Goal: Task Accomplishment & Management: Use online tool/utility

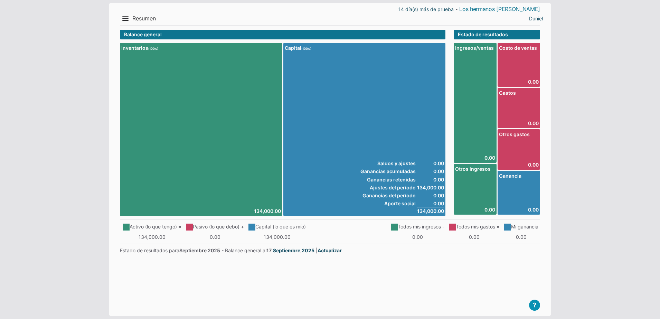
click at [509, 11] on link "Los hermanos [PERSON_NAME]" at bounding box center [500, 9] width 81 height 7
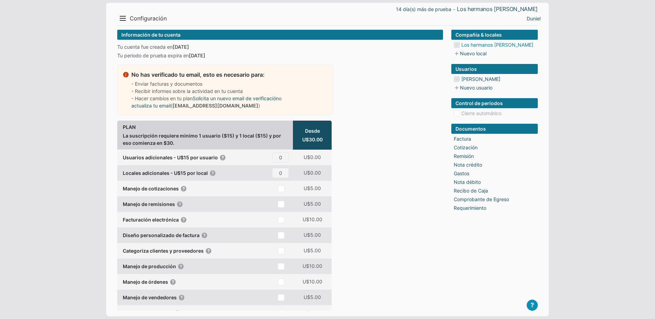
click at [469, 45] on link "Los hermanos [PERSON_NAME]" at bounding box center [497, 44] width 72 height 7
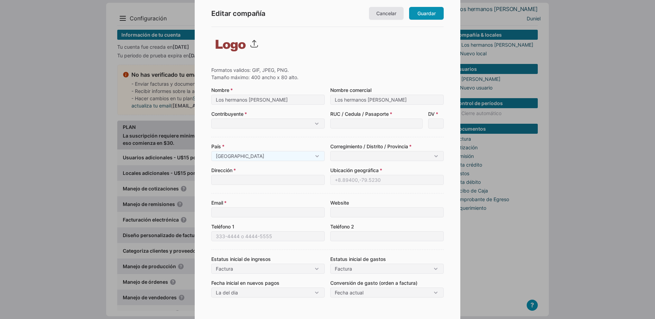
click at [252, 39] on img at bounding box center [237, 44] width 45 height 16
click at [251, 40] on img at bounding box center [237, 44] width 45 height 16
type input "C:\fakepath\Imagen de WhatsApp 2025-09-17 a las 17.35.24_70efb091.jpg"
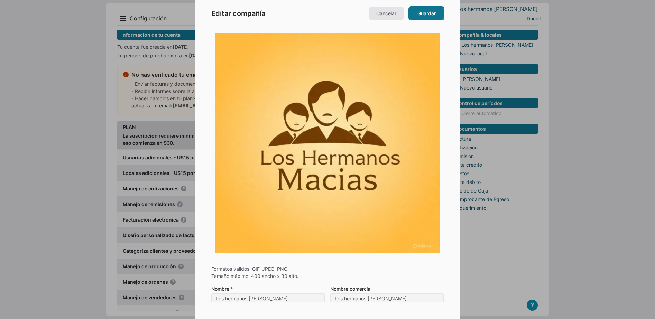
click at [425, 11] on link "Guardar" at bounding box center [426, 13] width 35 height 13
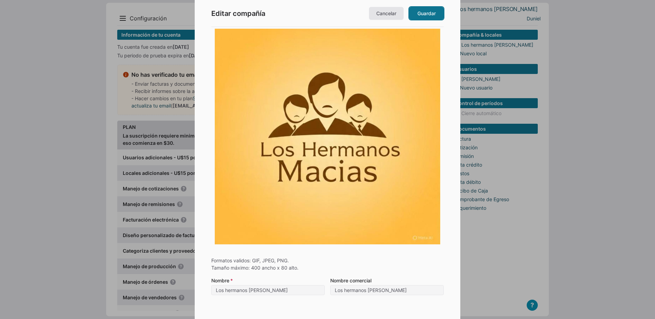
click at [433, 12] on link "Guardar" at bounding box center [426, 13] width 35 height 13
click at [432, 19] on link "Guardar" at bounding box center [426, 13] width 35 height 13
click at [325, 143] on img at bounding box center [327, 135] width 225 height 220
click at [321, 85] on img at bounding box center [327, 135] width 225 height 220
type input "C:\fakepath\Imagen de WhatsApp 2025-09-17 a las 17.35.24_70efb091.jpg"
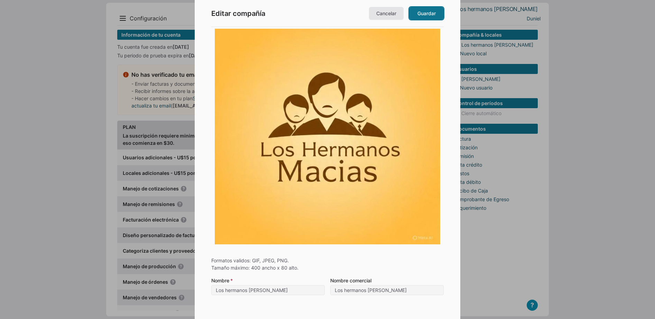
click at [424, 10] on link "Guardar" at bounding box center [426, 13] width 35 height 13
click at [425, 10] on link "Guardar" at bounding box center [426, 13] width 35 height 13
click at [386, 18] on link "Cancelar" at bounding box center [386, 13] width 35 height 13
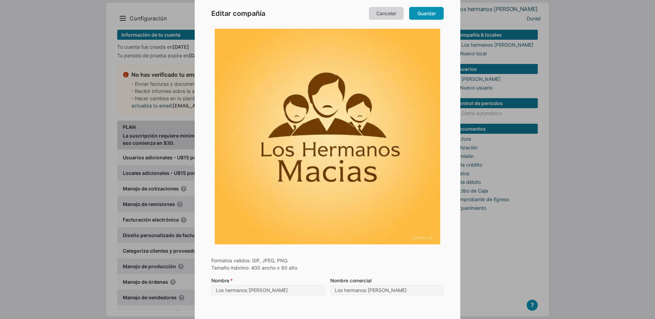
scroll to position [0, 0]
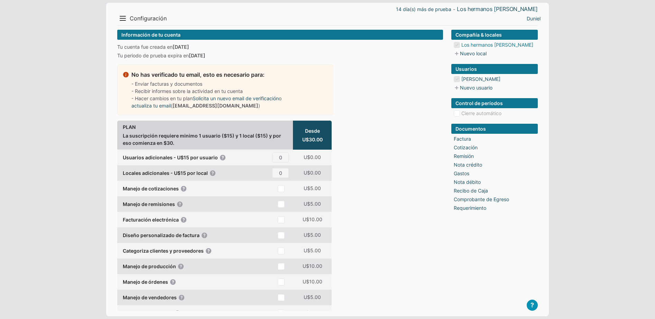
click at [482, 45] on link "Los hermanos [PERSON_NAME]" at bounding box center [497, 44] width 72 height 7
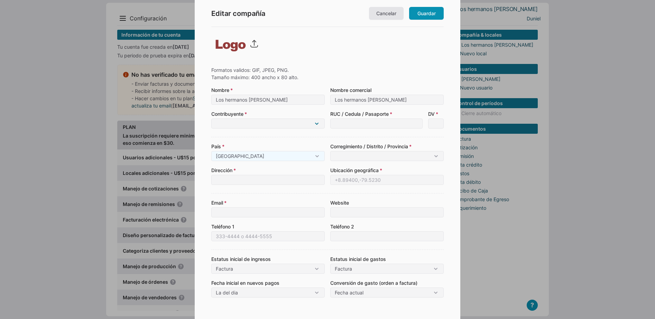
click at [286, 119] on select "Natural Jurídico" at bounding box center [267, 124] width 113 height 10
select select "1"
click at [211, 119] on select "Natural Jurídico" at bounding box center [267, 124] width 113 height 10
click at [343, 154] on input at bounding box center [386, 156] width 113 height 10
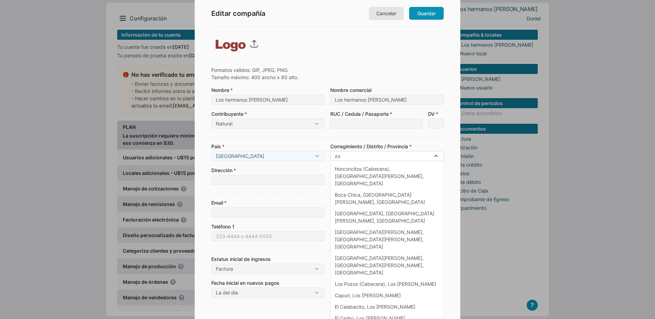
type input "z"
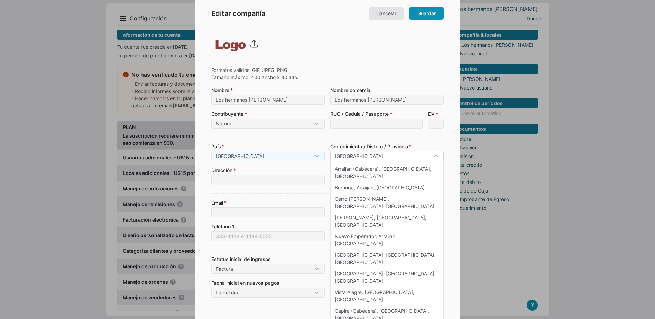
type input "panama"
click at [312, 141] on div "País Panama Panama Corregimiento / Distrito / Provincia panama Arraijan (Cabece…" at bounding box center [327, 161] width 232 height 48
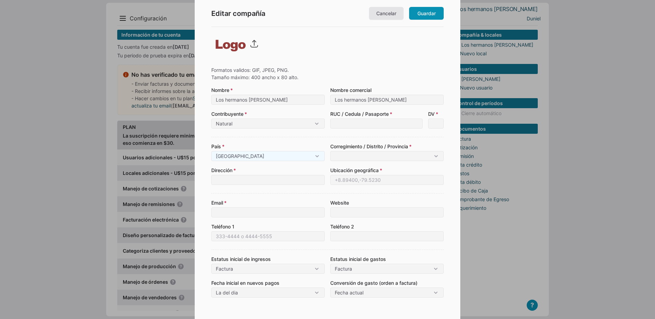
click at [250, 49] on img at bounding box center [237, 44] width 45 height 16
type input "C:\fakepath\Imagen de WhatsApp 2025-09-17 a las 17.38.56_c754c8b9.jpg"
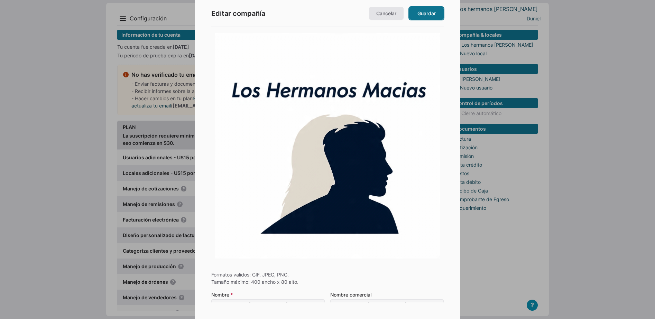
click at [429, 16] on link "Guardar" at bounding box center [426, 13] width 35 height 13
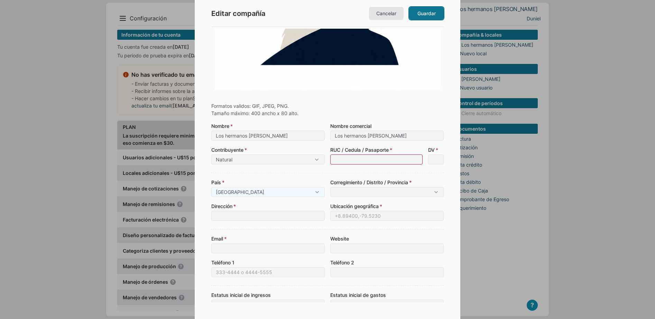
click at [433, 12] on link "Guardar" at bounding box center [426, 13] width 35 height 13
click at [27, 195] on div at bounding box center [327, 159] width 655 height 319
click at [398, 15] on link "Cancelar" at bounding box center [386, 13] width 35 height 13
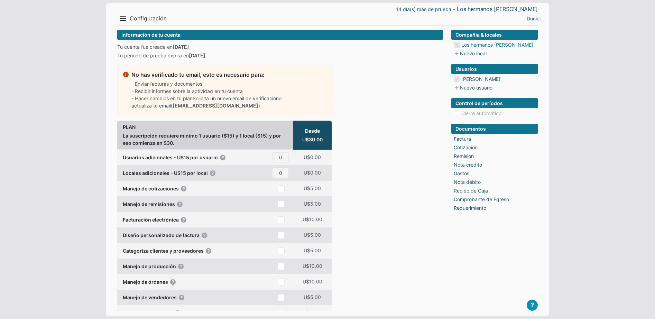
click at [482, 46] on link "Los hermanos [PERSON_NAME]" at bounding box center [497, 44] width 72 height 7
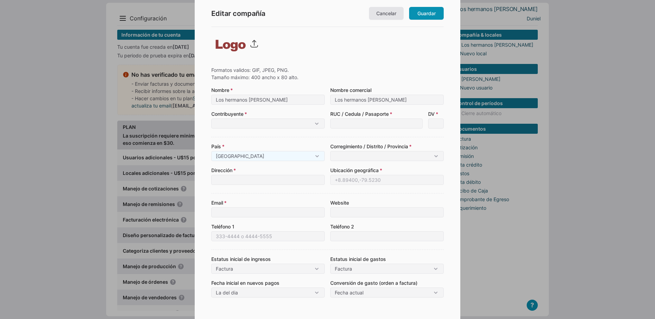
click at [256, 40] on img at bounding box center [237, 44] width 45 height 16
type input "C:\fakepath\Imagen de WhatsApp 2025-09-17 a las 17.38.56_c754c8b9.jpg"
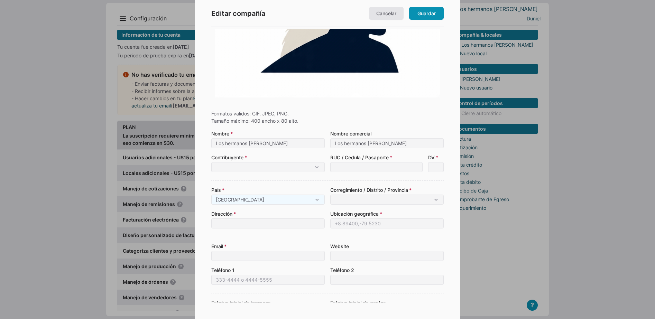
scroll to position [165, 0]
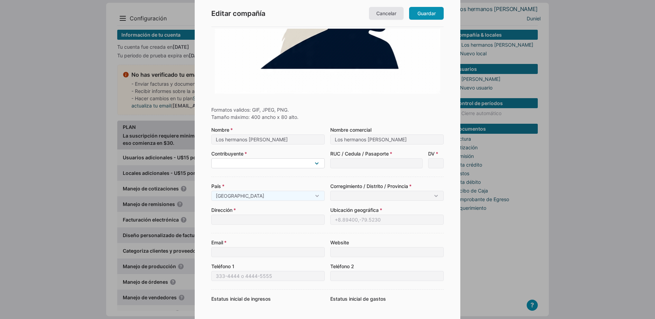
click at [304, 165] on select "Natural Jurídico" at bounding box center [267, 163] width 113 height 10
select select "1"
click at [211, 158] on select "Natural Jurídico" at bounding box center [267, 163] width 113 height 10
type input "p"
type input "P"
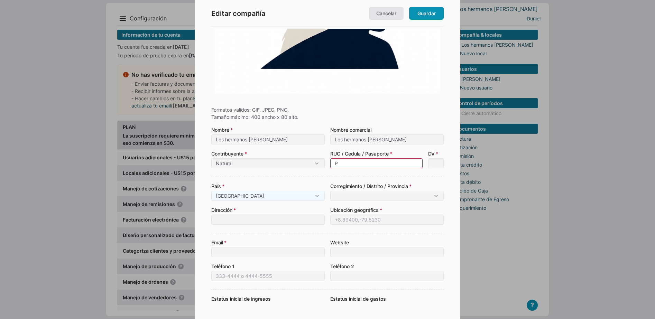
type input "P0"
type input "P02"
type input "P029"
type input "P0292"
type input "P02925"
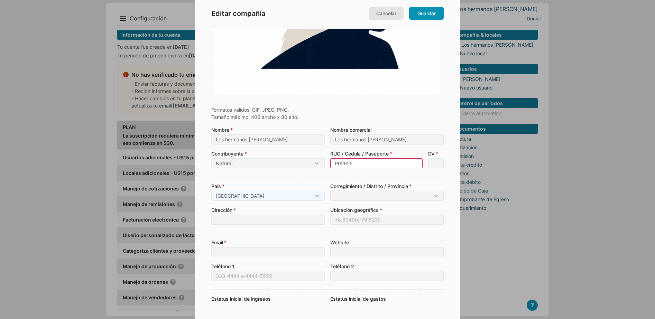
type input "P029254"
click at [351, 195] on input at bounding box center [386, 196] width 113 height 10
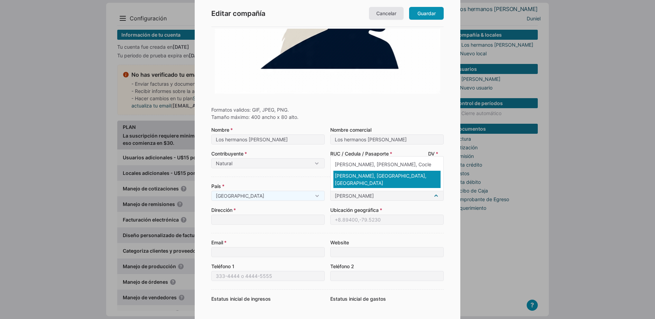
click at [360, 187] on div "Juan Diaz, Panama, Panama" at bounding box center [386, 179] width 107 height 17
type input "Juan Diaz, Panama, Panama"
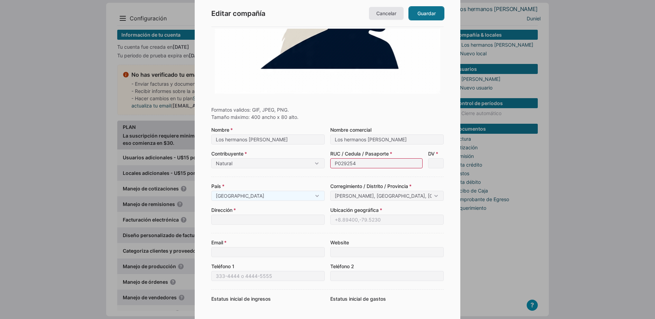
click at [425, 19] on link "Guardar" at bounding box center [426, 13] width 35 height 13
click at [366, 165] on input "P029254" at bounding box center [376, 163] width 92 height 10
click at [435, 166] on input "DV" at bounding box center [436, 163] width 16 height 10
type input "1"
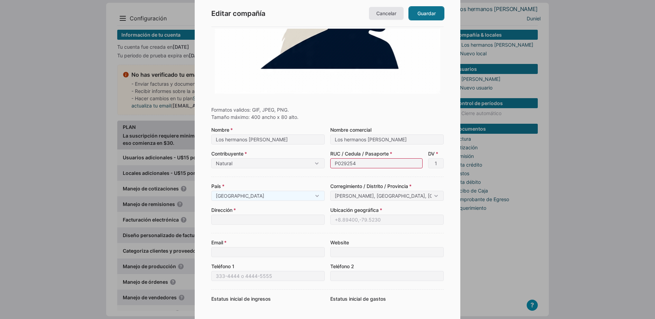
click at [429, 13] on link "Guardar" at bounding box center [426, 13] width 35 height 13
click at [359, 169] on form "Formatos validos: GIF, JPEG, PNG. Tamaño máximo: 400 ancho x 80 alto. Escoger a…" at bounding box center [327, 141] width 232 height 553
click at [437, 165] on input "1" at bounding box center [436, 163] width 16 height 10
click at [424, 176] on form "Formatos validos: GIF, JPEG, PNG. Tamaño máximo: 400 ancho x 80 alto. Escoger a…" at bounding box center [327, 141] width 232 height 553
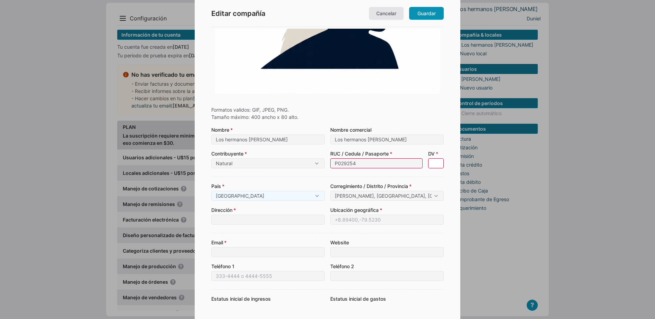
click at [433, 164] on input "DV" at bounding box center [436, 163] width 16 height 10
type input "1"
click at [325, 171] on form "Formatos validos: GIF, JPEG, PNG. Tamaño máximo: 400 ancho x 80 alto. Escoger a…" at bounding box center [327, 141] width 232 height 553
click at [361, 165] on input "P029254" at bounding box center [376, 163] width 92 height 10
type input "P02925"
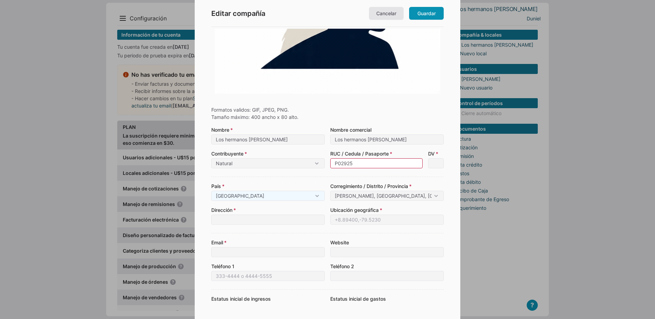
type input "P0292"
type input "P029"
type input "P02"
type input "P0"
type input "P"
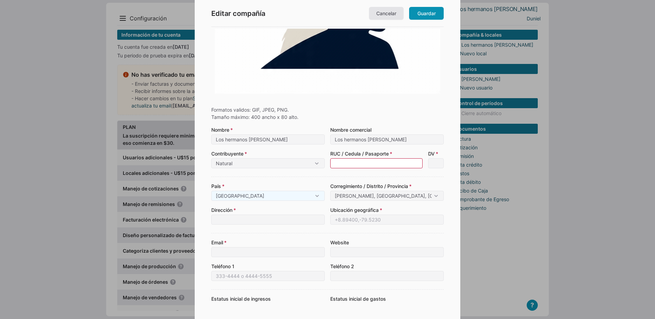
type input "X"
type input "XD"
type input "XDE"
type input "XDE0"
type input "XDE02"
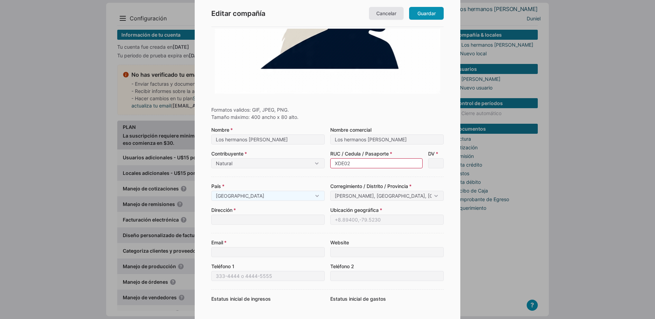
type input "XDE020"
type input "XDE0208"
type input "XDE02085"
type input "XDE020855"
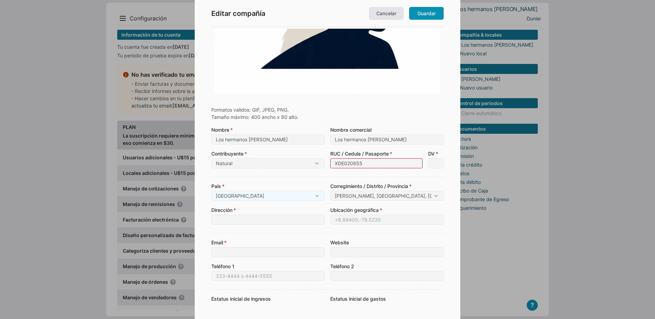
click at [364, 173] on form "Formatos validos: GIF, JPEG, PNG. Tamaño máximo: 400 ancho x 80 alto. Escoger a…" at bounding box center [327, 141] width 232 height 553
click at [432, 164] on input "DV" at bounding box center [436, 163] width 16 height 10
type input "1"
click at [426, 16] on link "Guardar" at bounding box center [426, 13] width 35 height 13
click at [285, 162] on select "Natural Jurídico" at bounding box center [267, 163] width 113 height 10
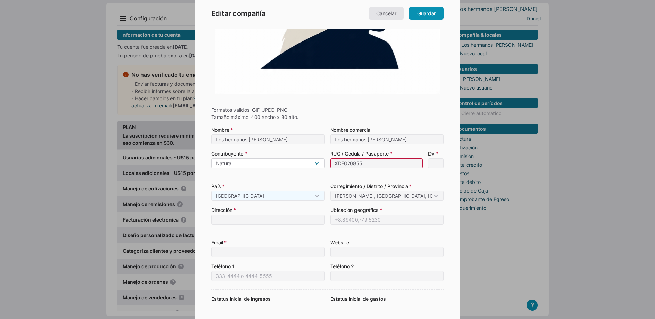
click at [211, 158] on select "Natural Jurídico" at bounding box center [267, 163] width 113 height 10
click at [274, 160] on select "Natural Jurídico" at bounding box center [267, 163] width 113 height 10
select select "2"
click at [211, 158] on select "Natural Jurídico" at bounding box center [267, 163] width 113 height 10
drag, startPoint x: 369, startPoint y: 164, endPoint x: 285, endPoint y: 174, distance: 84.9
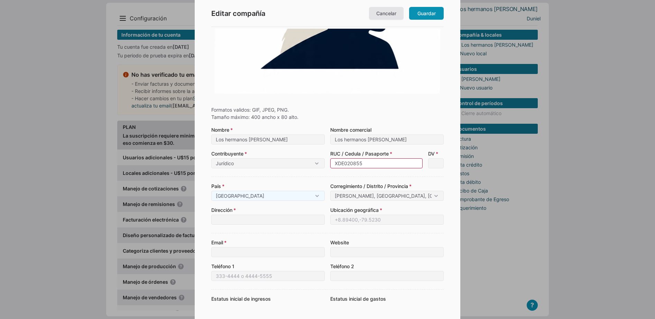
click at [285, 174] on form "Formatos validos: GIF, JPEG, PNG. Tamaño máximo: 400 ancho x 80 alto. Escoger a…" at bounding box center [327, 141] width 232 height 553
type input "P"
type input "P0"
type input "P02"
type input "P029"
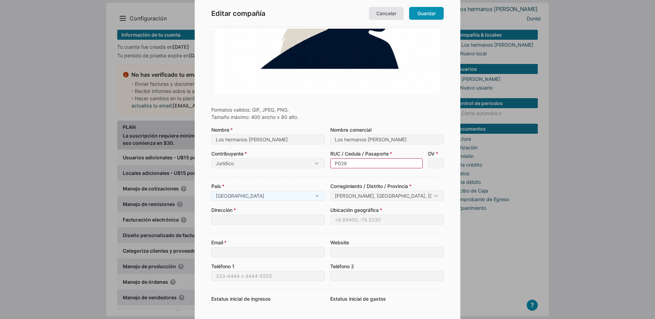
type input "P0292"
type input "P02925"
type input "P029257"
type input "P02925"
type input "P029254"
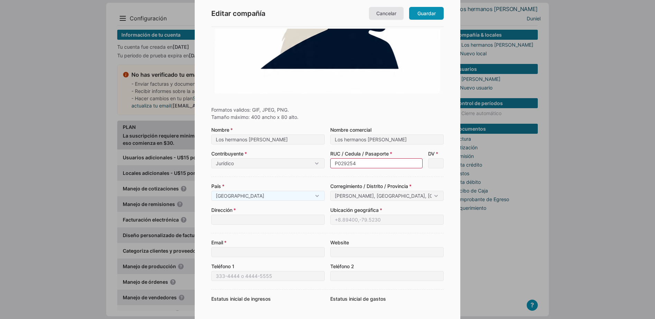
type input "P029254"
click at [313, 178] on div "País Panama Panama Corregimiento / Distrito / Provincia Juan Diaz, Panama, Pana…" at bounding box center [327, 201] width 232 height 48
click at [428, 16] on link "Guardar" at bounding box center [426, 13] width 35 height 13
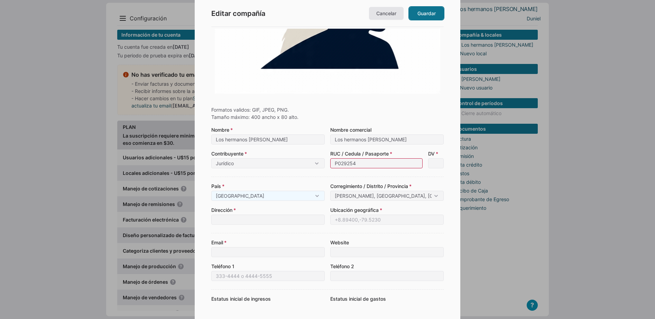
click at [428, 16] on link "Guardar" at bounding box center [426, 13] width 35 height 13
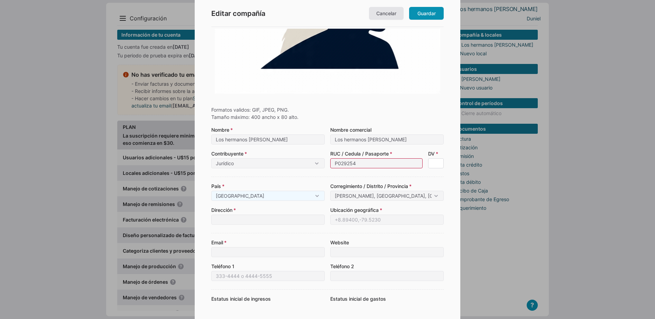
click at [435, 163] on input "DV" at bounding box center [436, 163] width 16 height 10
click at [434, 167] on input "25" at bounding box center [436, 163] width 16 height 10
type input "25"
click at [430, 173] on form "Formatos validos: GIF, JPEG, PNG. Tamaño máximo: 400 ancho x 80 alto. Escoger a…" at bounding box center [327, 141] width 232 height 553
click at [426, 15] on link "Guardar" at bounding box center [426, 13] width 35 height 13
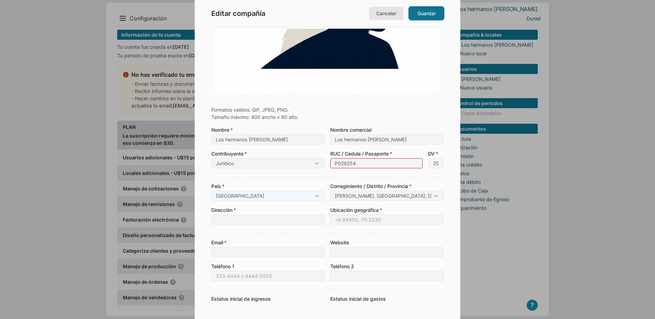
click at [426, 15] on link "Guardar" at bounding box center [426, 13] width 35 height 13
click at [250, 218] on input at bounding box center [267, 220] width 113 height 10
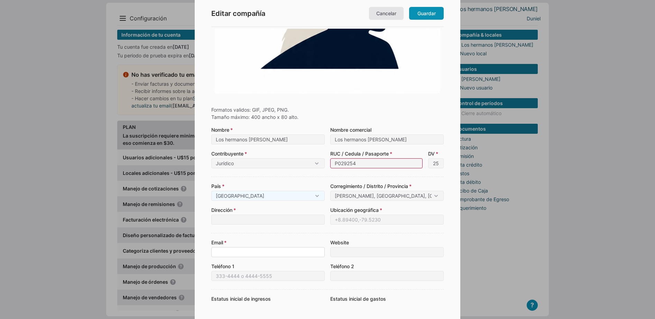
click at [239, 255] on input "Email" at bounding box center [267, 252] width 113 height 10
type input "M"
type input "maciasduniel1@gmail.com"
click at [291, 278] on input "Teléfono 1" at bounding box center [267, 276] width 113 height 10
click at [299, 284] on form "Formatos validos: GIF, JPEG, PNG. Tamaño máximo: 400 ancho x 80 alto. Escoger a…" at bounding box center [327, 141] width 232 height 553
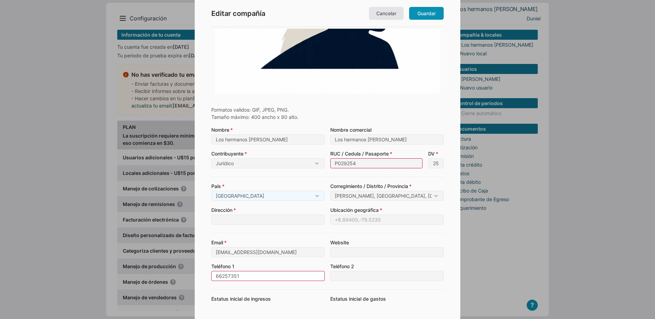
click at [213, 276] on input "66257351" at bounding box center [267, 276] width 113 height 10
click at [214, 277] on input "+507 66257351" at bounding box center [267, 276] width 113 height 10
type input "+507 66257351"
click at [204, 277] on div "Editar compañía Cancelar Guardar Formatos validos: GIF, JPEG, PNG. Tamaño máxim…" at bounding box center [328, 135] width 266 height 600
click at [433, 7] on link "Guardar" at bounding box center [426, 13] width 35 height 13
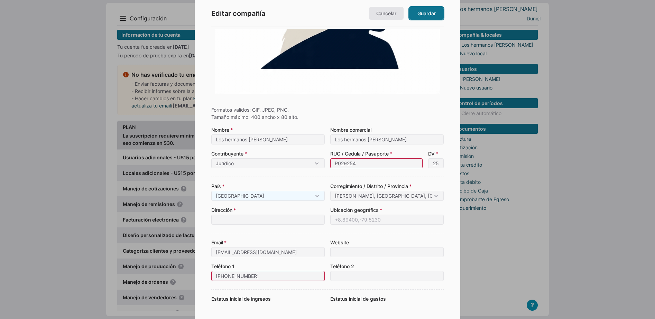
click at [430, 11] on link "Guardar" at bounding box center [426, 13] width 35 height 13
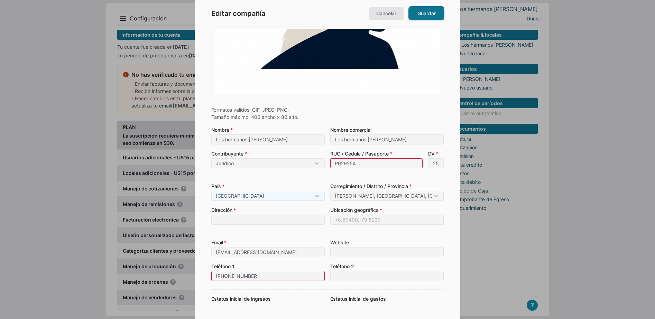
click at [430, 11] on link "Guardar" at bounding box center [426, 13] width 35 height 13
click at [437, 160] on input "25" at bounding box center [436, 163] width 16 height 10
type input "2"
type input "1"
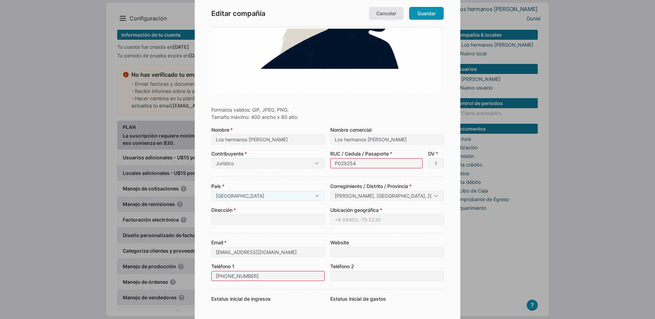
click at [423, 13] on link "Guardar" at bounding box center [426, 13] width 35 height 13
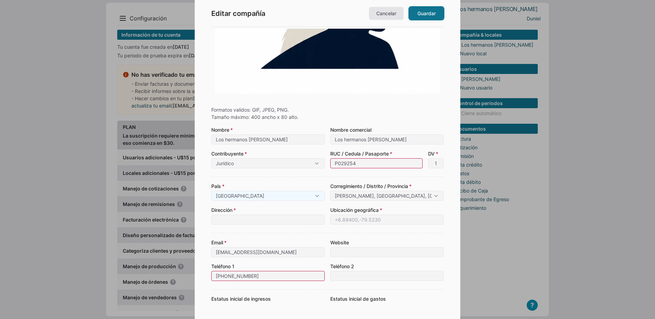
click at [423, 13] on link "Guardar" at bounding box center [426, 13] width 35 height 13
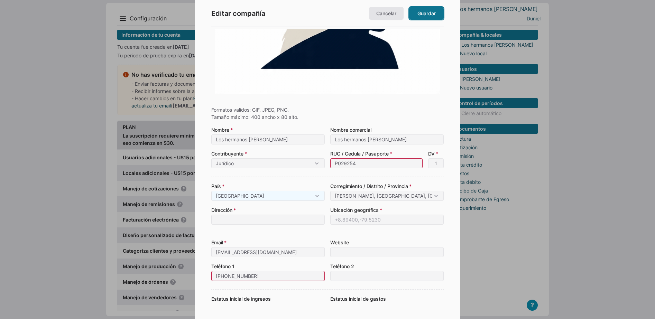
click at [423, 13] on link "Guardar" at bounding box center [426, 13] width 35 height 13
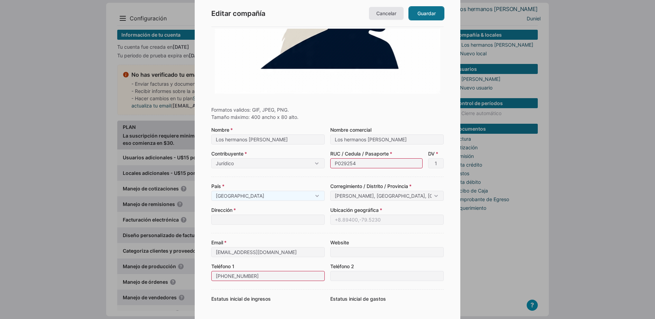
click at [423, 13] on link "Guardar" at bounding box center [426, 13] width 35 height 13
drag, startPoint x: 360, startPoint y: 164, endPoint x: 311, endPoint y: 175, distance: 50.3
click at [311, 175] on form "Formatos validos: GIF, JPEG, PNG. Tamaño máximo: 400 ancho x 80 alto. Escoger a…" at bounding box center [327, 141] width 232 height 553
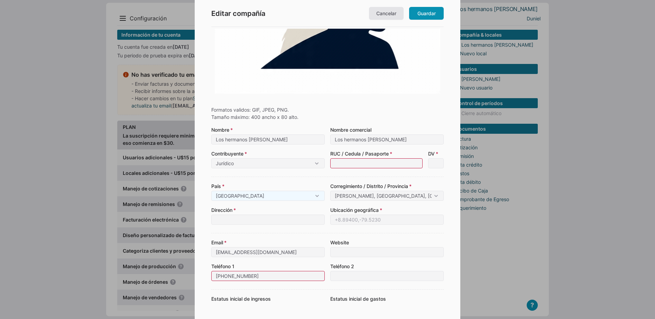
click at [311, 175] on form "Formatos validos: GIF, JPEG, PNG. Tamaño máximo: 400 ancho x 80 alto. Escoger a…" at bounding box center [327, 141] width 232 height 553
click at [434, 11] on link "Guardar" at bounding box center [426, 13] width 35 height 13
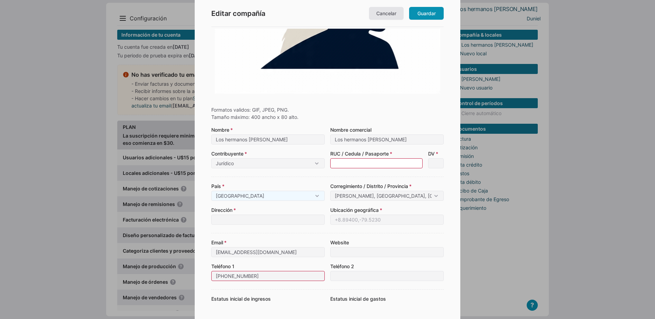
type input "1"
type input "12"
type input "121"
type input "1212"
type input "12121"
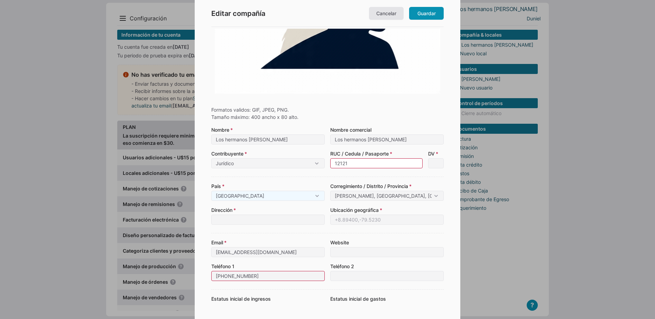
type input "121212"
type input "1212121"
type input "12121214"
type input "121212145"
type input "1212121456"
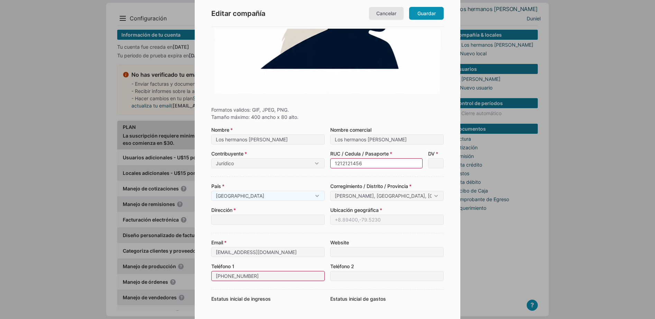
type input "12121214561"
type input "121212145612"
type input "1212121456125"
type input "12121214561254"
type input "121212145612546"
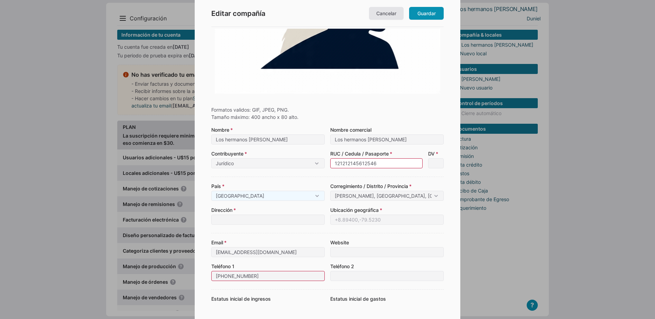
type input "1212121456125461"
type input "12121214561254611"
type input "121212145612546113"
type input "1212121456125461132"
type input "121212145612546113"
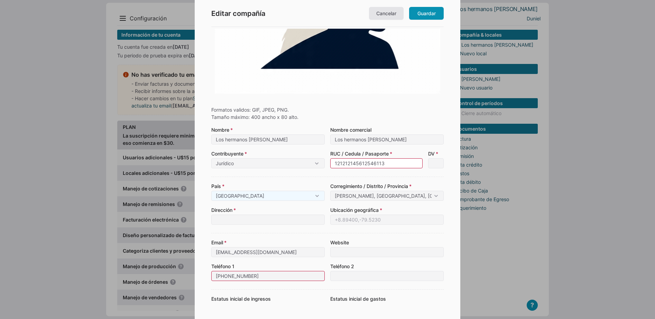
type input "12121214561254611"
type input "1212121456125461"
type input "121212145612546"
type input "12121214561254"
type input "1212121456125"
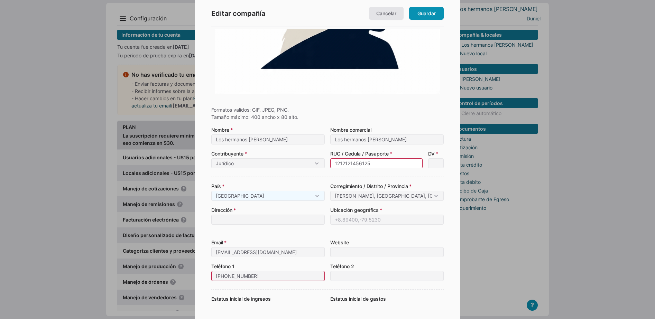
type input "121212145612"
type input "12121214561"
type input "1212121456"
type input "121212145"
type input "12121214"
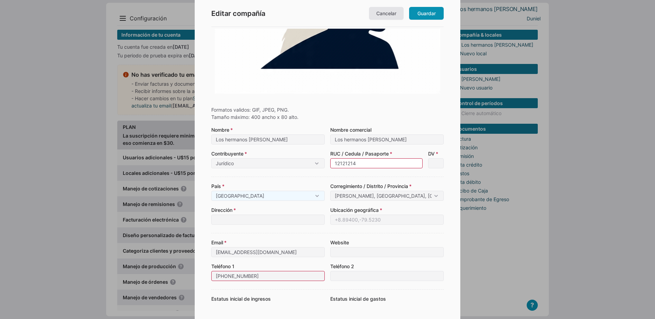
type input "1212121"
type input "121212"
type input "12121"
type input "1212"
type input "121"
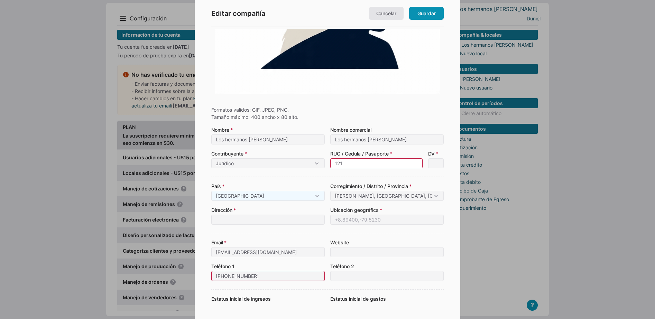
type input "12"
type input "1"
type input "x"
type input "xd"
type input "xde"
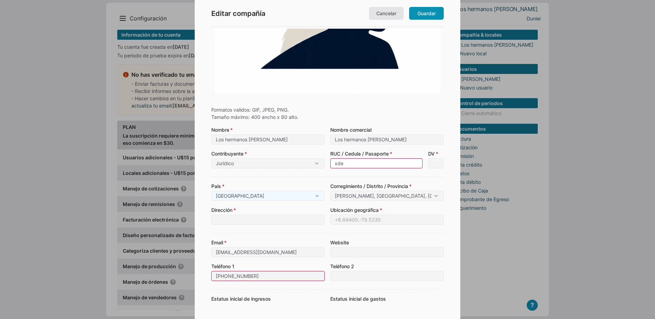
type input "xd"
type input "x"
type input "X"
type input "XD"
type input "XDE"
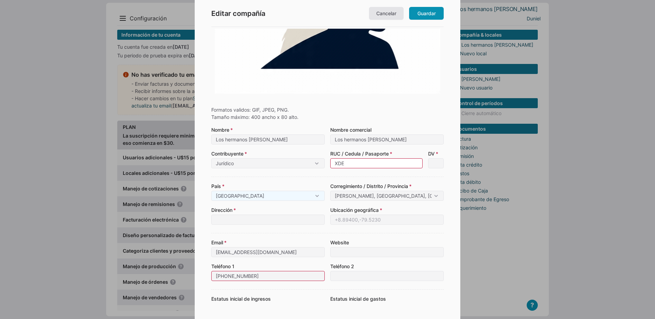
type input "XDE0"
type input "XDE02"
type input "XDE020"
type input "XDE0208"
type input "XDE02085"
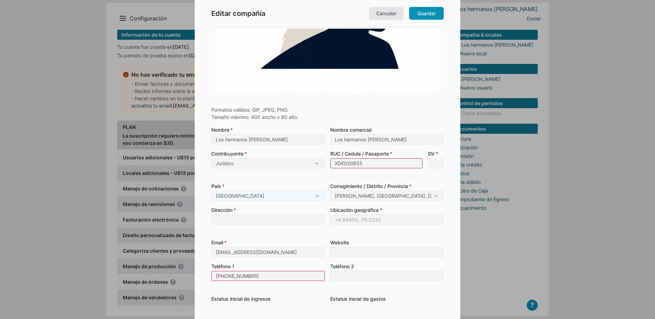
click at [355, 173] on form "Formatos validos: GIF, JPEG, PNG. Tamaño máximo: 400 ancho x 80 alto. Escoger a…" at bounding box center [327, 141] width 232 height 553
click at [430, 162] on input "DV" at bounding box center [436, 163] width 16 height 10
click at [433, 15] on link "Guardar" at bounding box center [426, 13] width 35 height 13
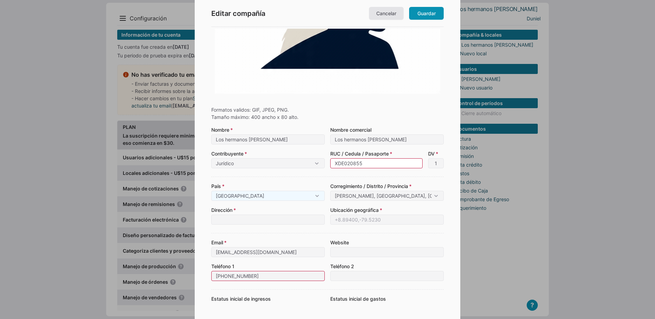
drag, startPoint x: 367, startPoint y: 161, endPoint x: 306, endPoint y: 175, distance: 62.3
click at [306, 175] on form "Formatos validos: GIF, JPEG, PNG. Tamaño máximo: 400 ancho x 80 alto. Escoger a…" at bounding box center [327, 141] width 232 height 553
click at [420, 19] on link "Guardar" at bounding box center [426, 13] width 35 height 13
click at [360, 314] on div at bounding box center [328, 311] width 266 height 17
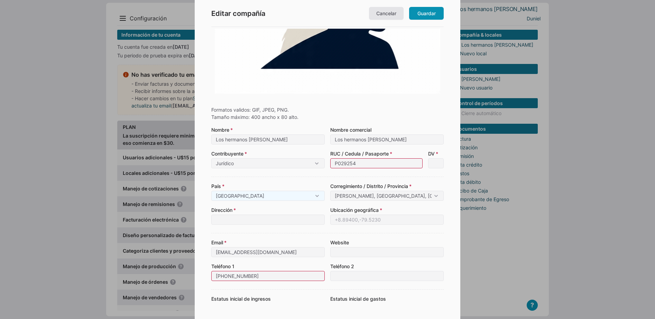
click at [252, 307] on div at bounding box center [328, 311] width 266 height 17
click at [231, 278] on input "+507 66257351" at bounding box center [267, 276] width 113 height 10
click at [230, 278] on input "+507 66257351" at bounding box center [267, 276] width 113 height 10
click at [273, 286] on form "Formatos validos: GIF, JPEG, PNG. Tamaño máximo: 400 ancho x 80 alto. Escoger a…" at bounding box center [327, 141] width 232 height 553
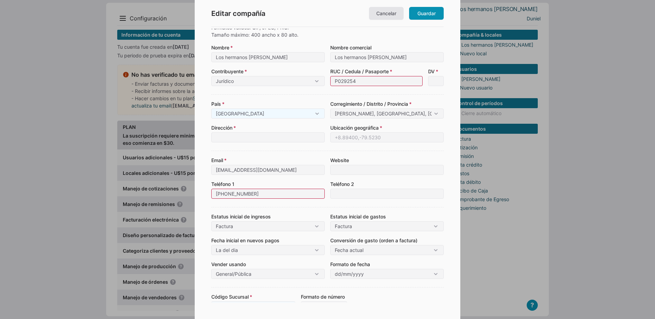
scroll to position [281, 0]
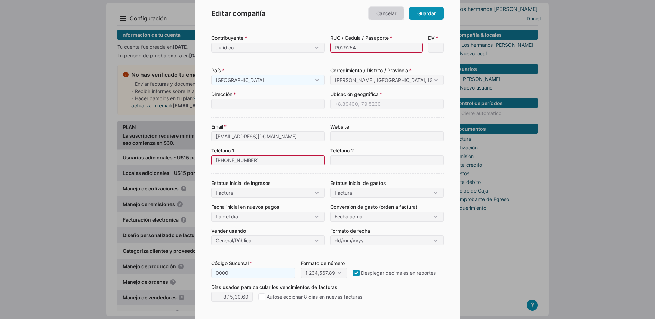
click at [390, 9] on link "Cancelar" at bounding box center [386, 13] width 35 height 13
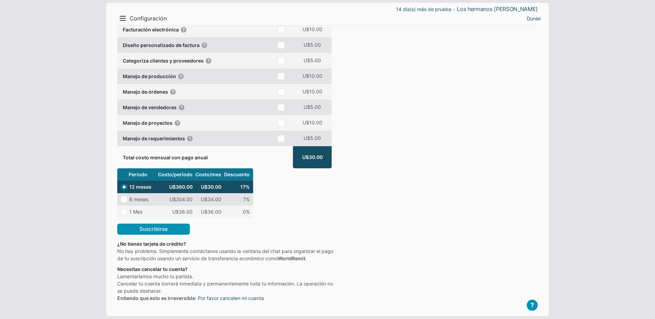
scroll to position [0, 0]
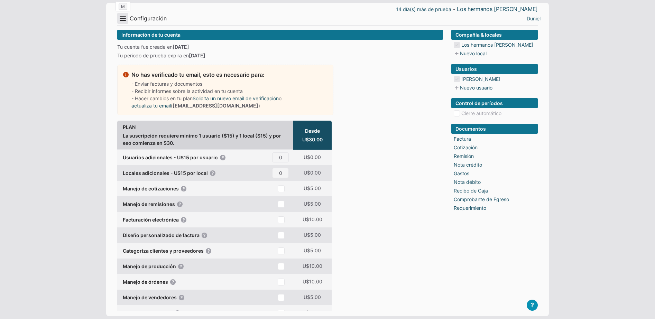
click at [121, 19] on button "Menu" at bounding box center [122, 18] width 11 height 11
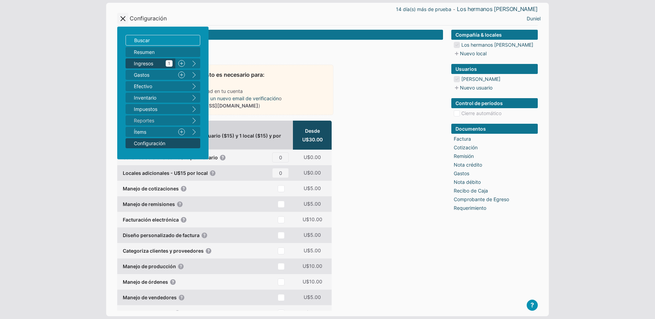
click at [153, 62] on span "Ingresos 1" at bounding box center [153, 63] width 39 height 7
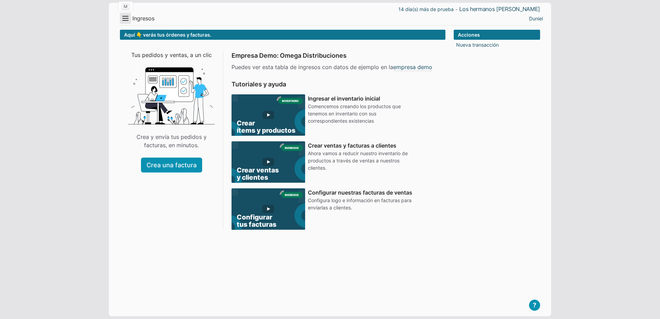
click at [123, 19] on button "Menu" at bounding box center [125, 18] width 11 height 11
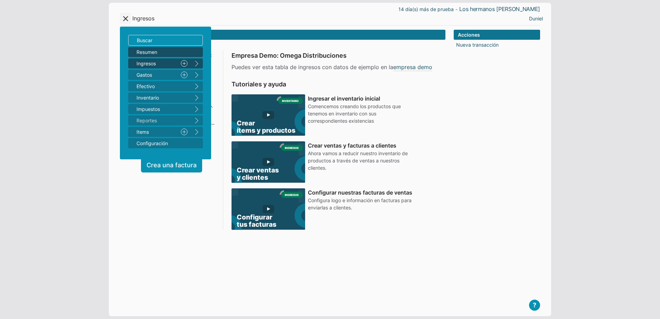
click at [150, 53] on span "Resumen" at bounding box center [162, 51] width 51 height 7
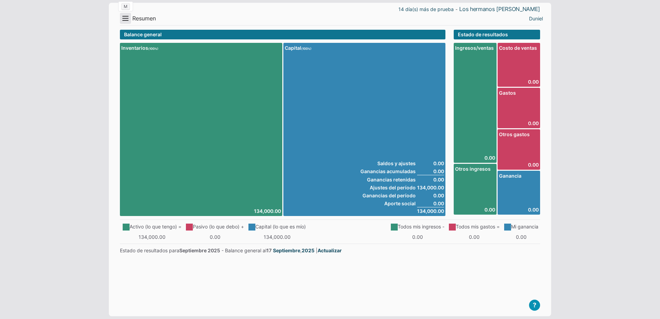
click at [127, 23] on button "Menu" at bounding box center [125, 18] width 11 height 11
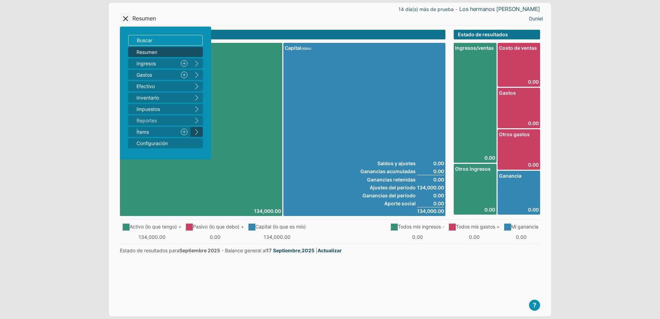
click at [200, 132] on button "right" at bounding box center [197, 132] width 12 height 10
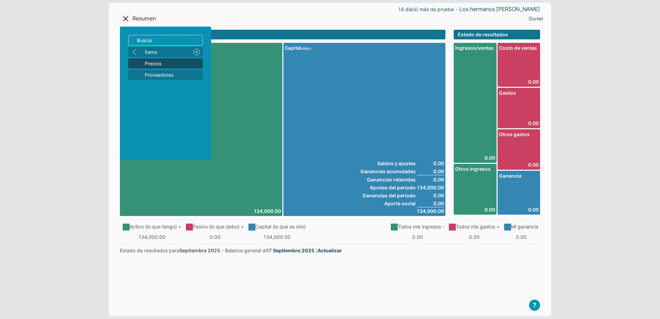
click at [161, 60] on span "Precios" at bounding box center [172, 63] width 55 height 7
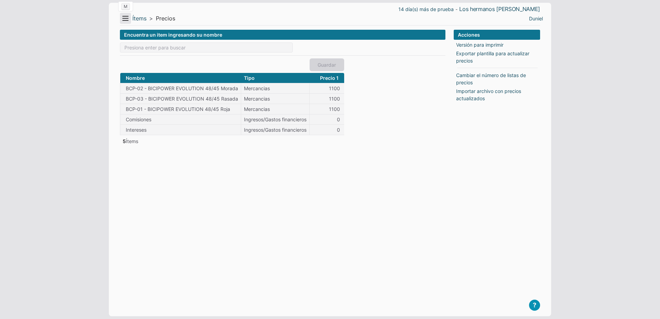
click at [129, 19] on button "Menu" at bounding box center [125, 18] width 11 height 11
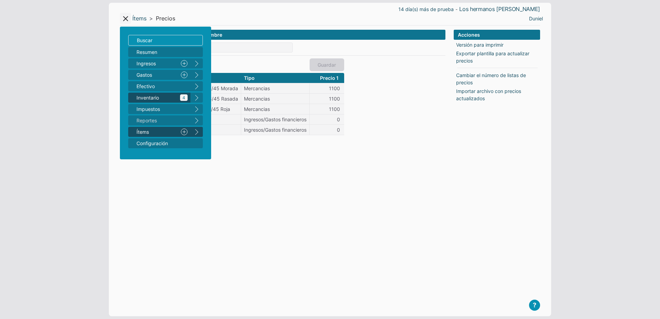
click at [186, 97] on icon "4" at bounding box center [184, 97] width 8 height 7
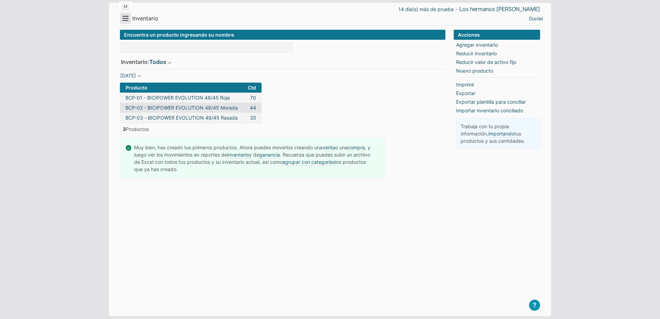
click at [122, 23] on button "Menu" at bounding box center [125, 18] width 11 height 11
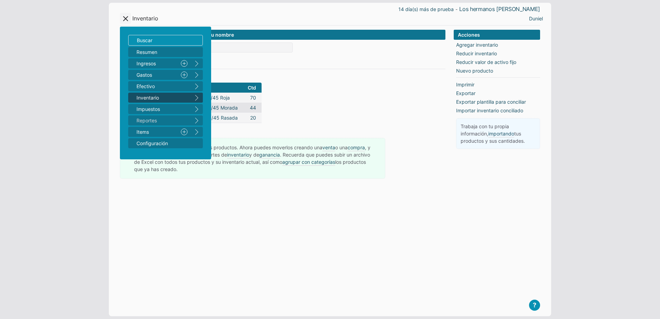
click at [200, 101] on button "right" at bounding box center [197, 98] width 12 height 10
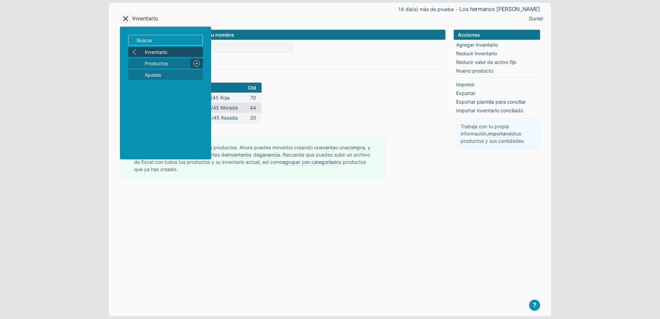
click at [193, 63] on link "Nuevo" at bounding box center [197, 63] width 12 height 10
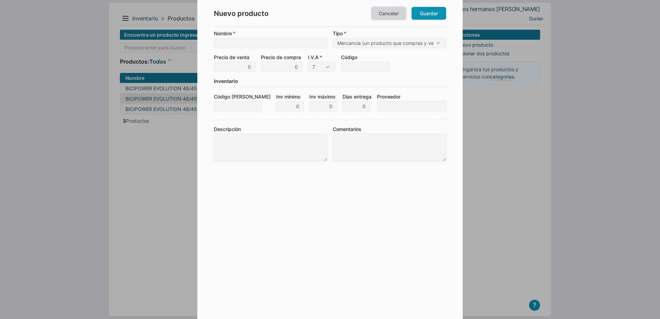
click at [392, 15] on link "Cancelar" at bounding box center [389, 13] width 35 height 13
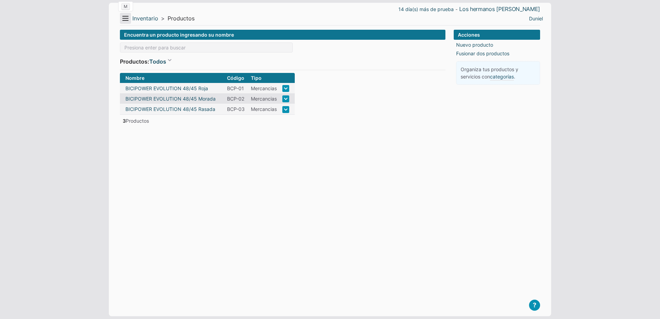
click at [127, 17] on button "Menu" at bounding box center [125, 18] width 11 height 11
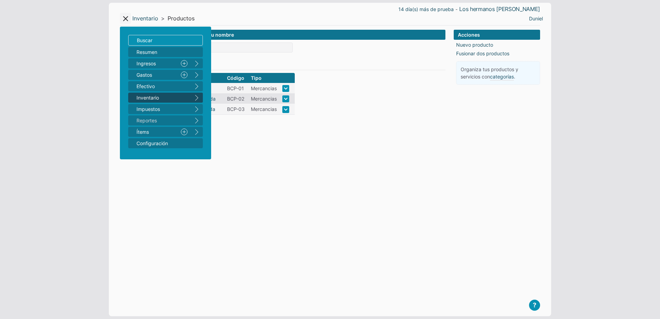
click at [198, 95] on button "right" at bounding box center [197, 98] width 12 height 10
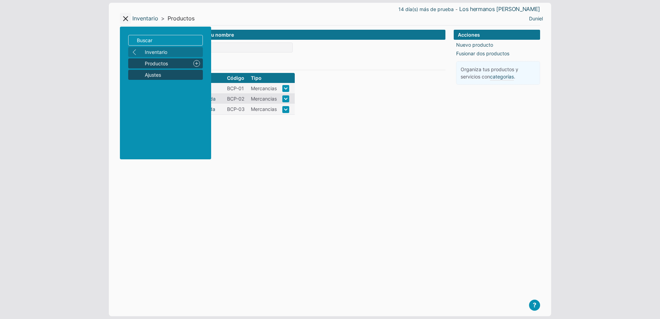
click at [161, 72] on span "Ajustes" at bounding box center [172, 74] width 55 height 7
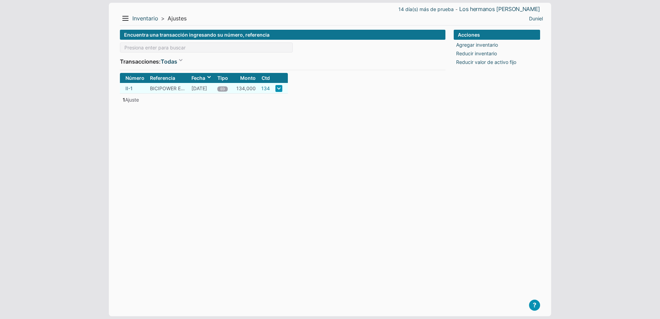
click at [268, 87] on link "134" at bounding box center [265, 88] width 9 height 7
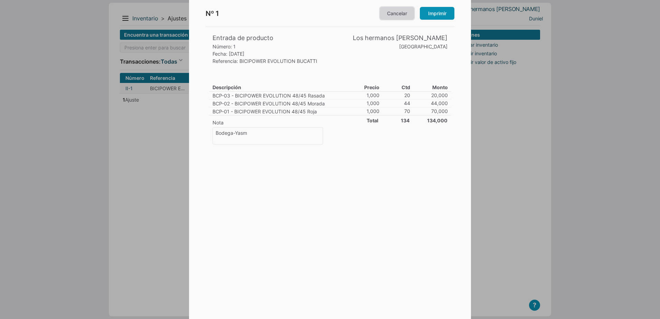
click at [404, 13] on link "Cancelar" at bounding box center [397, 13] width 35 height 13
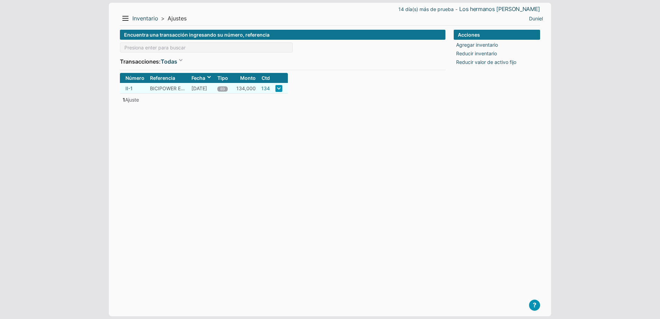
click at [270, 88] on link "134" at bounding box center [265, 88] width 9 height 7
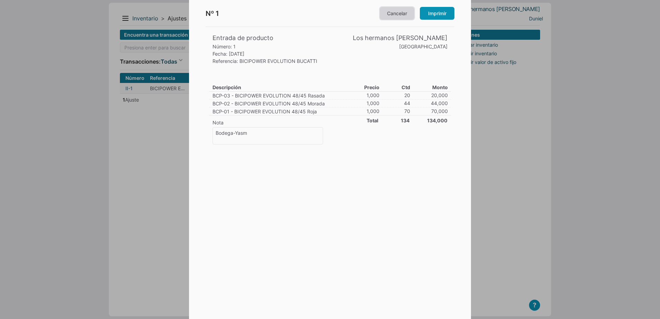
click at [400, 17] on link "Cancelar" at bounding box center [397, 13] width 35 height 13
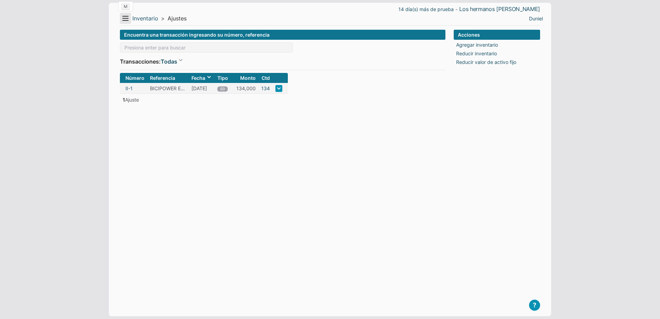
click at [127, 20] on button "Menu" at bounding box center [125, 18] width 11 height 11
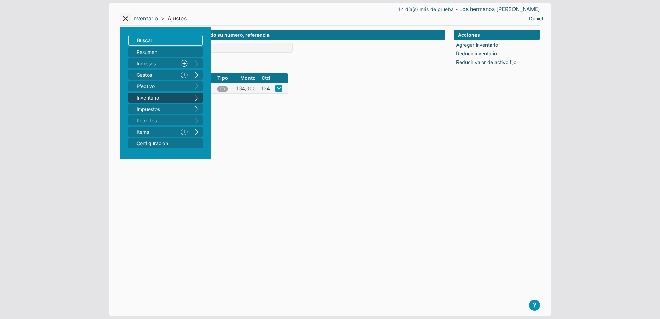
click at [195, 93] on button "right" at bounding box center [197, 98] width 12 height 10
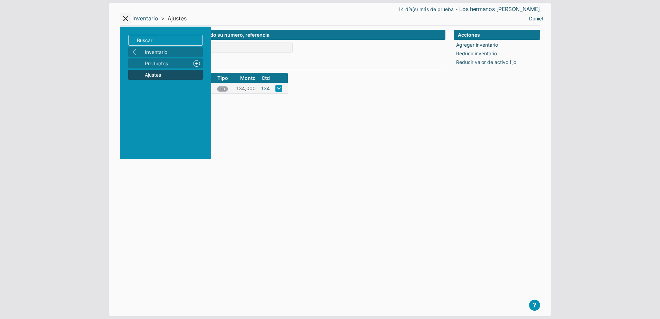
click at [168, 73] on span "Ajustes" at bounding box center [172, 74] width 55 height 7
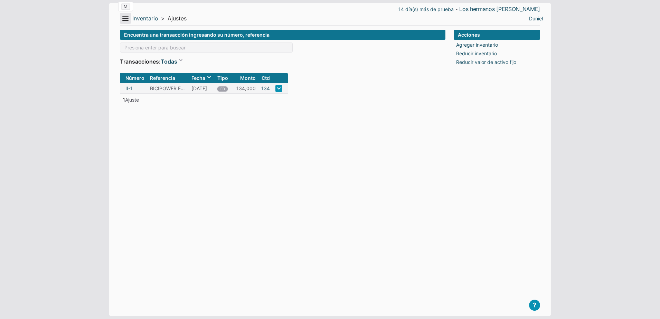
click at [126, 20] on button "Menu" at bounding box center [125, 18] width 11 height 11
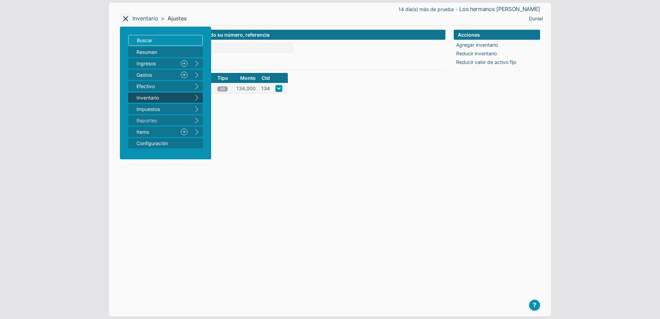
click at [199, 98] on button "right" at bounding box center [197, 98] width 12 height 10
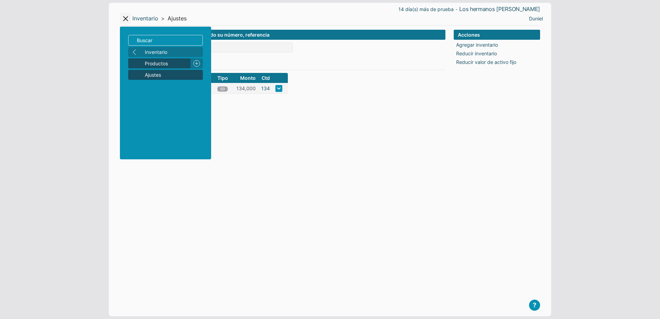
click at [172, 65] on span "Productos" at bounding box center [166, 63] width 43 height 7
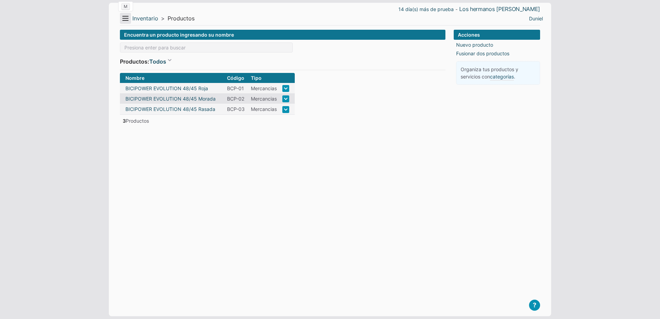
click at [126, 18] on button "Menu" at bounding box center [125, 18] width 11 height 11
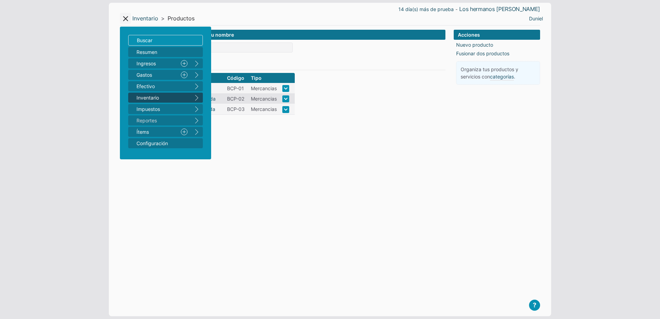
click at [198, 96] on button "right" at bounding box center [197, 98] width 12 height 10
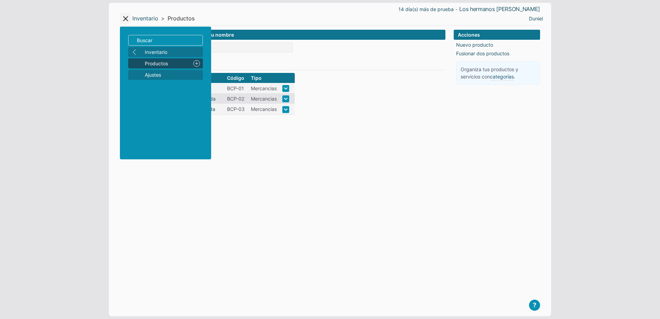
click at [196, 62] on link "Nuevo" at bounding box center [197, 63] width 12 height 10
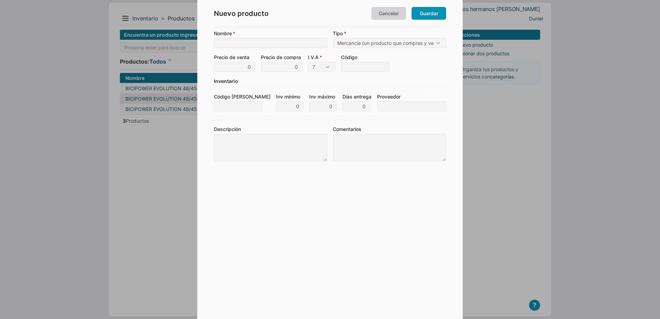
drag, startPoint x: 384, startPoint y: 20, endPoint x: 385, endPoint y: 15, distance: 5.2
click at [385, 15] on div "Nuevo producto Cancelar Guardar" at bounding box center [330, 13] width 232 height 27
click at [385, 15] on link "Cancelar" at bounding box center [389, 13] width 35 height 13
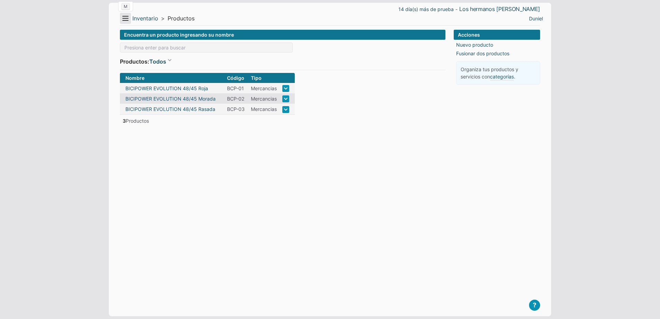
click at [124, 14] on button "Menu" at bounding box center [125, 18] width 11 height 11
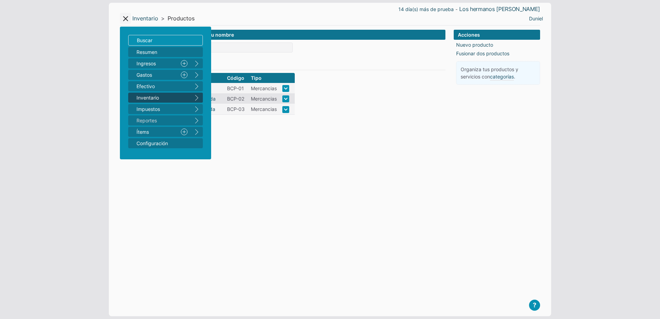
click at [197, 96] on button "right" at bounding box center [197, 98] width 12 height 10
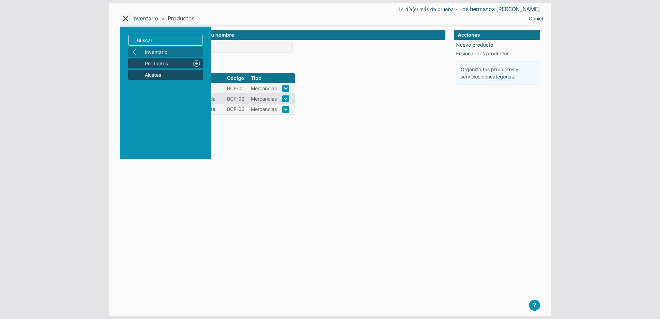
click at [166, 73] on span "Ajustes" at bounding box center [172, 74] width 55 height 7
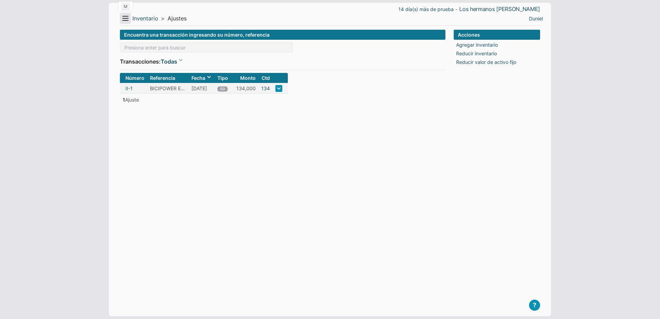
click at [123, 20] on button "Menu" at bounding box center [125, 18] width 11 height 11
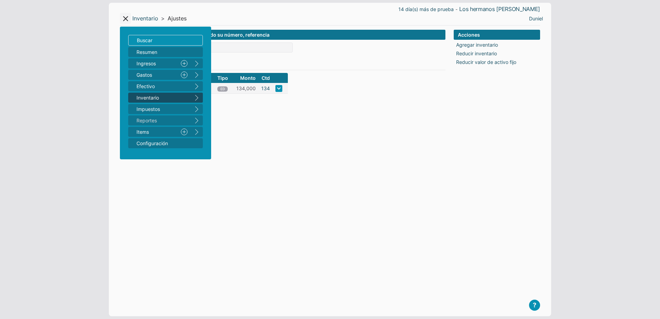
click at [253, 128] on form "Encuentra una transacción ingresando su número, referencia Transacciones: Todas…" at bounding box center [283, 168] width 326 height 276
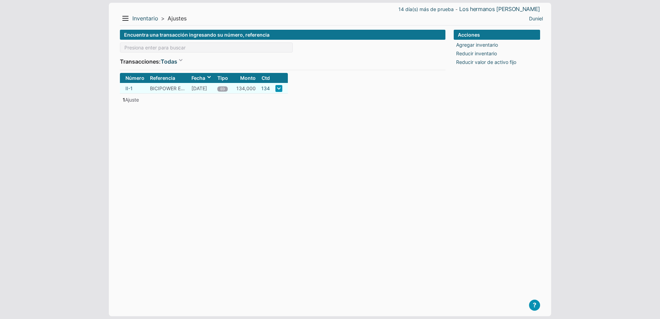
click at [151, 87] on td "BICIPOWER EVOLUTION BUCATTI" at bounding box center [167, 88] width 41 height 11
click at [127, 18] on button "Menu" at bounding box center [125, 18] width 11 height 11
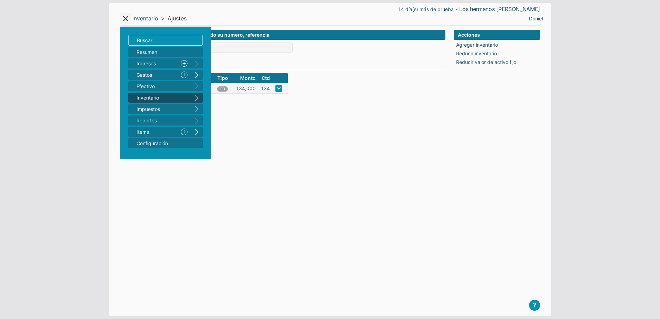
click at [194, 98] on button "right" at bounding box center [197, 98] width 12 height 10
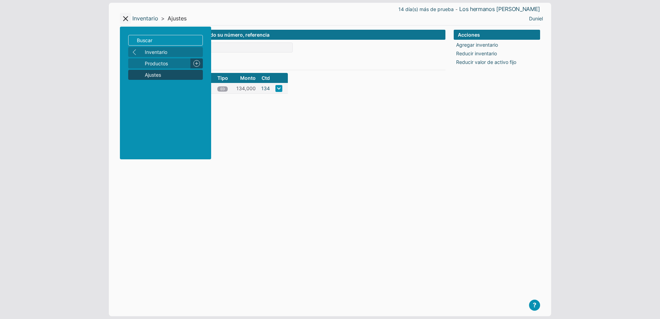
click at [196, 65] on link "Nuevo" at bounding box center [197, 63] width 12 height 10
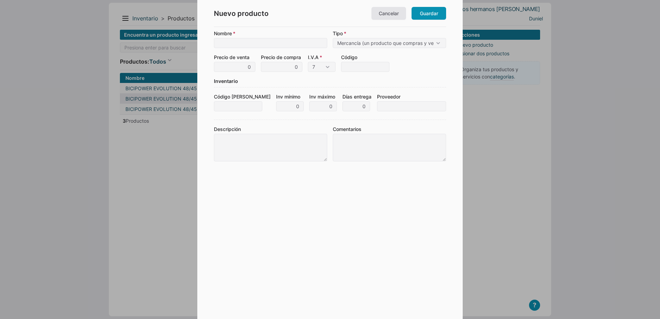
click at [170, 121] on div at bounding box center [330, 159] width 660 height 319
click at [247, 40] on input "Nombre" at bounding box center [270, 43] width 113 height 10
type input "BATERIA TOPMAQ 72/75"
click at [245, 68] on input "0" at bounding box center [234, 67] width 41 height 10
type input "900"
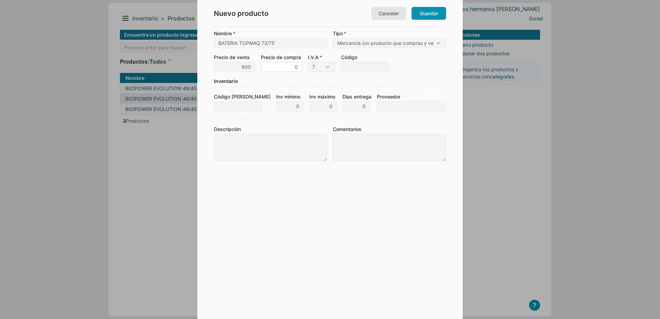
click at [282, 68] on input "0" at bounding box center [281, 67] width 41 height 10
type input "800"
click at [317, 68] on select "7 10 15 0" at bounding box center [322, 67] width 28 height 10
select select "0"
click at [308, 62] on select "7 10 15 0" at bounding box center [322, 67] width 28 height 10
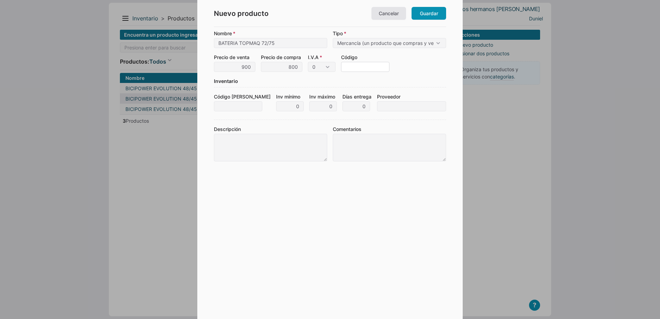
click at [350, 69] on input "Código" at bounding box center [365, 67] width 48 height 10
click at [343, 81] on div "Inventario" at bounding box center [330, 82] width 232 height 10
click at [364, 68] on input "BT-001" at bounding box center [365, 67] width 48 height 10
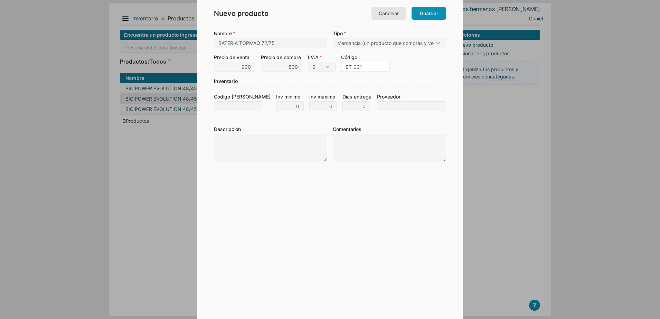
click at [364, 68] on input "BT-001" at bounding box center [365, 67] width 48 height 10
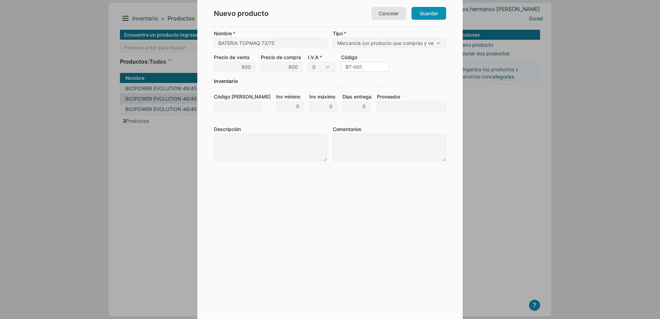
click at [364, 68] on input "BT-001" at bounding box center [365, 67] width 48 height 10
click at [331, 65] on select "7 10 15 0" at bounding box center [322, 67] width 28 height 10
click at [372, 66] on input "BT-001" at bounding box center [365, 67] width 48 height 10
type input "BT-005"
click at [426, 15] on link "Guardar" at bounding box center [429, 13] width 35 height 13
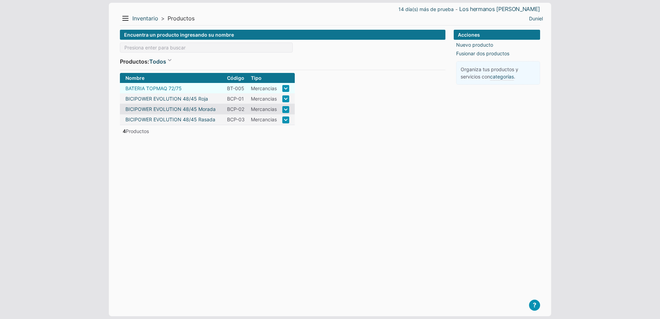
click at [166, 87] on link "BATERIA TOPMAQ 72/75" at bounding box center [154, 88] width 56 height 7
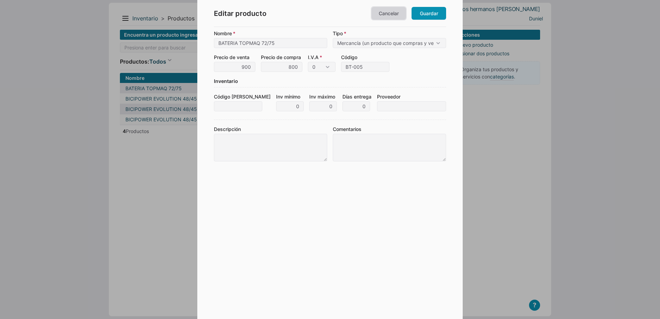
click at [392, 9] on link "Cancelar" at bounding box center [389, 13] width 35 height 13
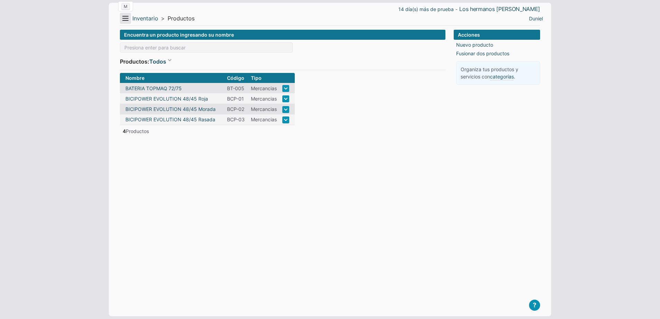
click at [128, 17] on button "Menu" at bounding box center [125, 18] width 11 height 11
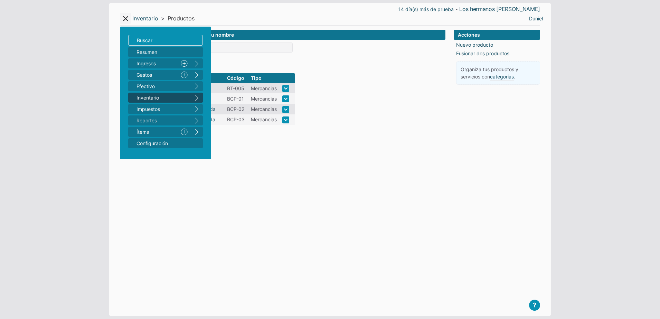
click at [197, 98] on button "right" at bounding box center [197, 98] width 12 height 10
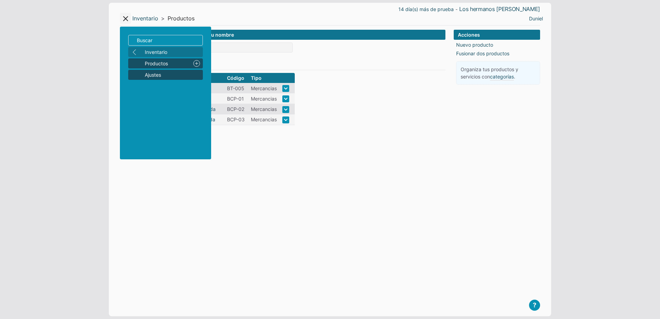
click at [161, 73] on span "Ajustes" at bounding box center [172, 74] width 55 height 7
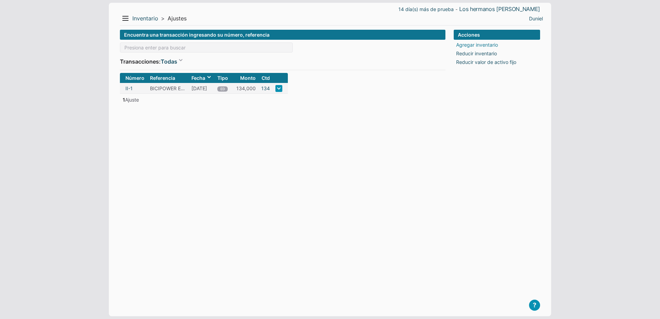
click at [477, 46] on link "Agregar inventario" at bounding box center [477, 44] width 42 height 7
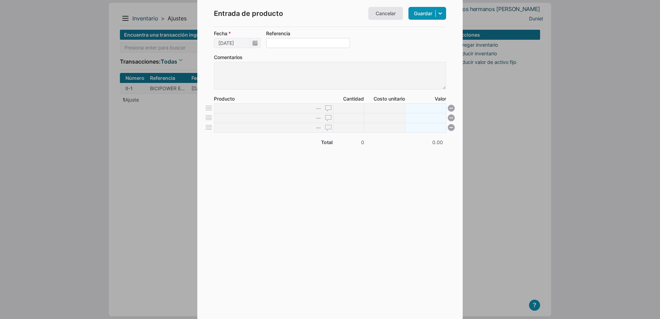
click at [317, 39] on input "Referencia" at bounding box center [308, 43] width 84 height 10
type input "BT-005"
click at [368, 60] on label "Comentarios" at bounding box center [330, 72] width 232 height 36
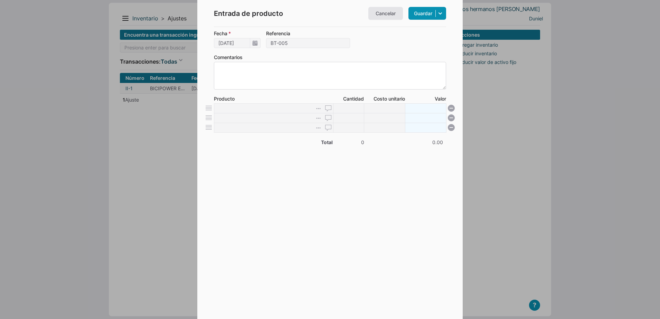
click at [368, 62] on textarea "Comentarios" at bounding box center [330, 76] width 232 height 28
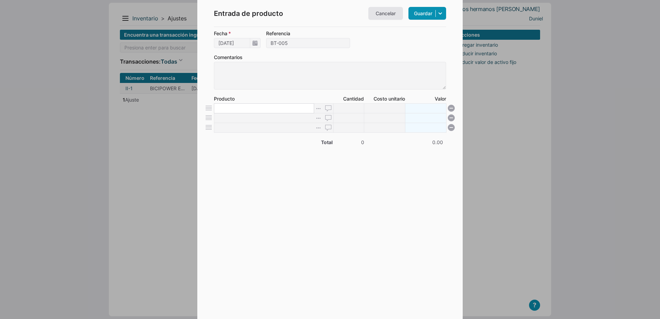
click at [234, 104] on input at bounding box center [264, 108] width 100 height 10
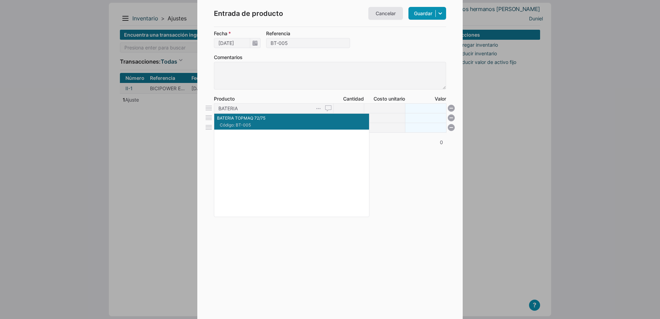
click at [251, 121] on li "BATERIA TOPMAQ 72/75 Código: BT-005 {"id":106,"type":"P","internal_comments":""…" at bounding box center [291, 122] width 155 height 16
type input "BATERIA TOPMAQ 72/75"
type input "1"
type input "800"
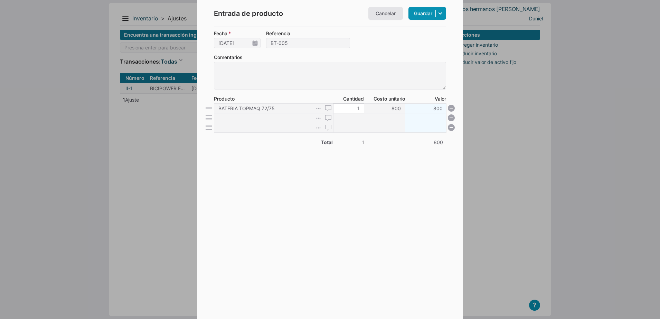
type input "19"
type input "15200"
type input "191"
type input "152800"
type input "191"
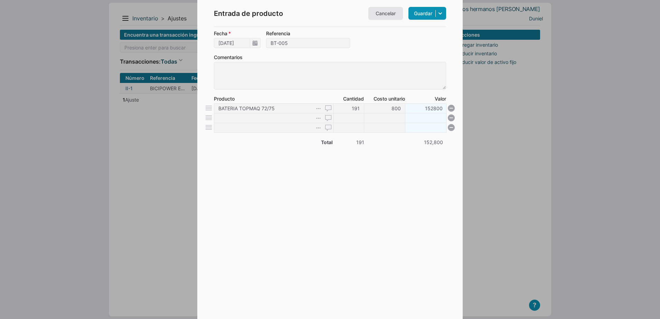
click at [332, 189] on form "Fecha 17/09/2025 Referencia BT-005 Comentarios Producto Cantidad Costo unitario…" at bounding box center [330, 165] width 232 height 270
click at [417, 11] on link "Guardar" at bounding box center [428, 13] width 38 height 13
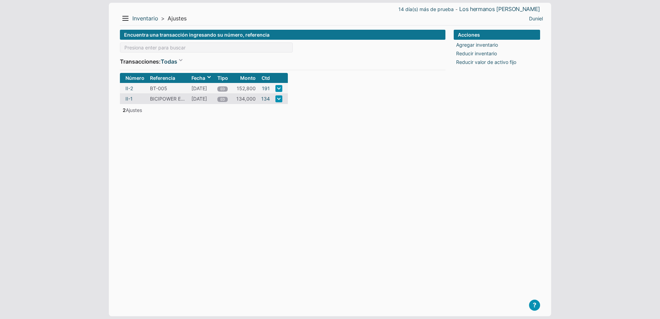
click at [295, 138] on form "Encuentra una transacción ingresando su número, referencia Transacciones: Todas…" at bounding box center [283, 168] width 326 height 276
click at [129, 23] on button "Menu" at bounding box center [125, 18] width 11 height 11
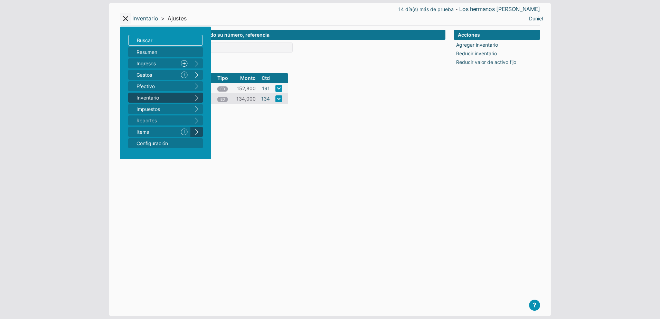
click at [198, 130] on button "right" at bounding box center [197, 132] width 12 height 10
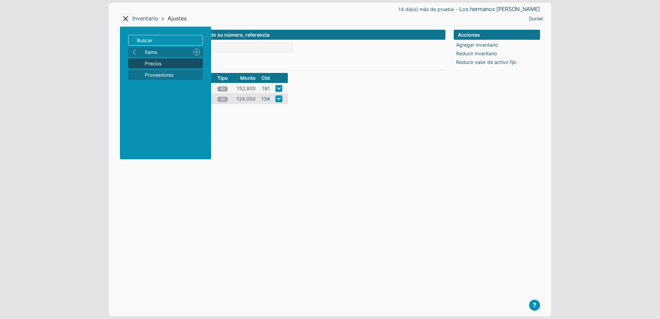
click at [161, 62] on span "Precios" at bounding box center [172, 63] width 55 height 7
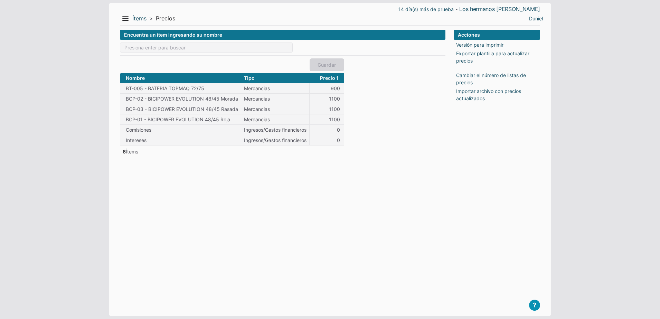
click at [356, 102] on div "Encuentra un item ingresando su nombre Guardar Nombre Tipo Precio 1 BT-005 - BA…" at bounding box center [283, 168] width 326 height 276
click at [466, 52] on link "Exportar plantilla para actualizar precios" at bounding box center [498, 57] width 84 height 15
click at [375, 174] on div "Encuentra un item ingresando su nombre Guardar Nombre Tipo Precio 1 BT-005 - BA…" at bounding box center [283, 168] width 326 height 276
click at [470, 78] on link "Cambiar el número de listas de precios" at bounding box center [498, 79] width 84 height 15
click at [538, 104] on select "1 2 3 4 5" at bounding box center [533, 100] width 20 height 10
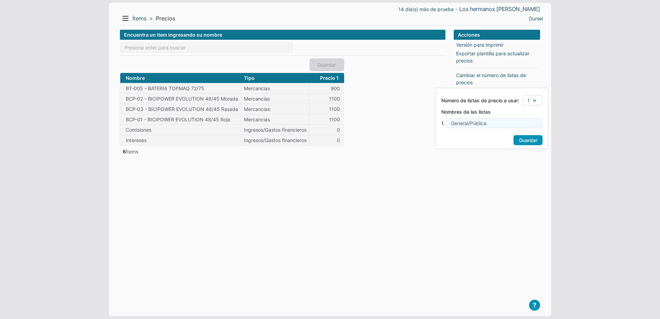
select select "3"
click at [523, 95] on select "1 2 3 4 5" at bounding box center [533, 100] width 20 height 10
click at [477, 136] on input "text" at bounding box center [495, 136] width 95 height 10
click at [524, 167] on link "Guardar" at bounding box center [528, 166] width 29 height 10
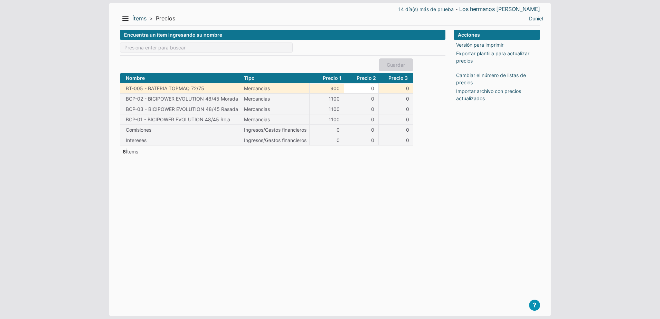
click at [371, 90] on input "0" at bounding box center [361, 88] width 34 height 9
type input "880"
click at [396, 89] on input "0" at bounding box center [396, 88] width 35 height 9
type input "870"
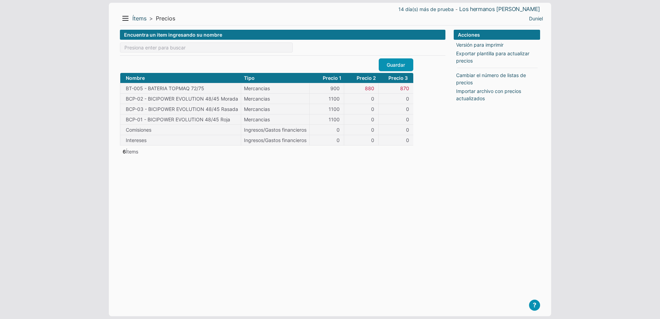
click at [355, 159] on div "Encuentra un item ingresando su nombre Guardar Nombre Tipo Precio 1 Precio 2 Pr…" at bounding box center [283, 168] width 326 height 276
click at [397, 65] on link "Guardar" at bounding box center [396, 64] width 35 height 13
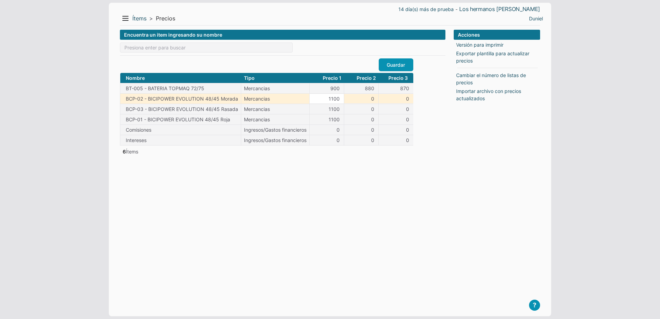
click at [335, 101] on input "1100" at bounding box center [327, 98] width 34 height 9
click at [357, 99] on input "0" at bounding box center [361, 98] width 34 height 9
click at [333, 99] on input "1100" at bounding box center [327, 98] width 34 height 9
click at [364, 97] on input "0" at bounding box center [361, 98] width 34 height 9
click at [336, 98] on input "1100" at bounding box center [327, 98] width 34 height 9
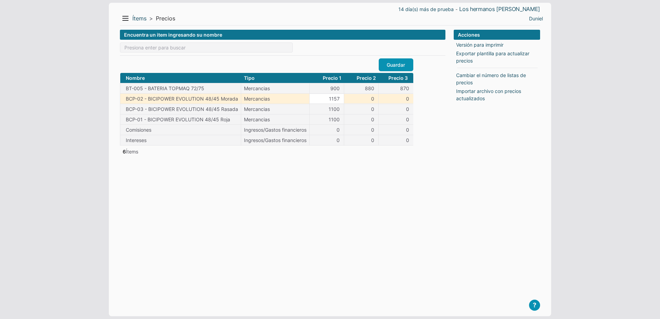
type input "1157"
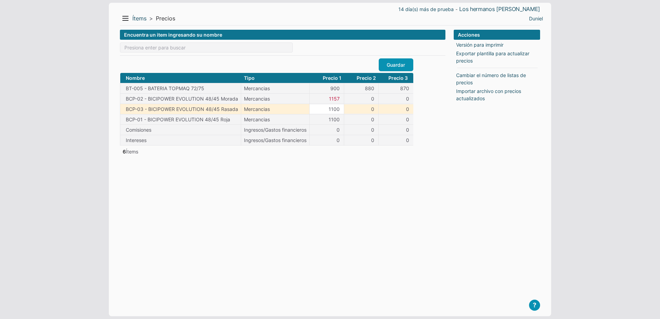
click at [326, 110] on input "1100" at bounding box center [327, 108] width 34 height 9
type input "1157"
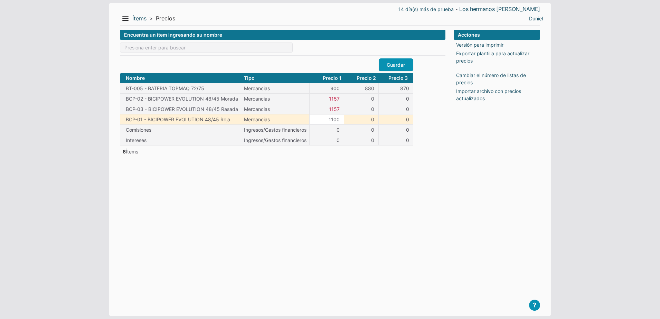
click at [326, 117] on input "1100" at bounding box center [327, 119] width 34 height 9
type input "1157"
click at [369, 98] on input "0" at bounding box center [361, 98] width 34 height 9
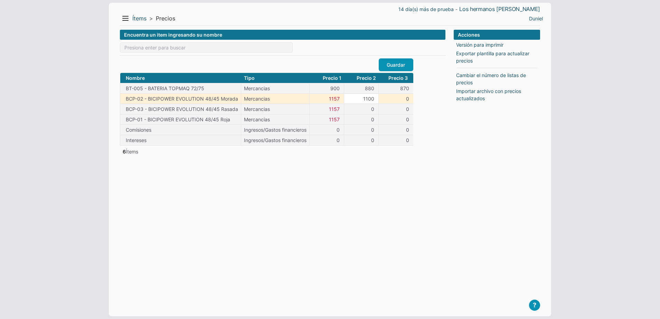
type input "1100"
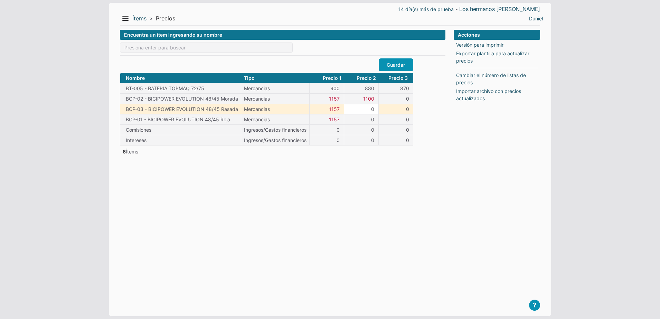
click at [367, 109] on input "0" at bounding box center [361, 108] width 34 height 9
type input "1100"
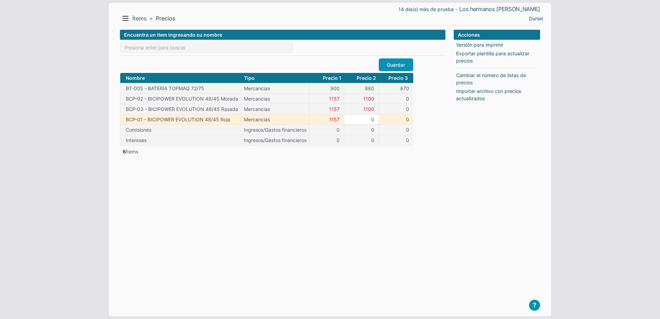
click at [370, 120] on input "0" at bounding box center [361, 119] width 34 height 9
type input "1100"
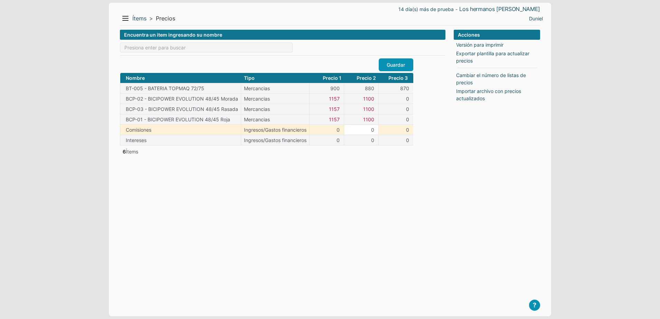
click at [364, 129] on input "0" at bounding box center [361, 129] width 34 height 9
click at [331, 170] on div "Encuentra un item ingresando su nombre Guardar Nombre Tipo Precio 1 Precio 2 Pr…" at bounding box center [283, 168] width 326 height 276
click at [361, 128] on input "1100" at bounding box center [361, 129] width 34 height 9
type input "0"
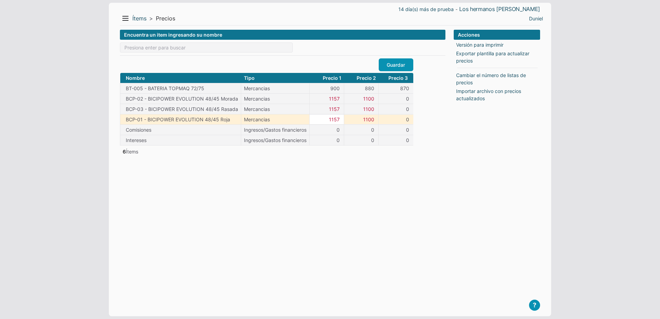
click at [339, 119] on input "1157" at bounding box center [327, 119] width 34 height 9
type input "1150"
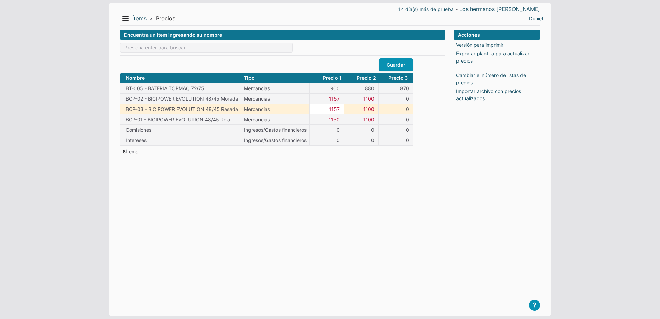
click at [337, 109] on input "1157" at bounding box center [327, 108] width 34 height 9
type input "1150"
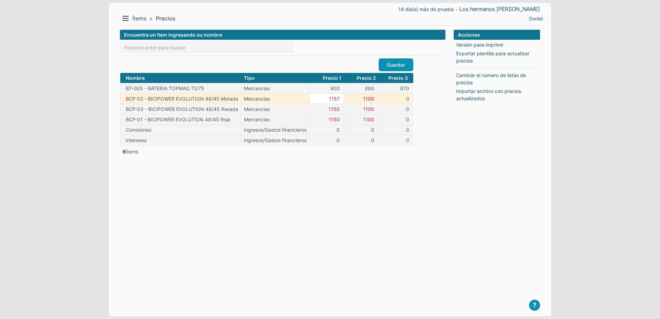
click at [335, 100] on input "1157" at bounding box center [327, 98] width 34 height 9
type input "1150"
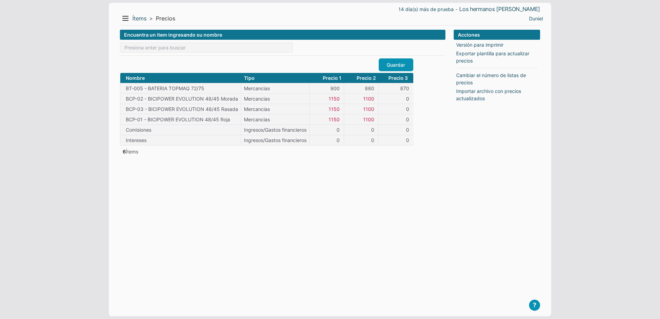
click at [324, 177] on div "Encuentra un item ingresando su nombre Guardar Nombre Tipo Precio 1 Precio 2 Pr…" at bounding box center [283, 168] width 326 height 276
click at [408, 63] on link "Guardar" at bounding box center [396, 64] width 35 height 13
click at [124, 21] on button "Menu" at bounding box center [125, 18] width 11 height 11
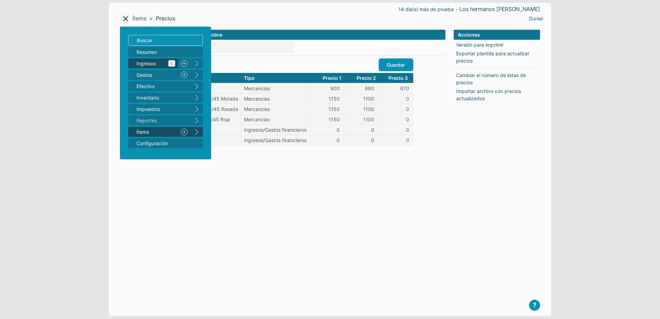
click at [149, 67] on link "Ingresos 1" at bounding box center [153, 63] width 50 height 10
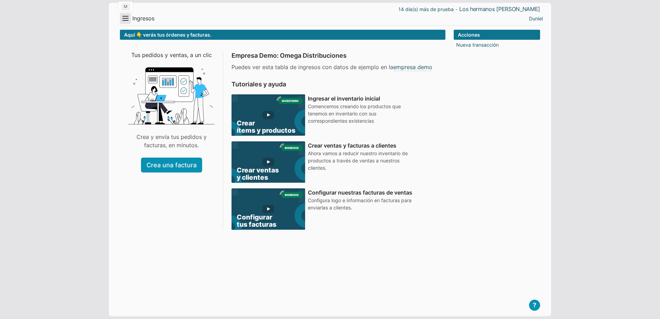
click at [125, 21] on button "Menu" at bounding box center [125, 18] width 11 height 11
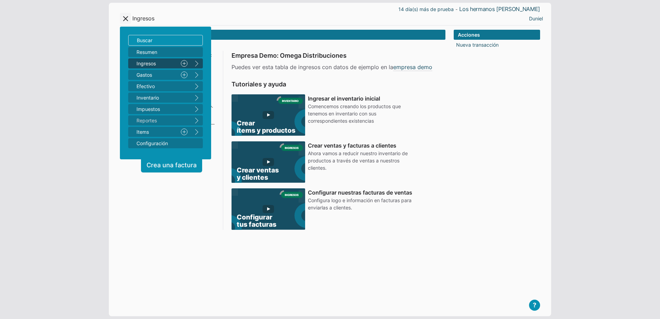
click at [185, 63] on link "Nuevo" at bounding box center [184, 63] width 12 height 10
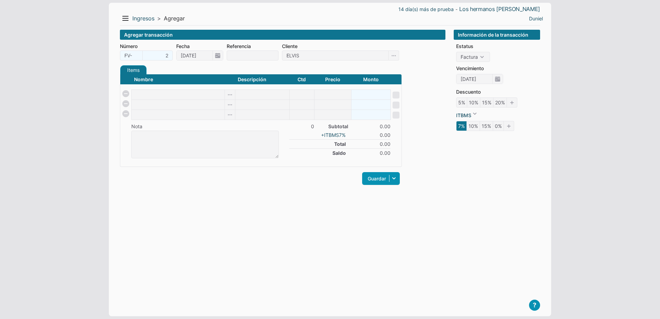
type input "ELVIS"
click at [157, 94] on input at bounding box center [178, 95] width 93 height 10
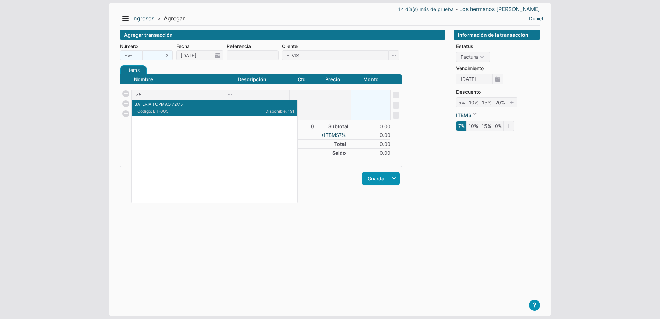
click at [163, 109] on span "Código: BT-005" at bounding box center [175, 111] width 77 height 6
type input "BATERIA TOPMAQ 72/75"
type input "1"
type input "900"
type input "900.00"
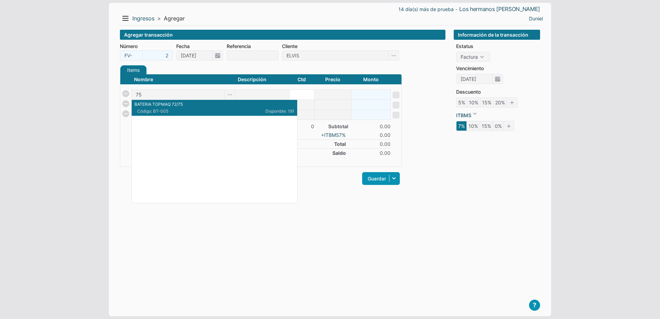
checkbox input "true"
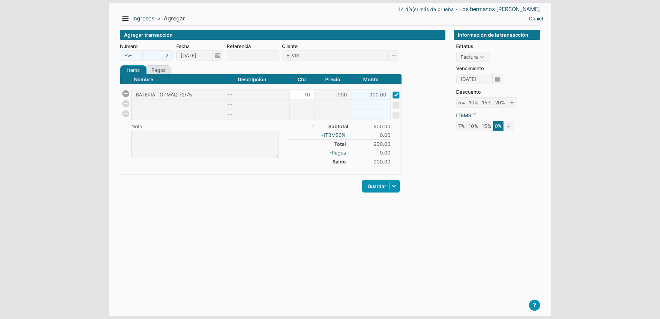
type input "10"
type input "9000.00"
click at [328, 94] on input "900" at bounding box center [333, 95] width 37 height 10
click at [322, 124] on li "870" at bounding box center [334, 128] width 34 height 10
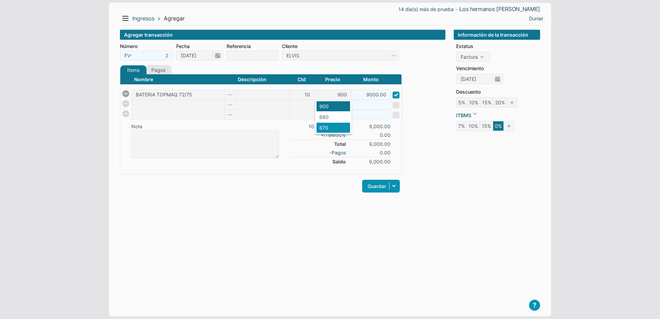
type input "870"
type input "8700.00"
click at [302, 93] on input "10" at bounding box center [302, 95] width 25 height 10
type input "12"
type input "10440.00"
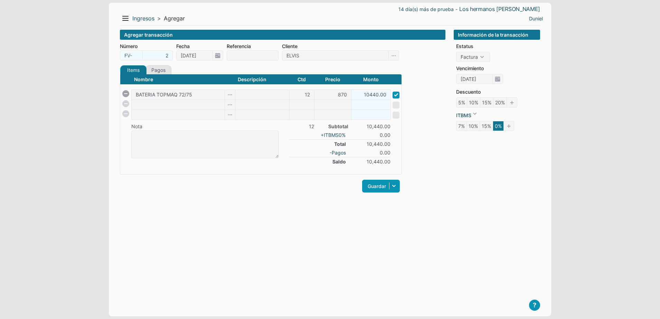
click at [280, 175] on div "Items Créditos Pagos Nombre Descripción Ctd Precio Monto BATERIA TOPMAQ 72/75 1…" at bounding box center [261, 133] width 282 height 136
click at [370, 188] on link "Guardar" at bounding box center [381, 186] width 38 height 13
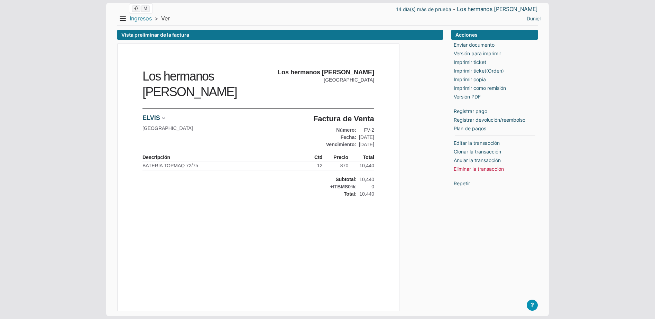
click at [140, 18] on link "Ingresos" at bounding box center [141, 18] width 22 height 7
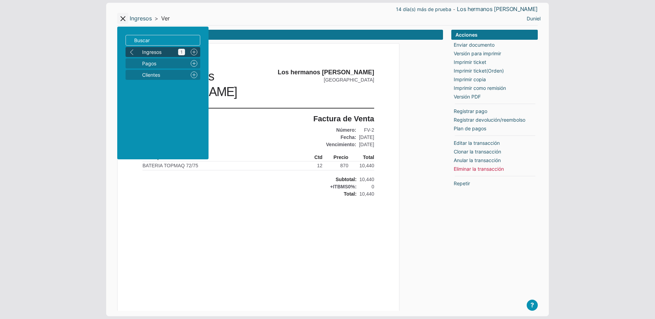
click at [154, 50] on span "Ingresos 1" at bounding box center [163, 51] width 43 height 7
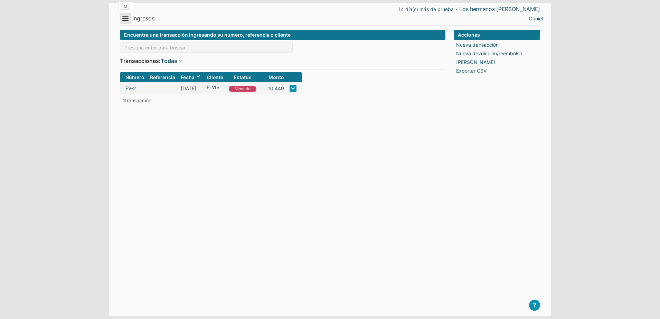
click at [127, 21] on button "Menu" at bounding box center [125, 18] width 11 height 11
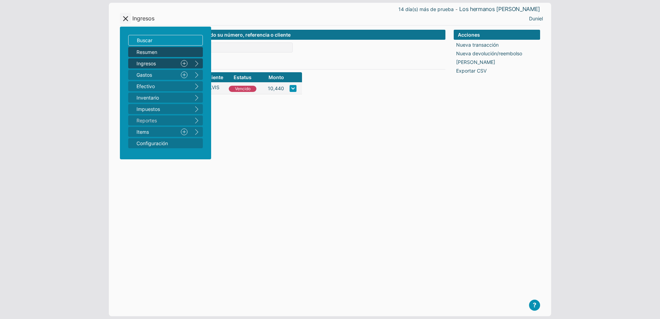
click at [146, 57] on link "Resumen" at bounding box center [165, 52] width 75 height 10
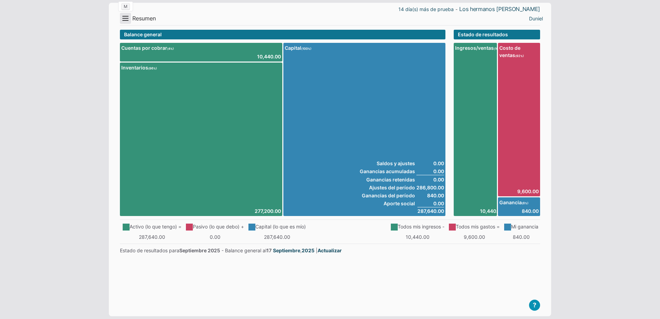
click at [122, 13] on button "Menu" at bounding box center [125, 18] width 11 height 11
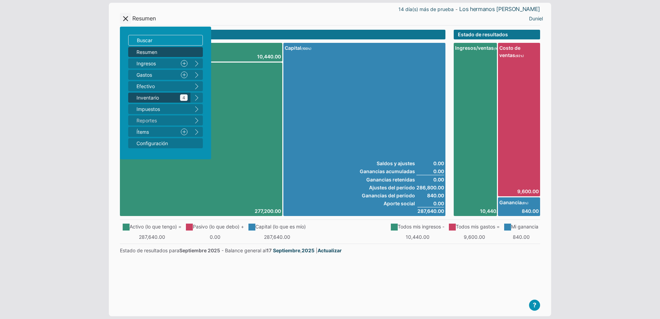
click at [180, 97] on span "Inventario 4" at bounding box center [162, 97] width 51 height 7
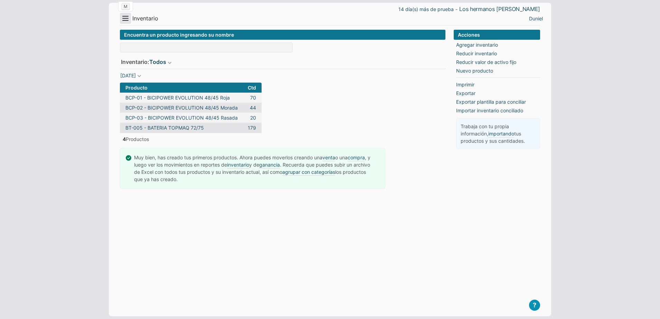
click at [125, 23] on button "Menu" at bounding box center [125, 18] width 11 height 11
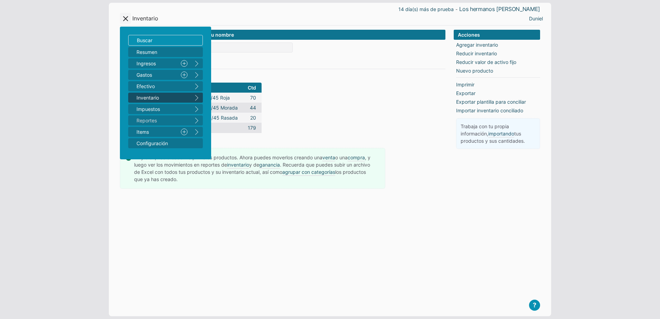
click at [199, 99] on button "right" at bounding box center [197, 98] width 12 height 10
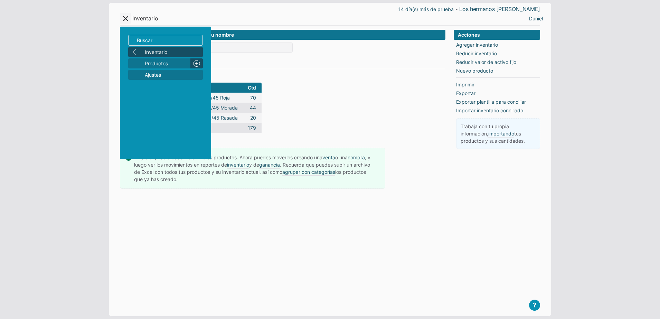
click at [196, 64] on link "Nuevo" at bounding box center [197, 63] width 12 height 10
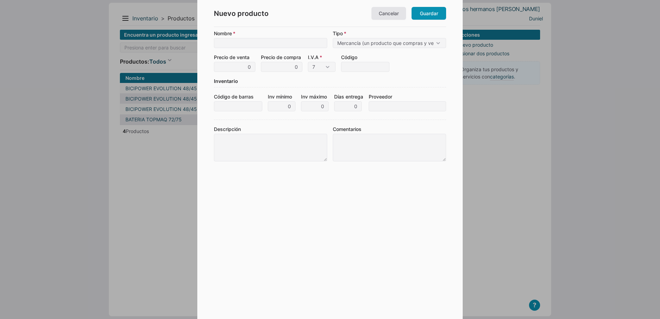
click at [226, 42] on input "Nombre" at bounding box center [270, 43] width 113 height 10
type input "BATERIAS TOPMAQ 72/35"
click at [250, 68] on input "0" at bounding box center [234, 67] width 41 height 10
type input "600"
click at [270, 68] on input "0" at bounding box center [281, 67] width 41 height 10
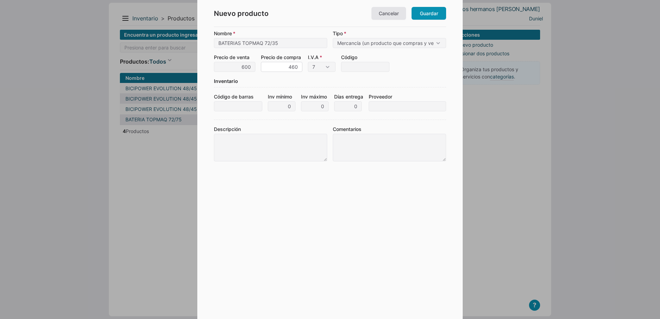
type input "460"
click at [239, 66] on input "600" at bounding box center [234, 67] width 41 height 10
type input "555"
click at [270, 190] on form "Nombre BATERIAS TOPMAQ 72/35 Tipo Mercancía (un producto que compras y vendes) …" at bounding box center [330, 165] width 232 height 270
click at [328, 69] on select "7 10 15 0" at bounding box center [322, 67] width 28 height 10
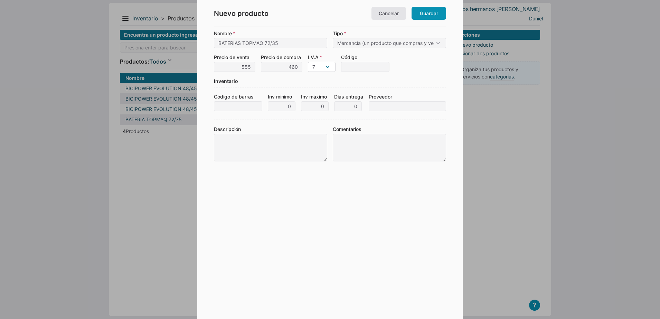
select select "0"
click at [308, 62] on select "7 10 15 0" at bounding box center [322, 67] width 28 height 10
click at [373, 69] on input "Código" at bounding box center [365, 67] width 48 height 10
type input "BA-001"
click at [429, 11] on link "Guardar" at bounding box center [429, 13] width 35 height 13
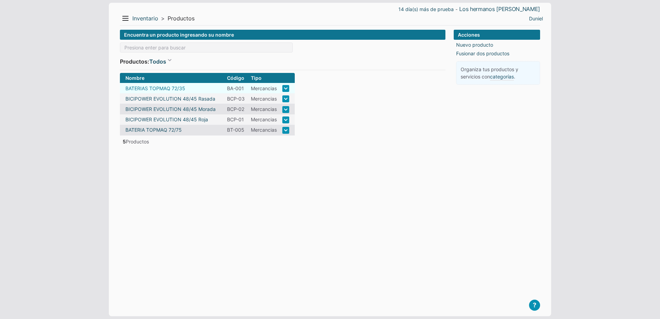
click at [179, 87] on link "BATERIAS TOPMAQ 72/35" at bounding box center [156, 88] width 60 height 7
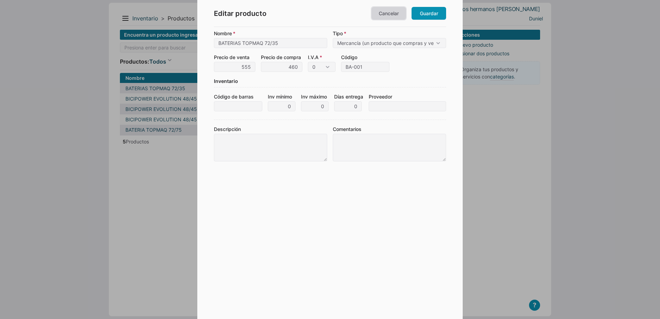
click at [395, 10] on link "Cancelar" at bounding box center [389, 13] width 35 height 13
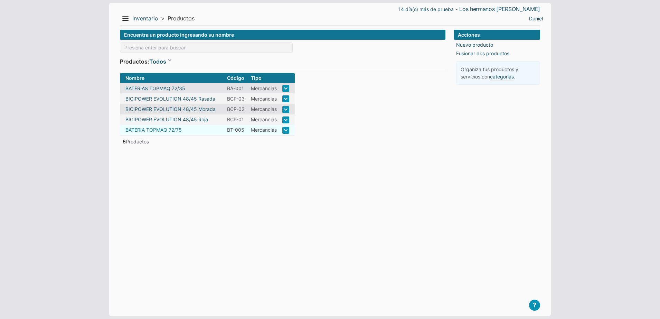
click at [172, 131] on link "BATERIA TOPMAQ 72/75" at bounding box center [154, 129] width 56 height 7
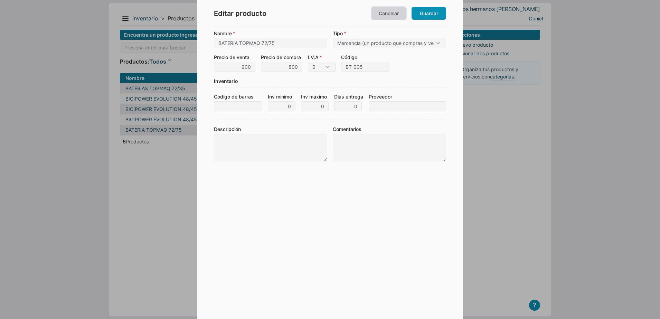
click at [387, 13] on link "Cancelar" at bounding box center [389, 13] width 35 height 13
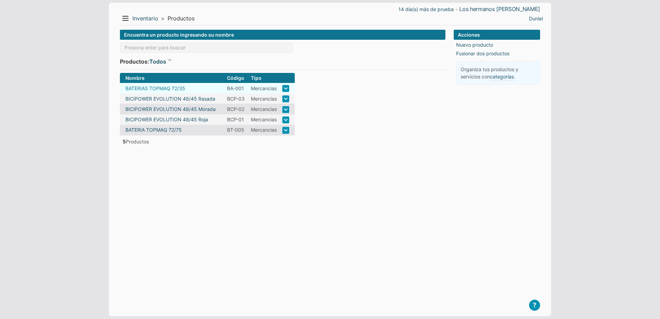
click at [171, 89] on link "BATERIAS TOPMAQ 72/35" at bounding box center [156, 88] width 60 height 7
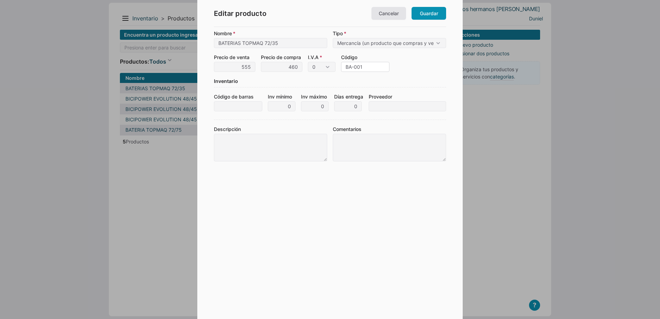
click at [351, 69] on input "BA-001" at bounding box center [365, 67] width 48 height 10
type input "BT-001"
click at [429, 16] on link "Guardar" at bounding box center [429, 13] width 35 height 13
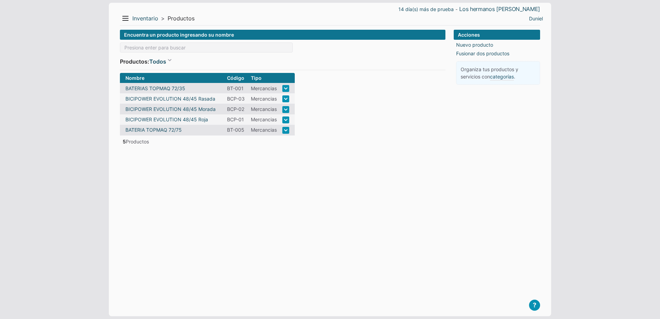
click at [131, 18] on div "Menu Resumen Ingresos 1 Nuevo right Gastos 2 Nuevo right Efectivo 3 right Inven…" at bounding box center [225, 18] width 210 height 11
click at [125, 18] on button "Menu" at bounding box center [125, 18] width 11 height 11
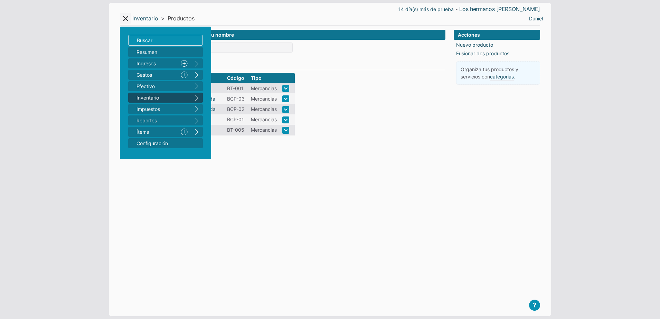
click at [196, 97] on button "right" at bounding box center [197, 98] width 12 height 10
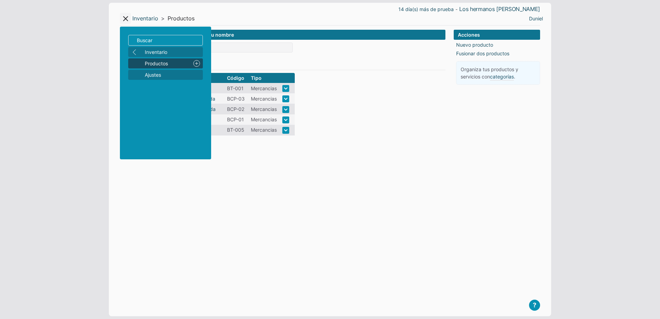
click at [198, 62] on link "Nuevo" at bounding box center [197, 63] width 12 height 10
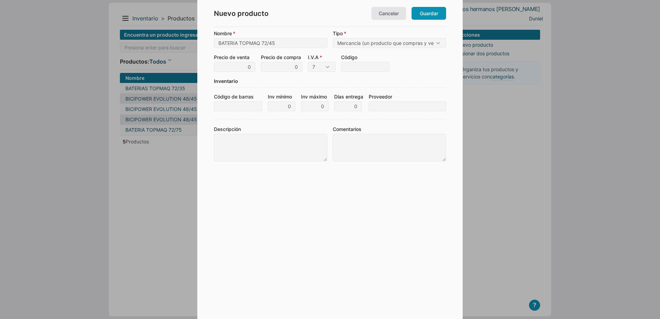
type input "BATERIA TOPMAQ 72/45"
click at [351, 67] on input "Código" at bounding box center [365, 67] width 48 height 10
type input "BT-002"
click at [250, 68] on input "0" at bounding box center [234, 67] width 41 height 10
type input "670"
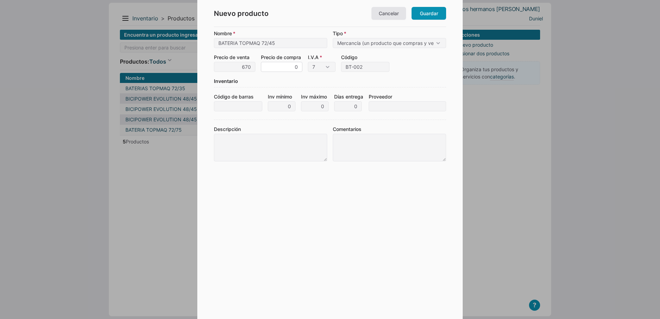
click at [278, 68] on input "0" at bounding box center [281, 67] width 41 height 10
type input "530"
click at [254, 88] on form "Nombre BATERIA TOPMAQ 72/45 Tipo Mercancía (un producto que compras y vendes) M…" at bounding box center [330, 165] width 232 height 270
click at [252, 64] on input "670" at bounding box center [234, 67] width 41 height 10
type input "620"
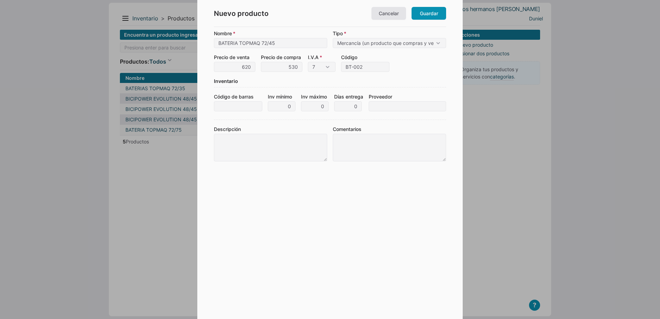
click at [274, 187] on form "Nombre BATERIA TOPMAQ 72/45 Tipo Mercancía (un producto que compras y vendes) M…" at bounding box center [330, 165] width 232 height 270
click at [324, 67] on select "7 10 15 0" at bounding box center [322, 67] width 28 height 10
select select "0"
click at [308, 62] on select "7 10 15 0" at bounding box center [322, 67] width 28 height 10
click at [432, 12] on link "Guardar" at bounding box center [429, 13] width 35 height 13
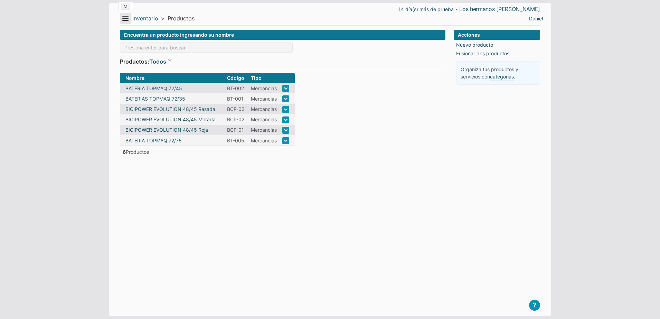
click at [126, 18] on button "Menu" at bounding box center [125, 18] width 11 height 11
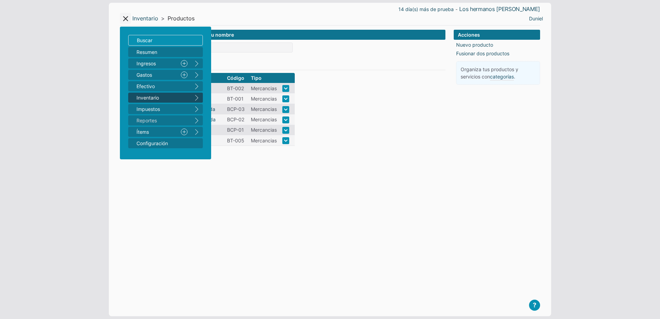
click at [196, 97] on button "right" at bounding box center [197, 98] width 12 height 10
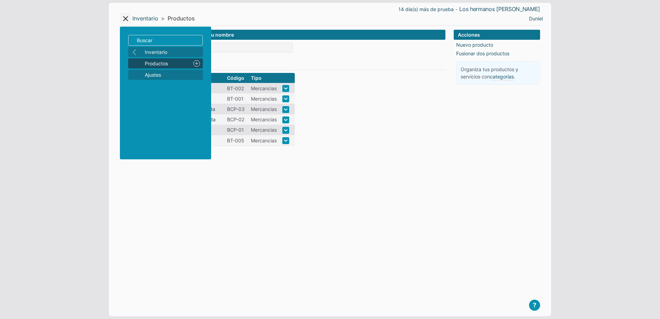
click at [197, 62] on link "Nuevo" at bounding box center [197, 63] width 12 height 10
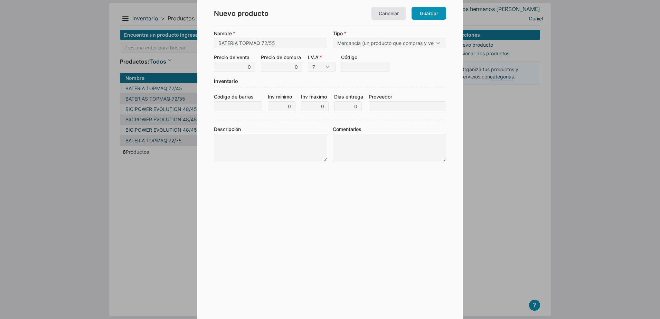
type input "BATERIA TOPMAQ 72/55"
click at [347, 69] on input "Código" at bounding box center [365, 67] width 48 height 10
type input "BT-003"
click at [342, 82] on div "Inventario" at bounding box center [330, 82] width 232 height 10
click at [321, 63] on select "7 10 15 0" at bounding box center [322, 67] width 28 height 10
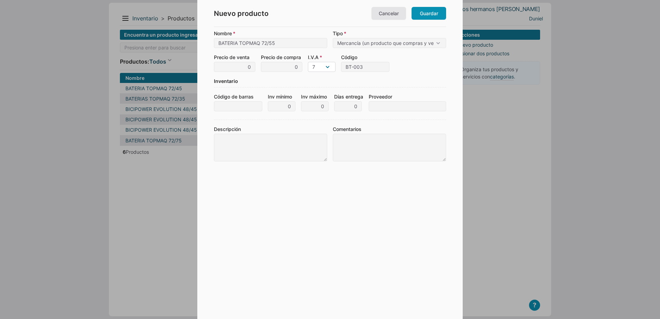
select select "0"
click at [308, 62] on select "7 10 15 0" at bounding box center [322, 67] width 28 height 10
click at [237, 68] on input "0" at bounding box center [234, 67] width 41 height 10
click at [237, 68] on input "780" at bounding box center [234, 67] width 41 height 10
click at [254, 67] on input "780" at bounding box center [234, 67] width 41 height 10
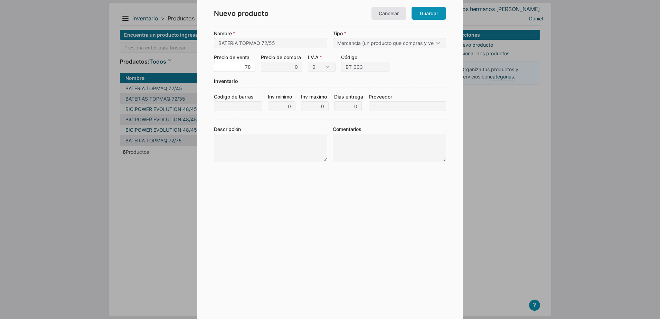
type input "7"
type input "722"
click at [286, 69] on input "0" at bounding box center [281, 67] width 41 height 10
type input "630"
click at [289, 183] on form "Nombre BATERIA TOPMAQ 72/55 Tipo Mercancía (un producto que compras y vendes) M…" at bounding box center [330, 165] width 232 height 270
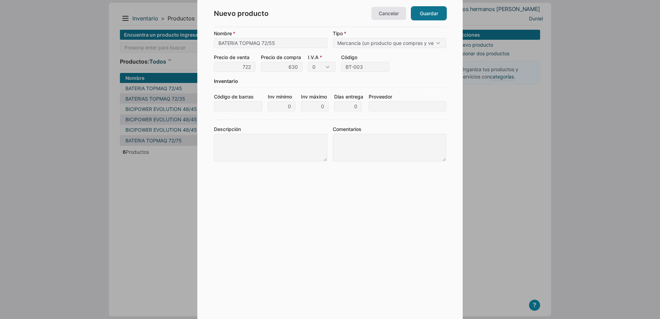
click at [428, 16] on link "Guardar" at bounding box center [429, 13] width 35 height 13
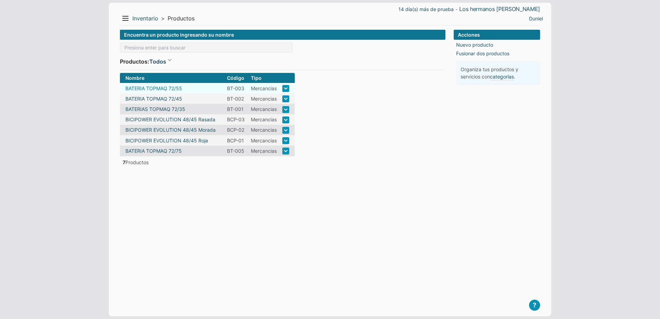
click at [173, 91] on link "BATERIA TOPMAQ 72/55" at bounding box center [154, 88] width 57 height 7
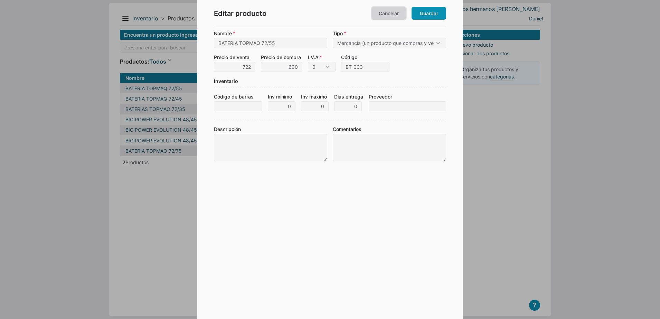
click at [391, 11] on link "Cancelar" at bounding box center [389, 13] width 35 height 13
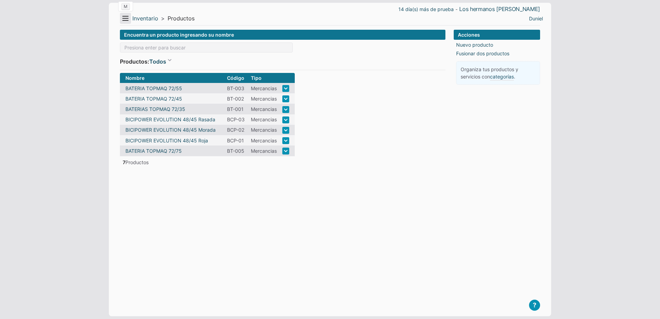
click at [122, 16] on button "Menu" at bounding box center [125, 18] width 11 height 11
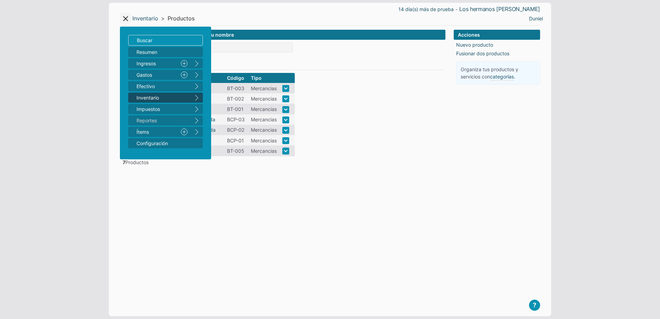
click at [201, 97] on button "right" at bounding box center [197, 98] width 12 height 10
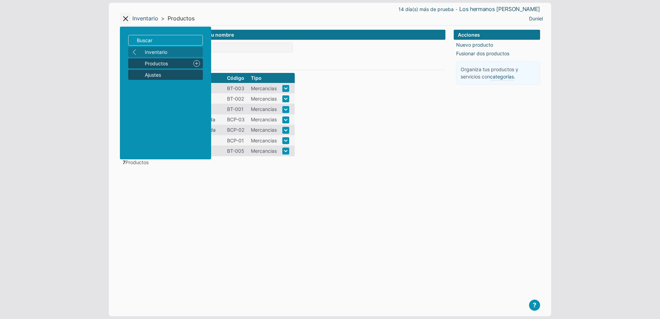
click at [179, 76] on span "Ajustes" at bounding box center [172, 74] width 55 height 7
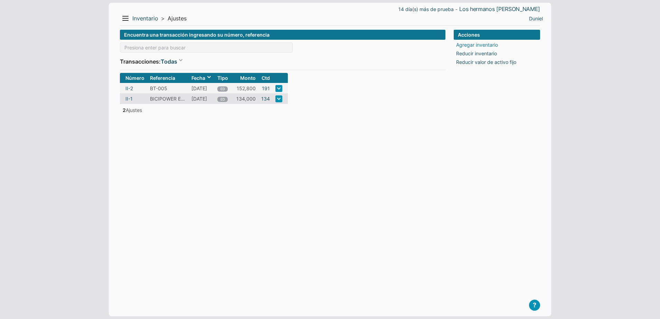
click at [481, 44] on link "Agregar inventario" at bounding box center [477, 44] width 42 height 7
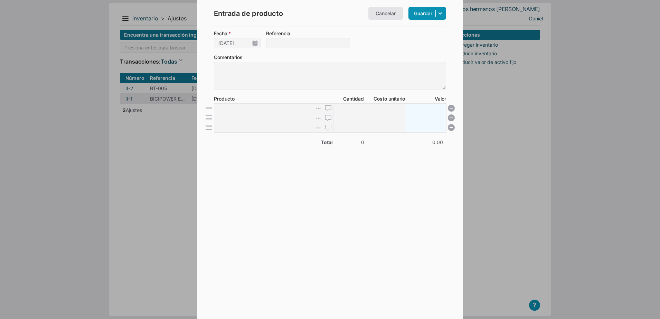
click at [249, 107] on input at bounding box center [264, 108] width 100 height 10
type input "7"
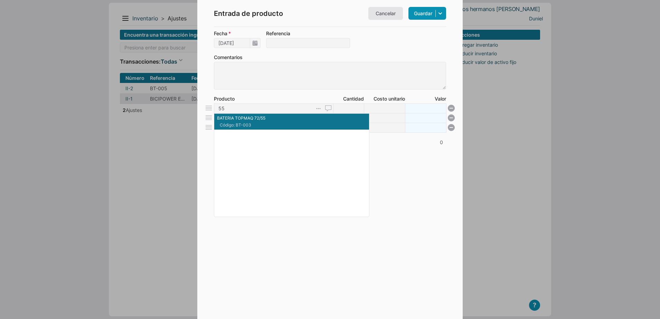
type input "55"
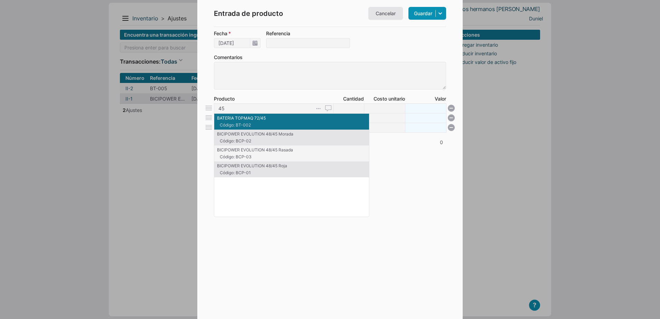
click at [249, 123] on span "Código: BT-002" at bounding box center [256, 125] width 72 height 6
type input "BATERIA TOPMAQ 72/45"
type input "1"
type input "530"
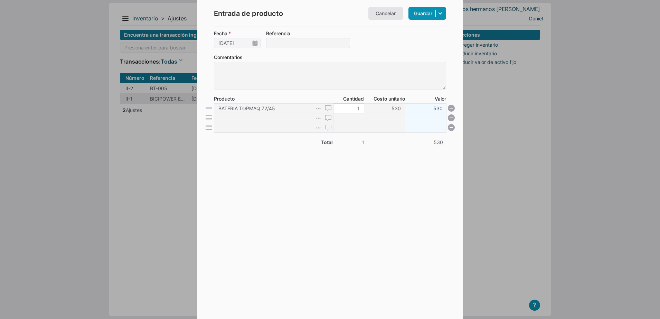
type input "3"
type input "1590"
type input "33"
type input "17490"
type input "33"
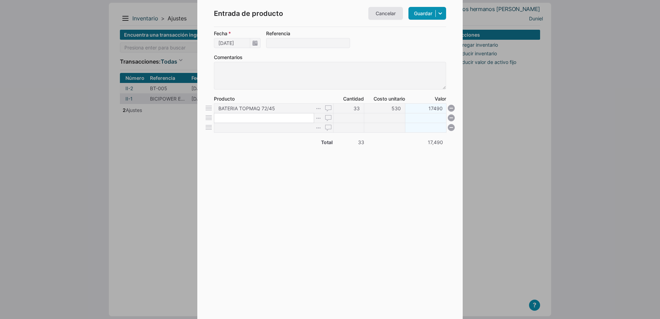
click at [244, 120] on input at bounding box center [264, 118] width 100 height 10
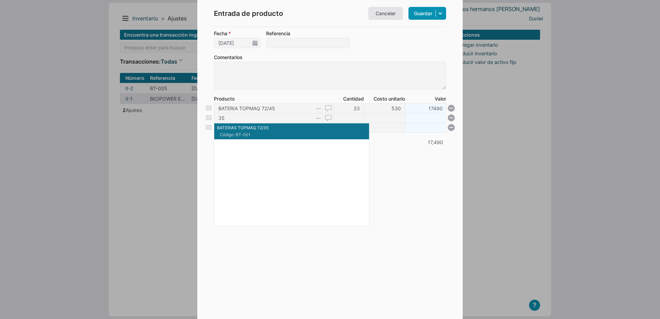
click at [256, 135] on span "Código: BT-001" at bounding box center [256, 135] width 72 height 6
type input "BATERIAS TOPMAQ 72/35"
type input "1"
type input "460"
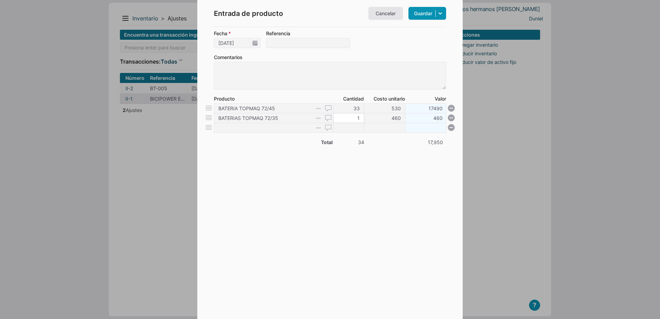
type input "3"
type input "1380"
type input "33"
type input "15180"
type input "33"
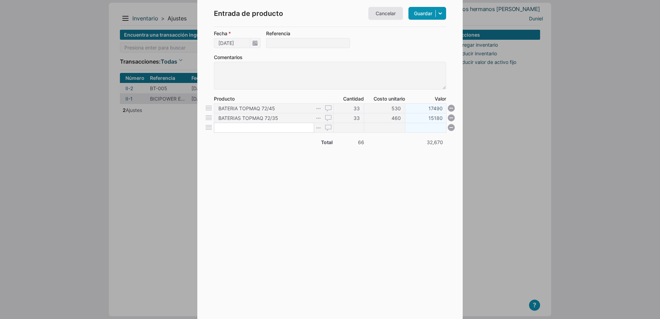
click at [247, 129] on input at bounding box center [264, 128] width 100 height 10
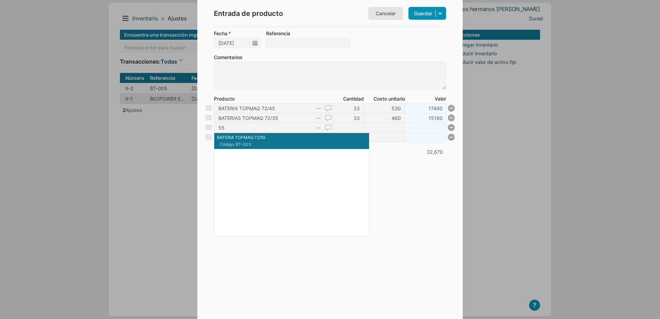
click at [279, 138] on p "BATERIA TOPMAQ 72/55" at bounding box center [291, 138] width 149 height 6
type input "BATERIA TOPMAQ 72/55"
type input "1"
type input "630"
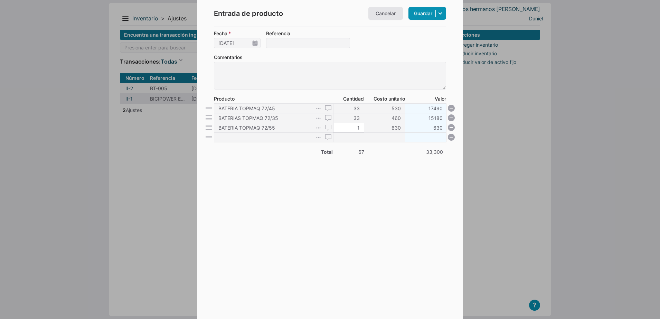
type input "3"
type input "1890"
type input "34"
type input "21420"
type input "34"
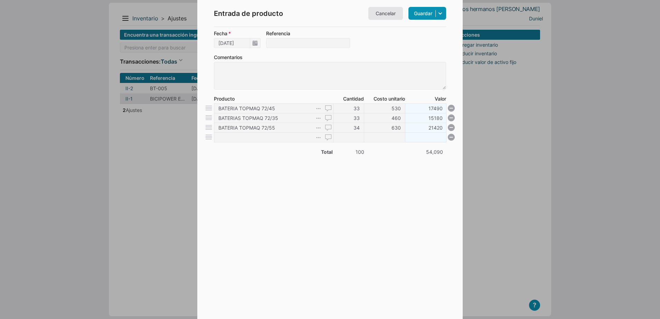
click at [282, 191] on form "Fecha 17/09/2025 Referencia Comentarios Producto Cantidad Costo unitario Valor …" at bounding box center [330, 165] width 232 height 270
click at [239, 140] on input at bounding box center [264, 137] width 100 height 10
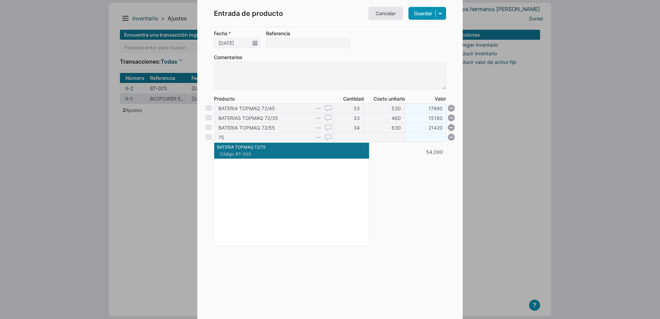
click at [248, 149] on p "BATERIA TOPMAQ 72/75" at bounding box center [291, 147] width 149 height 6
type input "BATERIA TOPMAQ 72/75"
type input "1"
type input "800"
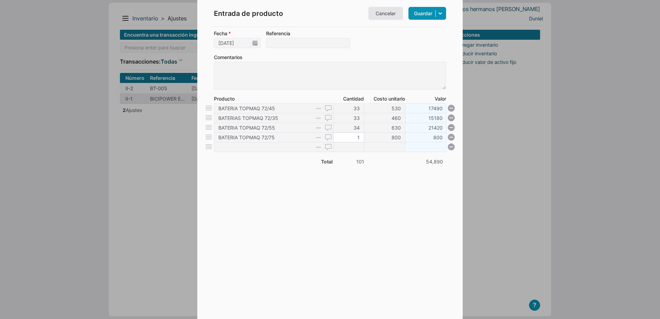
type input "3"
type input "2400"
type input "3"
click at [350, 109] on input "33" at bounding box center [348, 108] width 31 height 10
type input "4"
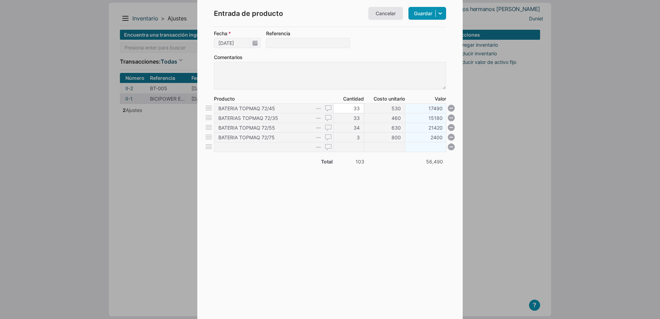
type input "2120"
type input "43"
type input "22790"
type input "43"
click at [352, 118] on input "33" at bounding box center [348, 118] width 31 height 10
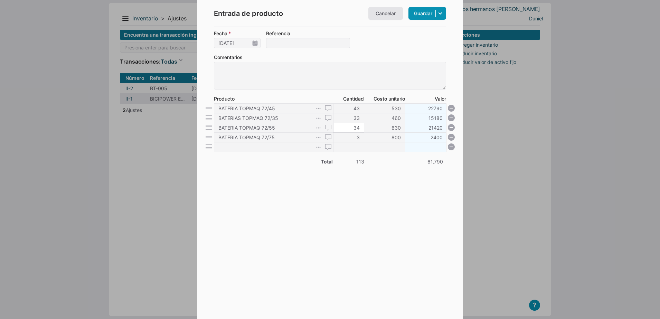
click at [350, 127] on input "34" at bounding box center [348, 128] width 31 height 10
type input "4"
type input "2520"
type input "44"
type input "27720"
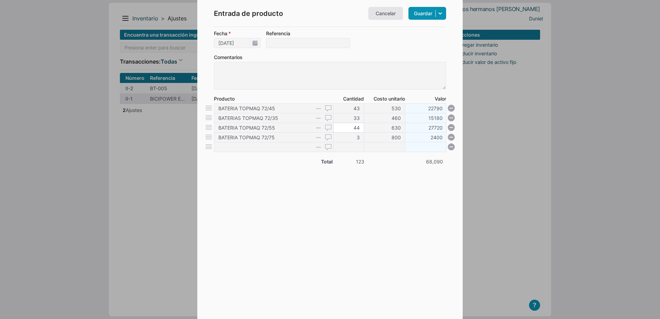
type input "44"
click at [340, 203] on form "Fecha 17/09/2025 Referencia Comentarios Producto Cantidad Costo unitario Valor …" at bounding box center [330, 165] width 232 height 270
click at [293, 45] on input "Referencia" at bounding box center [308, 43] width 84 height 10
type input "BODEGA"
click at [375, 50] on form "Fecha 17/09/2025 Referencia BODEGA Comentarios Producto Cantidad Costo unitario…" at bounding box center [330, 165] width 232 height 270
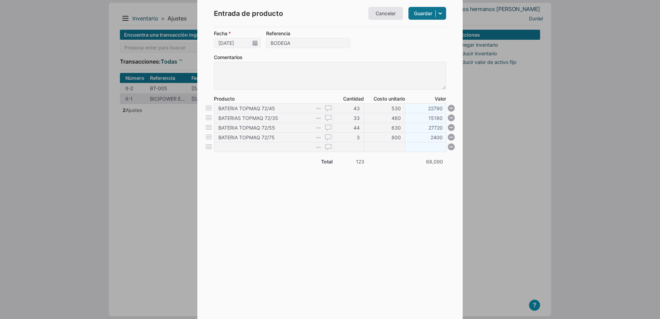
click at [431, 11] on link "Guardar" at bounding box center [428, 13] width 38 height 13
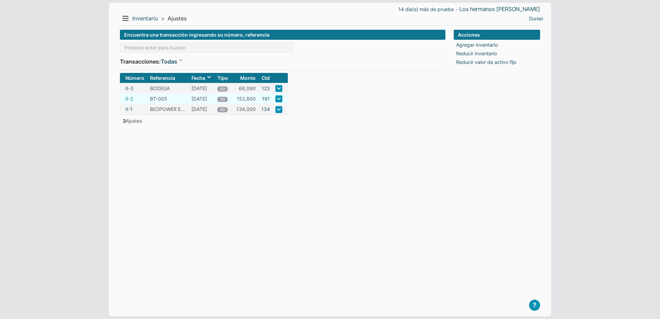
click at [126, 101] on link "II-2" at bounding box center [130, 98] width 8 height 7
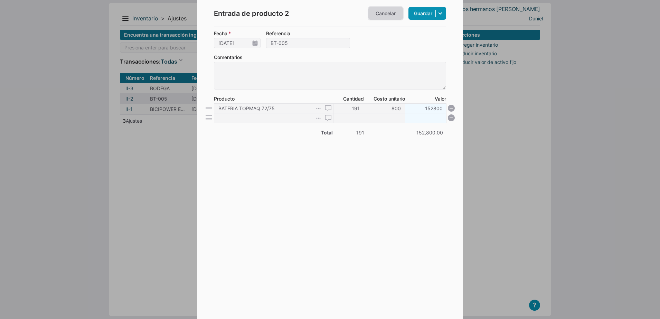
click at [383, 16] on link "Cancelar" at bounding box center [386, 13] width 35 height 13
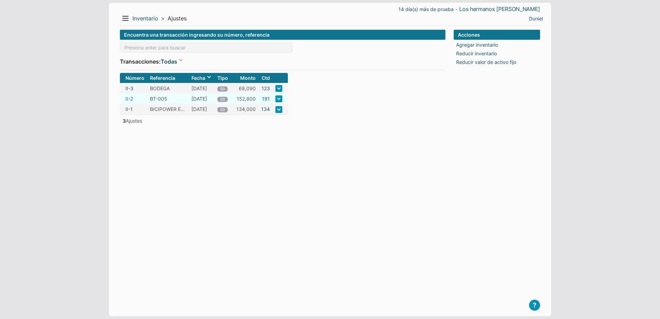
click at [128, 99] on link "II-2" at bounding box center [130, 98] width 8 height 7
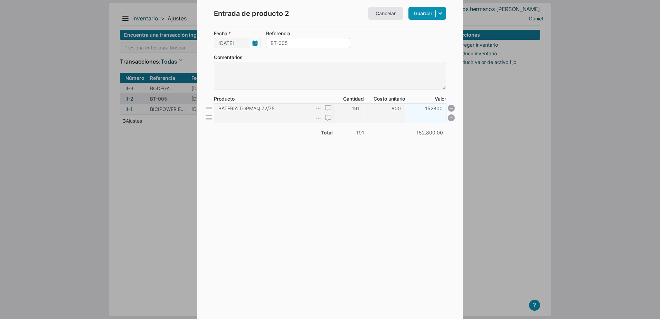
drag, startPoint x: 294, startPoint y: 43, endPoint x: 241, endPoint y: 44, distance: 53.3
click at [241, 44] on div "Fecha [DATE] Referencia BT-005" at bounding box center [330, 39] width 232 height 18
type input "[PERSON_NAME]"
click at [418, 14] on link "Guardar" at bounding box center [428, 13] width 38 height 13
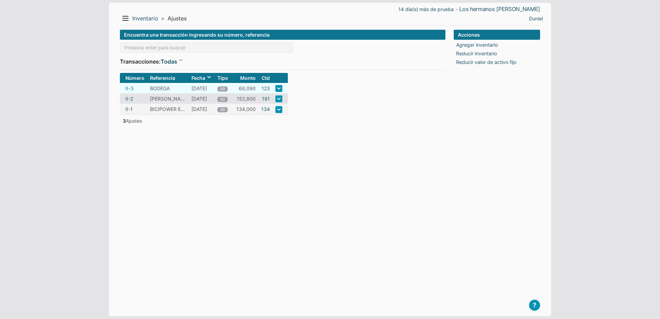
click at [127, 87] on link "II-3" at bounding box center [130, 88] width 8 height 7
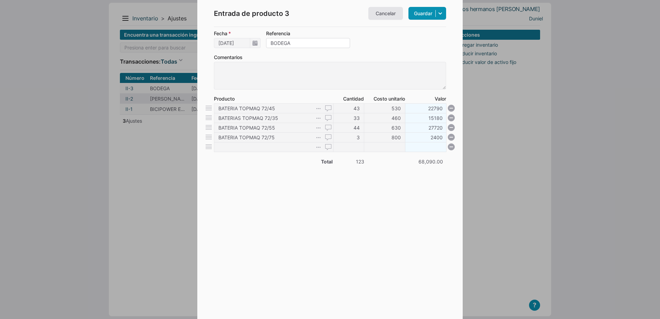
drag, startPoint x: 295, startPoint y: 42, endPoint x: 209, endPoint y: 52, distance: 86.7
click at [209, 52] on div "Entrada de producto 3 Cancelar Guardar Guardar y ver documento Guardar y cerrar…" at bounding box center [330, 159] width 266 height 319
type input "MISA+[PERSON_NAME]"
click at [426, 15] on link "Guardar" at bounding box center [428, 13] width 38 height 13
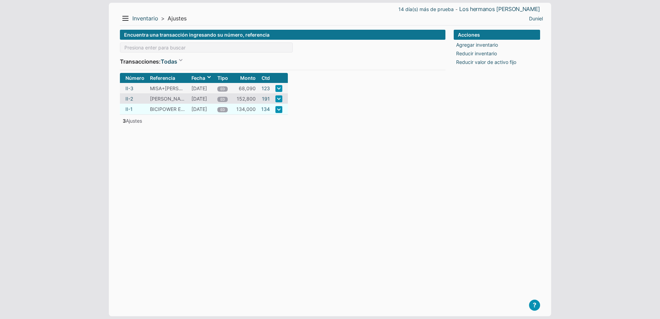
click at [125, 108] on td "II-1" at bounding box center [133, 109] width 27 height 11
click at [126, 109] on link "II-1" at bounding box center [129, 108] width 7 height 7
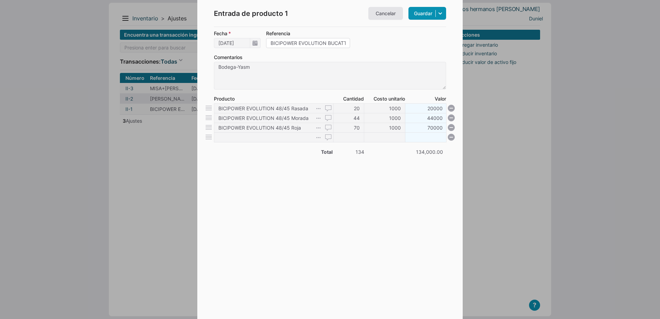
drag, startPoint x: 338, startPoint y: 43, endPoint x: 249, endPoint y: 49, distance: 89.4
click at [249, 49] on form "Fecha [DATE] Referencia BICIPOWER EVOLUTION BUCATTI Comentarios Bodega-Yasm Pro…" at bounding box center [330, 165] width 232 height 270
click at [295, 41] on input "ATTI" at bounding box center [308, 43] width 84 height 10
type input "ATT"
click at [295, 41] on input "ATT" at bounding box center [308, 43] width 84 height 10
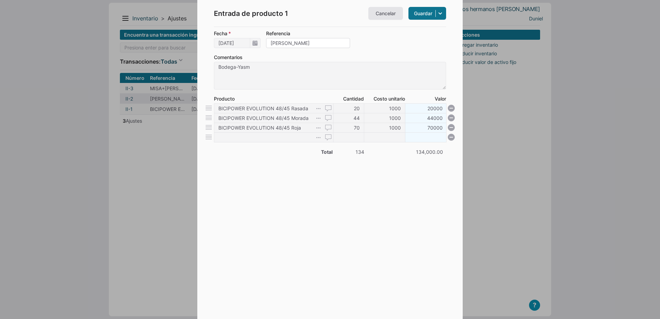
type input "[PERSON_NAME]"
click at [421, 14] on link "Guardar" at bounding box center [428, 13] width 38 height 13
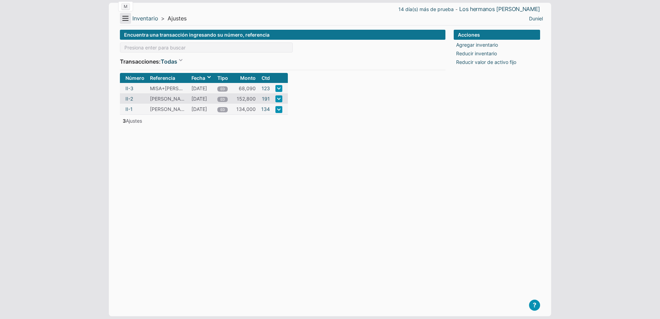
click at [129, 17] on button "Menu" at bounding box center [125, 18] width 11 height 11
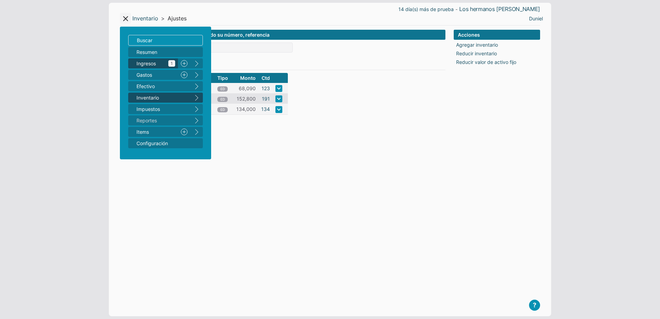
click at [147, 63] on span "Ingresos 1" at bounding box center [156, 63] width 39 height 7
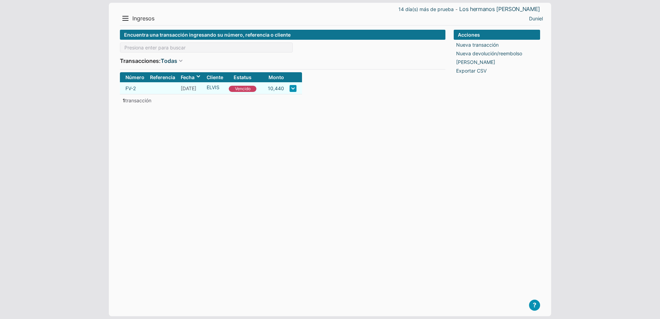
click at [290, 88] on link at bounding box center [293, 88] width 7 height 7
click at [331, 140] on form "Encuentra una transacción ingresando su número, referencia o cliente Transaccio…" at bounding box center [283, 168] width 326 height 276
click at [128, 16] on button "Menu" at bounding box center [125, 18] width 11 height 11
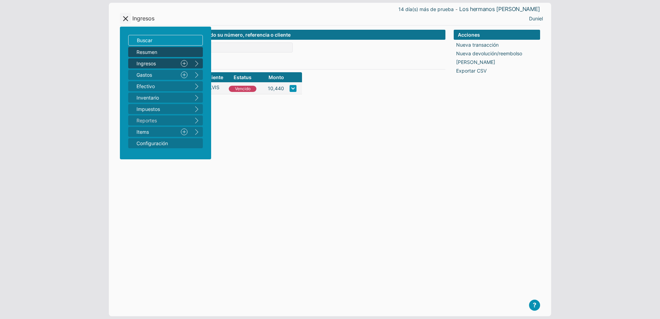
click at [148, 53] on span "Resumen" at bounding box center [162, 51] width 51 height 7
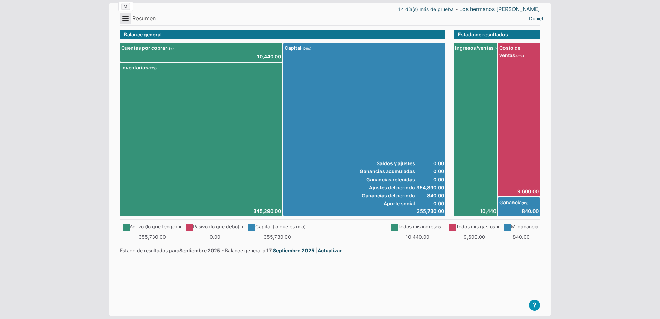
click at [127, 18] on button "Menu" at bounding box center [125, 18] width 11 height 11
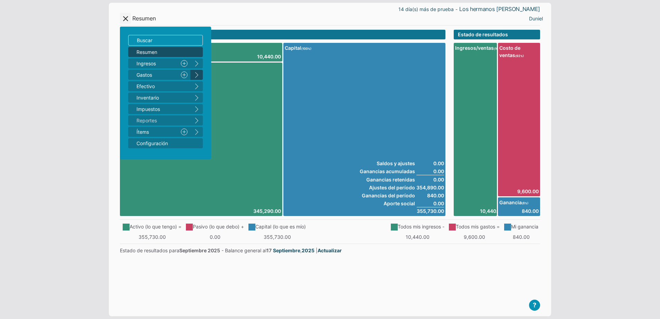
click at [196, 75] on button "right" at bounding box center [197, 75] width 12 height 10
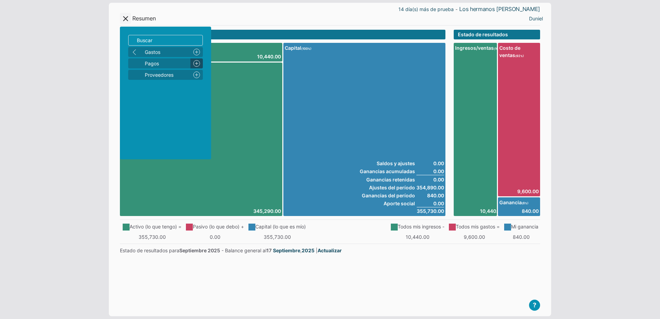
click at [194, 65] on link "Nuevo" at bounding box center [197, 63] width 12 height 10
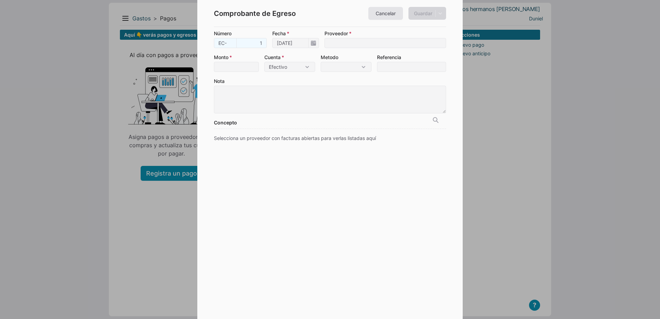
click at [228, 46] on span "EC- 1" at bounding box center [240, 43] width 53 height 10
click at [228, 46] on input "EC-" at bounding box center [225, 43] width 23 height 10
click at [392, 9] on link "Cancelar" at bounding box center [386, 13] width 35 height 13
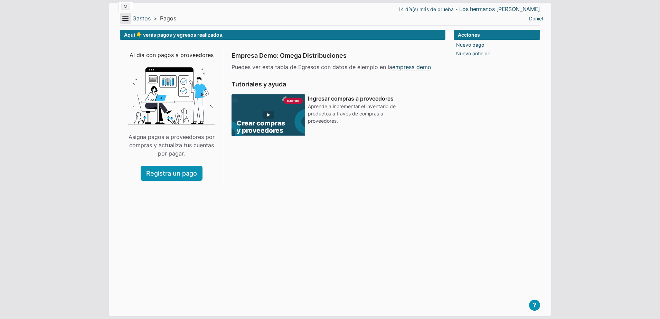
click at [126, 18] on button "Menu" at bounding box center [125, 18] width 11 height 11
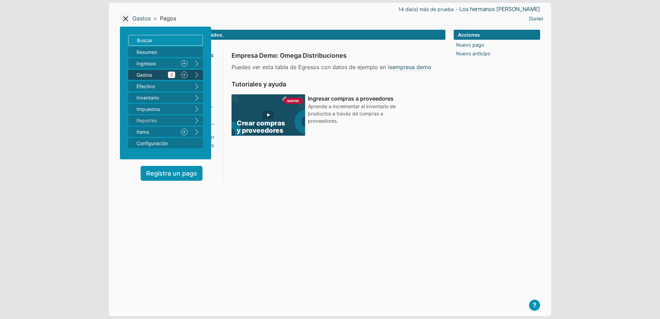
click at [147, 76] on span "Gastos 2" at bounding box center [156, 74] width 39 height 7
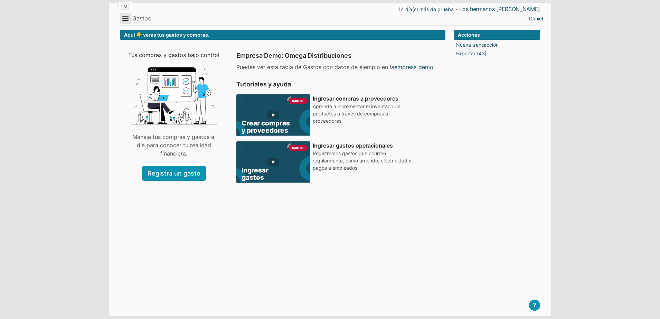
click at [128, 22] on button "Menu" at bounding box center [125, 18] width 11 height 11
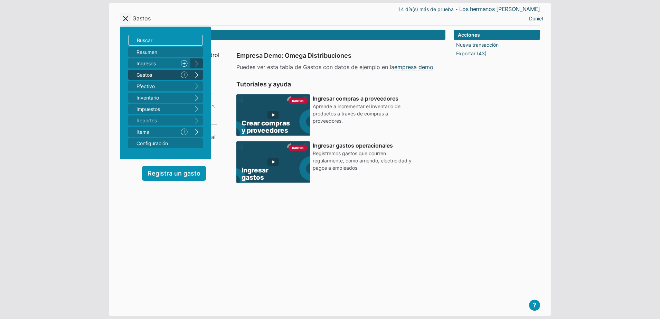
click at [198, 60] on button "right" at bounding box center [197, 63] width 12 height 10
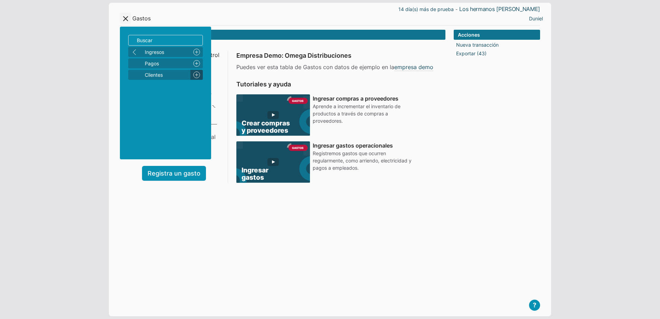
click at [195, 74] on link "Nuevo" at bounding box center [197, 75] width 12 height 10
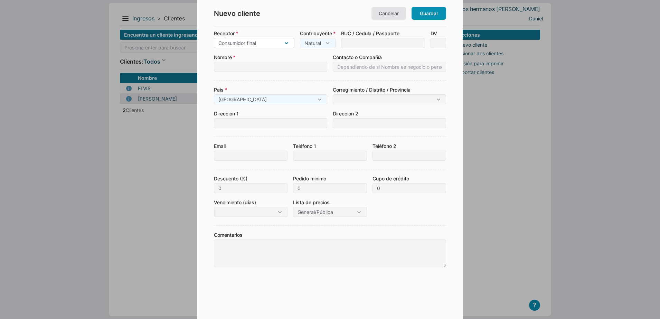
click at [285, 40] on select "Consumidor final Contribuyente Extranjero" at bounding box center [254, 43] width 81 height 10
click at [254, 65] on input at bounding box center [270, 67] width 113 height 10
type input "[PERSON_NAME]"
click at [439, 17] on link "Guardar" at bounding box center [429, 13] width 35 height 13
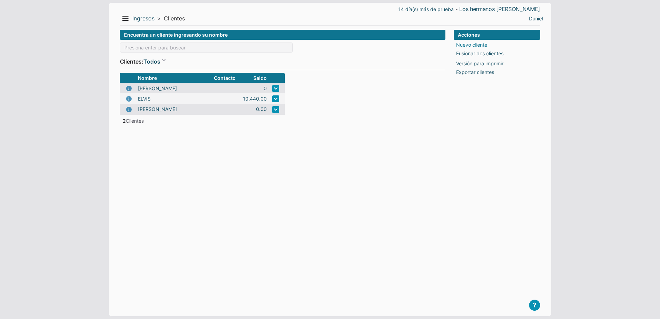
click at [466, 44] on link "Nuevo cliente" at bounding box center [471, 44] width 31 height 7
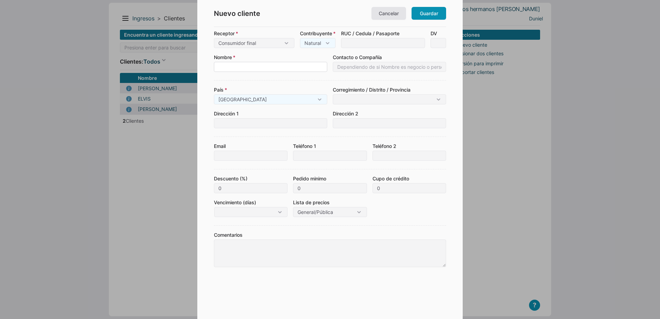
click at [299, 68] on input at bounding box center [270, 67] width 113 height 10
type input "B"
type input "VILAU"
click at [426, 15] on link "Guardar" at bounding box center [429, 13] width 35 height 13
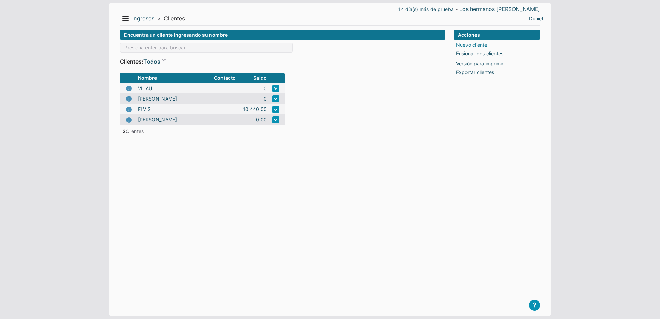
click at [475, 46] on link "Nuevo cliente" at bounding box center [471, 44] width 31 height 7
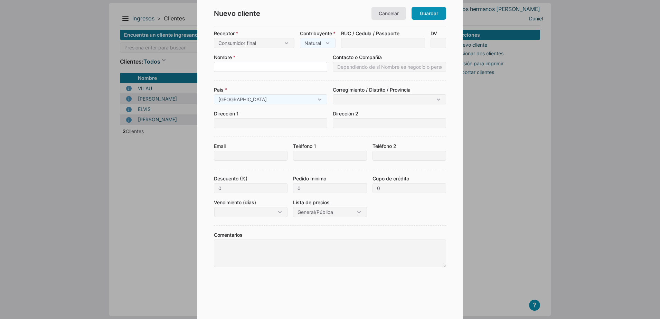
click at [281, 66] on input at bounding box center [270, 67] width 113 height 10
type input "[PERSON_NAME]"
click at [422, 14] on link "Guardar" at bounding box center [429, 13] width 35 height 13
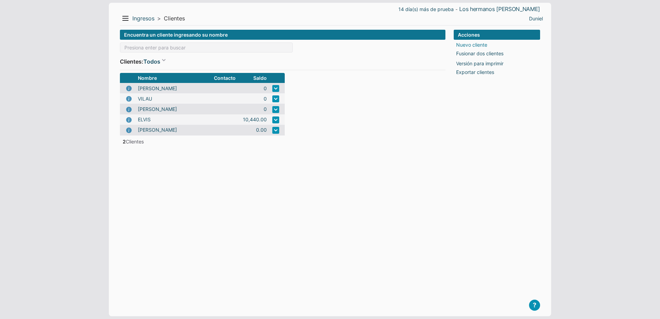
click at [467, 42] on link "Nuevo cliente" at bounding box center [471, 44] width 31 height 7
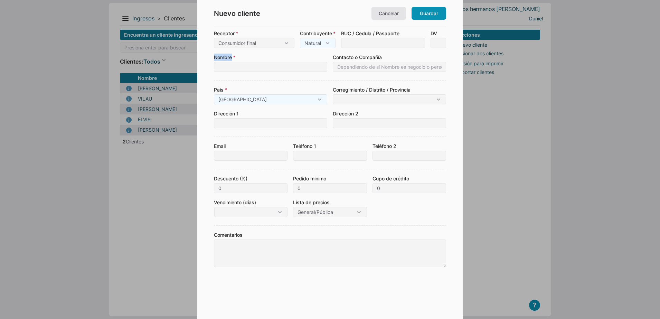
drag, startPoint x: 303, startPoint y: 72, endPoint x: 286, endPoint y: 68, distance: 17.1
click at [286, 68] on form "Receptor Consumidor final Contribuyente Extranjero Contribuyente Natural Jurídi…" at bounding box center [330, 165] width 232 height 270
click at [286, 68] on input at bounding box center [270, 67] width 113 height 10
type input "PAPO PINAR"
click at [421, 16] on link "Guardar" at bounding box center [429, 13] width 35 height 13
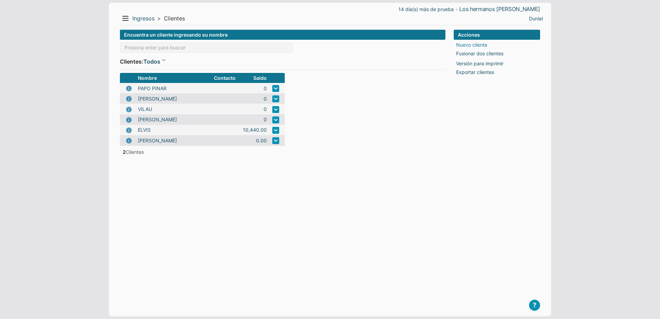
click at [472, 44] on link "Nuevo cliente" at bounding box center [471, 44] width 31 height 7
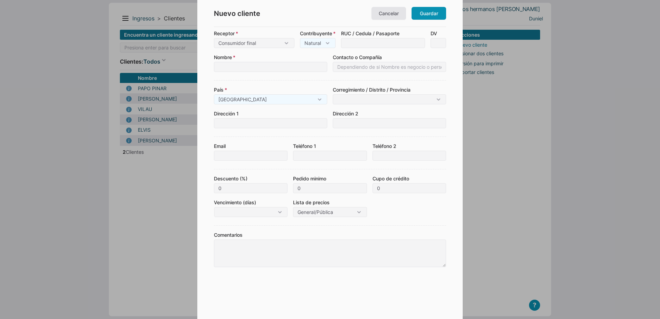
type input "R"
type input "RO"
type input "ROL"
type input "RO"
type input "R"
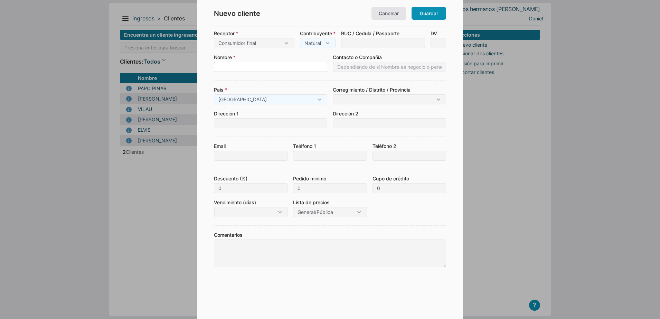
click at [309, 66] on input at bounding box center [270, 67] width 113 height 10
type input "ROLY"
click at [427, 14] on link "Guardar" at bounding box center [429, 13] width 35 height 13
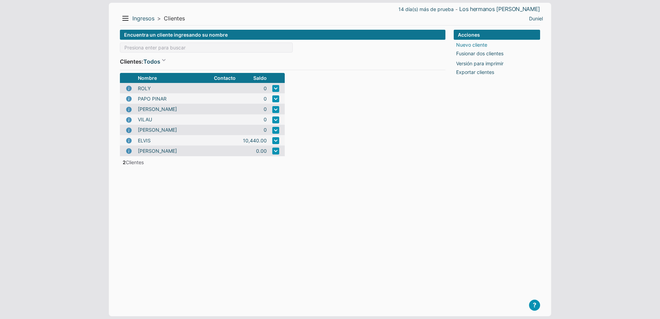
click at [472, 44] on link "Nuevo cliente" at bounding box center [471, 44] width 31 height 7
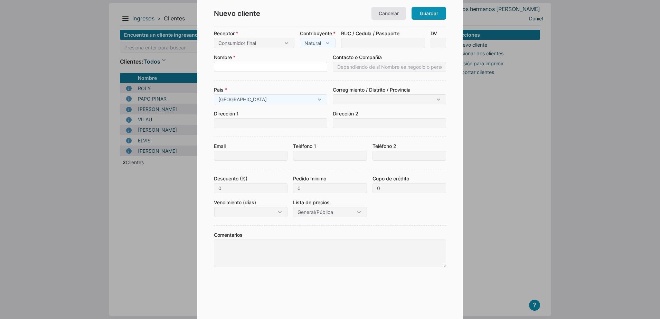
click at [288, 68] on input at bounding box center [270, 67] width 113 height 10
type input "RUNIEL"
click at [433, 17] on link "Guardar" at bounding box center [429, 13] width 35 height 13
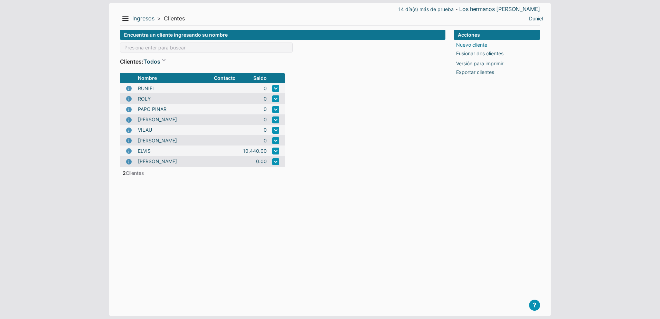
click at [470, 43] on link "Nuevo cliente" at bounding box center [471, 44] width 31 height 7
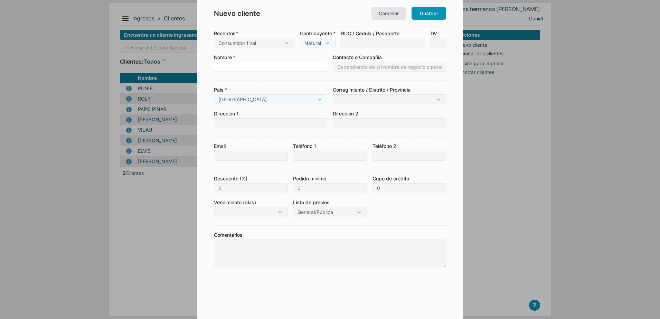
click at [262, 62] on input at bounding box center [270, 67] width 113 height 10
type input "JULIO STEAL"
click at [423, 15] on link "Guardar" at bounding box center [429, 13] width 35 height 13
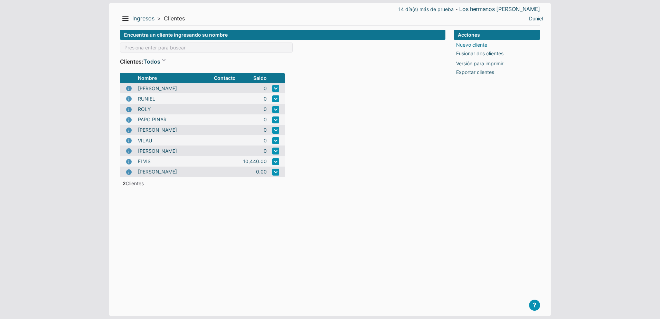
click at [479, 45] on link "Nuevo cliente" at bounding box center [471, 44] width 31 height 7
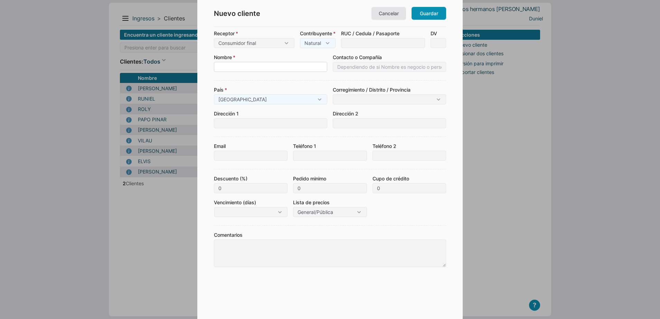
click at [286, 70] on input at bounding box center [270, 67] width 113 height 10
type input "XIMONE"
click at [423, 18] on link "Guardar" at bounding box center [429, 13] width 35 height 13
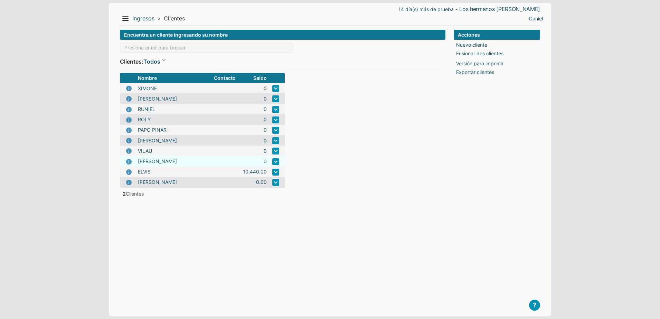
click at [276, 163] on link at bounding box center [275, 161] width 7 height 7
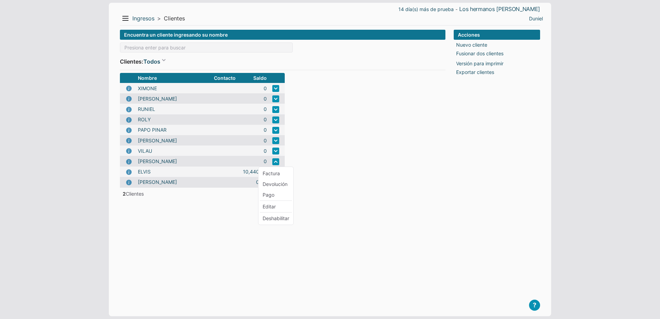
click at [338, 191] on form "Encuentra un cliente ingresando su nombre Clientes: Todos Todos Con saldo Nombr…" at bounding box center [283, 168] width 326 height 276
click at [466, 43] on link "Nuevo cliente" at bounding box center [471, 44] width 31 height 7
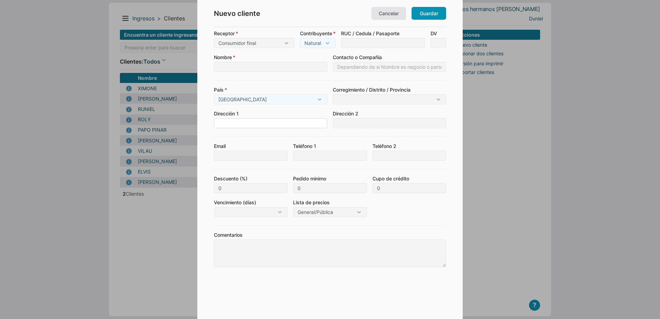
click at [256, 121] on input at bounding box center [270, 123] width 113 height 10
click at [243, 67] on input at bounding box center [270, 67] width 113 height 10
type input "KIM MATANZA"
click at [431, 10] on link "Guardar" at bounding box center [429, 13] width 35 height 13
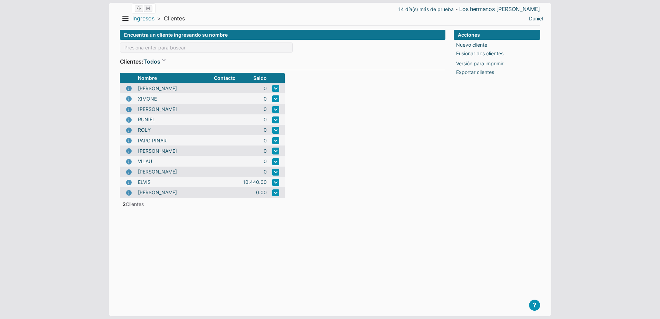
click at [135, 17] on link "Ingresos" at bounding box center [143, 18] width 22 height 7
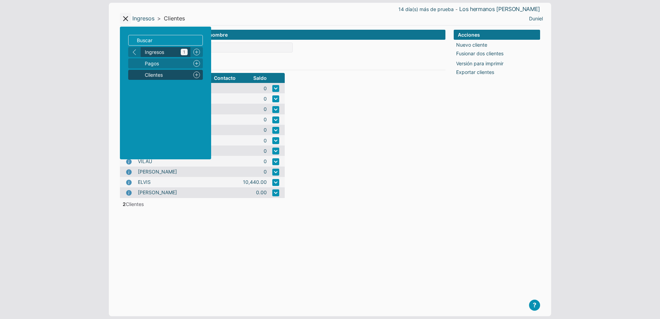
click at [156, 54] on span "Ingresos 1" at bounding box center [166, 51] width 43 height 7
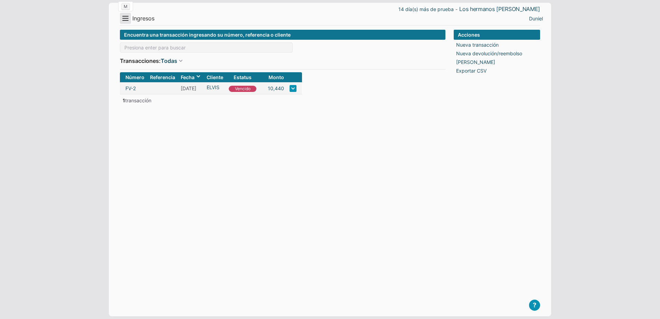
click at [127, 22] on button "Menu" at bounding box center [125, 18] width 11 height 11
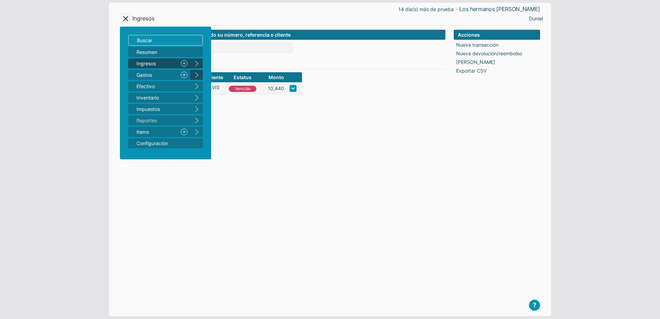
click at [198, 76] on button "right" at bounding box center [197, 75] width 12 height 10
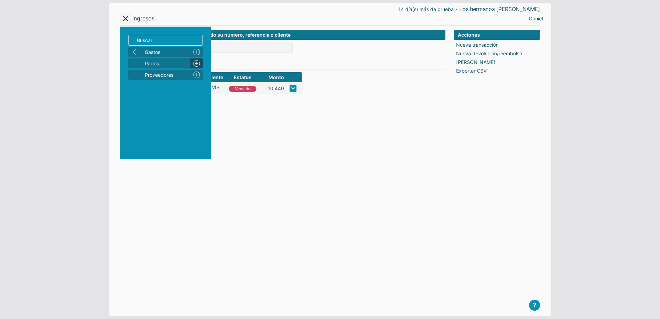
click at [198, 67] on link "Nuevo" at bounding box center [197, 63] width 12 height 10
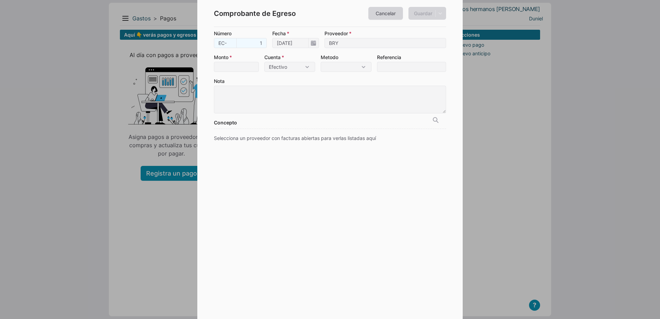
type input "BRY"
click at [379, 11] on link "Cancelar" at bounding box center [386, 13] width 35 height 13
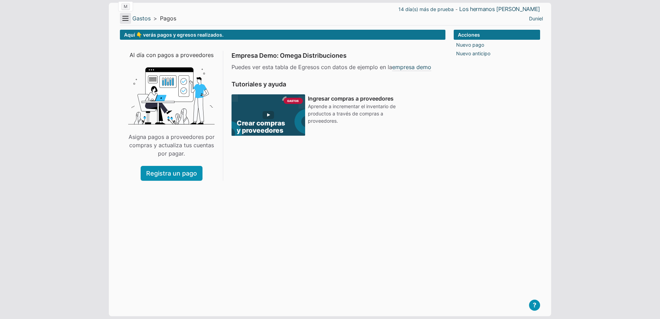
click at [129, 19] on button "Menu" at bounding box center [125, 18] width 11 height 11
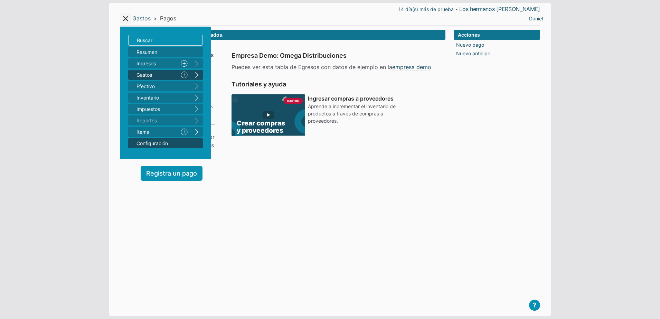
click at [165, 140] on span "Configuración" at bounding box center [162, 143] width 51 height 7
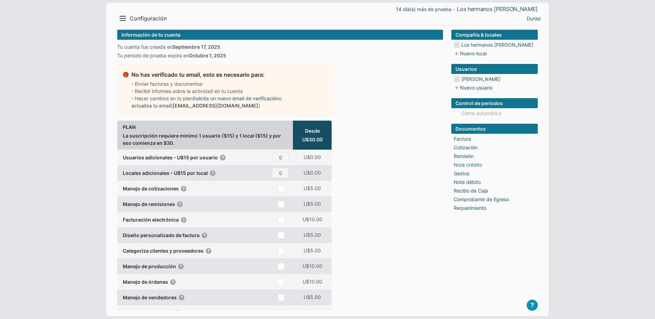
click at [466, 163] on link "Nota crédito" at bounding box center [468, 164] width 28 height 7
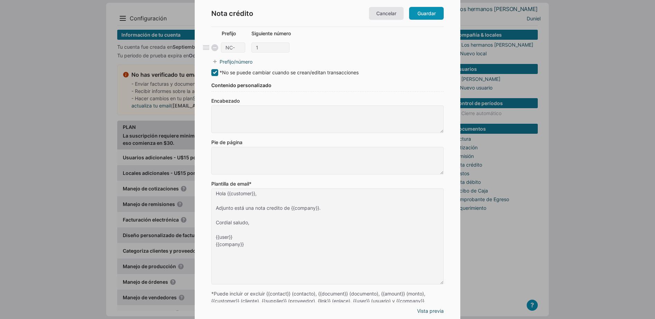
click at [231, 109] on textarea "Encabezado" at bounding box center [327, 119] width 232 height 28
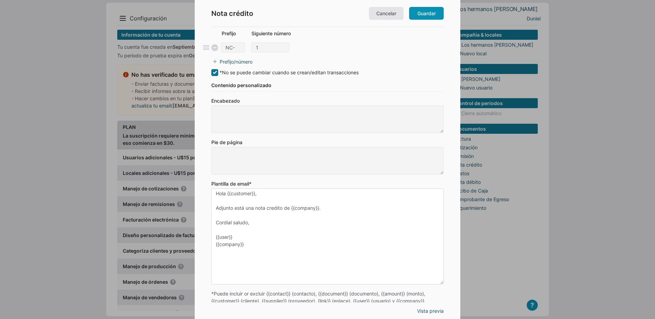
click at [307, 202] on textarea "Hola {{customer}}, Adjunto está una nota credito de {{company}}. Cordial saludo…" at bounding box center [327, 236] width 232 height 96
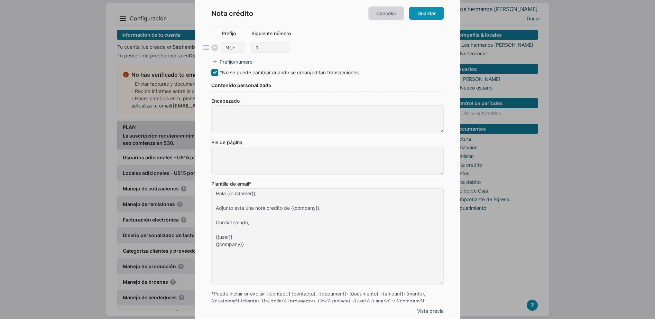
click at [387, 17] on link "Cancelar" at bounding box center [386, 13] width 35 height 13
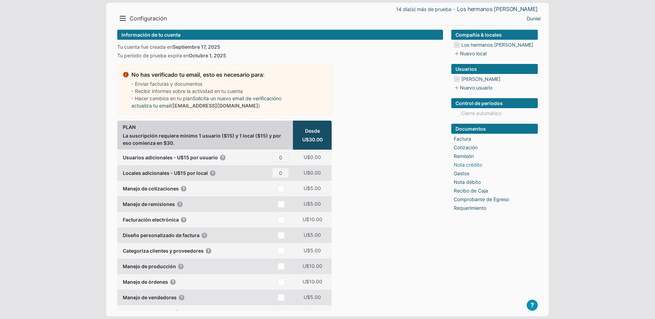
click at [461, 164] on link "Nota crédito" at bounding box center [468, 164] width 28 height 7
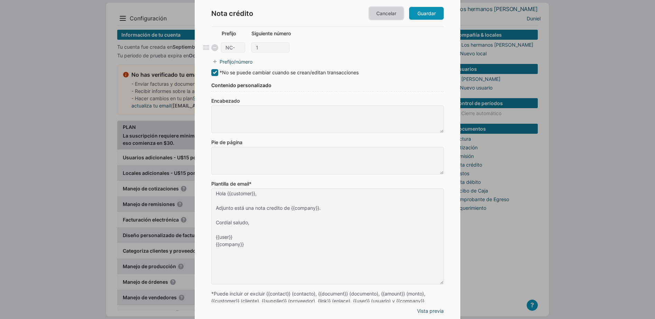
click at [378, 17] on link "Cancelar" at bounding box center [386, 13] width 35 height 13
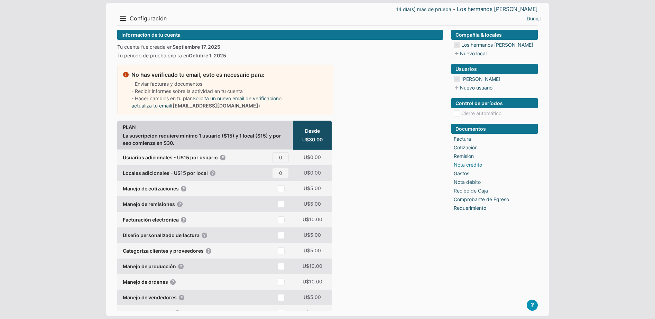
click at [460, 164] on link "Nota crédito" at bounding box center [468, 164] width 28 height 7
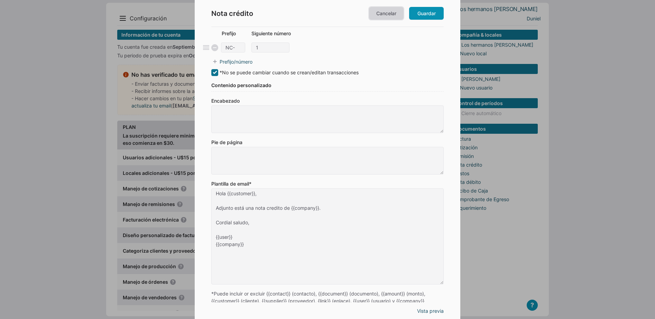
click at [383, 11] on link "Cancelar" at bounding box center [386, 13] width 35 height 13
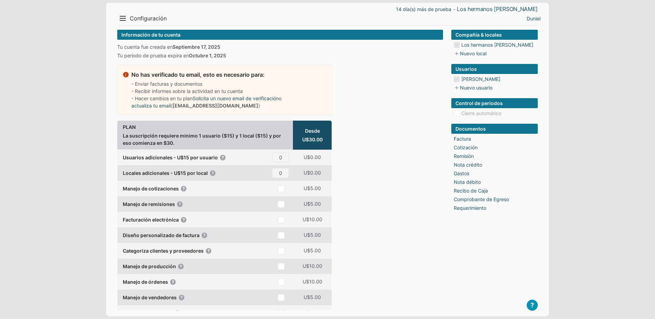
click at [310, 143] on span "U$30.00" at bounding box center [312, 139] width 20 height 7
click at [282, 163] on input "0" at bounding box center [280, 157] width 17 height 10
type input "1"
type input "0"
click at [123, 14] on button "Menu" at bounding box center [122, 18] width 11 height 11
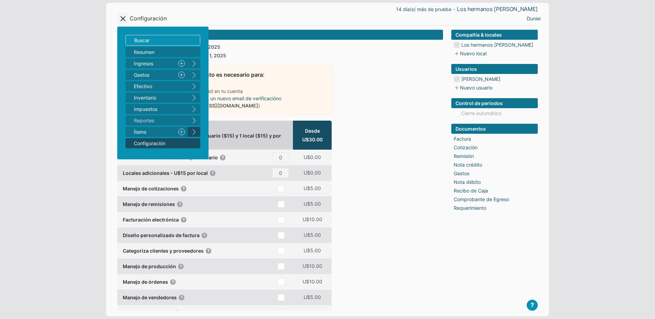
click at [193, 131] on button "right" at bounding box center [194, 132] width 12 height 10
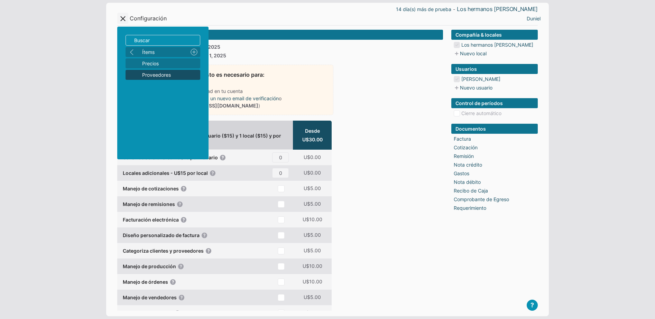
click at [173, 76] on span "Proveedores" at bounding box center [169, 74] width 55 height 7
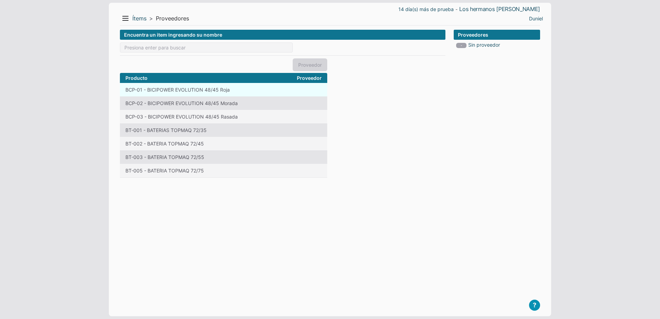
click at [185, 90] on td "BCP-01 - BICIPOWER EVOLUTION 48/45 Roja" at bounding box center [207, 89] width 174 height 13
click at [131, 89] on td "BCP-01 - BICIPOWER EVOLUTION 48/45 Roja" at bounding box center [207, 89] width 174 height 13
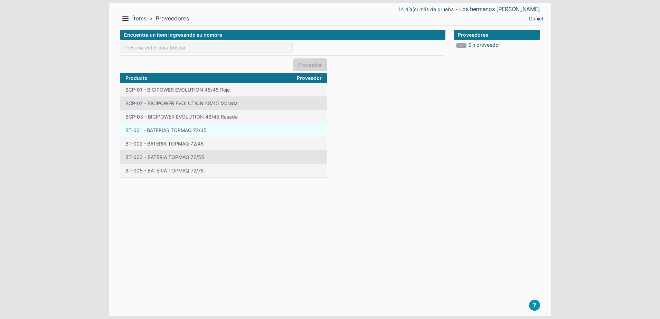
click at [133, 130] on td "BT-001 - BATERIAS TOPMAQ 72/35" at bounding box center [207, 129] width 174 height 13
click at [144, 44] on input at bounding box center [206, 48] width 173 height 10
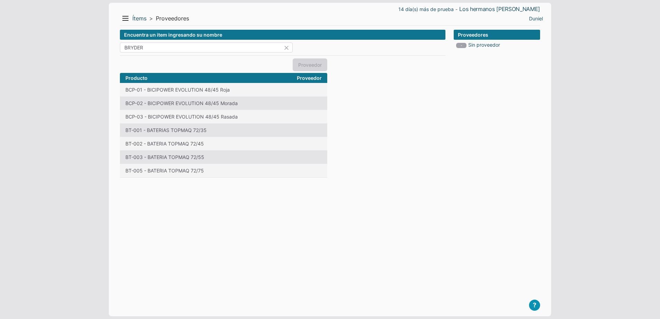
type input "[PERSON_NAME]"
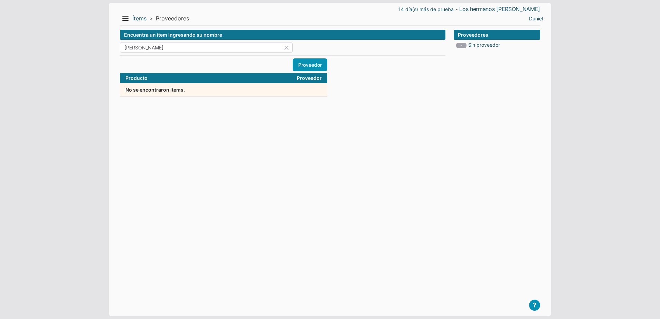
drag, startPoint x: 152, startPoint y: 49, endPoint x: 114, endPoint y: 50, distance: 38.7
click at [114, 50] on div "14 día(s) más de prueba - Los hermanos [PERSON_NAME] Menu Resumen Ingresos 1 Nu…" at bounding box center [330, 160] width 443 height 314
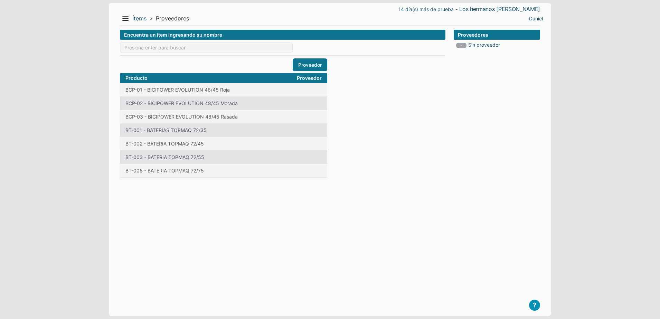
click at [309, 67] on link "Proveedor" at bounding box center [310, 64] width 35 height 13
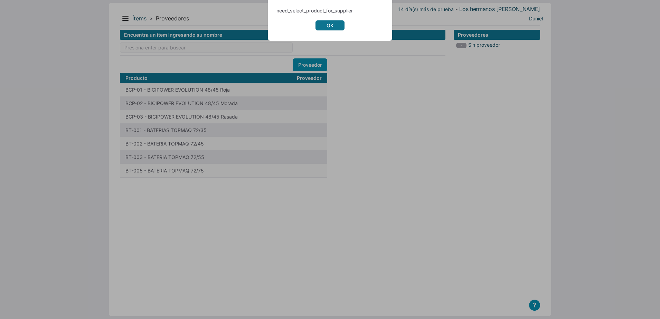
click at [327, 26] on link "OK" at bounding box center [330, 25] width 29 height 10
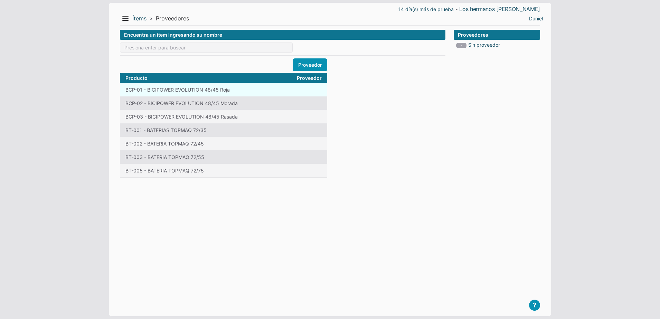
click at [207, 92] on td "BCP-01 - BICIPOWER EVOLUTION 48/45 Roja" at bounding box center [207, 89] width 174 height 13
drag, startPoint x: 207, startPoint y: 92, endPoint x: 392, endPoint y: 9, distance: 203.1
click at [207, 92] on td "BCP-01 - BICIPOWER EVOLUTION 48/45 Roja" at bounding box center [207, 89] width 174 height 13
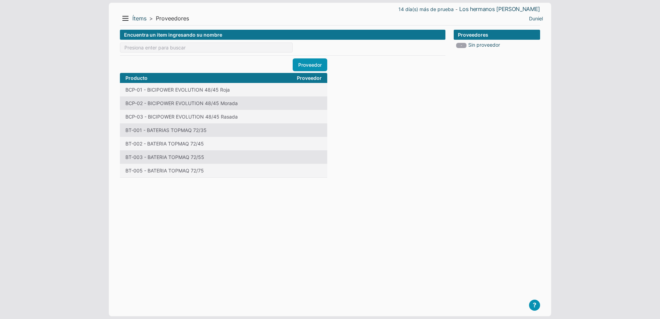
click at [348, 143] on div "Encuentra un item ingresando su nombre Proveedor Producto Proveedor BCP-01 - BI…" at bounding box center [283, 168] width 326 height 276
click at [124, 22] on button "Menu" at bounding box center [125, 18] width 11 height 11
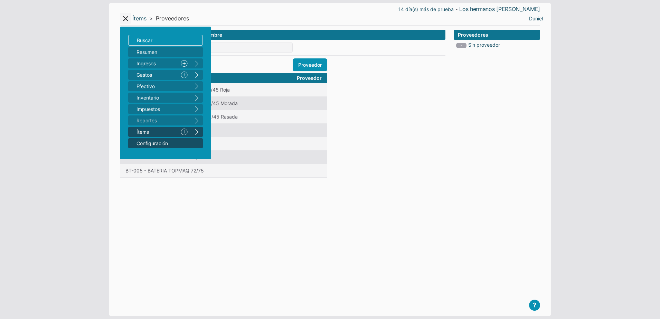
click at [164, 140] on span "Configuración" at bounding box center [162, 143] width 51 height 7
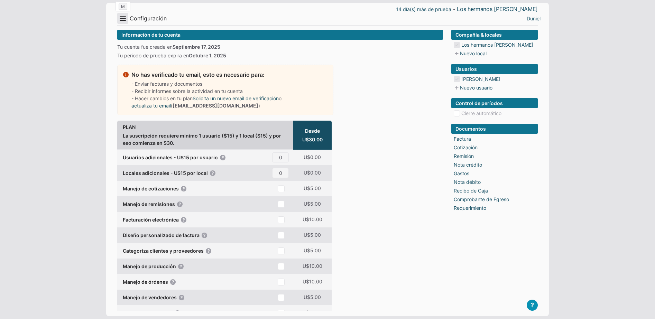
click at [124, 20] on button "Menu" at bounding box center [122, 18] width 11 height 11
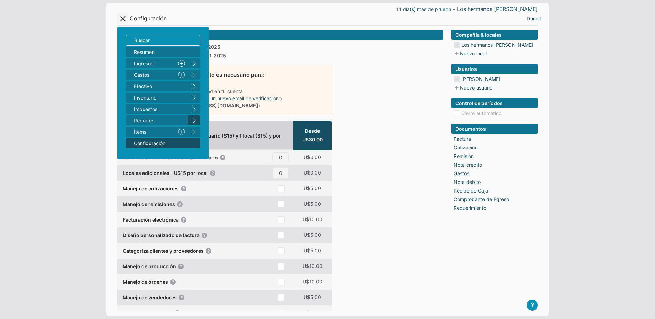
click at [193, 120] on button "right" at bounding box center [194, 120] width 12 height 10
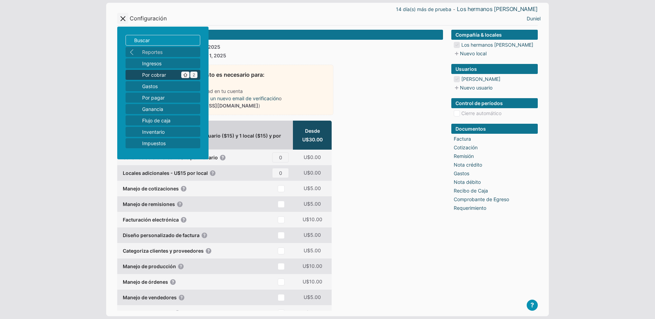
click at [166, 77] on span "Por cobrar ^ 2" at bounding box center [169, 74] width 55 height 7
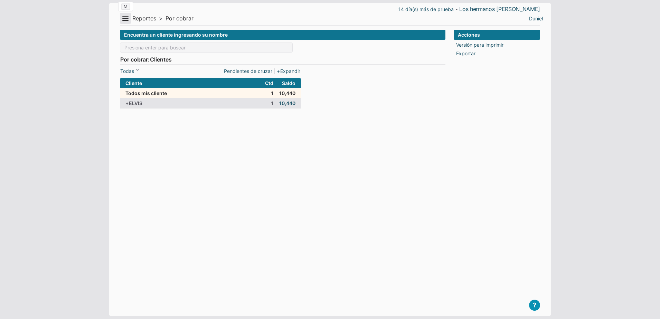
click at [125, 18] on button "Menu" at bounding box center [125, 18] width 11 height 11
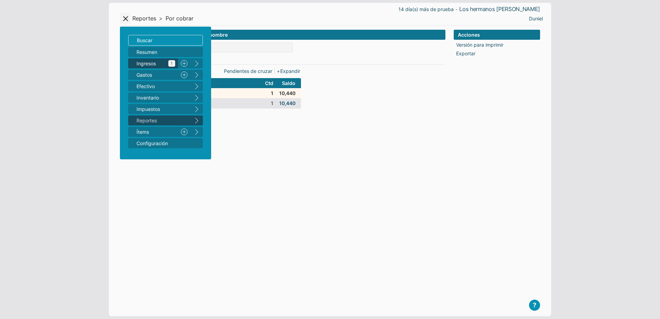
click at [161, 62] on span "Ingresos 1" at bounding box center [156, 63] width 39 height 7
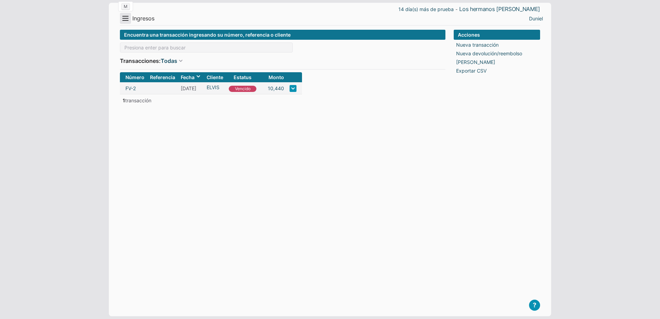
click at [122, 18] on button "Menu" at bounding box center [125, 18] width 11 height 11
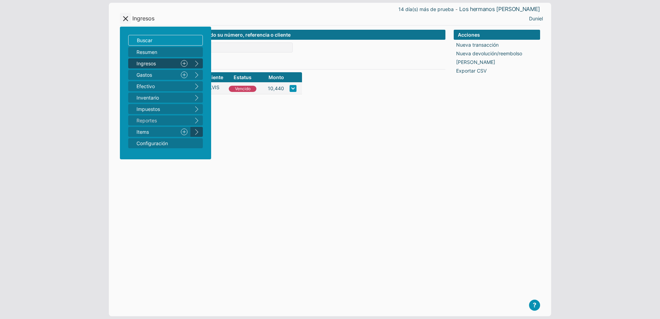
click at [200, 132] on button "right" at bounding box center [197, 132] width 12 height 10
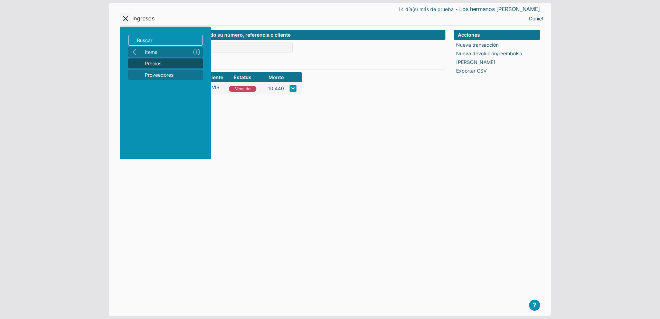
click at [177, 63] on span "Precios" at bounding box center [172, 63] width 55 height 7
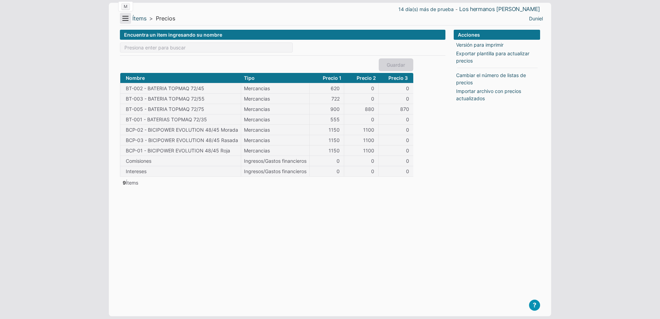
click at [130, 20] on button "Menu" at bounding box center [125, 18] width 11 height 11
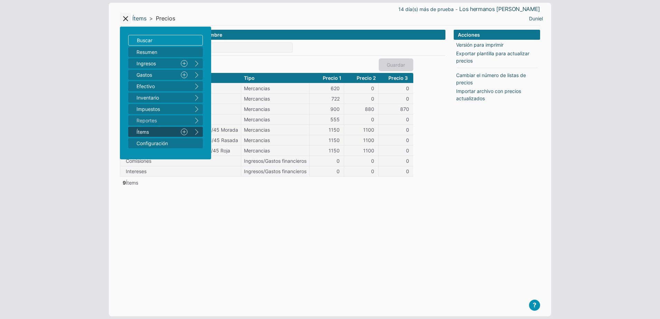
click at [156, 129] on span "Ítems" at bounding box center [156, 131] width 39 height 7
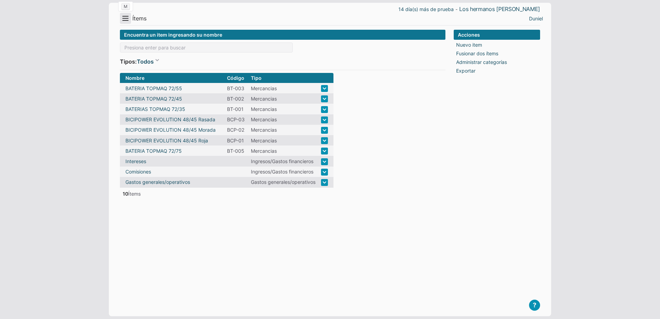
click at [127, 18] on button "Menu" at bounding box center [125, 18] width 11 height 11
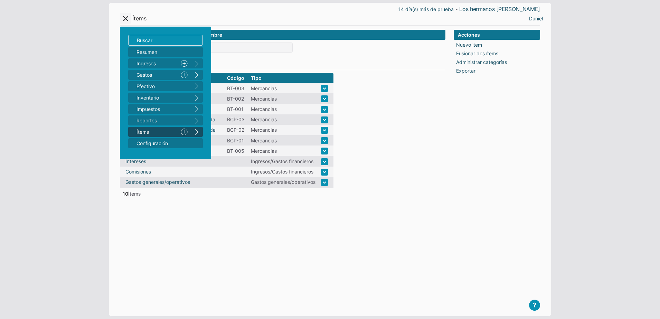
click at [396, 92] on form "Encuentra un item ingresando su nombre Tipos: Todos Todos Mercancias Materiales…" at bounding box center [283, 168] width 326 height 276
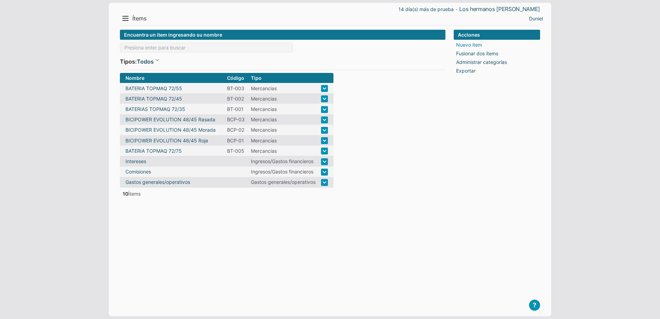
click at [474, 46] on link "Nuevo item" at bounding box center [469, 44] width 26 height 7
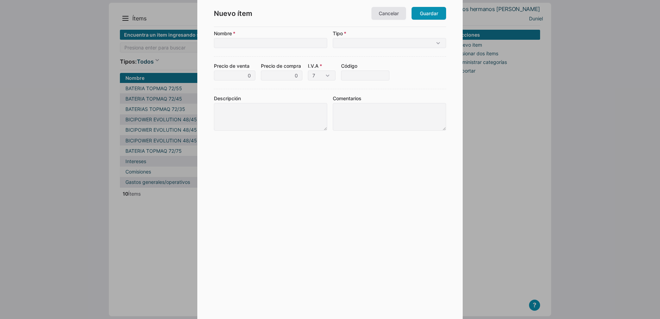
click at [248, 40] on input "Nombre" at bounding box center [270, 43] width 113 height 10
click at [231, 45] on input "SERVICIO LOGISTICA" at bounding box center [270, 43] width 113 height 10
type input "SERVICIO LOGISTICA"
click at [349, 44] on select "Mercancía (un producto que compras y vendes) Material (algo consumido producien…" at bounding box center [389, 43] width 113 height 10
select select "G"
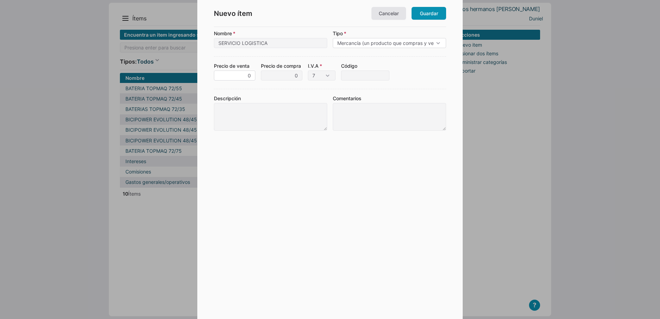
click at [333, 38] on select "Mercancía (un producto que compras y vendes) Material (algo consumido producien…" at bounding box center [389, 43] width 113 height 10
click at [327, 77] on select "7 10 15 0" at bounding box center [322, 76] width 28 height 10
select select "0"
click at [308, 71] on select "7 10 15 0" at bounding box center [322, 76] width 28 height 10
click at [245, 77] on input "0" at bounding box center [234, 76] width 41 height 10
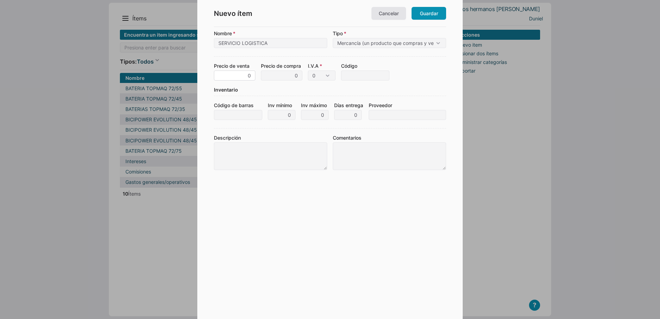
click at [250, 76] on input "0" at bounding box center [234, 76] width 41 height 10
click at [342, 41] on select "Mercancía (un producto que compras y vendes) Material (algo consumido producien…" at bounding box center [389, 43] width 113 height 10
click at [333, 38] on select "Mercancía (un producto que compras y vendes) Material (algo consumido producien…" at bounding box center [389, 43] width 113 height 10
click at [389, 42] on select "Mercancía (un producto que compras y vendes) Material (algo consumido producien…" at bounding box center [389, 43] width 113 height 10
click at [333, 38] on select "Mercancía (un producto que compras y vendes) Material (algo consumido producien…" at bounding box center [389, 43] width 113 height 10
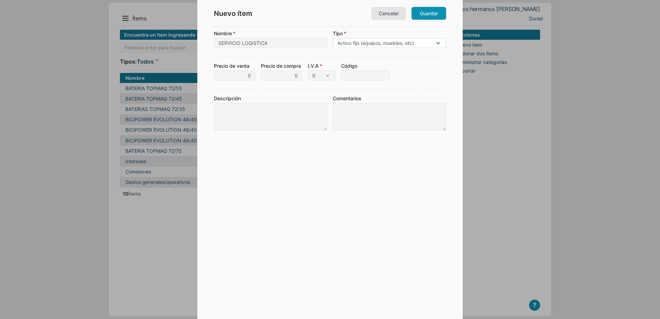
click at [378, 44] on select "Mercancía (un producto que compras y vendes) Material (algo consumido producien…" at bounding box center [389, 43] width 113 height 10
select select "I"
click at [333, 38] on select "Mercancía (un producto que compras y vendes) Material (algo consumido producien…" at bounding box center [389, 43] width 113 height 10
type input "84,058"
click at [269, 88] on form "Nombre SERVICIO LOGISTICA Tipo Mercancía (un producto que compras y vendes) Mat…" at bounding box center [330, 165] width 232 height 270
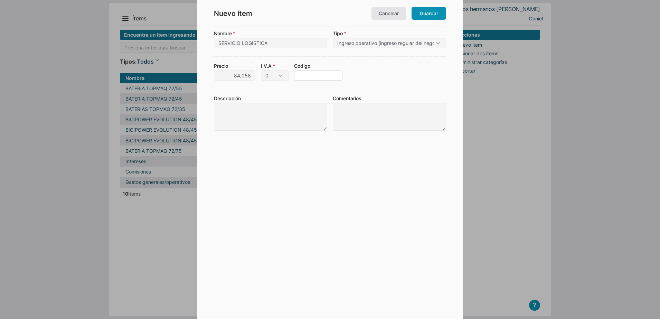
click at [301, 76] on input "Código" at bounding box center [318, 76] width 48 height 10
type input "RN-001"
click at [298, 95] on label "Descripción" at bounding box center [270, 113] width 113 height 36
click at [298, 103] on textarea "Descripción" at bounding box center [270, 117] width 113 height 28
click at [267, 115] on textarea "Descripción" at bounding box center [270, 117] width 113 height 28
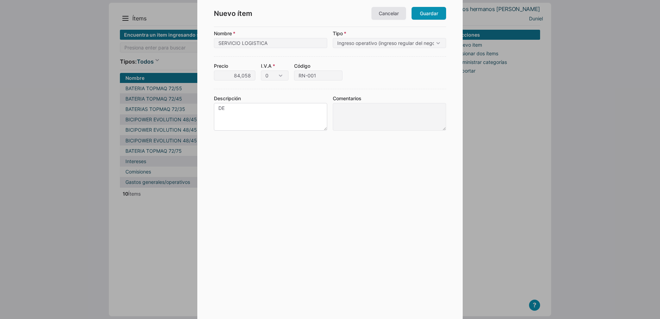
type textarea "D"
type textarea "DEUDA"
click at [357, 163] on form "Nombre SERVICIO LOGISTICA Tipo Mercancía (un producto que compras y vendes) Mat…" at bounding box center [330, 165] width 232 height 270
type input "84,058"
click at [254, 89] on div "Descripción DEUDA Comentarios" at bounding box center [330, 110] width 232 height 42
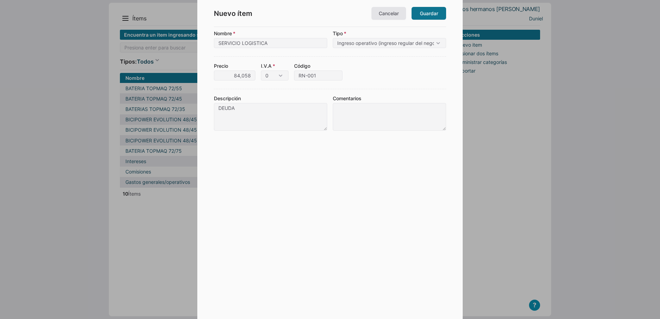
click at [427, 14] on link "Guardar" at bounding box center [429, 13] width 35 height 13
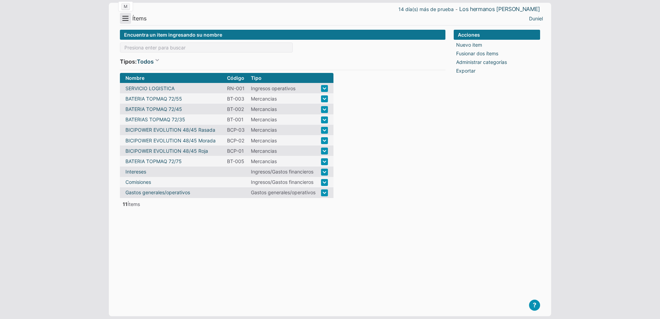
click at [124, 20] on button "Menu" at bounding box center [125, 18] width 11 height 11
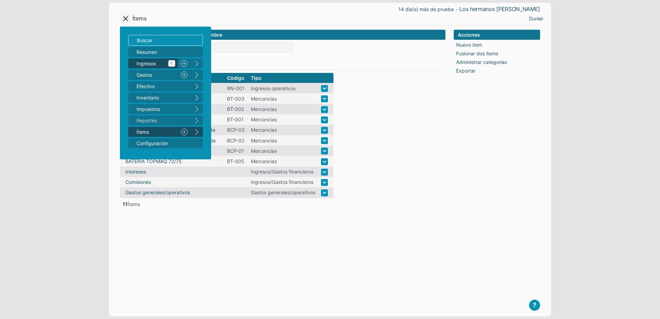
click at [148, 67] on span "Ingresos 1" at bounding box center [156, 63] width 39 height 7
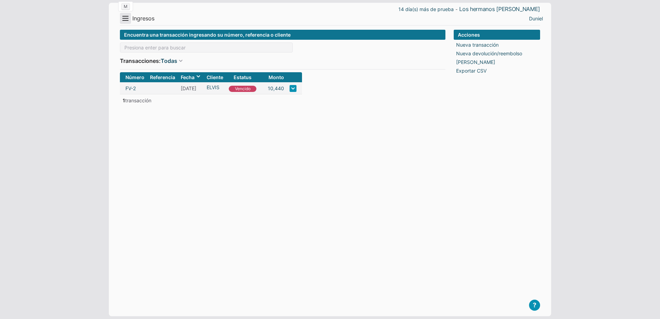
click at [126, 18] on button "Menu" at bounding box center [125, 18] width 11 height 11
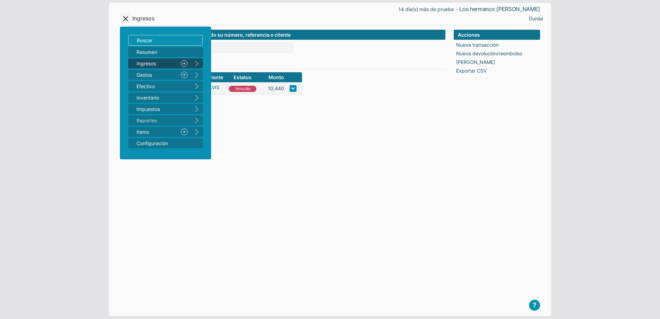
click at [185, 62] on link "Nuevo" at bounding box center [184, 63] width 12 height 10
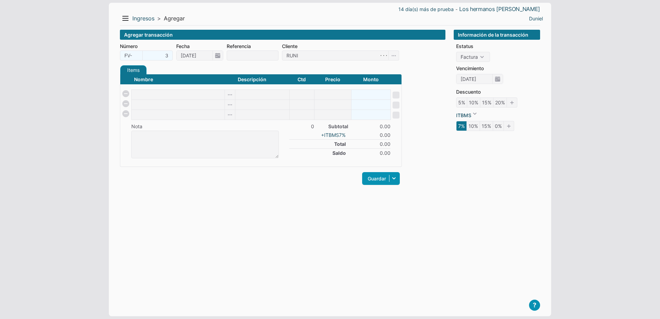
type input "RUNIEL"
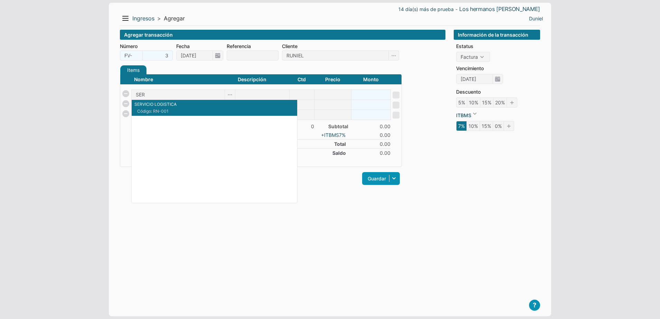
click at [170, 108] on span "Código: RN-001" at bounding box center [175, 111] width 77 height 6
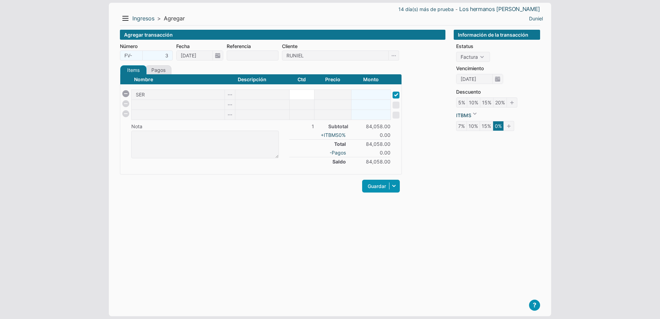
type input "SERVICIO LOGISTICA"
type input "DEUDA"
type input "1"
type input "84058"
type input "84058.00"
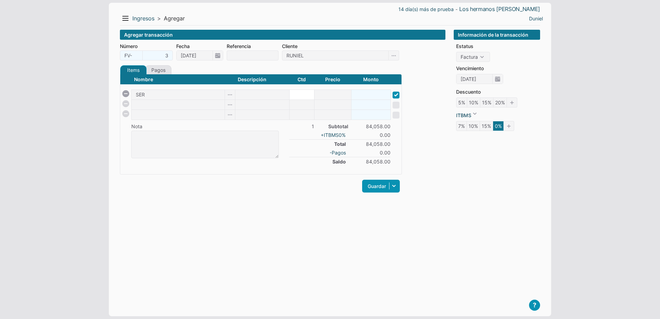
checkbox input "true"
click at [221, 206] on div "Agregar transacción Número FV- 3 Fecha [DATE] Referencia Cliente [PERSON_NAME] …" at bounding box center [283, 168] width 326 height 276
click at [399, 184] on icon at bounding box center [394, 186] width 12 height 13
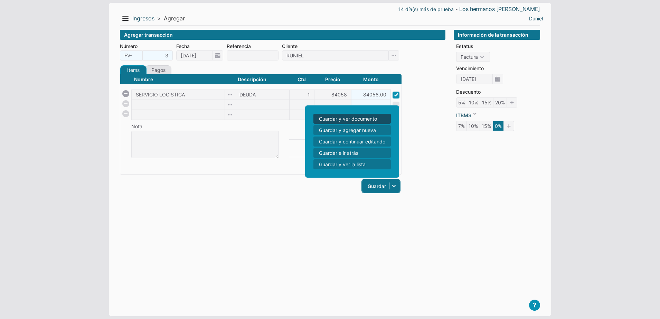
click at [399, 184] on icon at bounding box center [394, 186] width 12 height 13
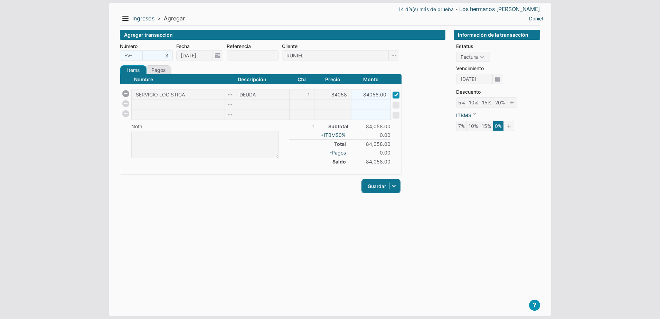
click at [382, 189] on link "Guardar" at bounding box center [381, 186] width 38 height 13
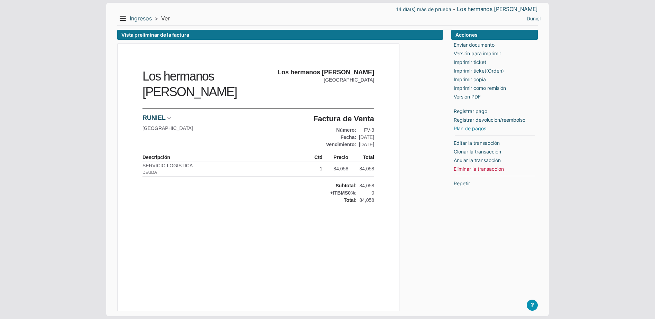
click at [463, 131] on link "Plan de pagos" at bounding box center [470, 128] width 33 height 7
click at [428, 122] on div "Los hermanos [PERSON_NAME] Los hermanos [PERSON_NAME] Panama [PERSON_NAME] Hist…" at bounding box center [280, 242] width 326 height 399
click at [137, 20] on link "Ingresos" at bounding box center [141, 18] width 22 height 7
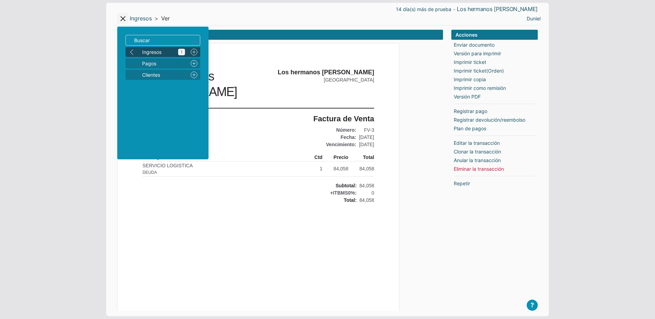
click at [144, 53] on span "Ingresos 1" at bounding box center [163, 51] width 43 height 7
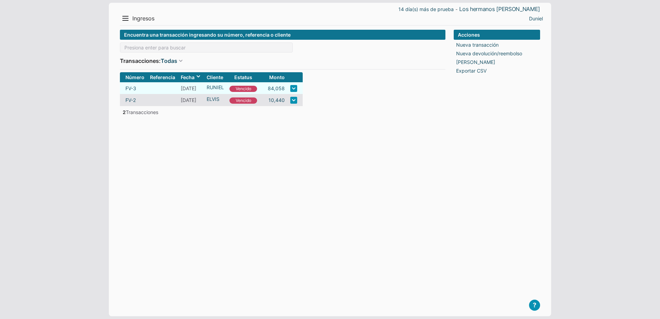
click at [294, 89] on link at bounding box center [293, 88] width 7 height 7
click at [288, 134] on li "Pagar" at bounding box center [293, 133] width 31 height 10
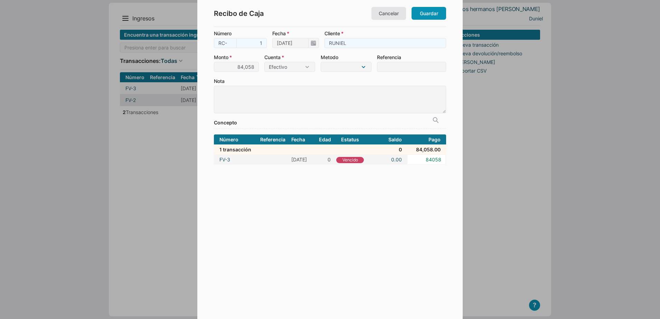
click at [346, 68] on select "Efectivo Tarjeta Crédito Tarjeta Débito Tarjeta Fidelización Vale Tarjeta de Re…" at bounding box center [346, 67] width 51 height 10
select select "2"
click at [321, 62] on select "Efectivo Tarjeta Crédito Tarjeta Débito Tarjeta Fidelización Vale Tarjeta de Re…" at bounding box center [346, 67] width 51 height 10
click at [387, 66] on input "Referencia" at bounding box center [411, 67] width 69 height 10
type input "RN-001"
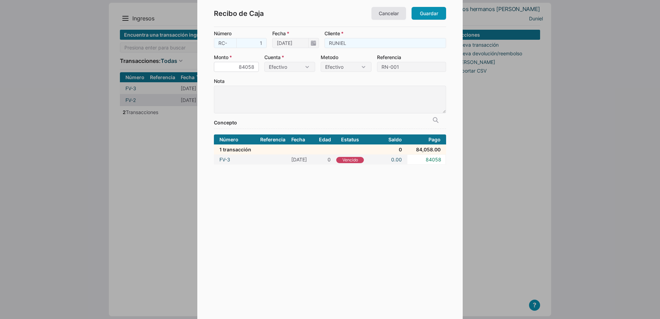
click at [245, 68] on input "84058" at bounding box center [236, 67] width 45 height 10
type input "6,796"
type input "6796"
click at [276, 82] on label "Nota" at bounding box center [330, 95] width 232 height 36
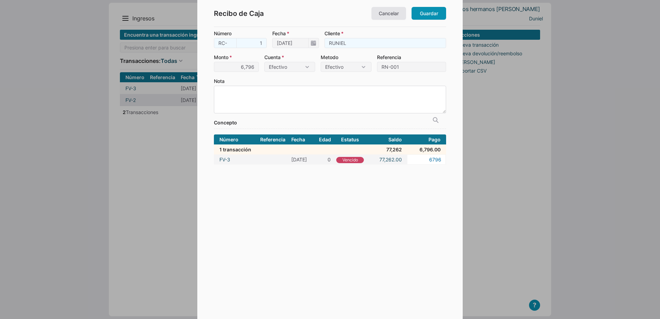
click at [276, 86] on textarea "Nota" at bounding box center [330, 100] width 232 height 28
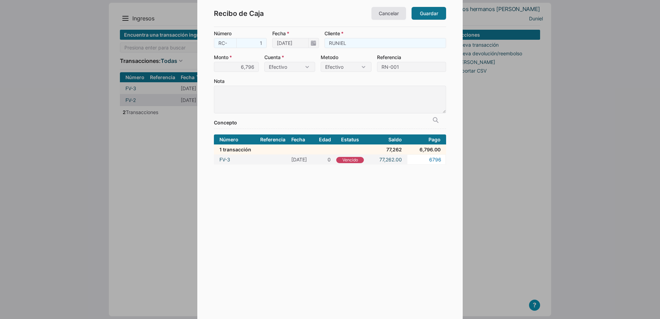
click at [434, 11] on link "Guardar" at bounding box center [429, 13] width 35 height 13
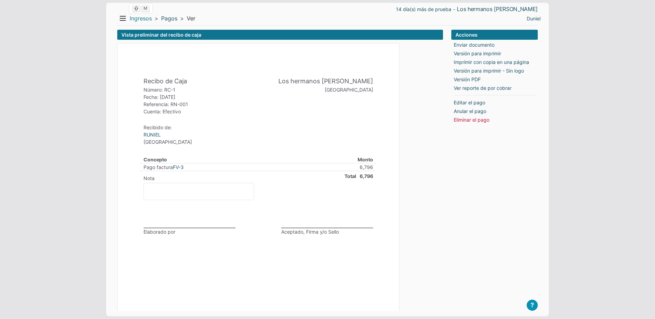
click at [140, 17] on link "Ingresos" at bounding box center [141, 18] width 22 height 7
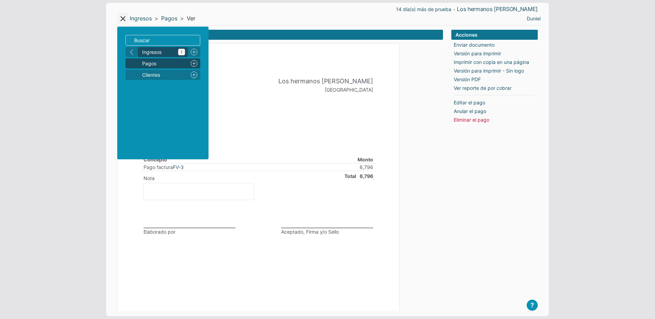
click at [156, 53] on span "Ingresos 1" at bounding box center [163, 51] width 43 height 7
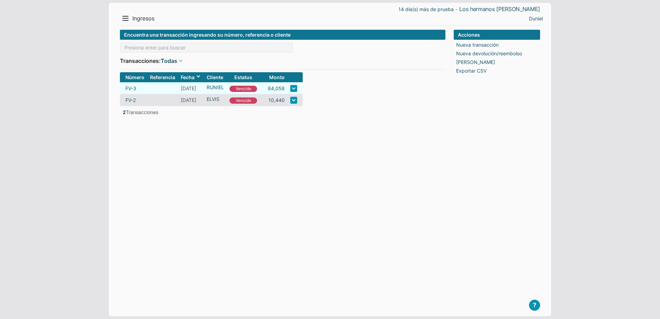
click at [192, 84] on td "17/09/25" at bounding box center [191, 88] width 26 height 12
click at [208, 86] on link "RUNIEL" at bounding box center [215, 87] width 17 height 7
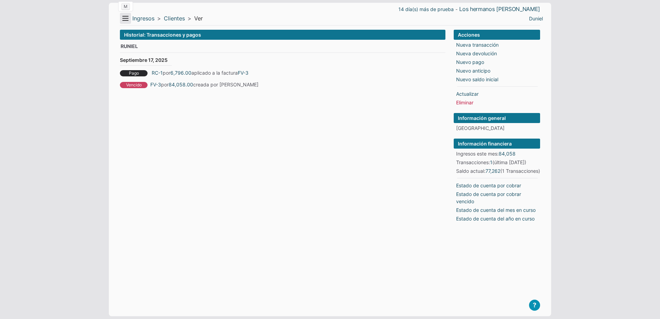
click at [128, 18] on button "Menu" at bounding box center [125, 18] width 11 height 11
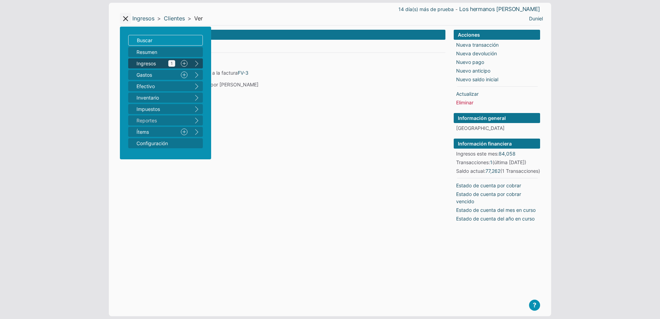
click at [143, 64] on span "Ingresos 1" at bounding box center [156, 63] width 39 height 7
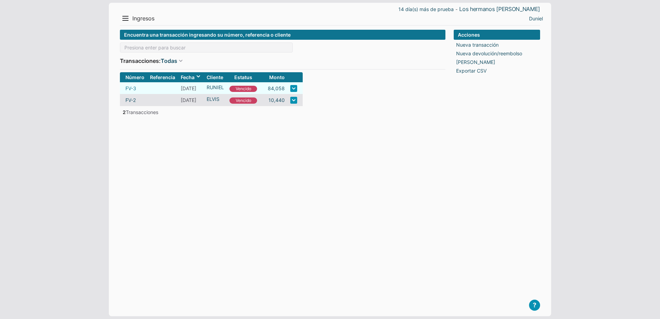
click at [132, 87] on link "FV-3" at bounding box center [131, 88] width 11 height 7
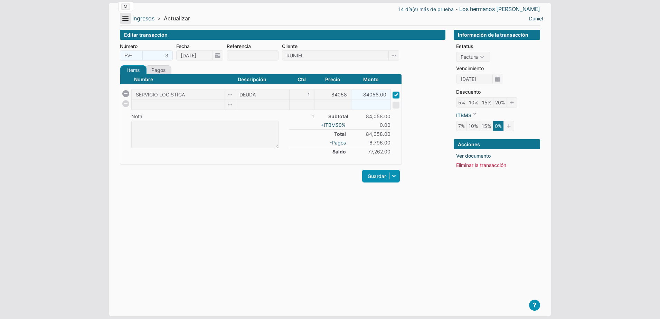
drag, startPoint x: 122, startPoint y: 20, endPoint x: 126, endPoint y: 16, distance: 5.4
click at [126, 16] on button "Menu" at bounding box center [125, 18] width 11 height 11
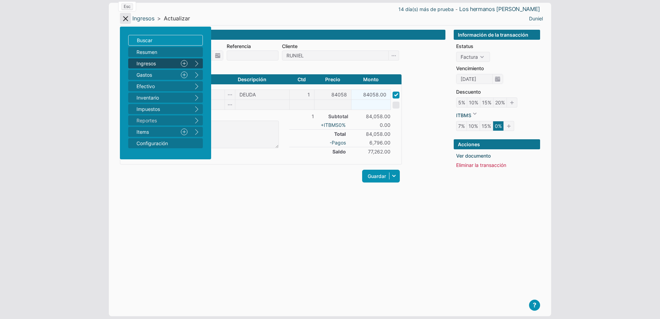
click at [126, 16] on button "Menu" at bounding box center [125, 18] width 11 height 11
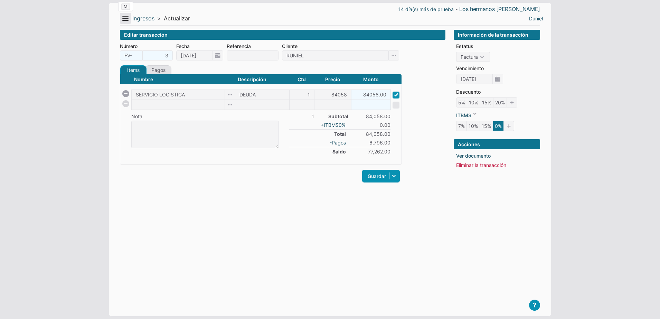
click at [127, 17] on button "Menu" at bounding box center [125, 18] width 11 height 11
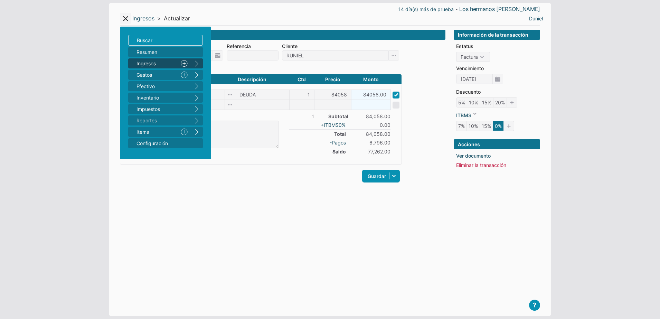
click at [229, 184] on div "Items Créditos Pagos Nombre Descripción Ctd Precio Monto SERVICIO LOGISTICA DEU…" at bounding box center [261, 128] width 282 height 126
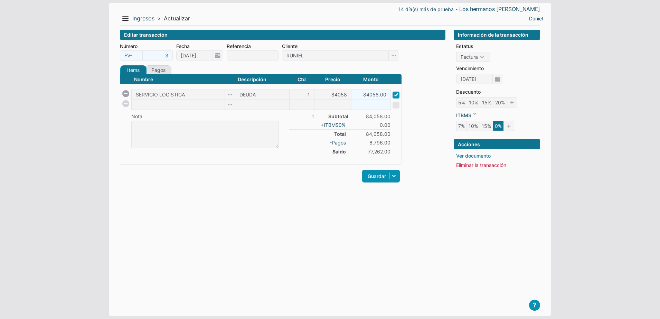
click at [480, 156] on link "Ver documento" at bounding box center [473, 155] width 35 height 7
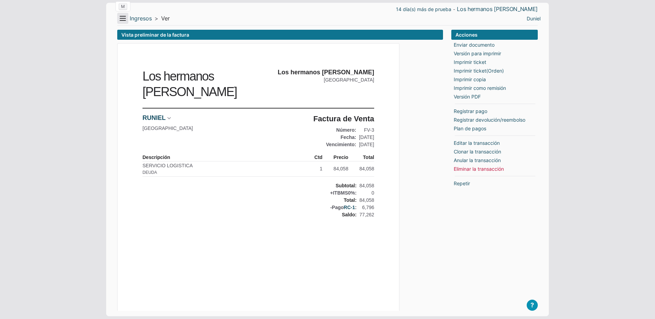
click at [127, 16] on button "Menu" at bounding box center [122, 18] width 11 height 11
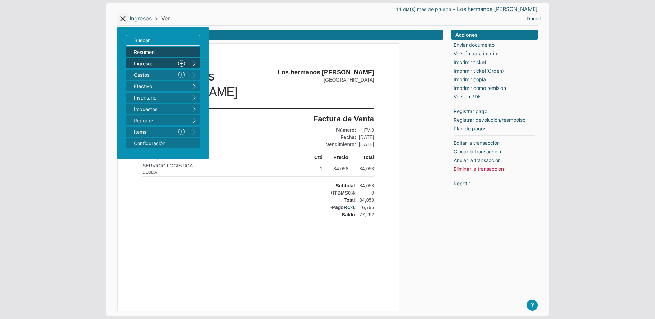
click at [152, 55] on span "Resumen" at bounding box center [159, 51] width 51 height 7
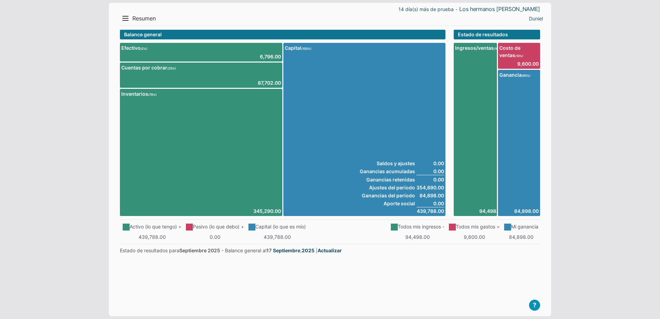
click at [82, 217] on body "14 día(s) más de prueba - Los hermanos [PERSON_NAME] Menu Resumen Ingresos 1 Nu…" at bounding box center [330, 159] width 660 height 319
click at [314, 282] on main "? Empresa Demo Guía de Arranque Video Tutoriales T Agendar reunión Contáctenos …" at bounding box center [330, 170] width 420 height 281
click at [126, 19] on button "Menu" at bounding box center [125, 18] width 11 height 11
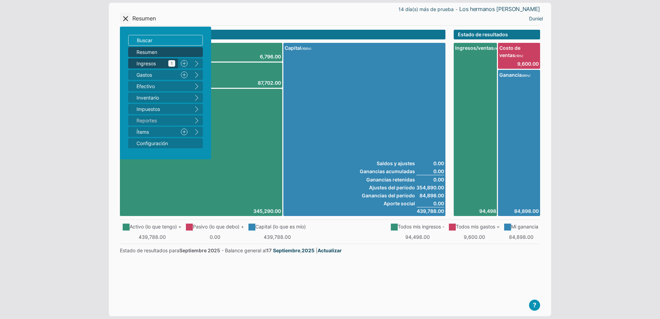
click at [152, 63] on span "Ingresos 1" at bounding box center [156, 63] width 39 height 7
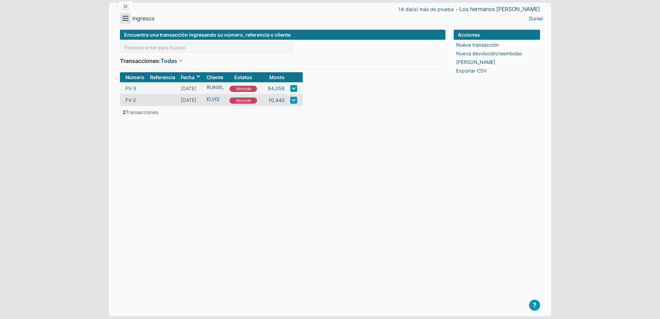
click at [126, 21] on button "Menu" at bounding box center [125, 18] width 11 height 11
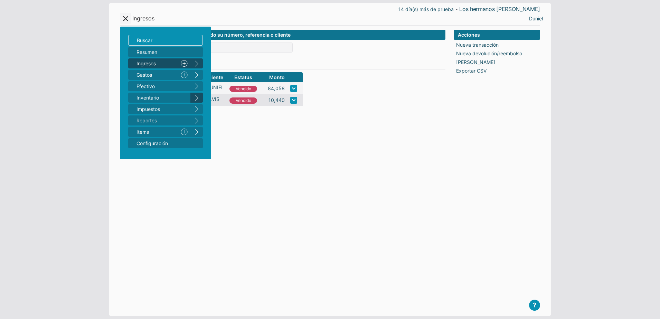
click at [198, 100] on button "right" at bounding box center [197, 98] width 12 height 10
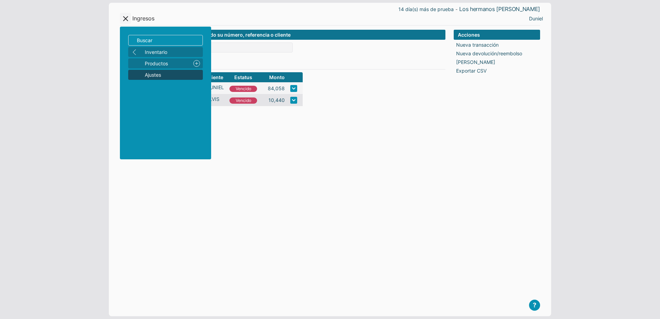
click at [160, 73] on span "Ajustes" at bounding box center [172, 74] width 55 height 7
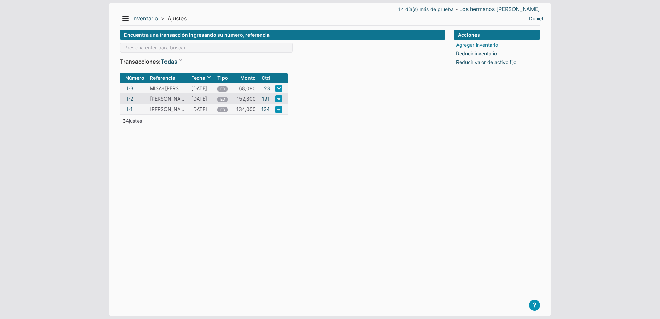
click at [483, 46] on link "Agregar inventario" at bounding box center [477, 44] width 42 height 7
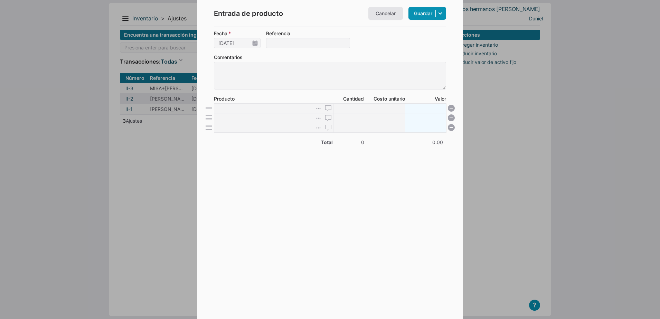
click at [144, 144] on div at bounding box center [330, 159] width 660 height 319
click at [380, 13] on link "Cancelar" at bounding box center [386, 13] width 35 height 13
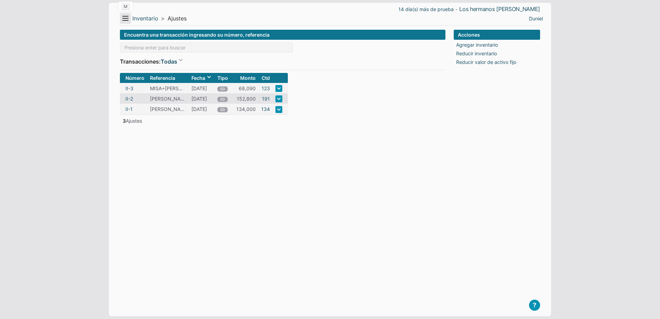
click at [125, 16] on button "Menu" at bounding box center [125, 18] width 11 height 11
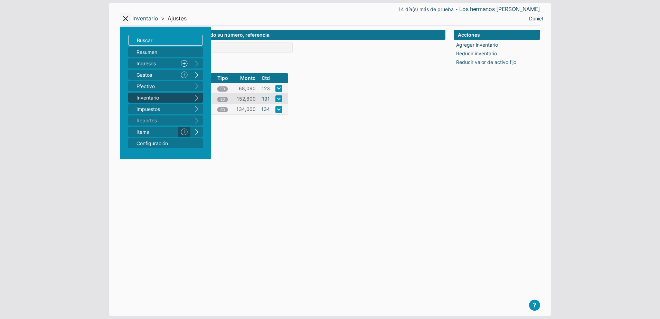
click at [182, 134] on link "Nuevo" at bounding box center [184, 132] width 12 height 10
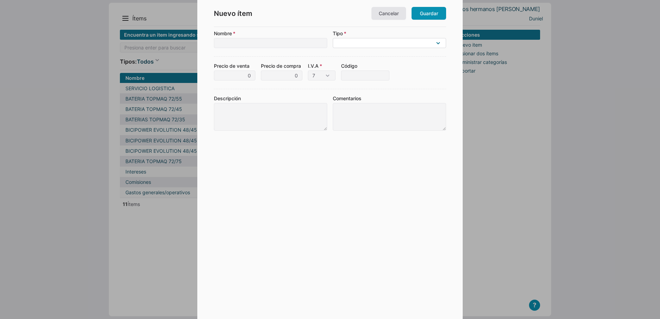
click at [336, 42] on select "Mercancía (un producto que compras y vendes) Material (algo consumido producien…" at bounding box center [389, 43] width 113 height 10
select select "G"
click at [333, 38] on select "Mercancía (un producto que compras y vendes) Material (algo consumido producien…" at bounding box center [389, 43] width 113 height 10
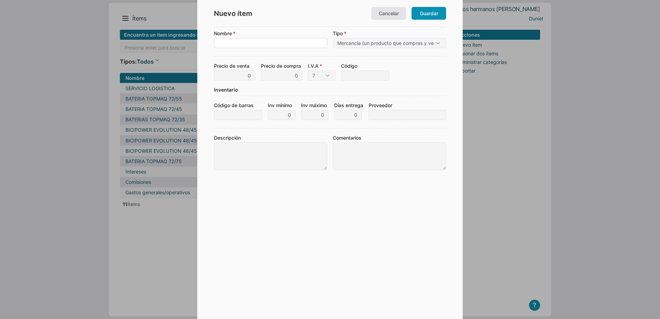
click at [236, 38] on input "Nombre" at bounding box center [270, 43] width 113 height 10
type input "S"
type input "CHUCHO CORTO"
click at [247, 72] on input "0" at bounding box center [234, 76] width 41 height 10
click at [287, 72] on input "0" at bounding box center [281, 76] width 41 height 10
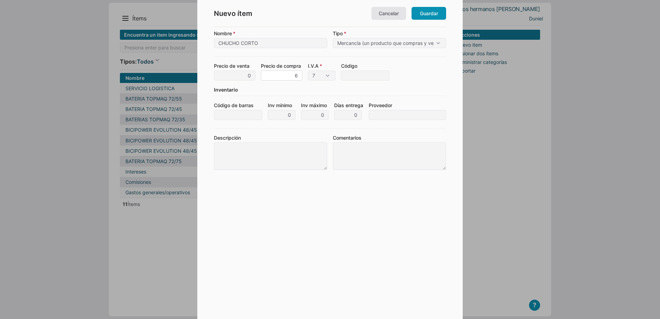
type input "6"
click at [243, 77] on input "0" at bounding box center [234, 76] width 41 height 10
type input "8"
click at [354, 78] on input "Código" at bounding box center [365, 76] width 48 height 10
type input "CH-01"
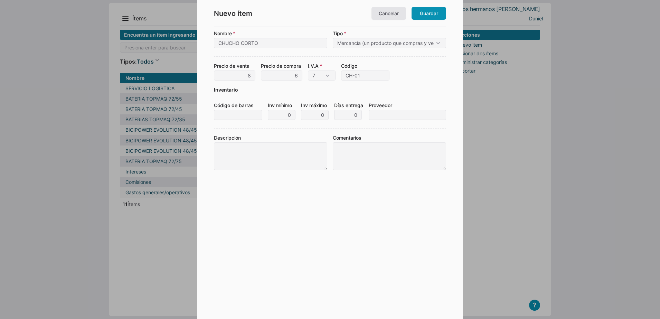
click at [276, 85] on form "Nombre CHUCHO CORTO Tipo Mercancía (un producto que compras y vendes) Material …" at bounding box center [330, 165] width 232 height 270
click at [334, 72] on select "7 10 15 0" at bounding box center [322, 76] width 28 height 10
select select "0"
click at [308, 71] on select "7 10 15 0" at bounding box center [322, 76] width 28 height 10
click at [426, 13] on link "Guardar" at bounding box center [429, 13] width 35 height 13
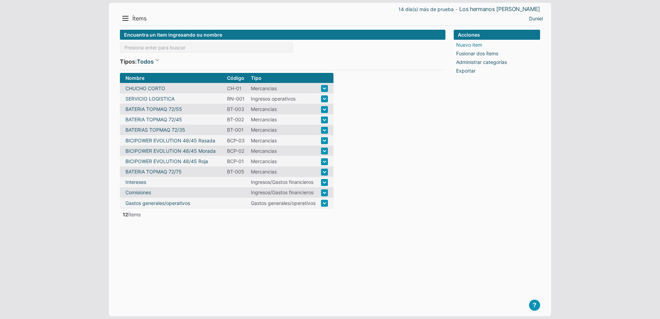
click at [462, 44] on link "Nuevo item" at bounding box center [469, 44] width 26 height 7
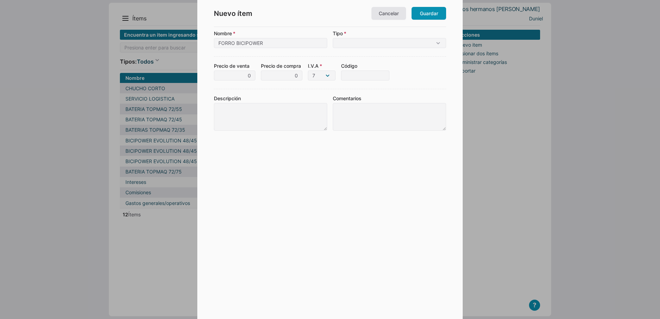
type input "FORRO BICIPOWER"
click at [315, 72] on select "7 10 15 0" at bounding box center [322, 76] width 28 height 10
select select "0"
click at [308, 71] on select "7 10 15 0" at bounding box center [322, 76] width 28 height 10
click at [291, 76] on input "0" at bounding box center [281, 76] width 41 height 10
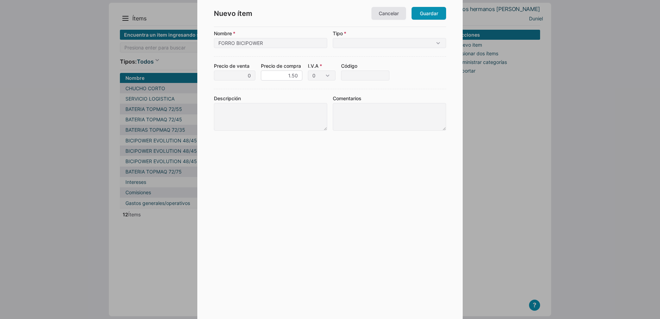
type input "1.50"
click at [241, 77] on input "0" at bounding box center [234, 76] width 41 height 10
type input "2"
click at [362, 47] on select "Mercancía (un producto que compras y vendes) Material (algo consumido producien…" at bounding box center [389, 43] width 113 height 10
select select "G"
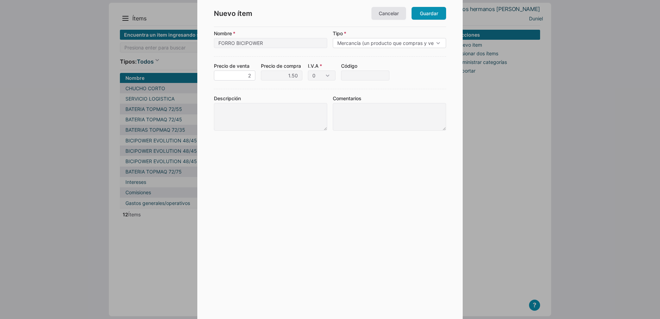
click at [333, 38] on select "Mercancía (un producto que compras y vendes) Material (algo consumido producien…" at bounding box center [389, 43] width 113 height 10
click at [303, 94] on div "Inventario" at bounding box center [330, 91] width 232 height 10
click at [353, 75] on input "Código" at bounding box center [365, 76] width 48 height 10
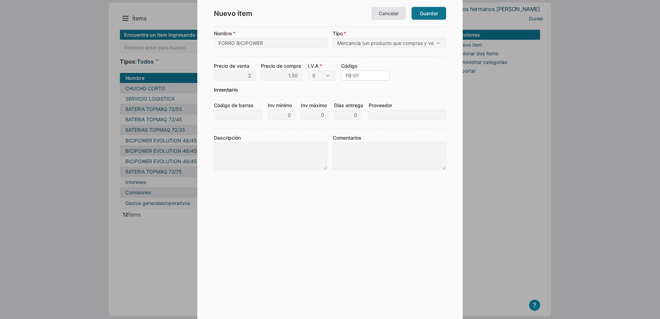
type input "FB-01"
click at [423, 13] on link "Guardar" at bounding box center [429, 13] width 35 height 13
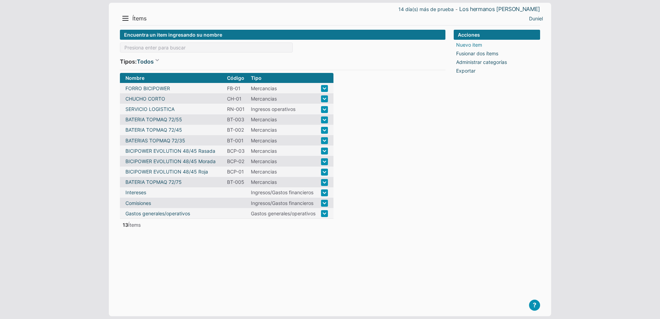
click at [461, 43] on link "Nuevo item" at bounding box center [469, 44] width 26 height 7
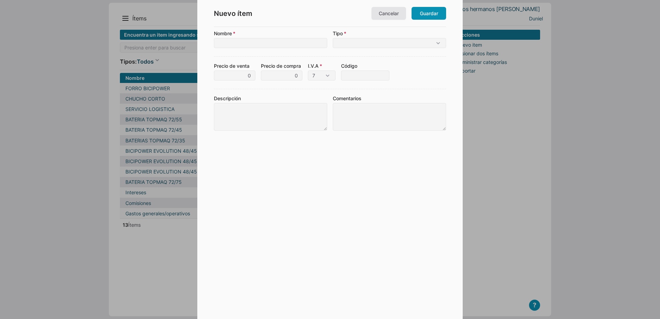
click at [302, 40] on input "Nombre" at bounding box center [270, 43] width 113 height 10
type input "MANDO BLUETOOTH"
click at [341, 47] on select "Mercancía (un producto que compras y vendes) Material (algo consumido producien…" at bounding box center [389, 43] width 113 height 10
select select "G"
click at [333, 38] on select "Mercancía (un producto que compras y vendes) Material (algo consumido producien…" at bounding box center [389, 43] width 113 height 10
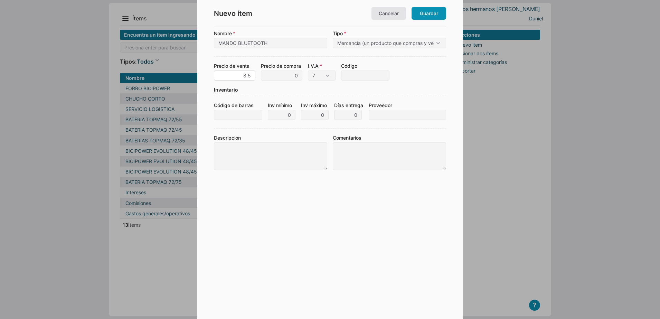
type input "8.5"
click at [276, 76] on input "0" at bounding box center [281, 76] width 41 height 10
type input "7"
click at [328, 76] on select "7 10 15 0" at bounding box center [322, 76] width 28 height 10
select select "0"
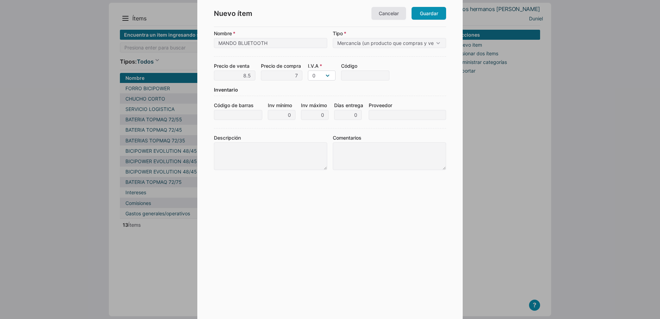
click at [308, 71] on select "7 10 15 0" at bounding box center [322, 76] width 28 height 10
click at [369, 76] on input "Código" at bounding box center [365, 76] width 48 height 10
type input "MB-01"
click at [427, 18] on link "Guardar" at bounding box center [429, 13] width 35 height 13
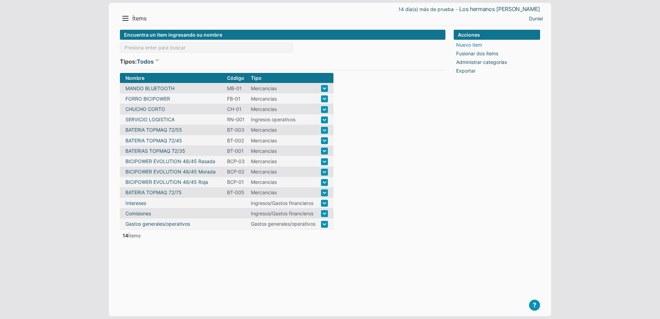
click at [461, 43] on link "Nuevo item" at bounding box center [469, 44] width 26 height 7
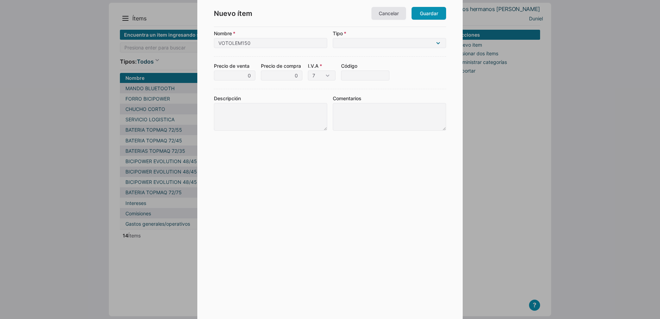
type input "VOTOLEM150"
click at [358, 46] on select "Mercancía (un producto que compras y vendes) Material (algo consumido producien…" at bounding box center [389, 43] width 113 height 10
select select "G"
click at [333, 38] on select "Mercancía (un producto que compras y vendes) Material (algo consumido producien…" at bounding box center [389, 43] width 113 height 10
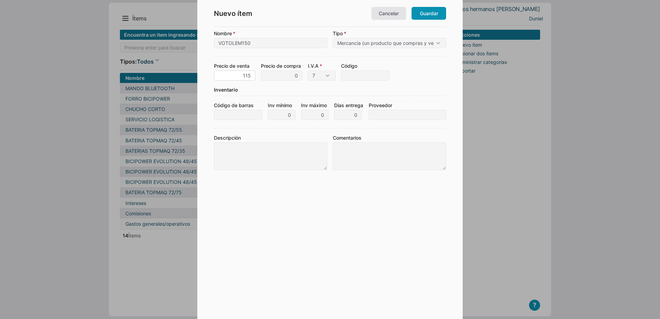
type input "115"
click at [275, 75] on input "0" at bounding box center [281, 76] width 41 height 10
type input "105"
click at [330, 76] on select "7 10 15 0" at bounding box center [322, 76] width 28 height 10
select select "0"
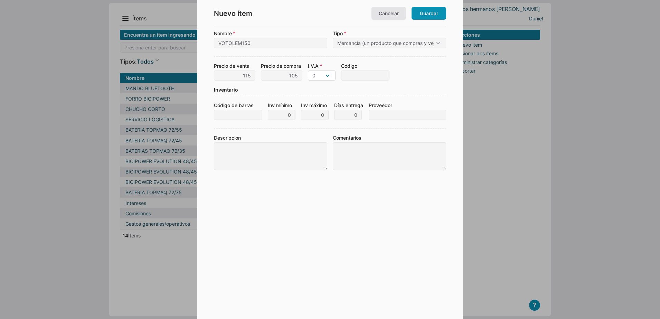
click at [308, 71] on select "7 10 15 0" at bounding box center [322, 76] width 28 height 10
click at [349, 76] on input "Código" at bounding box center [365, 76] width 48 height 10
type input "VT-03"
click at [421, 16] on link "Guardar" at bounding box center [429, 13] width 35 height 13
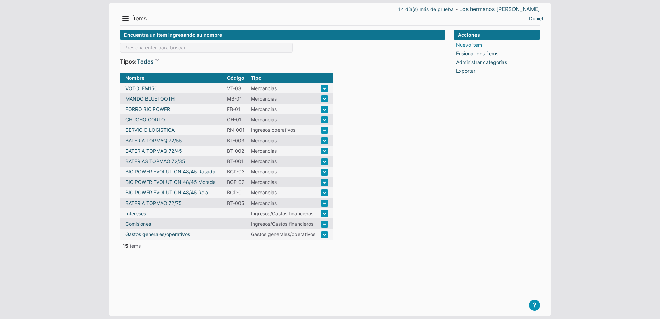
click at [468, 45] on link "Nuevo item" at bounding box center [469, 44] width 26 height 7
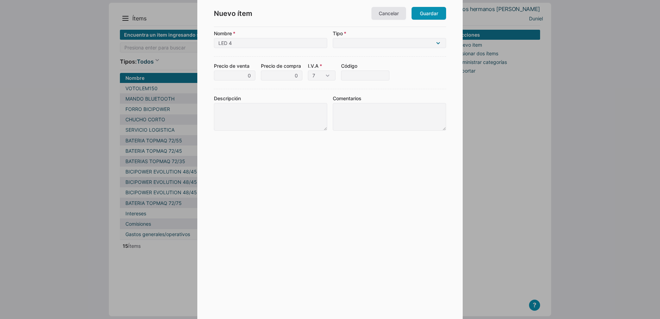
type input "LED 4"
click at [371, 46] on select "Mercancía (un producto que compras y vendes) Material (algo consumido producien…" at bounding box center [389, 43] width 113 height 10
select select "G"
click at [333, 38] on select "Mercancía (un producto que compras y vendes) Material (algo consumido producien…" at bounding box center [389, 43] width 113 height 10
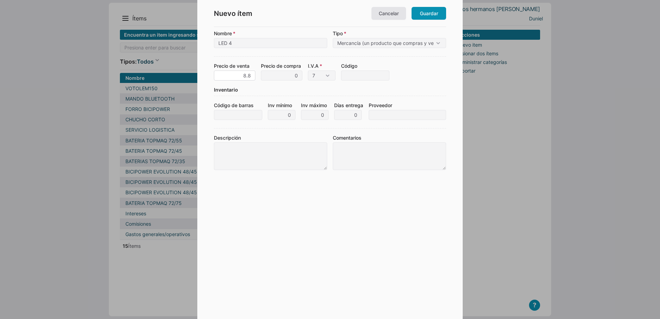
type input "8.8"
click at [289, 80] on input "0" at bounding box center [281, 76] width 41 height 10
type input "7"
type input "7.5"
click at [349, 77] on input "Código" at bounding box center [365, 76] width 48 height 10
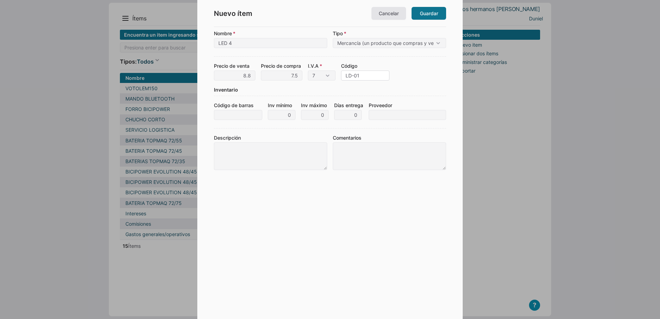
type input "LD-01"
click at [437, 15] on link "Guardar" at bounding box center [429, 13] width 35 height 13
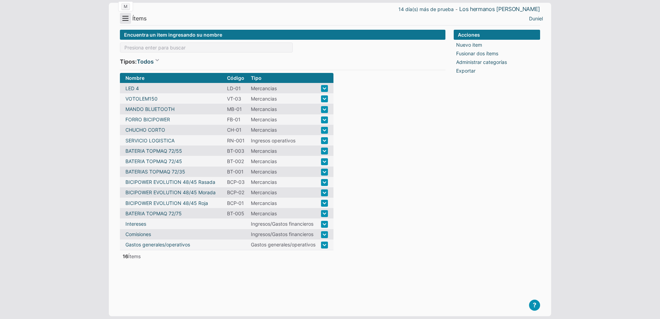
click at [127, 16] on button "Menu" at bounding box center [125, 18] width 11 height 11
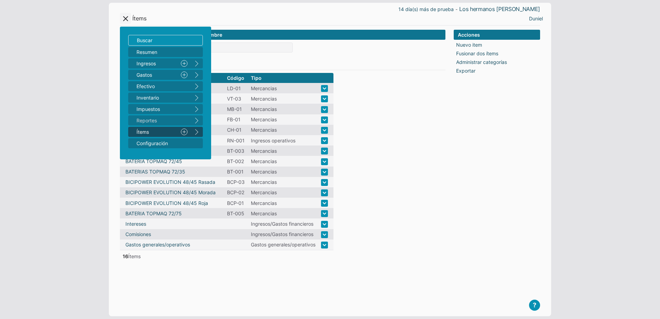
click at [197, 134] on button "right" at bounding box center [197, 132] width 12 height 10
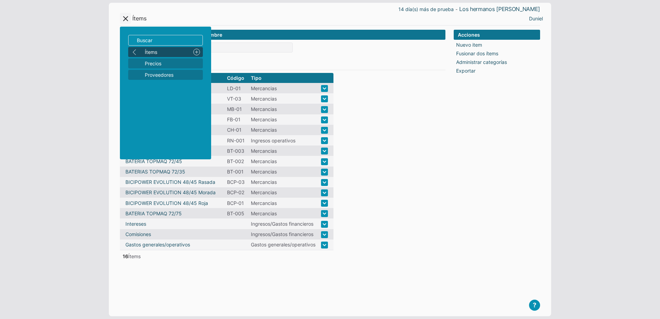
click at [134, 53] on button "left" at bounding box center [134, 52] width 12 height 10
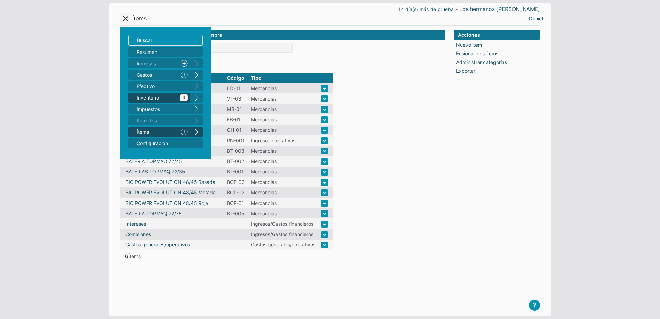
click at [164, 96] on span "Inventario 4" at bounding box center [162, 97] width 51 height 7
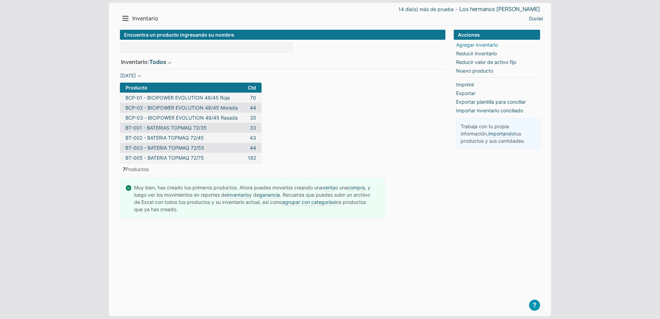
click at [472, 43] on link "Agregar inventario" at bounding box center [477, 44] width 42 height 7
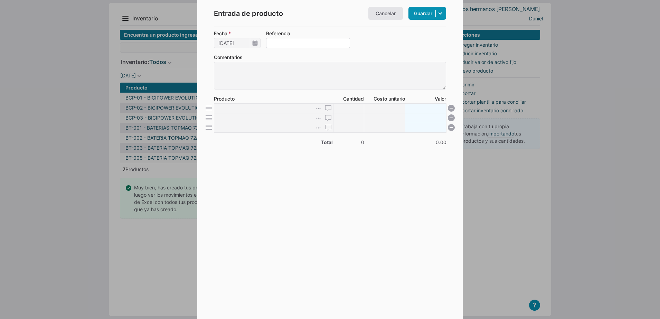
click at [276, 47] on input "Referencia" at bounding box center [308, 43] width 84 height 10
type input "YANET"
click at [231, 106] on input at bounding box center [264, 108] width 100 height 10
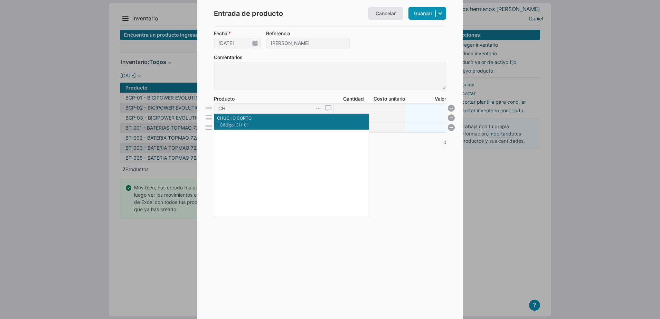
drag, startPoint x: 236, startPoint y: 112, endPoint x: 241, endPoint y: 117, distance: 7.6
click at [241, 117] on p "CHUCHO CORTO" at bounding box center [291, 118] width 149 height 6
type input "CHUCHO CORTO"
type input "1"
type input "6"
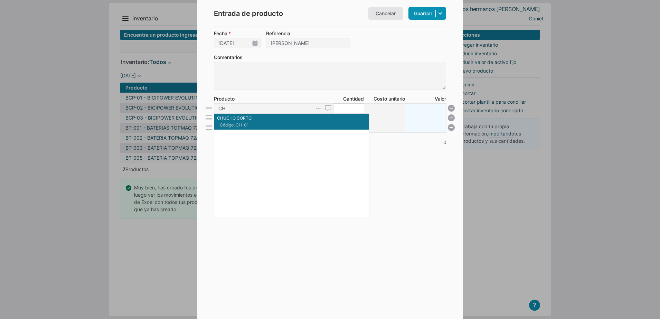
type input "6"
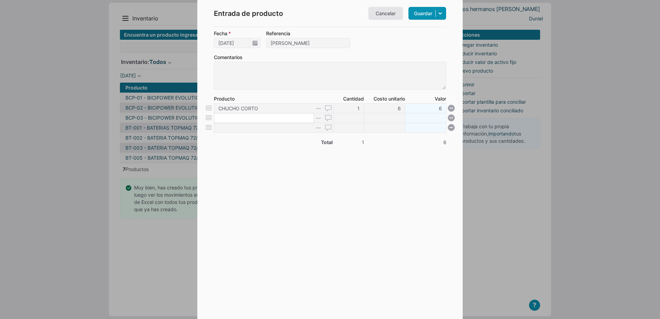
click at [241, 117] on input at bounding box center [264, 118] width 100 height 10
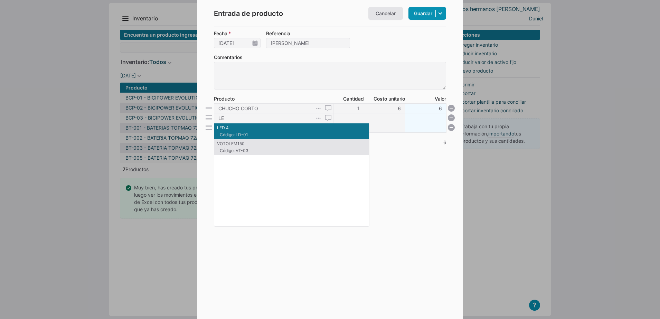
click at [236, 130] on p "LED 4" at bounding box center [291, 128] width 149 height 6
type input "LED 4"
type input "1"
type input "7.5"
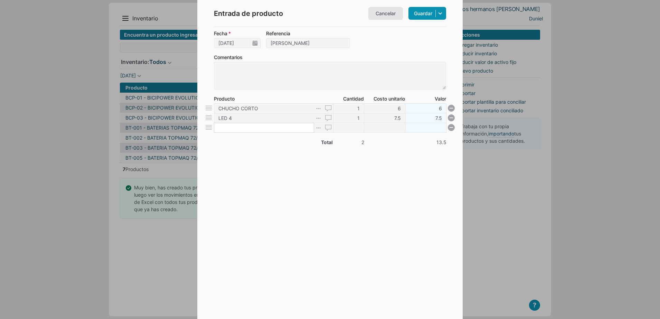
click at [236, 130] on input at bounding box center [264, 128] width 100 height 10
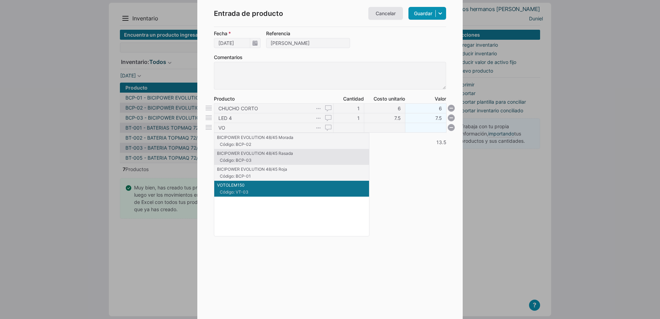
click at [240, 190] on span "Código: VT-03" at bounding box center [256, 192] width 72 height 6
type input "VOTOLEM150"
type input "1"
type input "105"
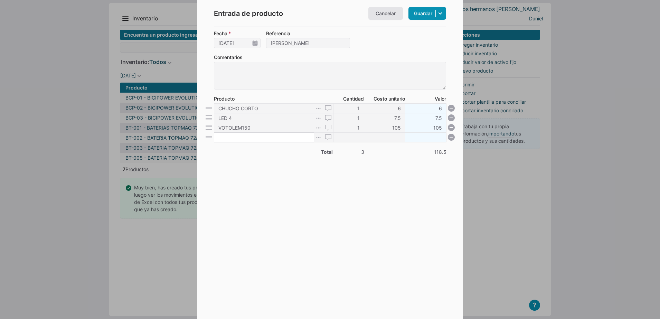
click at [236, 136] on input at bounding box center [264, 137] width 100 height 10
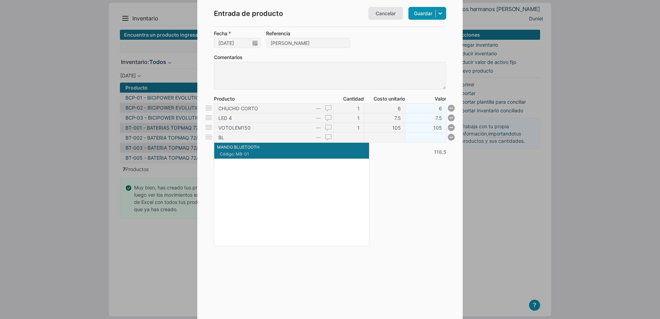
click at [239, 149] on p "MANDO BLUETOOTH" at bounding box center [291, 147] width 149 height 6
type input "MANDO BLUETOOTH"
type input "1"
type input "7"
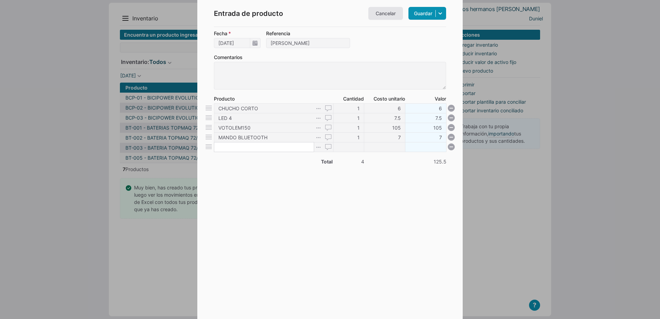
click at [239, 149] on input at bounding box center [264, 147] width 100 height 10
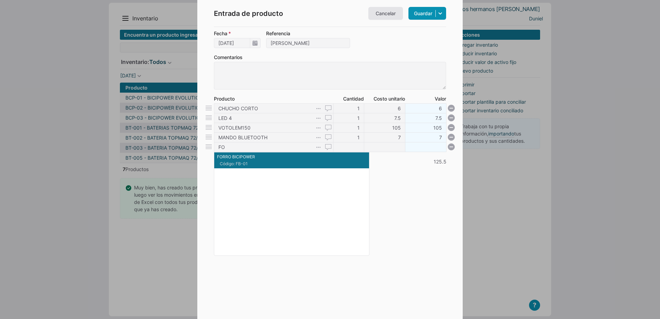
click at [242, 160] on li "FORRO BICIPOWER Código: FB-01 {"id":112,"type":"P","internal_comments":"","poin…" at bounding box center [291, 160] width 155 height 16
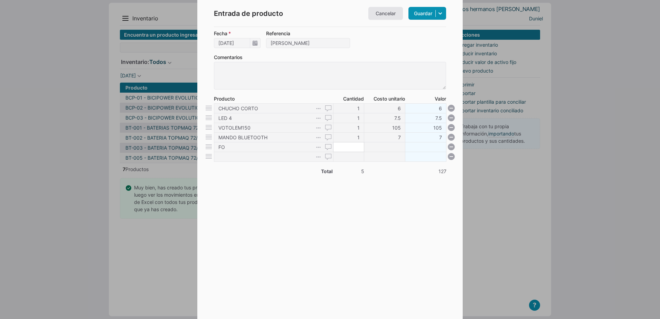
type input "FORRO BICIPOWER"
type input "1"
type input "1.5"
type input "19"
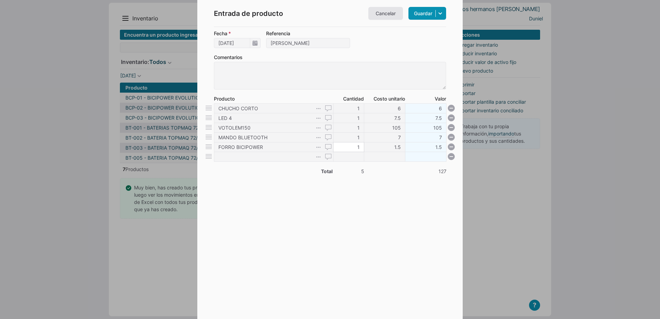
type input "28.5"
type input "195"
type input "292.5"
type input "1957"
type input "2935.5"
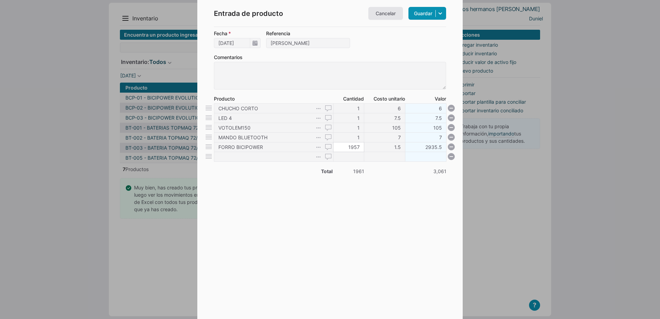
type input "1957"
click at [333, 197] on form "Fecha 17/09/2025 Referencia YANET Comentarios Producto Cantidad Costo unitario …" at bounding box center [330, 165] width 232 height 270
click at [353, 137] on input "1" at bounding box center [348, 137] width 31 height 10
click at [212, 220] on div "Entrada de producto Cancelar Guardar Guardar y ver documento Guardar y cerrar v…" at bounding box center [330, 159] width 266 height 319
click at [347, 137] on input "1" at bounding box center [348, 137] width 31 height 10
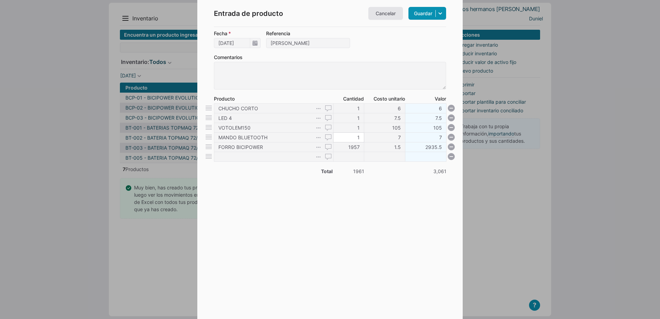
type input "4"
type input "28"
type input "48"
type input "336"
type input "480"
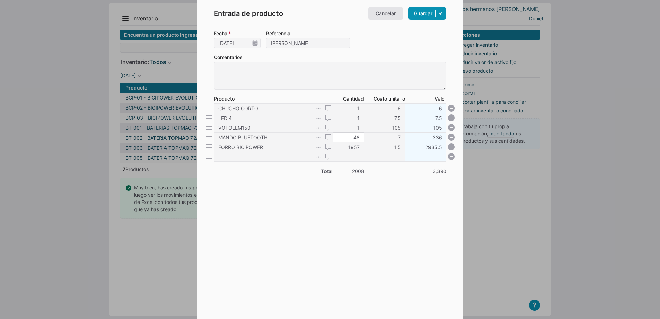
type input "3360"
type input "480"
click at [358, 127] on input "1" at bounding box center [348, 128] width 31 height 10
type input "5"
type input "525"
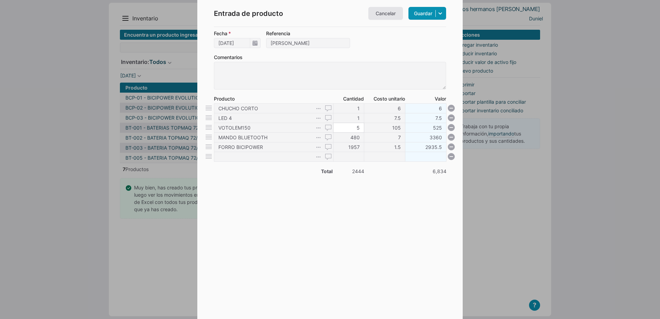
type input "56"
type input "5880"
type input "56"
click at [355, 119] on input "1" at bounding box center [348, 118] width 31 height 10
type input "8"
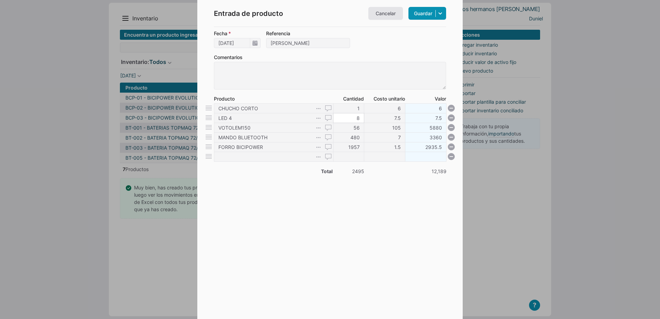
type input "60"
type input "89"
type input "667.5"
type input "896"
type input "6720"
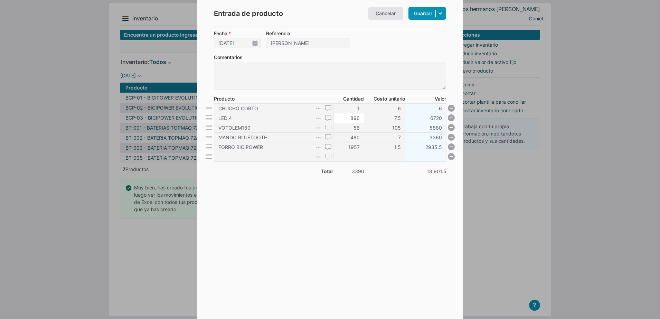
type input "896"
click at [353, 108] on input "1" at bounding box center [348, 108] width 31 height 10
type input "15"
type input "90"
type input "159"
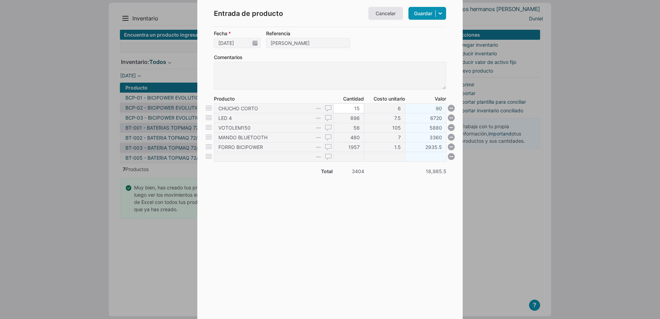
type input "954"
type input "1590"
type input "9540"
type input "1590"
click at [345, 228] on form "Fecha 17/09/2025 Referencia YANET Comentarios Producto Cantidad Costo unitario …" at bounding box center [330, 165] width 232 height 270
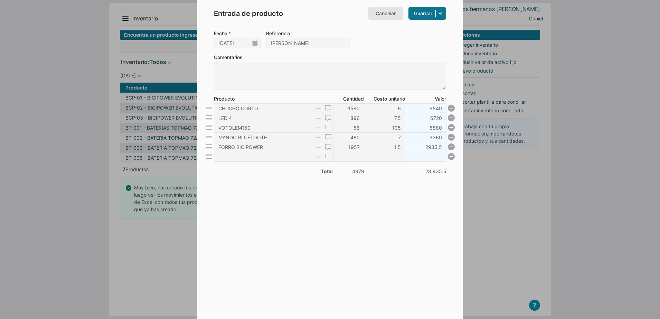
click at [422, 18] on link "Guardar" at bounding box center [428, 13] width 38 height 13
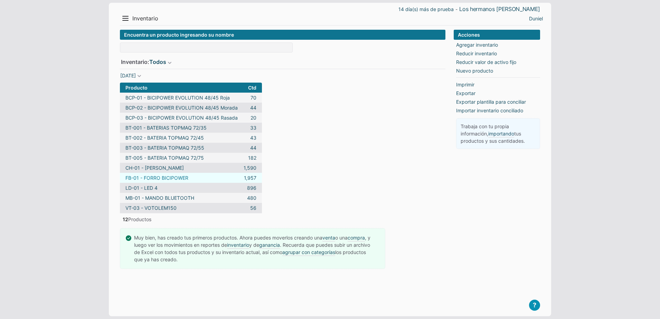
click at [172, 178] on link "FB-01 - FORRO BICIPOWER" at bounding box center [157, 177] width 63 height 7
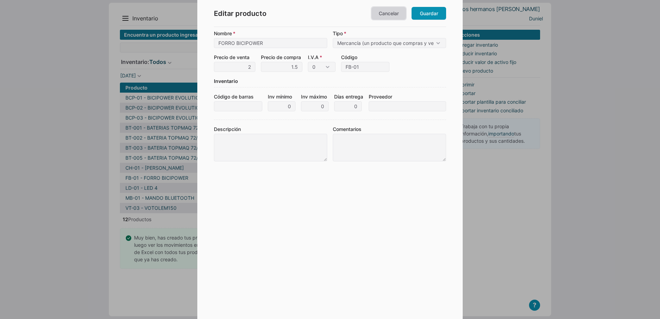
click at [383, 19] on link "Cancelar" at bounding box center [389, 13] width 35 height 13
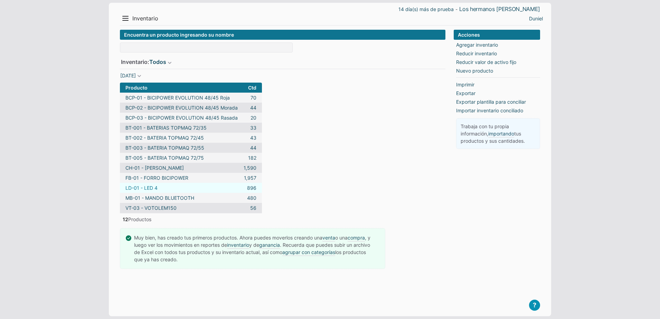
click at [149, 187] on link "LD-01 - LED 4" at bounding box center [142, 187] width 32 height 7
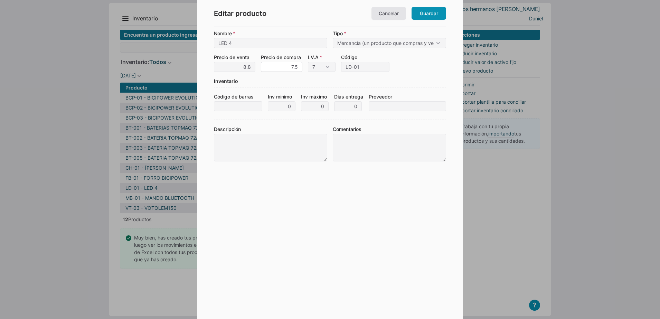
click at [297, 66] on input "7.5" at bounding box center [281, 67] width 41 height 10
type input "6.80"
click at [332, 66] on select "7 10 15 0" at bounding box center [322, 67] width 28 height 10
select select "0"
click at [308, 62] on select "7 10 15 0" at bounding box center [322, 67] width 28 height 10
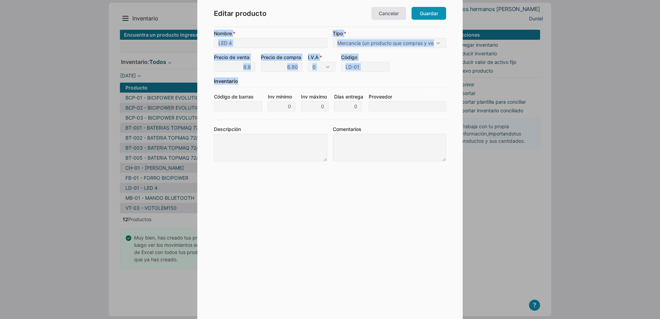
drag, startPoint x: 402, startPoint y: 78, endPoint x: 425, endPoint y: 21, distance: 61.4
click at [425, 21] on div "Editar producto Cancelar Guardar Nombre LED 4 Tipo Mercancía (un producto que c…" at bounding box center [330, 159] width 266 height 319
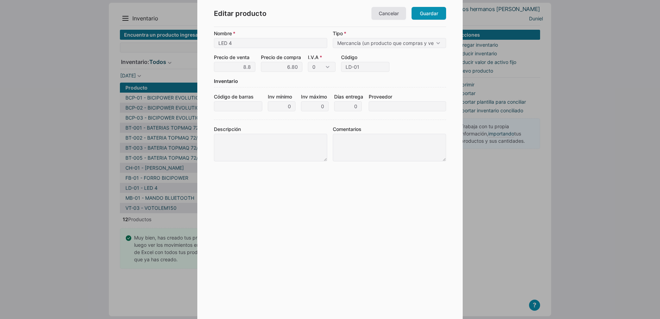
click at [425, 21] on div "Editar producto Cancelar Guardar" at bounding box center [330, 13] width 232 height 27
click at [430, 10] on link "Guardar" at bounding box center [429, 13] width 35 height 13
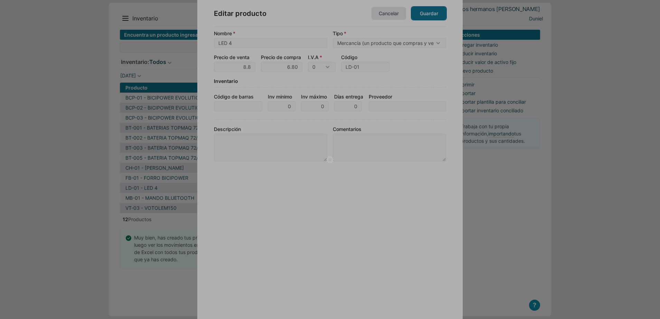
type input "LED 4"
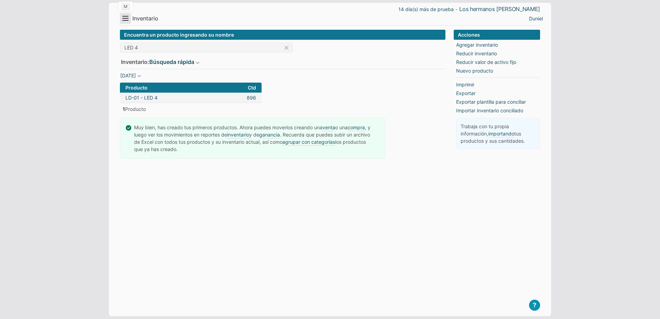
click at [129, 15] on button "Menu" at bounding box center [125, 18] width 11 height 11
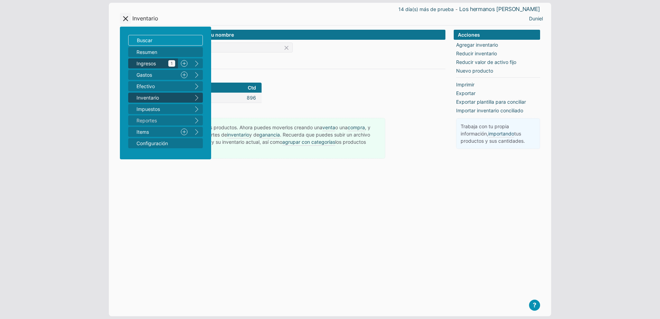
click at [148, 65] on span "Ingresos 1" at bounding box center [156, 63] width 39 height 7
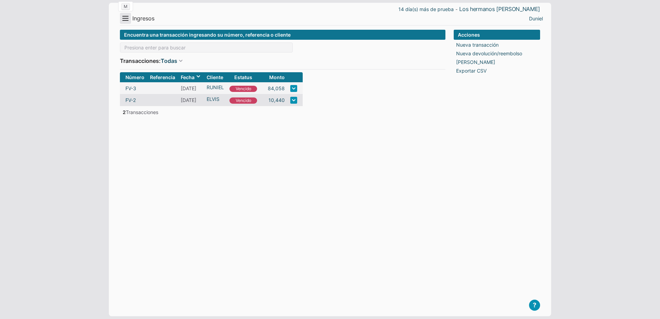
click at [128, 22] on button "Menu" at bounding box center [125, 18] width 11 height 11
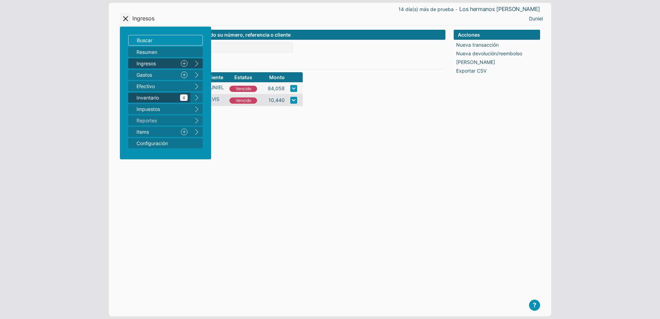
click at [167, 101] on span "Inventario 4" at bounding box center [162, 97] width 51 height 7
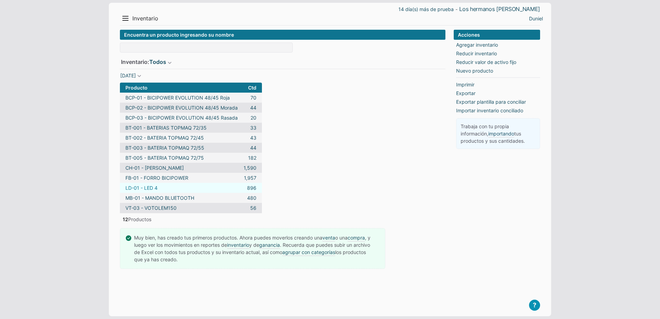
click at [150, 187] on link "LD-01 - LED 4" at bounding box center [142, 187] width 32 height 7
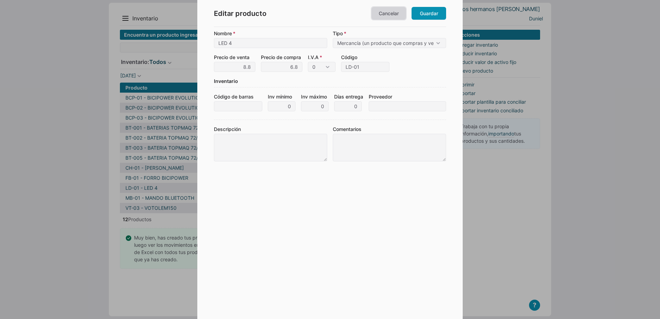
click at [384, 16] on link "Cancelar" at bounding box center [389, 13] width 35 height 13
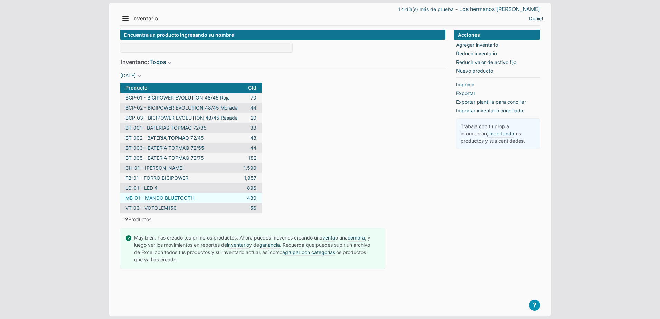
click at [168, 199] on link "MB-01 - MANDO BLUETOOTH" at bounding box center [160, 197] width 69 height 7
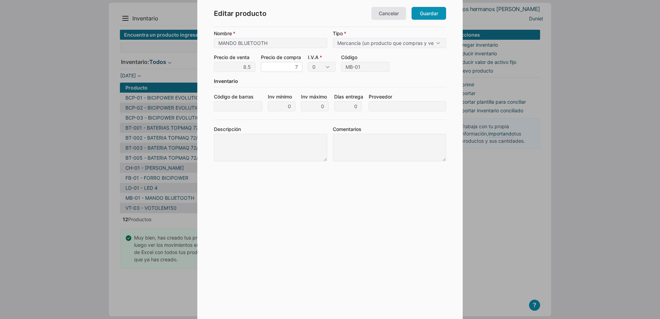
click at [284, 68] on input "7" at bounding box center [281, 67] width 41 height 10
click at [384, 14] on link "Cancelar" at bounding box center [389, 13] width 35 height 13
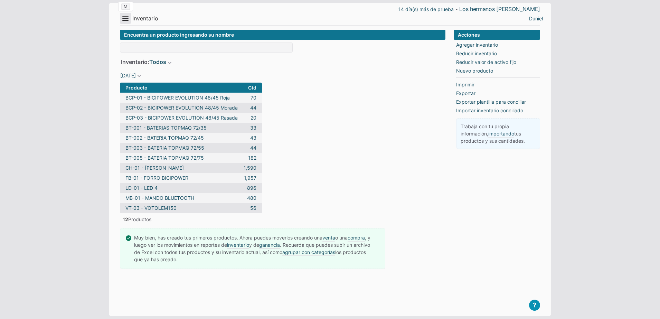
click at [124, 17] on button "Menu" at bounding box center [125, 18] width 11 height 11
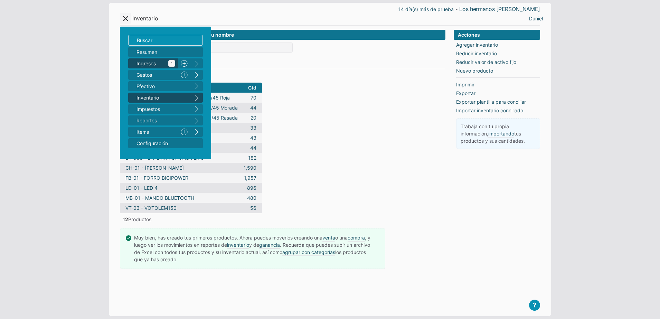
click at [148, 63] on span "Ingresos 1" at bounding box center [156, 63] width 39 height 7
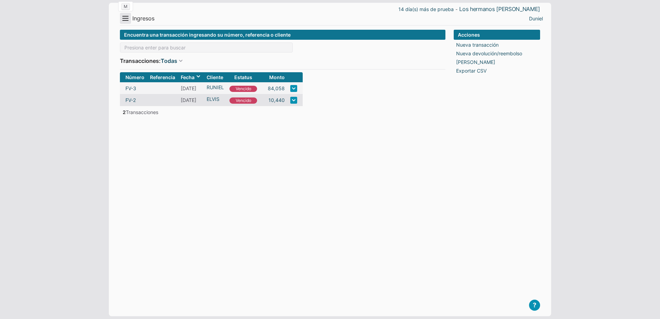
click at [124, 18] on button "Menu" at bounding box center [125, 18] width 11 height 11
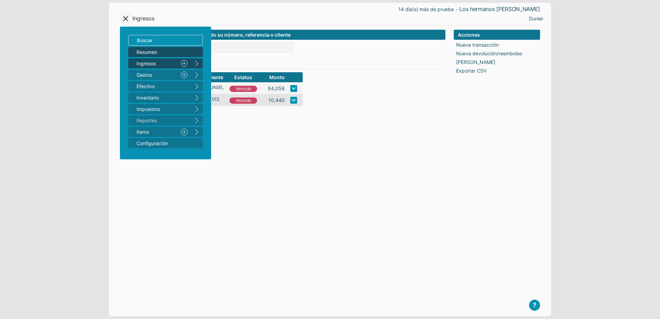
click at [148, 52] on span "Resumen" at bounding box center [162, 51] width 51 height 7
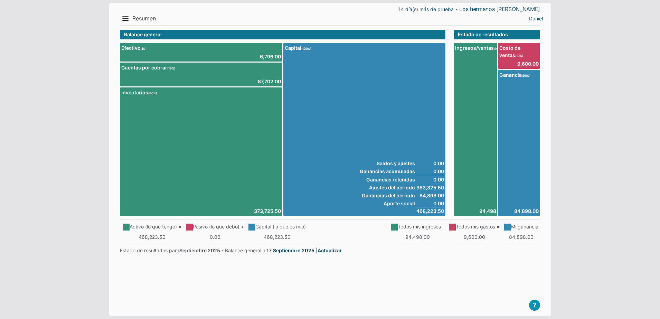
click at [513, 59] on div "Costo de ventas 10 9,600.00" at bounding box center [519, 56] width 42 height 26
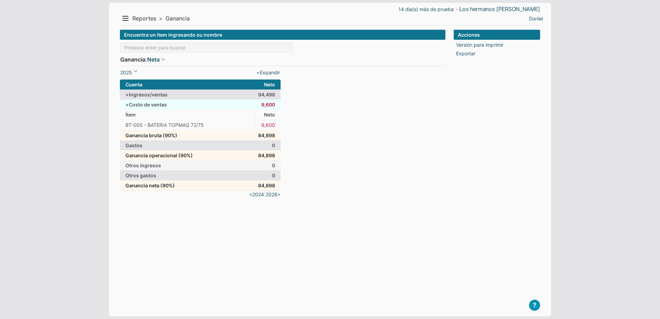
click at [199, 101] on td "+ Costo de ventas" at bounding box center [188, 105] width 136 height 10
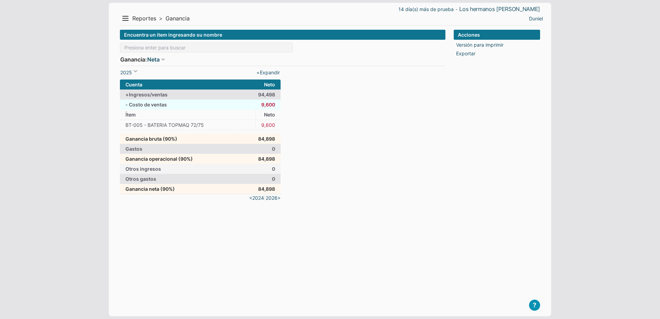
click at [199, 101] on td "- Costo de ventas" at bounding box center [188, 105] width 136 height 10
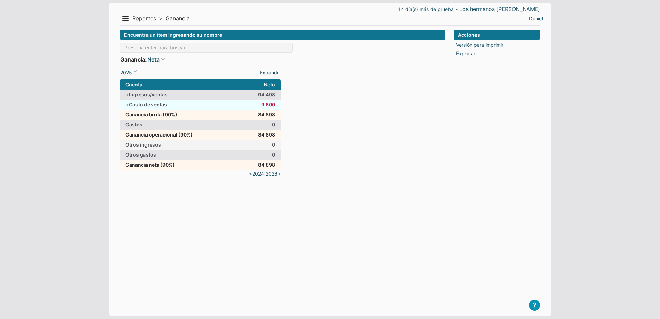
click at [199, 101] on td "+ Costo de ventas" at bounding box center [188, 105] width 136 height 10
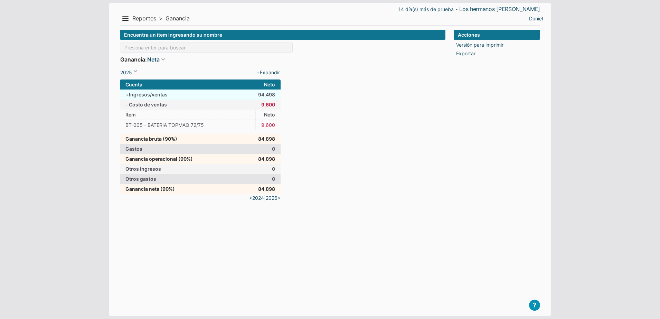
click at [181, 95] on td "+ Ingresos/ventas" at bounding box center [188, 95] width 136 height 10
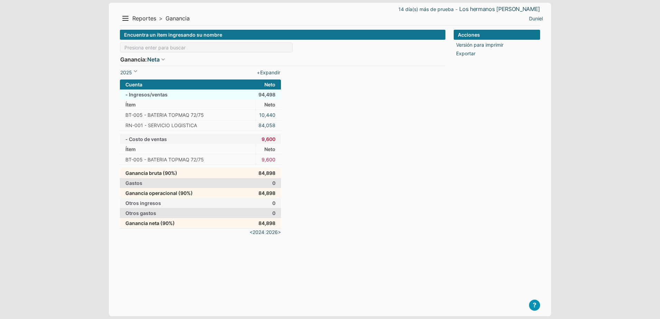
click at [181, 95] on td "- Ingresos/ventas" at bounding box center [188, 95] width 136 height 10
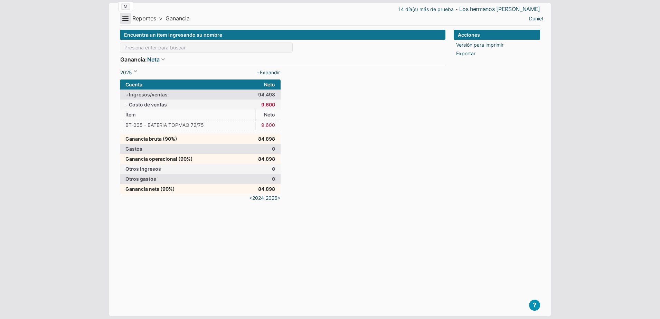
click at [124, 18] on button "Menu" at bounding box center [125, 18] width 11 height 11
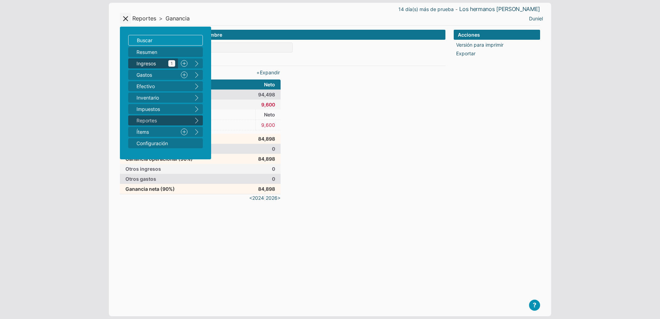
click at [140, 62] on span "Ingresos 1" at bounding box center [156, 63] width 39 height 7
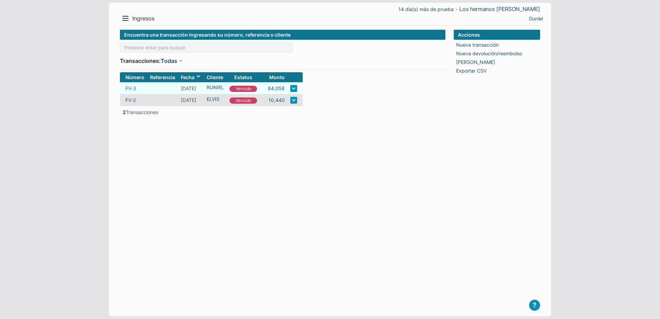
click at [129, 90] on link "FV-3" at bounding box center [131, 88] width 11 height 7
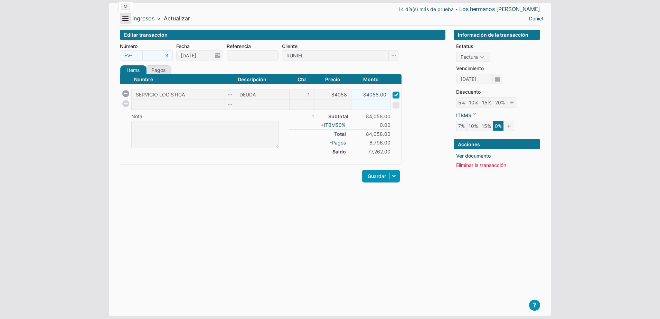
click at [126, 20] on button "Menu" at bounding box center [125, 18] width 11 height 11
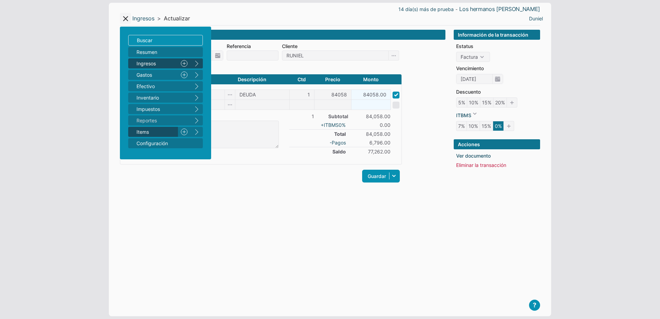
click at [154, 131] on span "Items" at bounding box center [156, 131] width 39 height 7
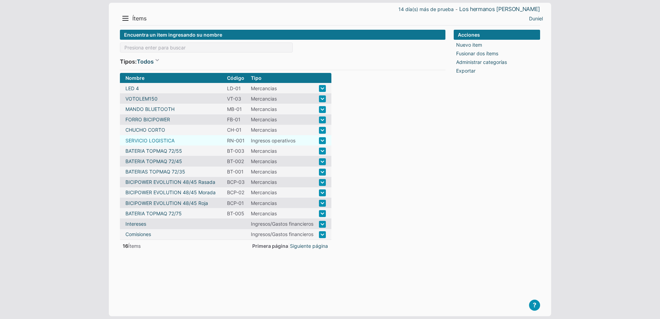
click at [156, 139] on link "SERVICIO LOGISTICA" at bounding box center [150, 140] width 49 height 7
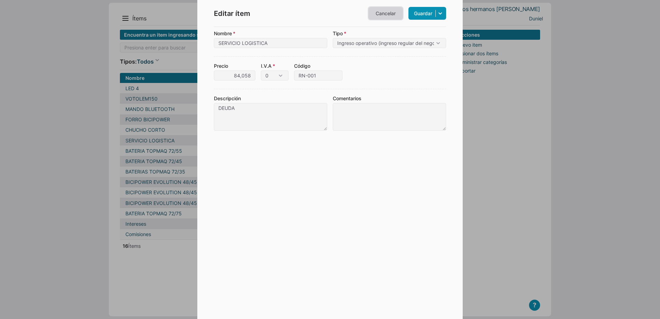
click at [382, 16] on link "Cancelar" at bounding box center [386, 13] width 35 height 13
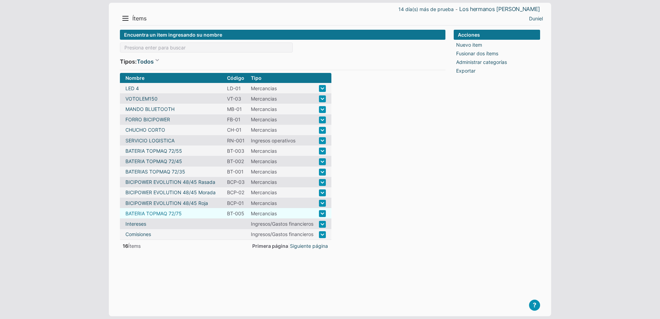
click at [149, 214] on link "BATERIA TOPMAQ 72/75" at bounding box center [154, 213] width 56 height 7
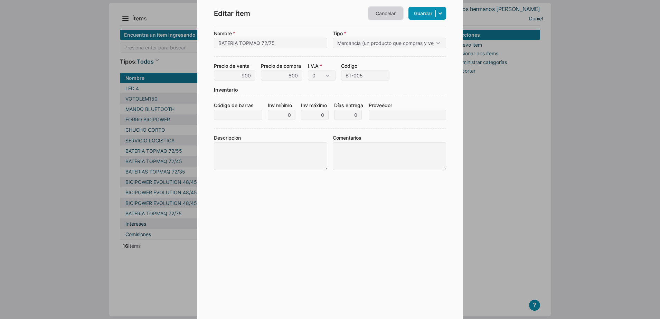
click at [387, 18] on link "Cancelar" at bounding box center [386, 13] width 35 height 13
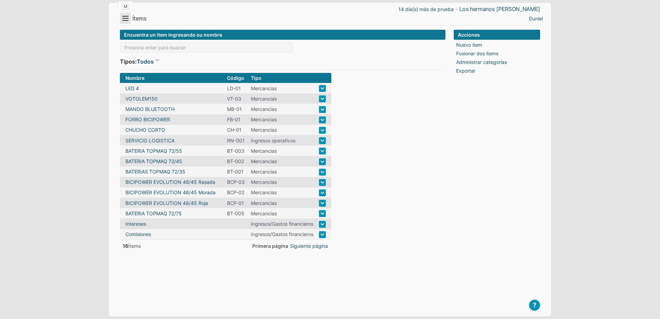
click at [121, 19] on button "Menu" at bounding box center [125, 18] width 11 height 11
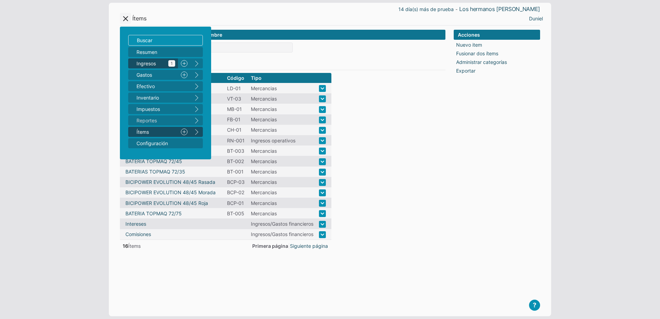
click at [146, 67] on link "Ingresos 1" at bounding box center [153, 63] width 50 height 10
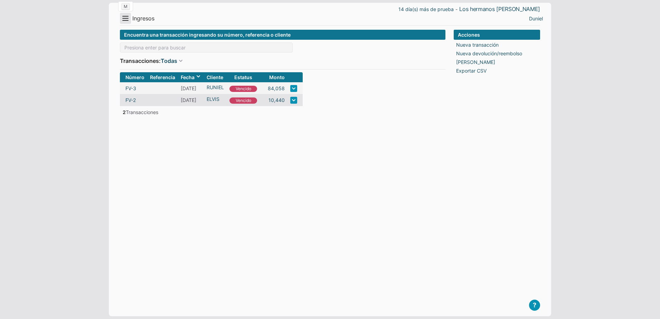
click at [126, 19] on button "Menu" at bounding box center [125, 18] width 11 height 11
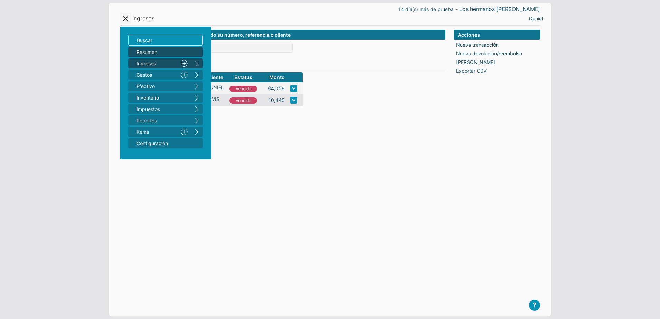
click at [151, 53] on span "Resumen" at bounding box center [162, 51] width 51 height 7
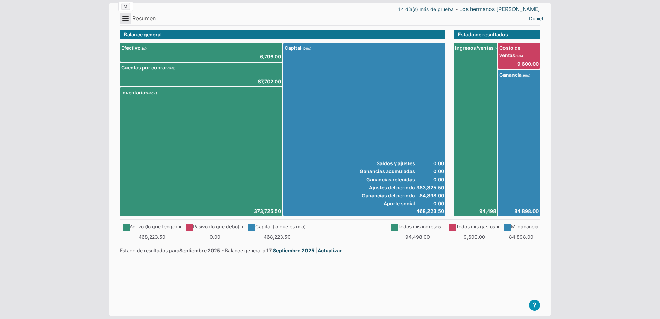
click at [126, 20] on button "Menu" at bounding box center [125, 18] width 11 height 11
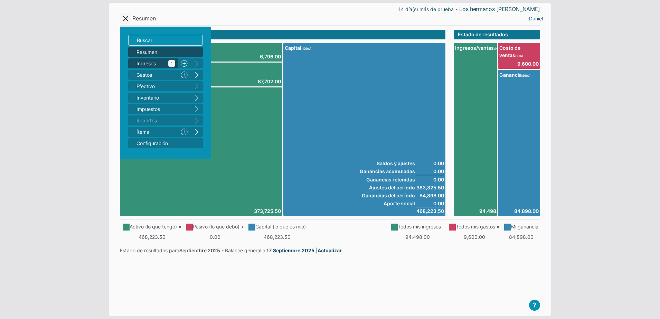
click at [148, 64] on span "Ingresos 1" at bounding box center [156, 63] width 39 height 7
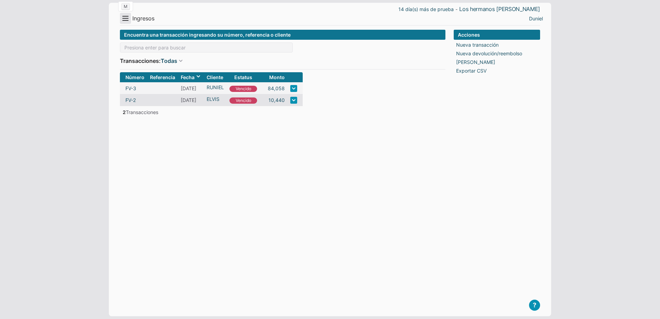
click at [123, 18] on button "Menu" at bounding box center [125, 18] width 11 height 11
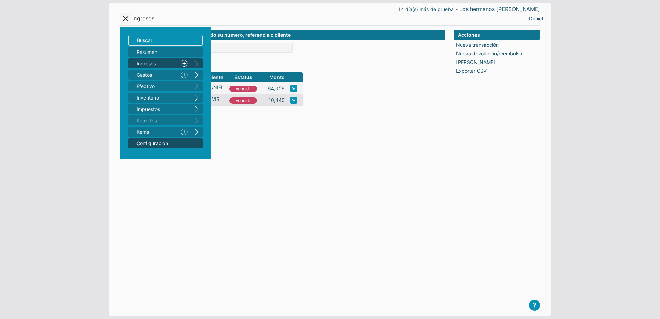
click at [159, 142] on span "Configuración" at bounding box center [162, 143] width 51 height 7
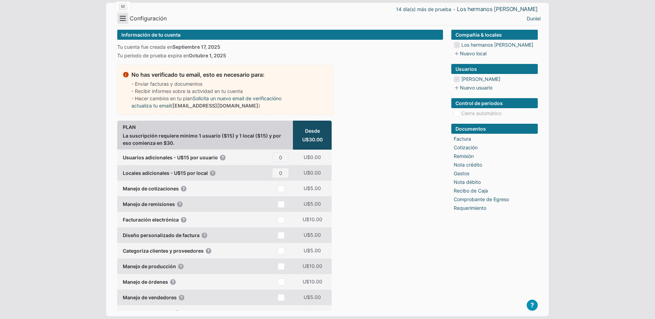
click at [120, 17] on button "Menu" at bounding box center [122, 18] width 11 height 11
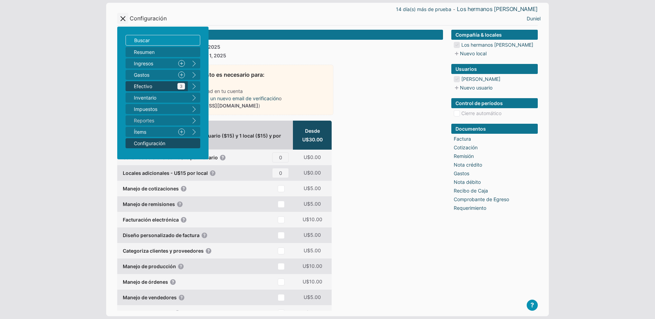
click at [146, 83] on span "Efectivo 3" at bounding box center [159, 86] width 51 height 7
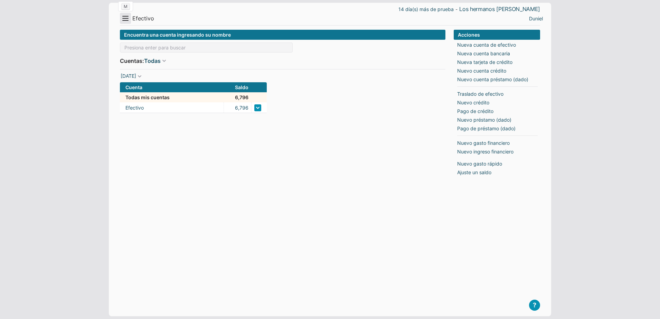
click at [127, 15] on button "Menu" at bounding box center [125, 18] width 11 height 11
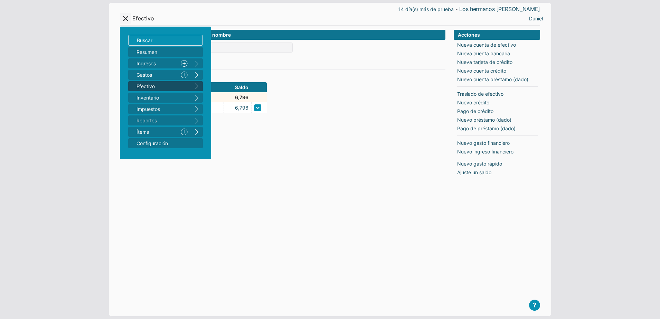
click at [200, 84] on button "right" at bounding box center [197, 86] width 12 height 10
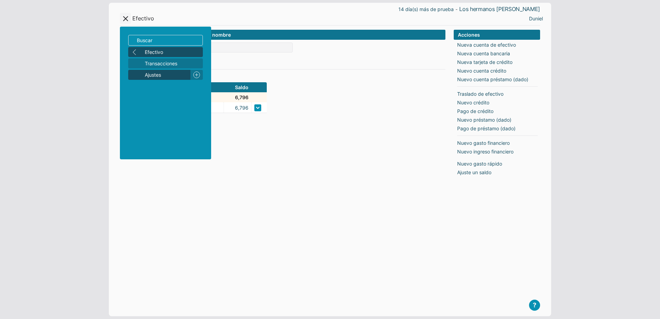
click at [155, 75] on span "Ajustes" at bounding box center [166, 74] width 43 height 7
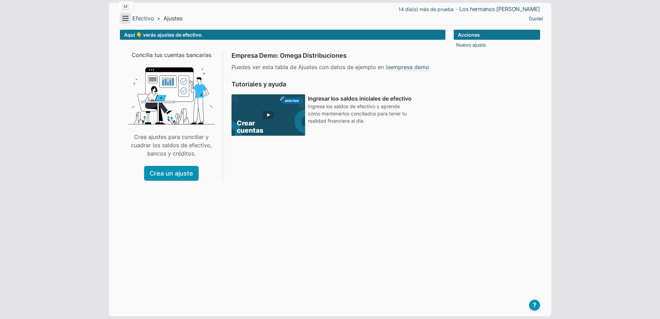
click at [122, 22] on button "Menu" at bounding box center [125, 18] width 11 height 11
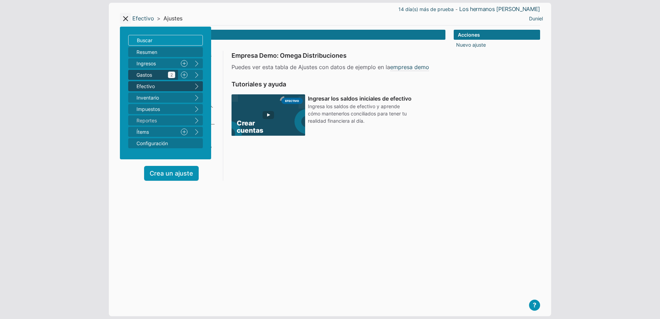
click at [148, 74] on span "Gastos 2" at bounding box center [156, 74] width 39 height 7
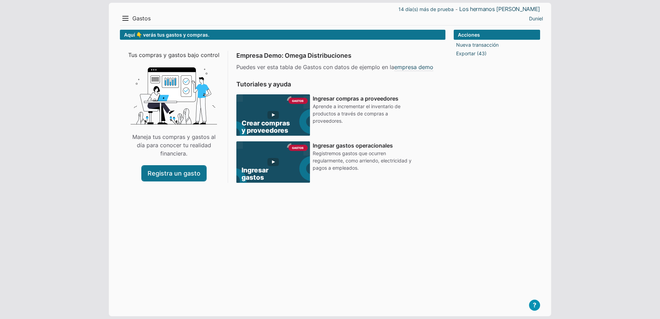
click at [182, 175] on link "Registra un gasto" at bounding box center [174, 173] width 64 height 15
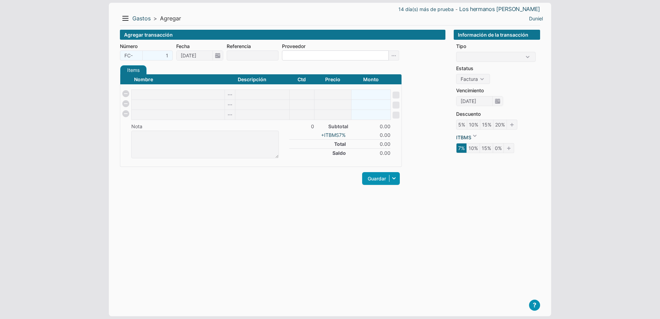
click at [315, 56] on input at bounding box center [335, 55] width 107 height 10
type input "BRYDERK S.A"
click at [276, 69] on div "Items Créditos Pagos" at bounding box center [261, 69] width 282 height 9
click at [244, 55] on input at bounding box center [253, 55] width 52 height 10
type input "001"
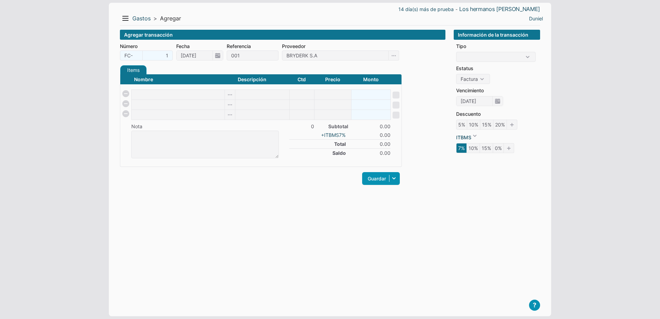
click at [217, 64] on form "Número FC- 1 Fecha [DATE] Referencia 001 Proveedor [PERSON_NAME] S.A Items Créd…" at bounding box center [283, 118] width 326 height 151
click at [158, 95] on input at bounding box center [178, 95] width 93 height 10
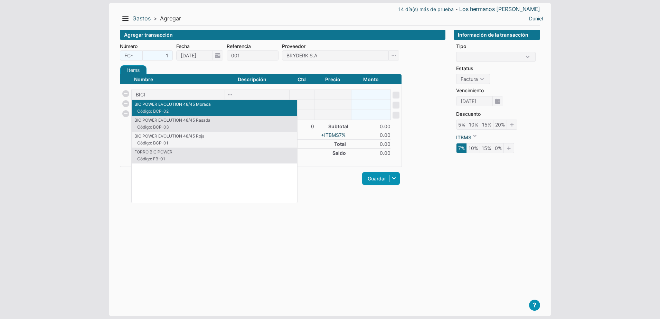
click at [171, 110] on span "Código: BCP-02" at bounding box center [175, 111] width 77 height 6
type input "BICIPOWER EVOLUTION 48/45 Morada"
type input "1"
type input "1000"
type input "1000.00"
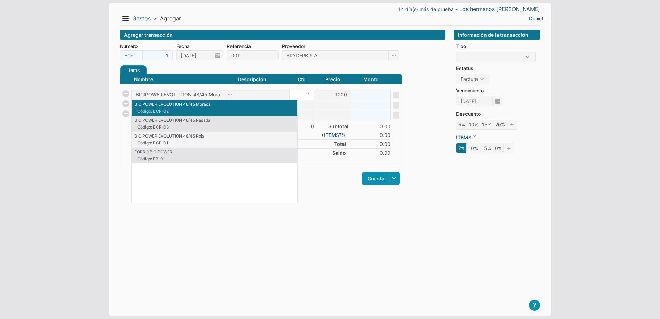
checkbox input "true"
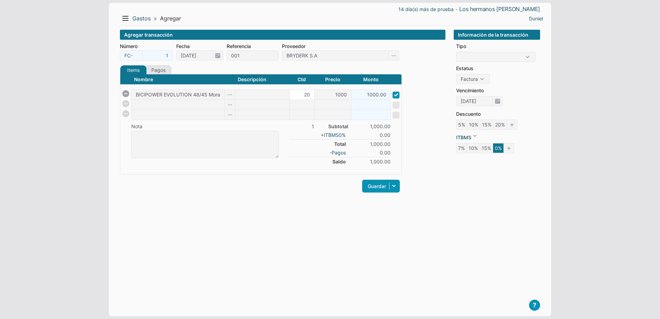
type input "2"
type input "0.00"
type input "44"
type input "44000.00"
click at [189, 108] on input at bounding box center [178, 105] width 93 height 10
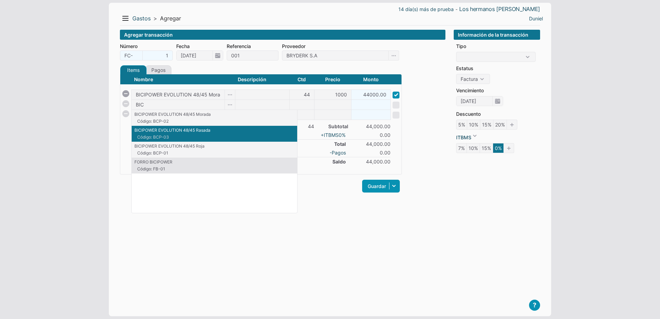
click at [199, 129] on p "BICIPOWER EVOLUTION 48/45 Rasada" at bounding box center [215, 130] width 160 height 6
type input "BICIPOWER EVOLUTION 48/45 Rasada"
type input "1"
type input "1000"
type input "1000.00"
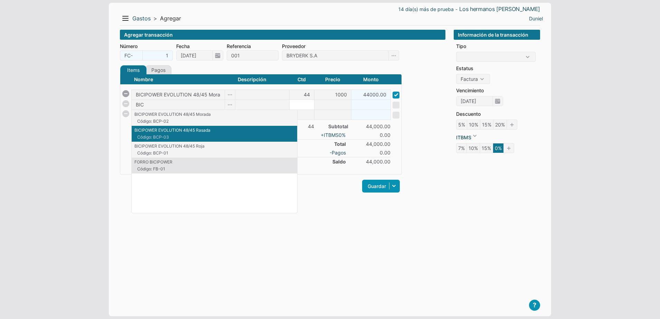
checkbox input "true"
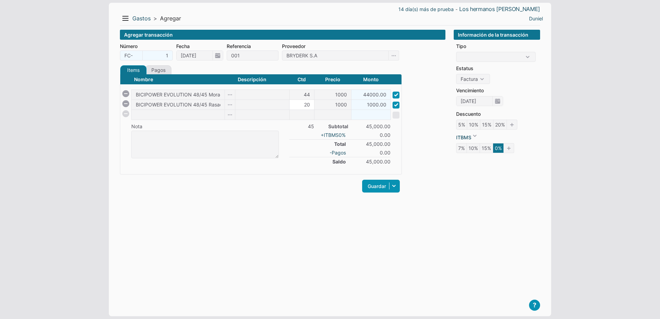
type input "20"
type input "20000.00"
click at [179, 114] on input at bounding box center [178, 115] width 93 height 10
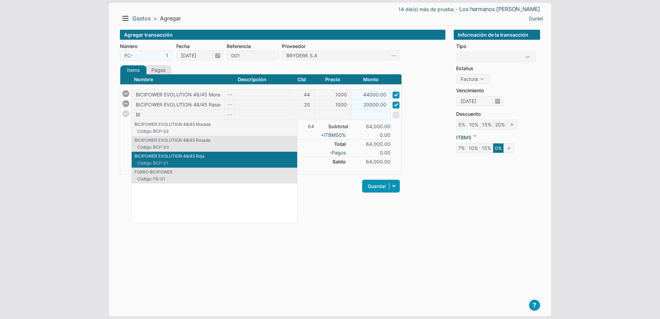
click at [192, 159] on p "BICIPOWER EVOLUTION 48/45 Roja" at bounding box center [215, 156] width 160 height 6
type input "BICIPOWER EVOLUTION 48/45 Roja"
type input "1"
type input "1000"
type input "1000.00"
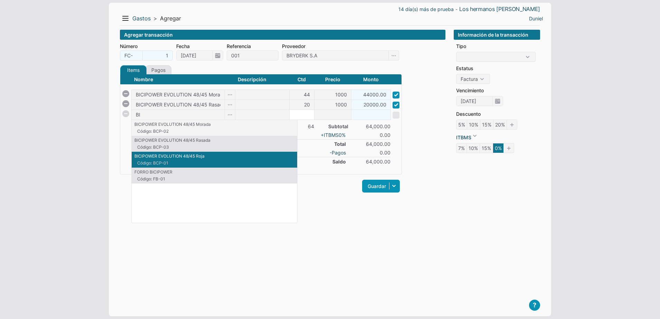
checkbox input "true"
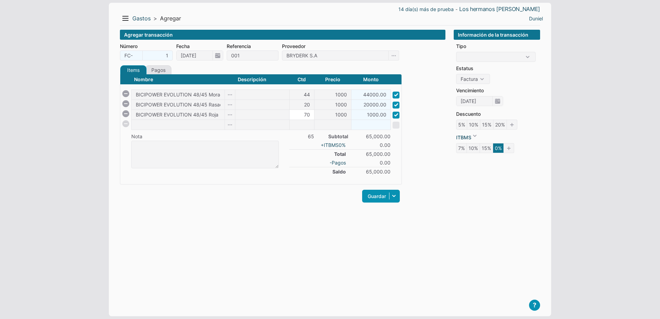
type input "70"
type input "70000.00"
click at [205, 195] on div "Guardar Guardar y ver documento Guardar y agregar nueva Guardar y continuar edi…" at bounding box center [261, 196] width 282 height 16
click at [373, 192] on link "Guardar" at bounding box center [381, 196] width 38 height 13
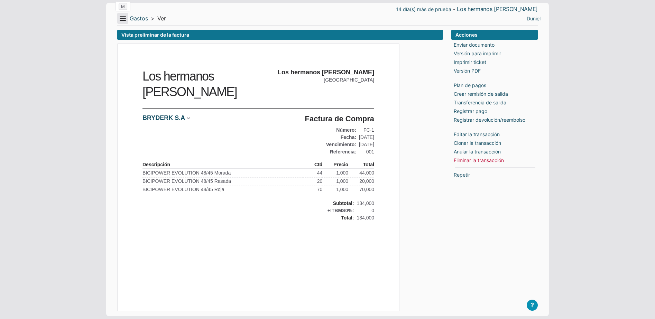
click at [123, 15] on button "Menu" at bounding box center [122, 18] width 11 height 11
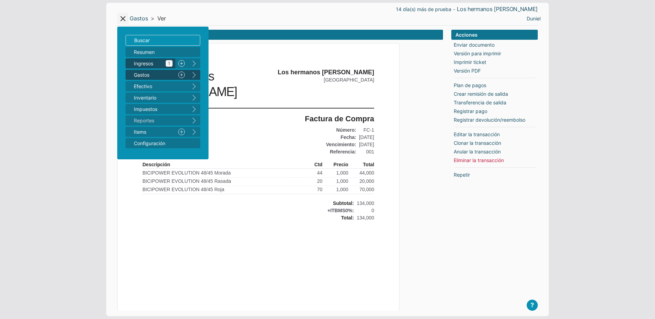
click at [138, 63] on span "Ingresos 1" at bounding box center [153, 63] width 39 height 7
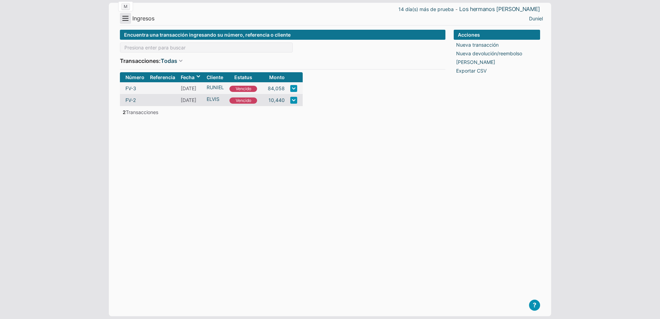
click at [126, 21] on button "Menu" at bounding box center [125, 18] width 11 height 11
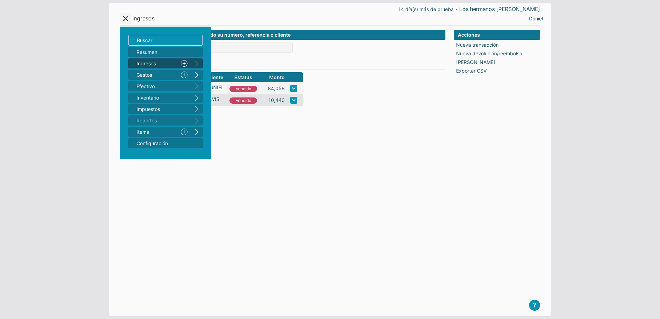
click at [180, 65] on link "Nuevo" at bounding box center [184, 63] width 12 height 10
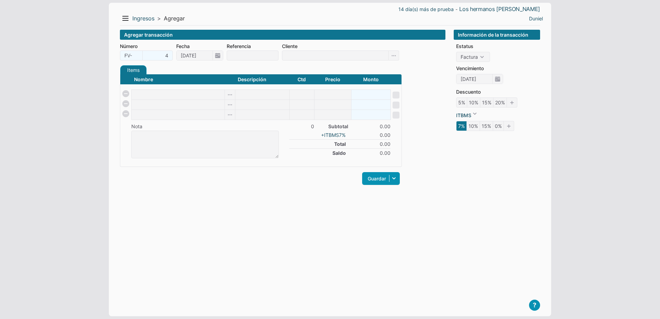
drag, startPoint x: 175, startPoint y: 89, endPoint x: 162, endPoint y: 94, distance: 13.9
click at [162, 94] on table "Nombre Descripción Ctd Precio Monto Nota 0 Subtotal 0.00 -Descuento 0.00 + ITBM…" at bounding box center [260, 116] width 281 height 84
click at [162, 94] on input at bounding box center [178, 95] width 93 height 10
type input "N"
checkbox input "false"
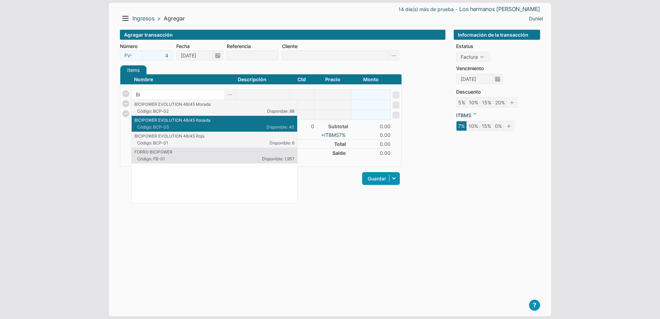
type input "BI"
click at [110, 124] on div "14 día(s) más de prueba - Los hermanos [PERSON_NAME] Menu Resumen Ingresos 1 Nu…" at bounding box center [330, 160] width 443 height 314
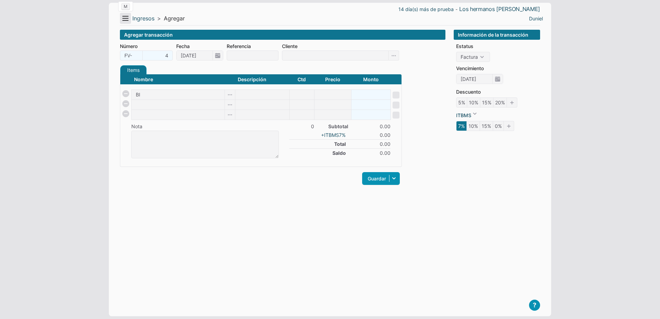
click at [123, 13] on button "Menu" at bounding box center [125, 18] width 11 height 11
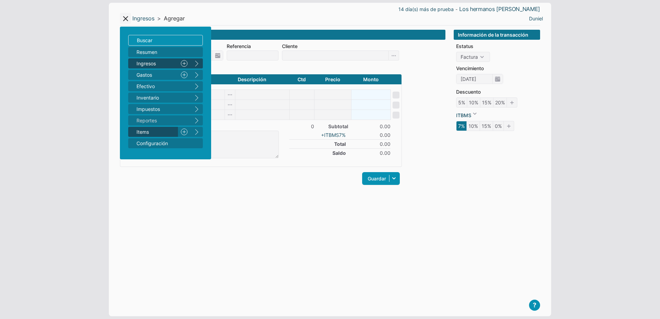
click at [146, 133] on span "Items" at bounding box center [156, 131] width 39 height 7
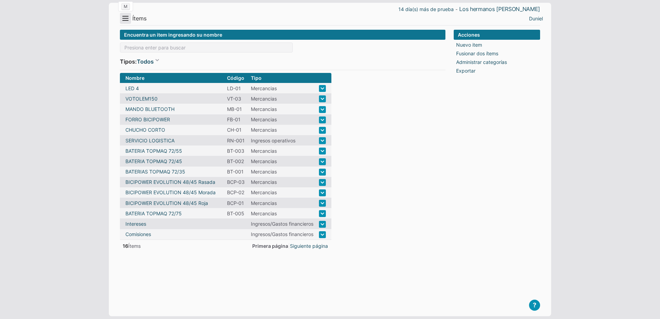
click at [127, 15] on button "Menu" at bounding box center [125, 18] width 11 height 11
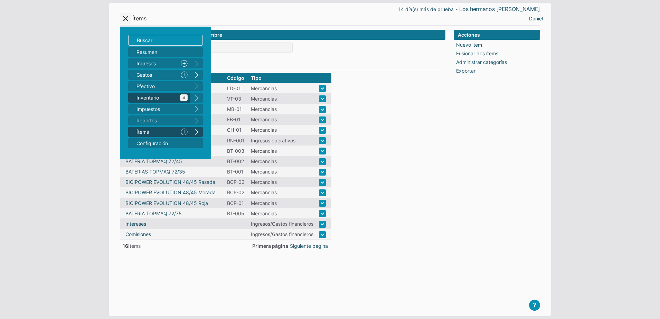
click at [151, 99] on span "Inventario 4" at bounding box center [162, 97] width 51 height 7
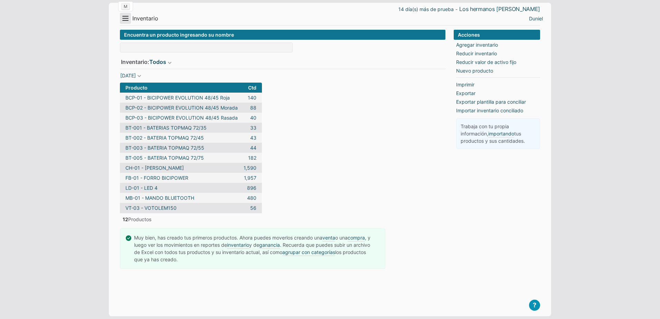
click at [124, 17] on button "Menu" at bounding box center [125, 18] width 11 height 11
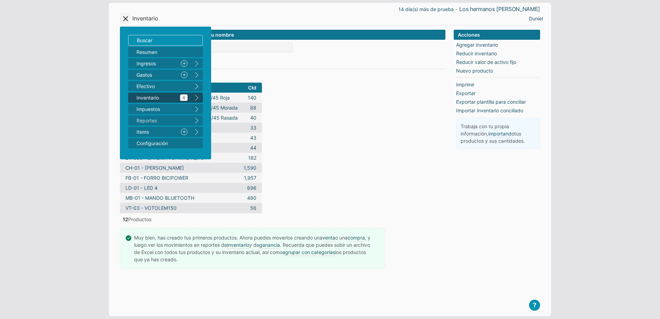
click at [164, 98] on span "Inventario 4" at bounding box center [162, 97] width 51 height 7
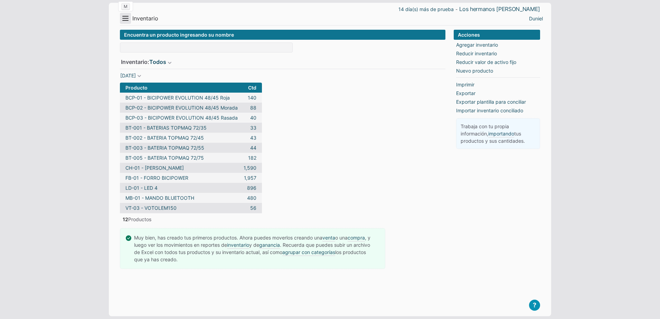
click at [126, 18] on button "Menu" at bounding box center [125, 18] width 11 height 11
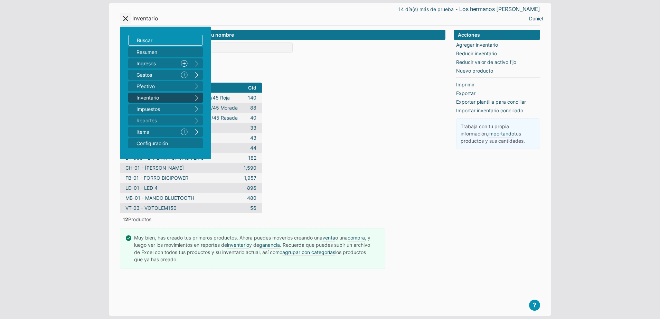
click at [196, 96] on button "right" at bounding box center [197, 98] width 12 height 10
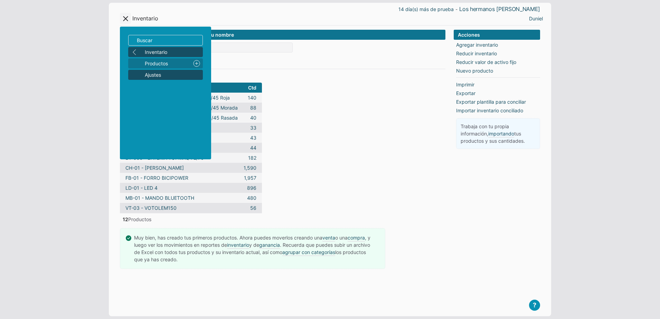
click at [163, 75] on span "Ajustes" at bounding box center [172, 74] width 55 height 7
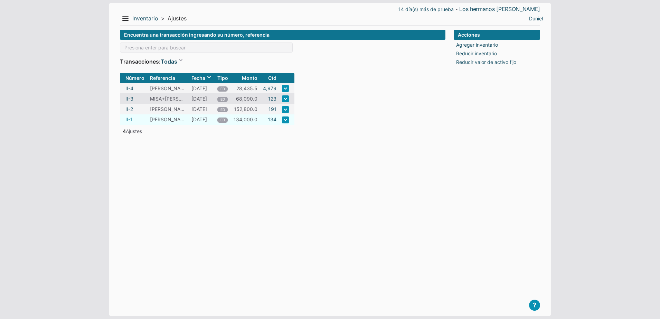
click at [129, 118] on link "II-1" at bounding box center [129, 119] width 7 height 7
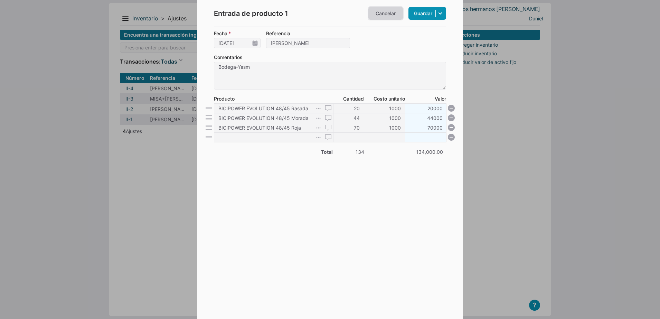
click at [387, 16] on link "Cancelar" at bounding box center [386, 13] width 35 height 13
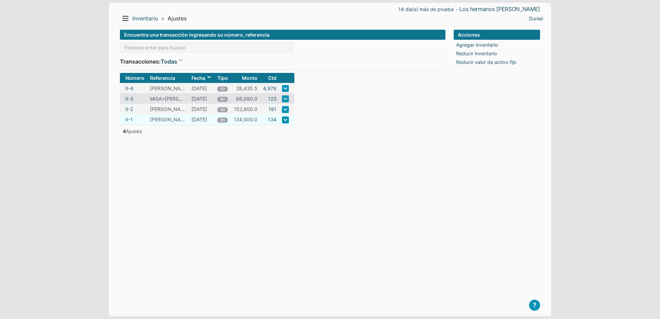
click at [286, 120] on link at bounding box center [285, 120] width 7 height 7
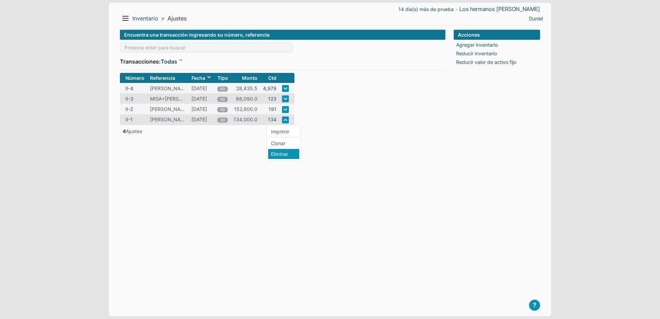
click at [286, 155] on li "Eliminar" at bounding box center [283, 154] width 31 height 10
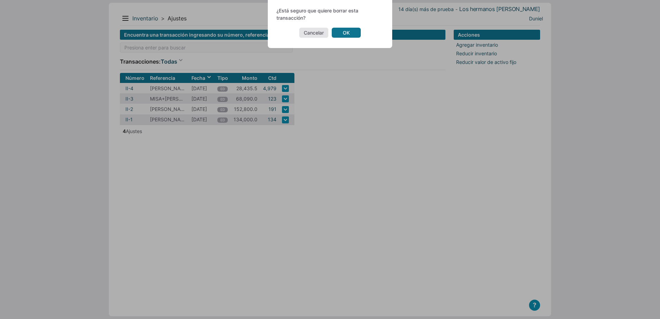
click at [349, 34] on link "OK" at bounding box center [346, 33] width 29 height 10
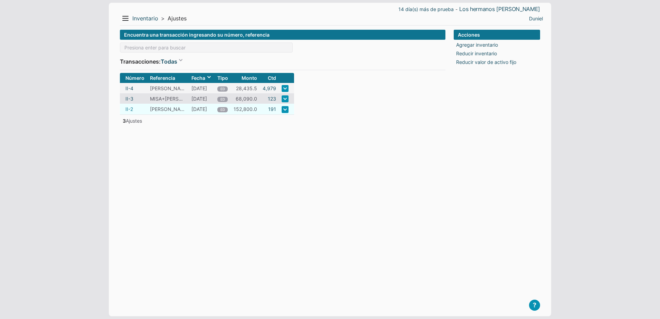
click at [129, 109] on link "II-2" at bounding box center [130, 108] width 8 height 7
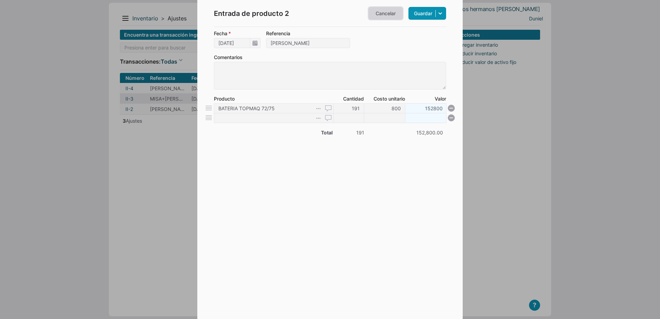
click at [381, 10] on link "Cancelar" at bounding box center [386, 13] width 35 height 13
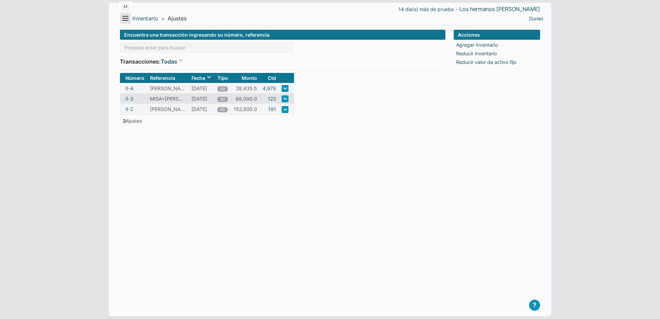
click at [124, 18] on button "Menu" at bounding box center [125, 18] width 11 height 11
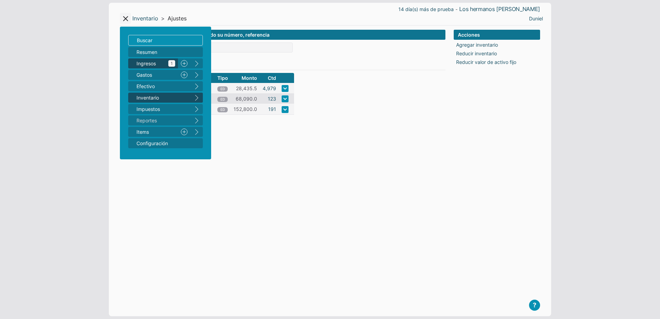
click at [150, 59] on link "Ingresos 1" at bounding box center [153, 63] width 50 height 10
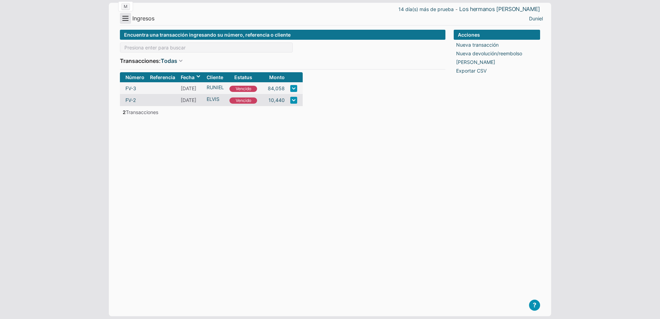
click at [126, 17] on button "Menu" at bounding box center [125, 18] width 11 height 11
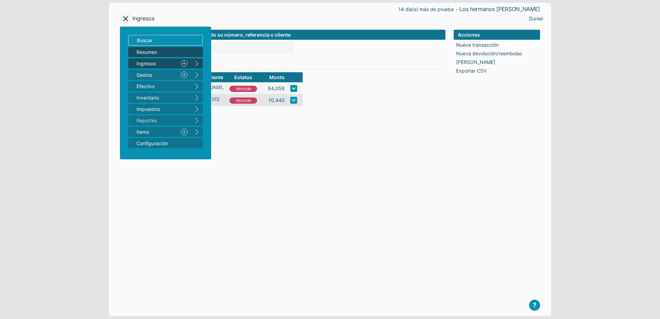
click at [139, 52] on span "Resumen" at bounding box center [162, 51] width 51 height 7
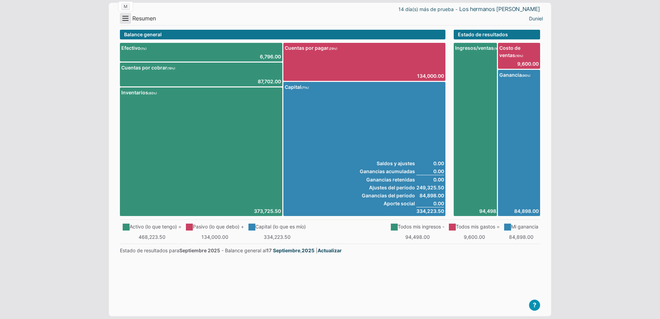
click at [128, 19] on button "Menu" at bounding box center [125, 18] width 11 height 11
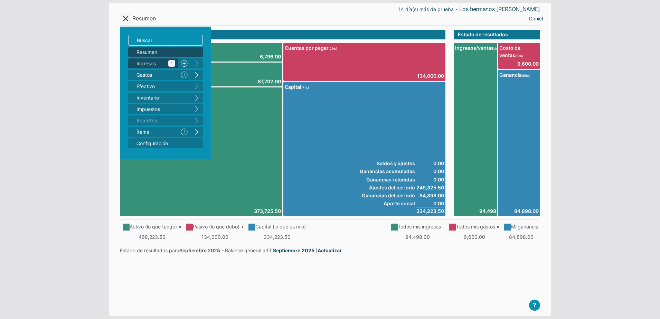
click at [146, 67] on link "Ingresos 1" at bounding box center [153, 63] width 50 height 10
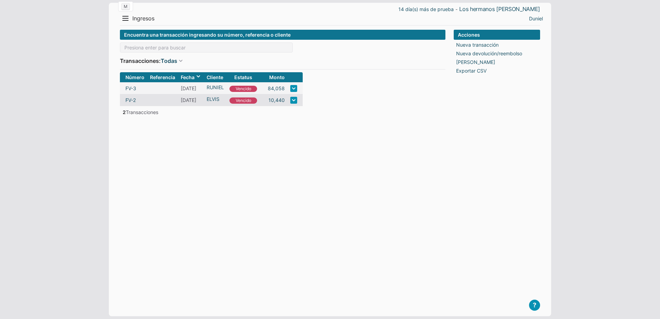
click at [128, 19] on button "Menu" at bounding box center [125, 18] width 11 height 11
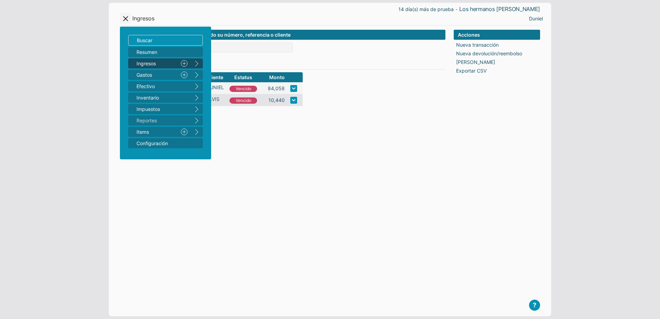
click at [183, 63] on link "Nuevo" at bounding box center [184, 63] width 12 height 10
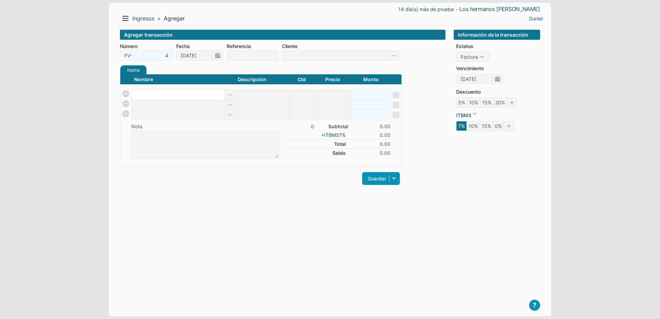
click at [151, 96] on input at bounding box center [178, 95] width 93 height 10
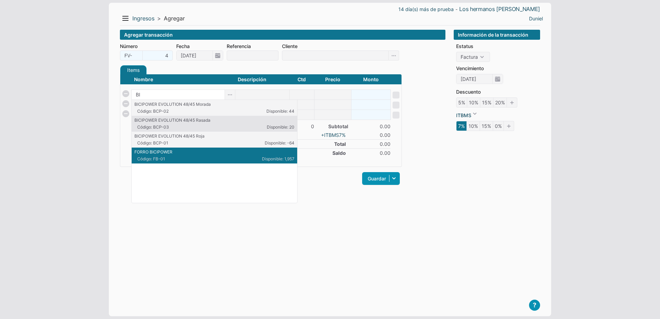
type input "BI"
click at [106, 157] on body "14 día(s) más de prueba - Los hermanos [PERSON_NAME] Menu Resumen Ingresos 1 Nu…" at bounding box center [330, 159] width 660 height 319
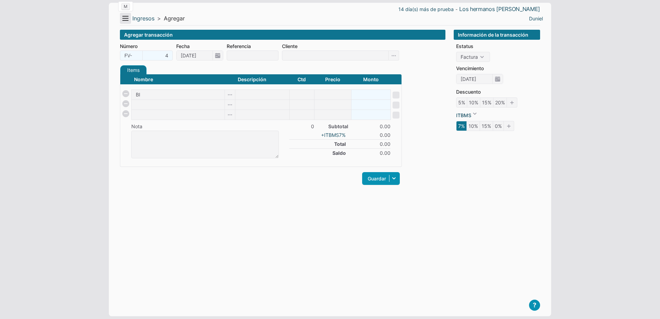
click at [127, 23] on button "Menu" at bounding box center [125, 18] width 11 height 11
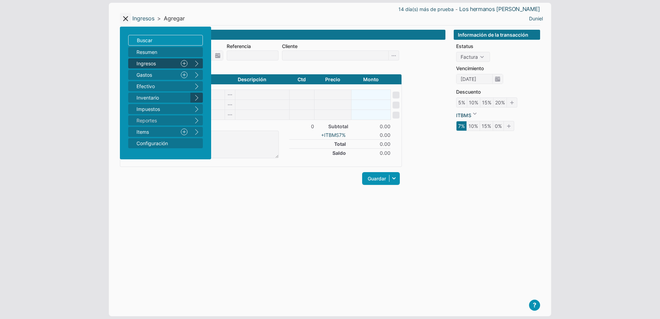
click at [194, 100] on button "right" at bounding box center [197, 98] width 12 height 10
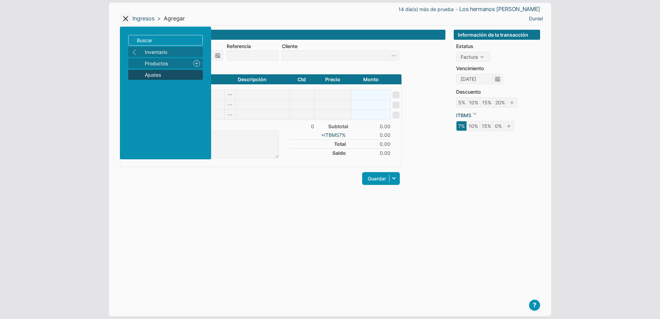
click at [162, 74] on span "Ajustes" at bounding box center [172, 74] width 55 height 7
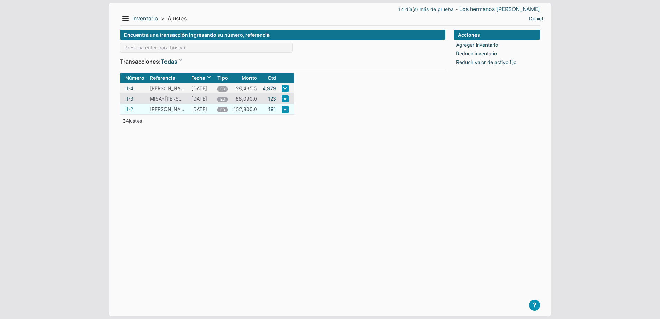
click at [131, 108] on link "II-2" at bounding box center [130, 108] width 8 height 7
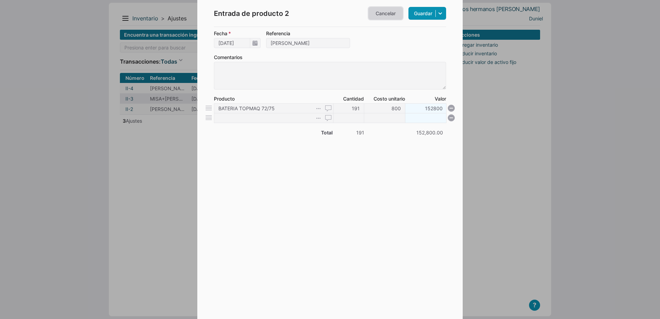
click at [375, 9] on link "Cancelar" at bounding box center [386, 13] width 35 height 13
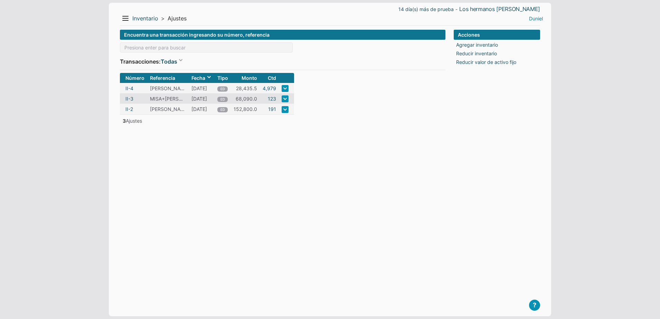
click at [530, 16] on link "Duniel" at bounding box center [536, 18] width 14 height 7
click at [527, 39] on li "Salir" at bounding box center [531, 43] width 31 height 10
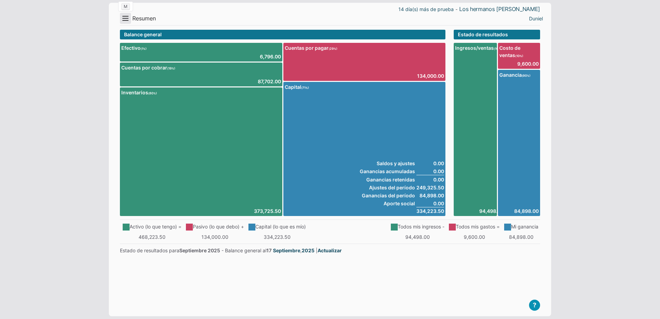
click at [121, 19] on button "Menu" at bounding box center [125, 18] width 11 height 11
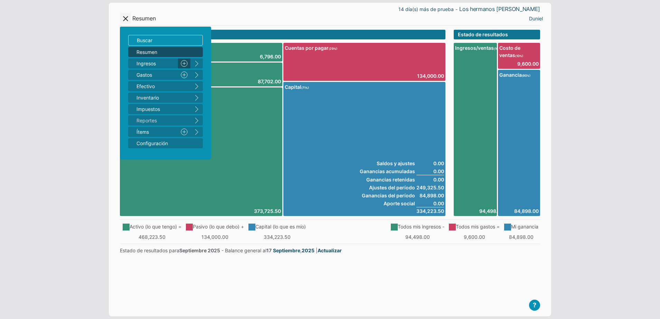
click at [185, 64] on link "Nuevo" at bounding box center [184, 63] width 12 height 10
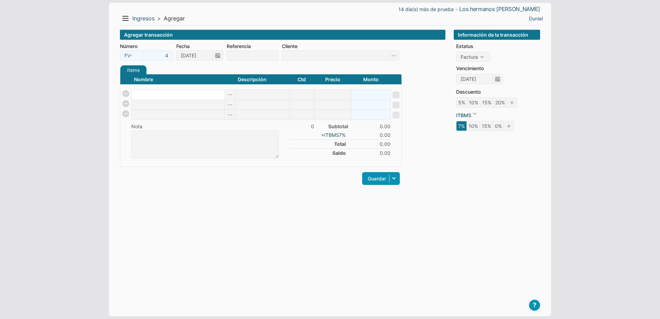
click at [142, 92] on input at bounding box center [178, 95] width 93 height 10
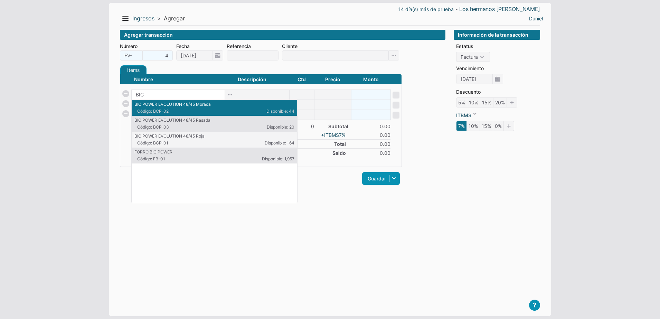
type input "BIC"
click at [83, 108] on body "14 día(s) más de prueba - Los hermanos [PERSON_NAME] Menu Resumen Ingresos 1 Nu…" at bounding box center [330, 159] width 660 height 319
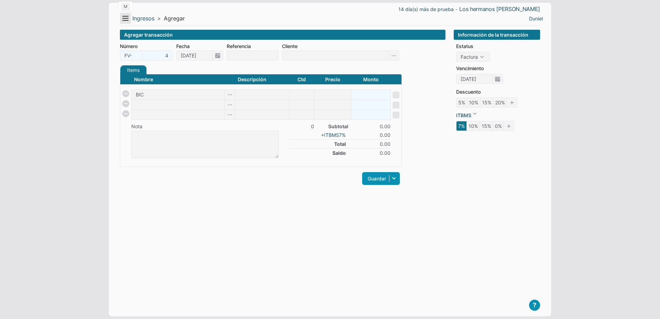
click at [128, 15] on button "Menu" at bounding box center [125, 18] width 11 height 11
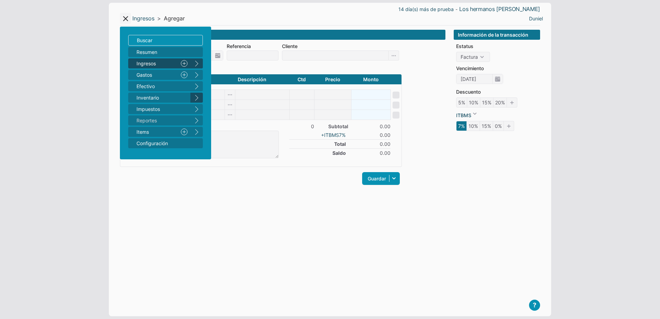
click at [198, 99] on button "right" at bounding box center [197, 98] width 12 height 10
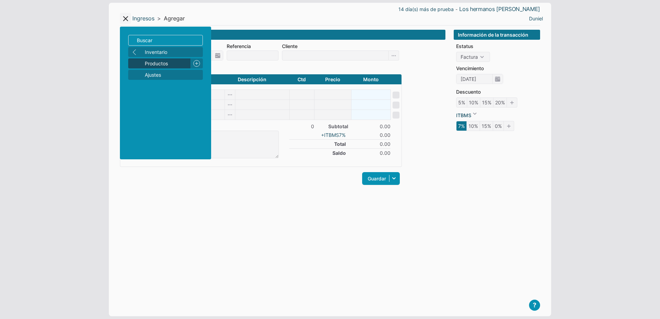
click at [168, 64] on span "Productos" at bounding box center [166, 63] width 43 height 7
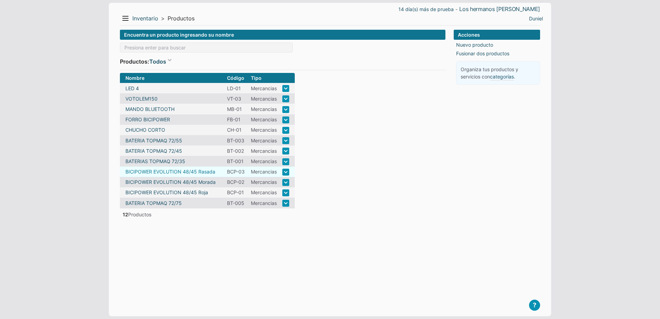
click at [154, 172] on link "BICIPOWER EVOLUTION 48/45 Rasada" at bounding box center [171, 171] width 90 height 7
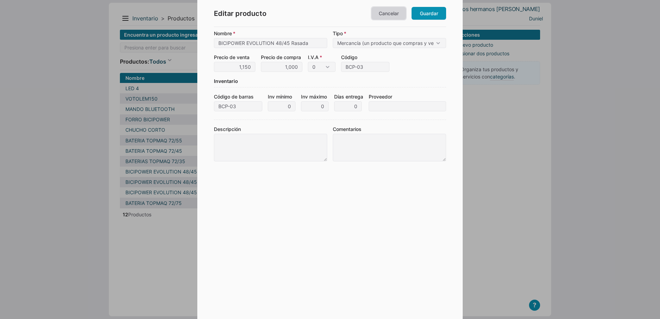
click at [393, 11] on link "Cancelar" at bounding box center [389, 13] width 35 height 13
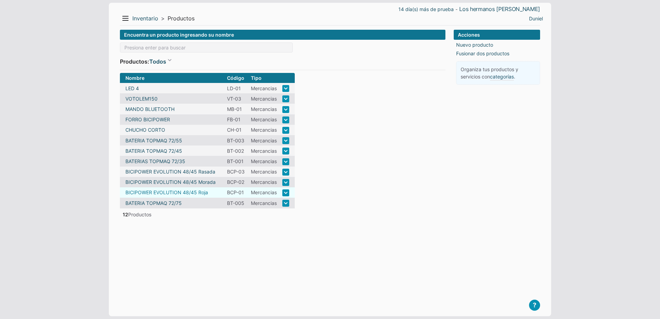
click at [196, 194] on link "BICIPOWER EVOLUTION 48/45 Roja" at bounding box center [167, 192] width 83 height 7
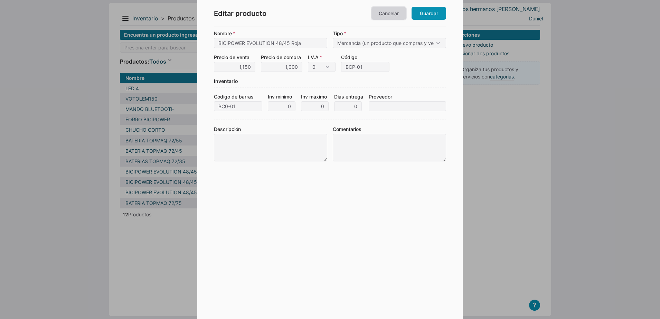
click at [390, 12] on link "Cancelar" at bounding box center [389, 13] width 35 height 13
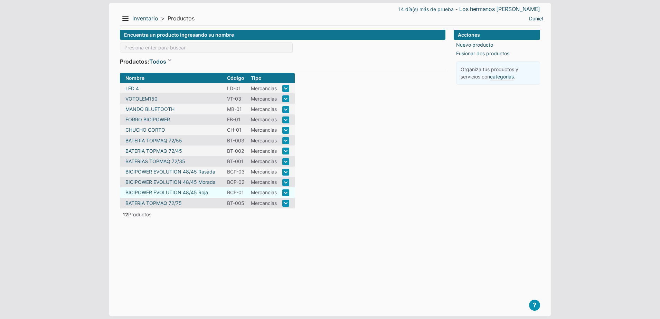
click at [284, 194] on link at bounding box center [285, 192] width 7 height 7
click at [288, 230] on li "Eliminar" at bounding box center [286, 227] width 32 height 10
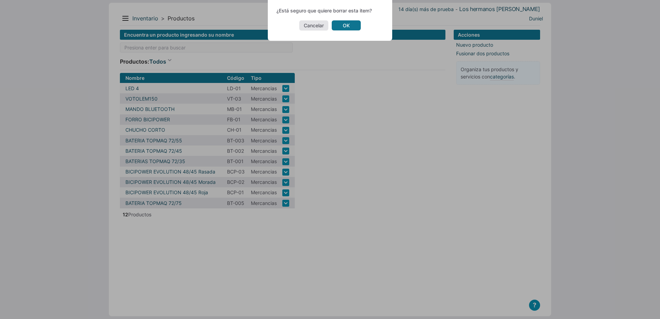
click at [350, 26] on link "OK" at bounding box center [346, 25] width 29 height 10
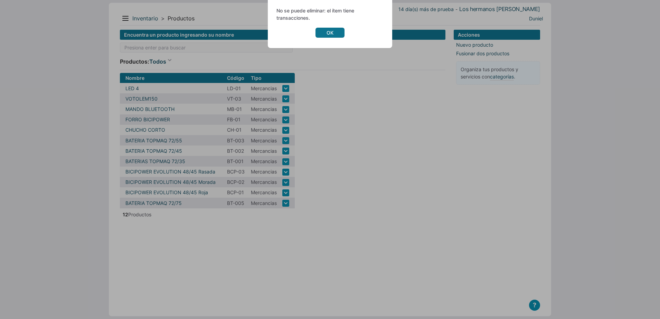
click at [336, 33] on link "OK" at bounding box center [330, 33] width 29 height 10
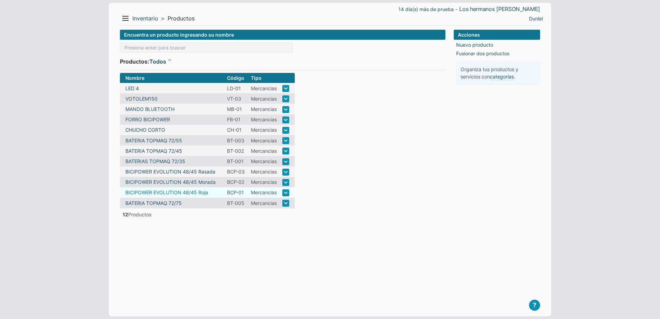
click at [186, 189] on link "BICIPOWER EVOLUTION 48/45 Roja" at bounding box center [167, 192] width 83 height 7
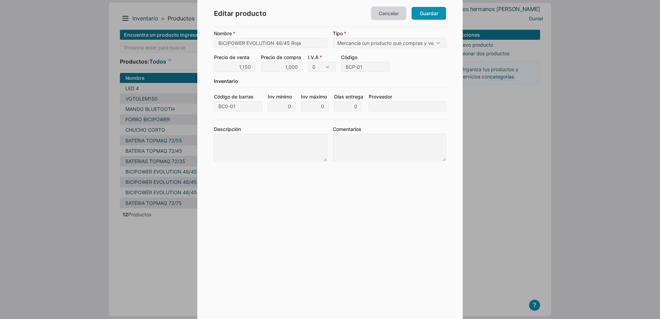
click at [387, 11] on link "Cancelar" at bounding box center [389, 13] width 35 height 13
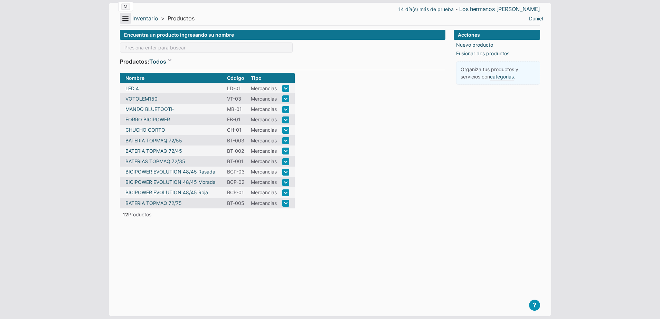
click at [131, 19] on button "Menu" at bounding box center [125, 18] width 11 height 11
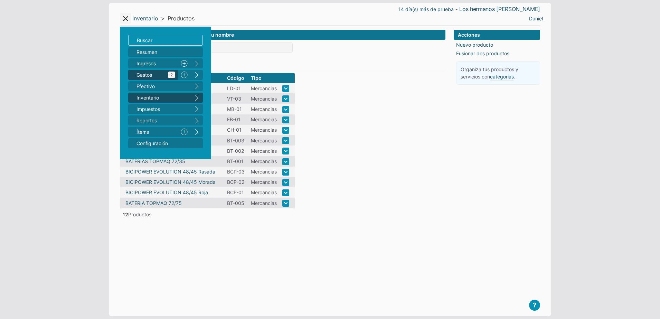
click at [162, 73] on span "Gastos 2" at bounding box center [156, 74] width 39 height 7
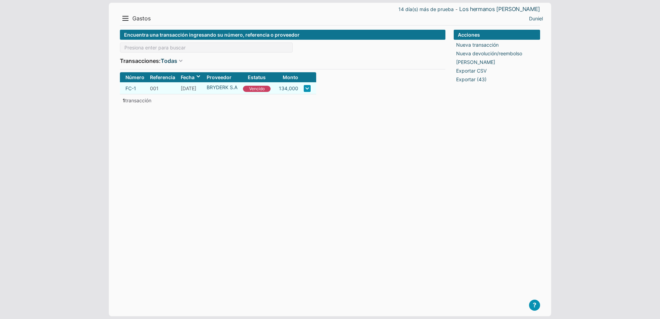
click at [307, 89] on link at bounding box center [307, 88] width 7 height 7
click at [234, 128] on form "Encuentra una transacción ingresando su número, referencia o proveedor Transacc…" at bounding box center [283, 168] width 326 height 276
click at [305, 90] on link at bounding box center [307, 88] width 7 height 7
click at [309, 135] on li "Pagar" at bounding box center [307, 133] width 31 height 10
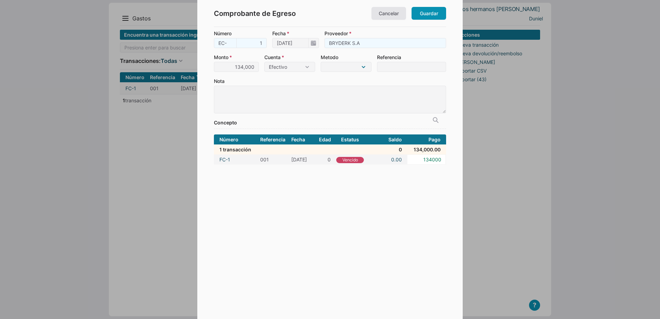
click at [337, 68] on select "Efectivo Tarjeta Crédito Tarjeta Débito Tarjeta Fidelización Vale Tarjeta de Re…" at bounding box center [346, 67] width 51 height 10
select select "2"
click at [321, 62] on select "Efectivo Tarjeta Crédito Tarjeta Débito Tarjeta Fidelización Vale Tarjeta de Re…" at bounding box center [346, 67] width 51 height 10
click at [241, 68] on input "134000" at bounding box center [236, 67] width 45 height 10
type input "20,000"
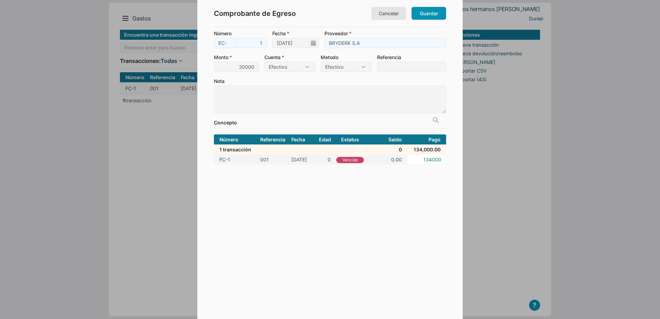
type input "20000"
click at [250, 83] on label "Nota" at bounding box center [330, 95] width 232 height 36
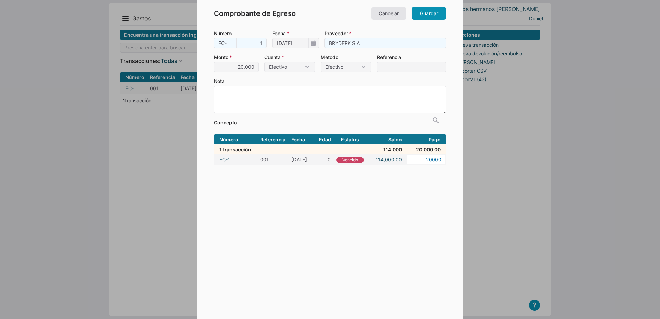
click at [250, 86] on textarea "Nota" at bounding box center [330, 100] width 232 height 28
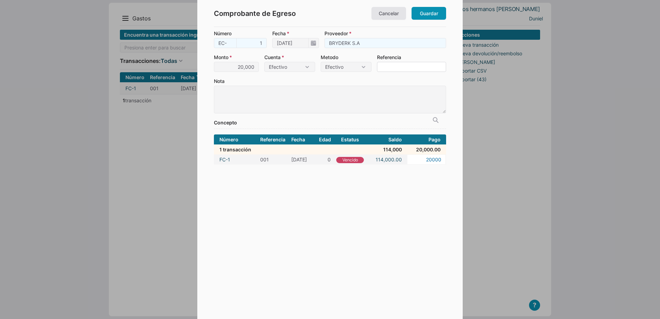
click at [383, 69] on input "Referencia" at bounding box center [411, 67] width 69 height 10
type input "001"
click at [400, 78] on label "Nota" at bounding box center [330, 95] width 232 height 36
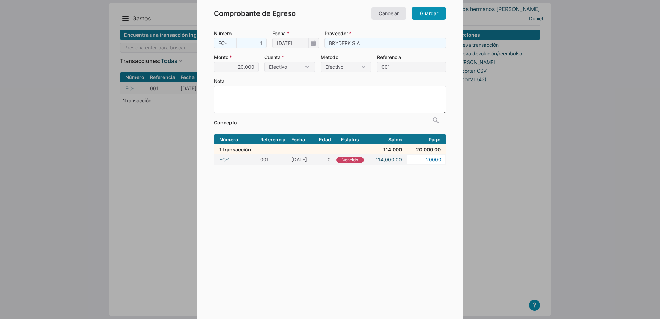
click at [400, 86] on textarea "Nota" at bounding box center [330, 100] width 232 height 28
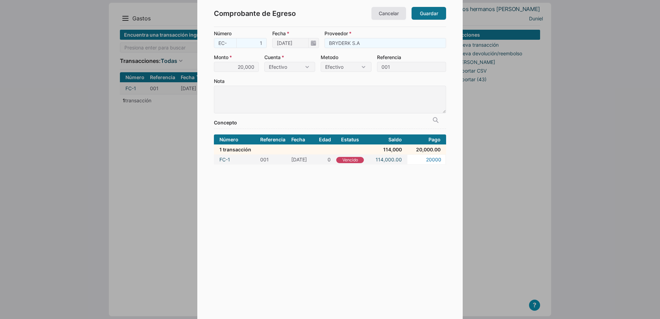
click at [431, 13] on link "Guardar" at bounding box center [429, 13] width 35 height 13
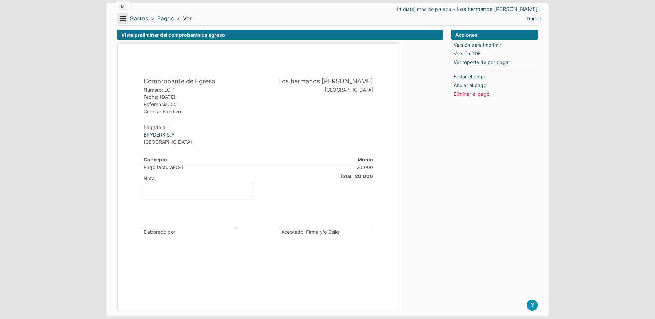
click at [125, 19] on button "Menu" at bounding box center [122, 18] width 11 height 11
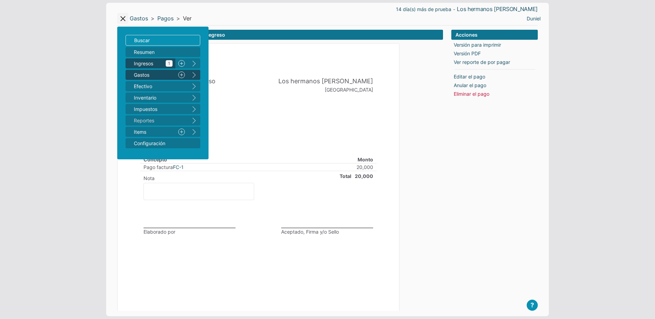
click at [150, 64] on span "Ingresos 1" at bounding box center [153, 63] width 39 height 7
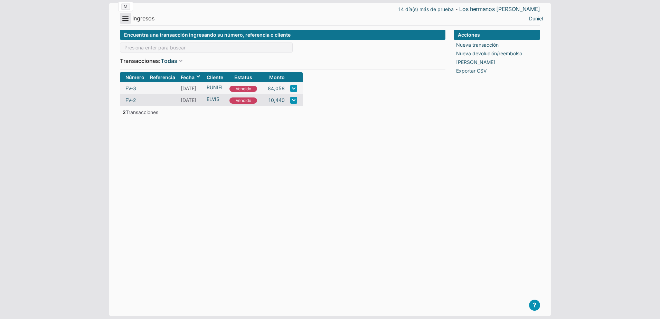
click at [124, 21] on button "Menu" at bounding box center [125, 18] width 11 height 11
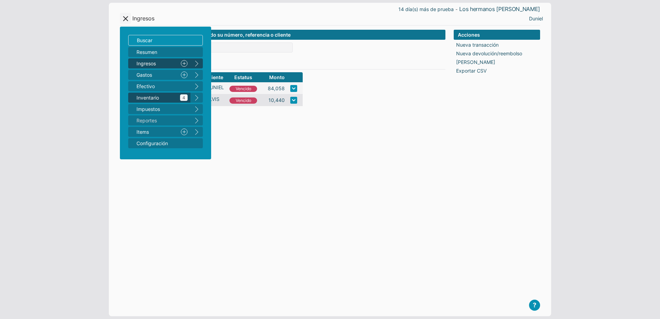
click at [178, 97] on span "Inventario 4" at bounding box center [162, 97] width 51 height 7
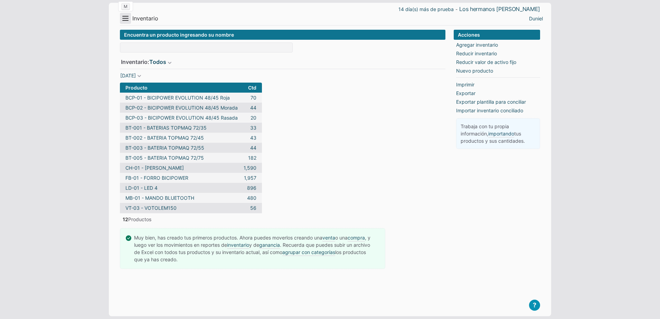
click at [127, 17] on button "Menu" at bounding box center [125, 18] width 11 height 11
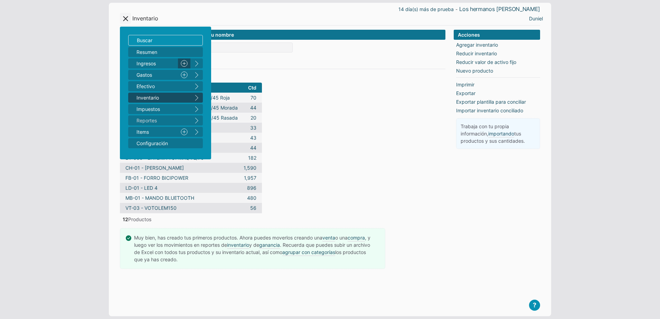
click at [179, 64] on link "Nuevo" at bounding box center [184, 63] width 12 height 10
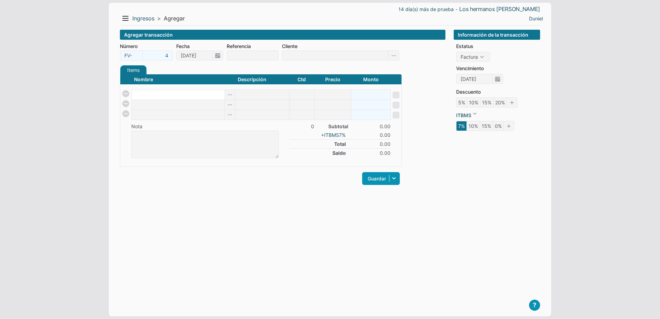
click at [159, 96] on input at bounding box center [178, 95] width 93 height 10
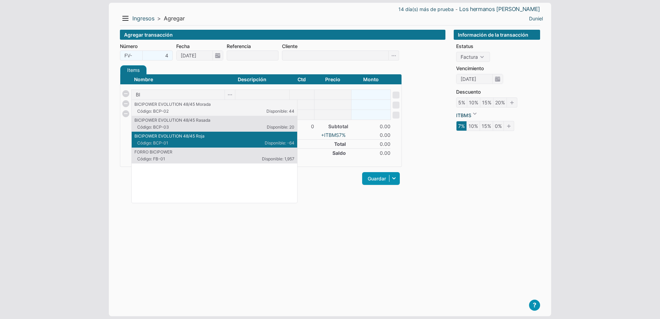
click at [219, 139] on p "BICIPOWER EVOLUTION 48/45 Roja" at bounding box center [215, 136] width 160 height 6
type input "BICIPOWER EVOLUTION 48/45 Roja"
type input "1"
type input "1150"
type input "1150.00"
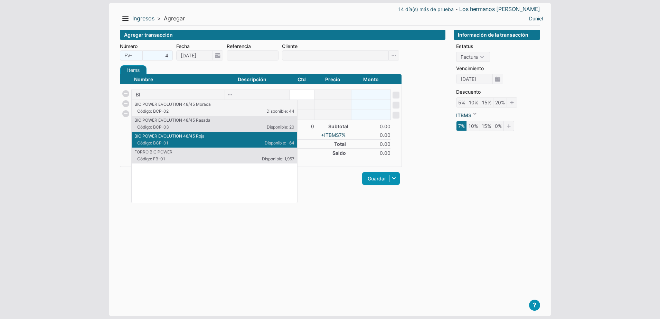
checkbox input "true"
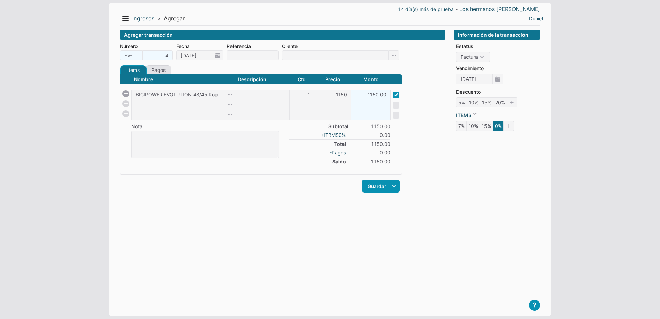
click at [239, 198] on div "Items Créditos Pagos Nombre Descripción Ctd Precio Monto BICIPOWER EVOLUTION 48…" at bounding box center [261, 133] width 282 height 136
click at [309, 59] on input at bounding box center [335, 55] width 107 height 10
type input "Duniel macias"
click at [373, 182] on link "Guardar" at bounding box center [381, 186] width 38 height 13
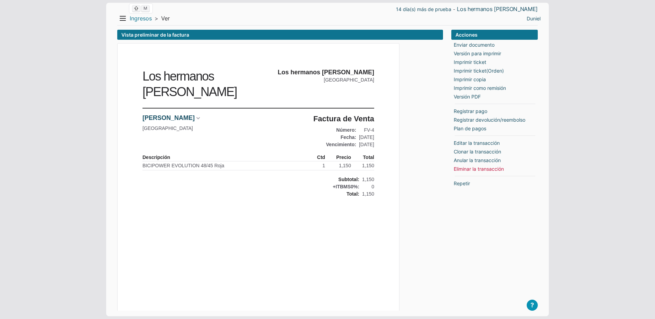
click at [139, 18] on link "Ingresos" at bounding box center [141, 18] width 22 height 7
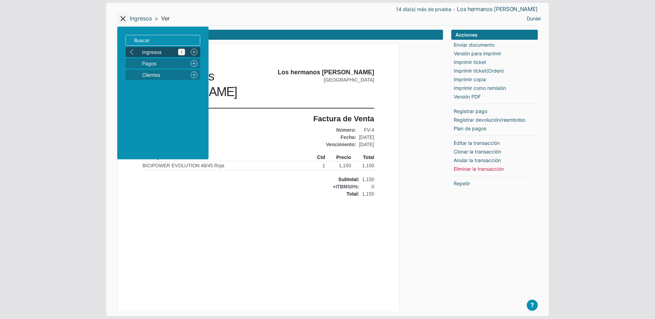
click at [151, 53] on span "Ingresos 1" at bounding box center [163, 51] width 43 height 7
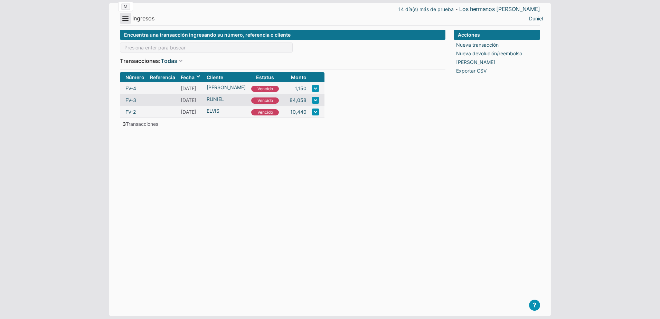
click at [127, 21] on button "Menu" at bounding box center [125, 18] width 11 height 11
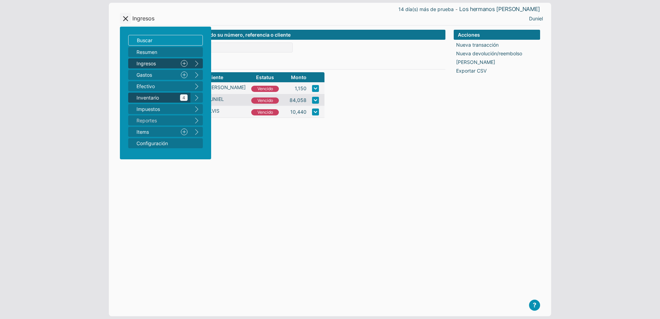
click at [163, 97] on span "Inventario 4" at bounding box center [162, 97] width 51 height 7
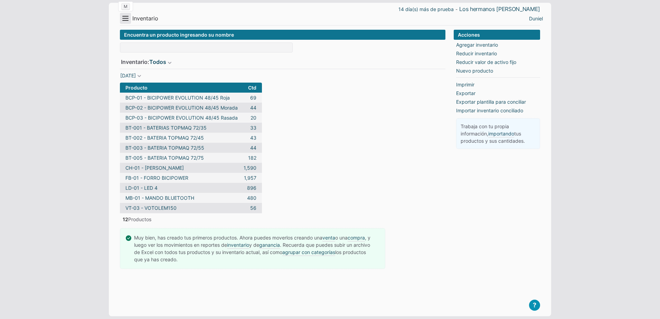
click at [125, 22] on button "Menu" at bounding box center [125, 18] width 11 height 11
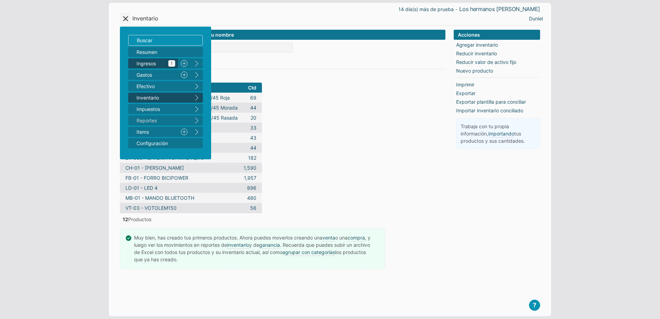
click at [148, 60] on span "Ingresos 1" at bounding box center [156, 63] width 39 height 7
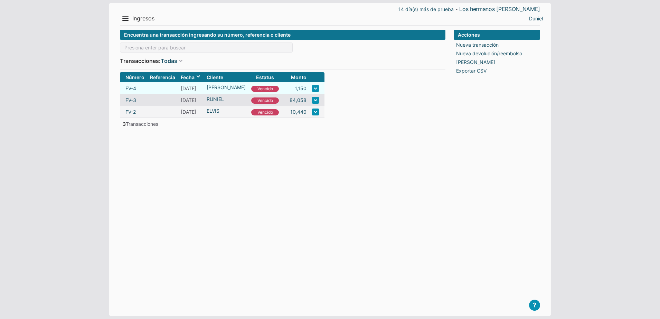
click at [312, 89] on link at bounding box center [315, 88] width 7 height 7
click at [310, 165] on li "Eliminar" at bounding box center [308, 166] width 31 height 10
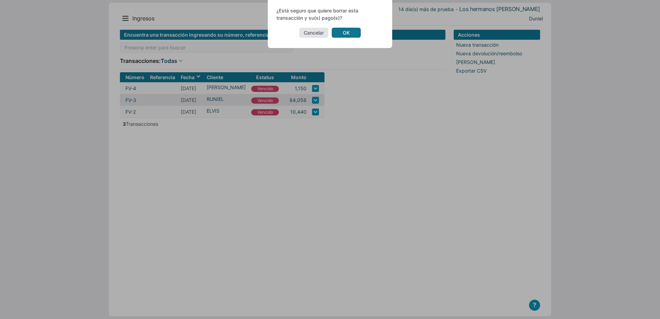
click at [349, 31] on link "OK" at bounding box center [346, 33] width 29 height 10
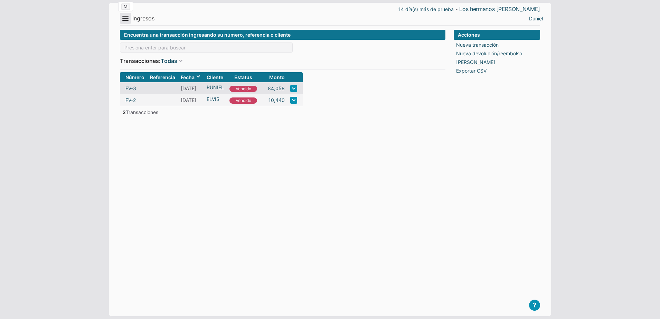
click at [127, 13] on button "Menu" at bounding box center [125, 18] width 11 height 11
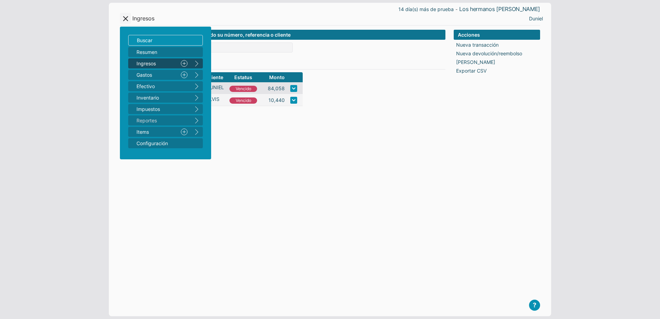
click at [187, 64] on link "Nuevo" at bounding box center [184, 63] width 12 height 10
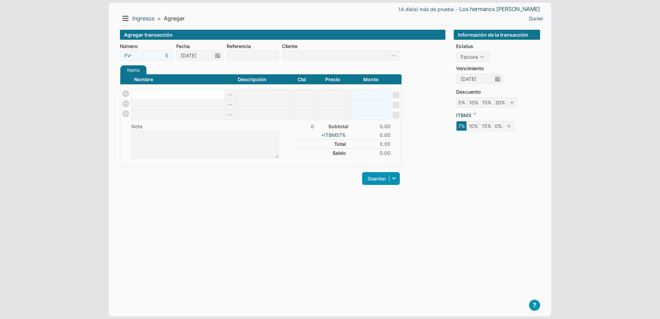
click at [154, 98] on input at bounding box center [178, 95] width 93 height 10
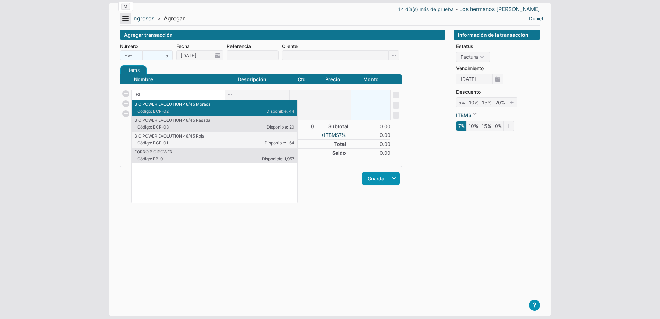
type input "BI"
click at [124, 17] on button "Menu" at bounding box center [125, 18] width 11 height 11
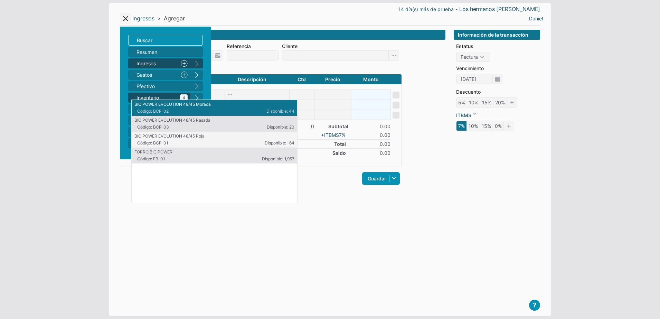
click at [149, 94] on span "Inventario 4" at bounding box center [162, 97] width 51 height 7
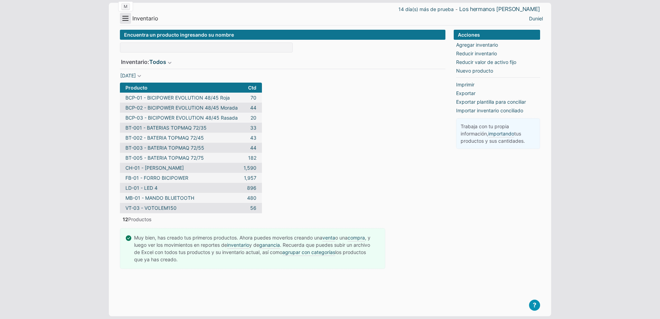
click at [127, 21] on button "Menu" at bounding box center [125, 18] width 11 height 11
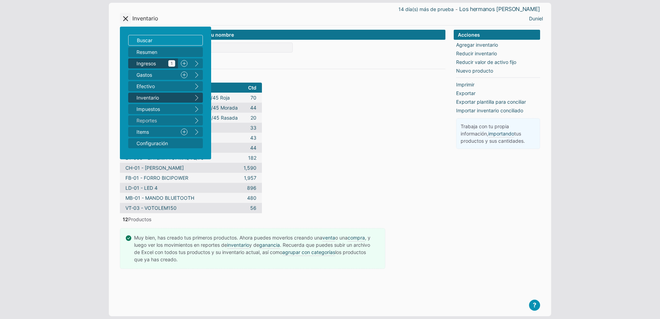
click at [148, 68] on link "Ingresos 1" at bounding box center [153, 63] width 50 height 10
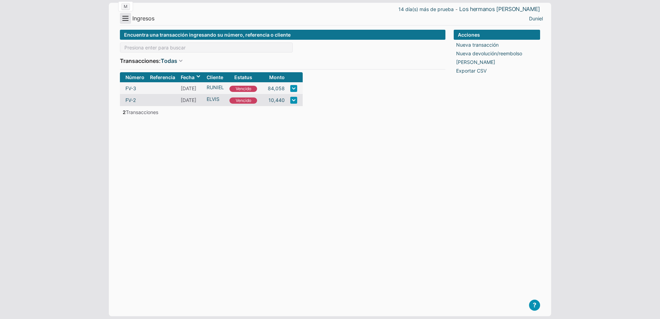
click at [129, 19] on button "Menu" at bounding box center [125, 18] width 11 height 11
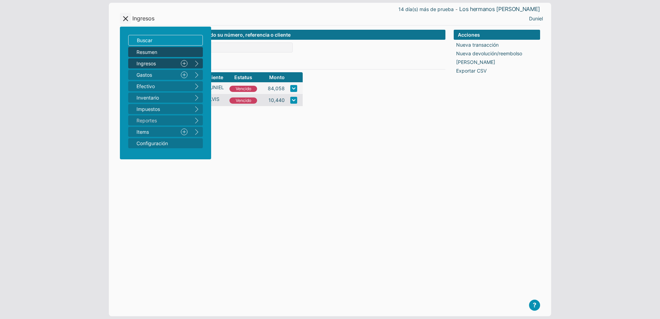
click at [146, 52] on span "Resumen" at bounding box center [162, 51] width 51 height 7
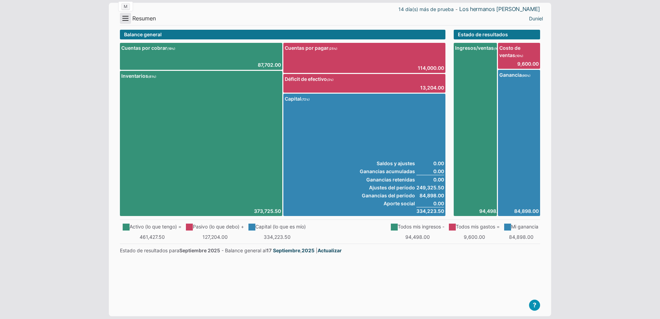
click at [124, 15] on button "Menu" at bounding box center [125, 18] width 11 height 11
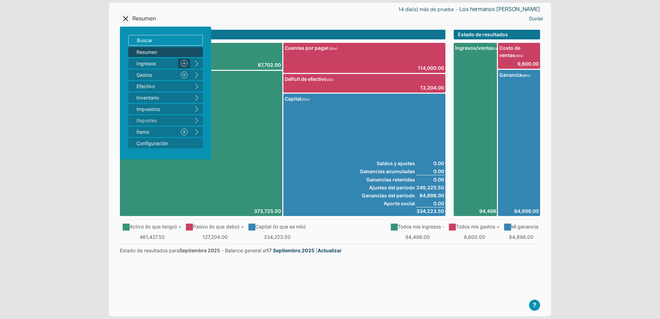
click at [186, 63] on link "Nuevo" at bounding box center [184, 63] width 12 height 10
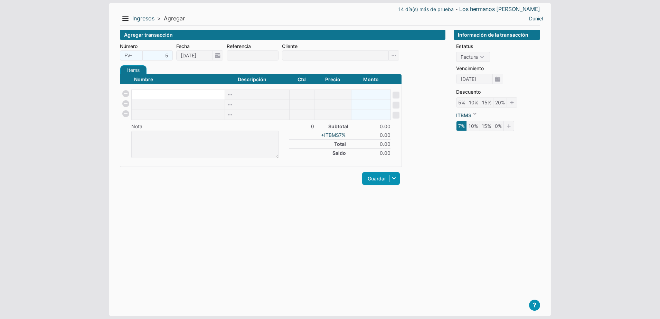
click at [173, 97] on input at bounding box center [178, 95] width 93 height 10
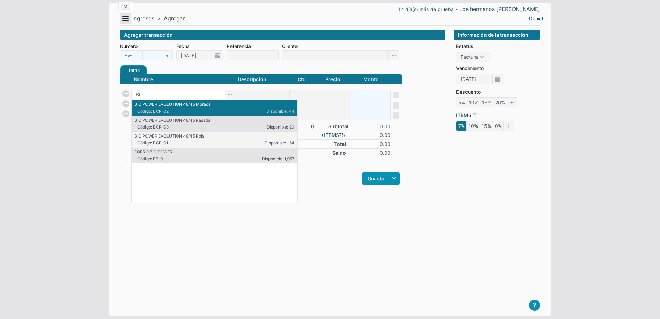
type input "BI"
click at [124, 20] on button "Menu" at bounding box center [125, 18] width 11 height 11
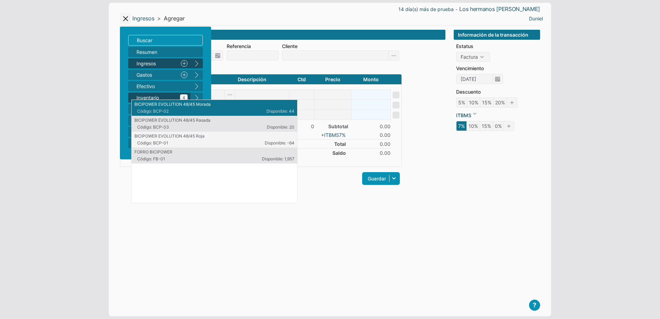
click at [153, 96] on span "Inventario 4" at bounding box center [162, 97] width 51 height 7
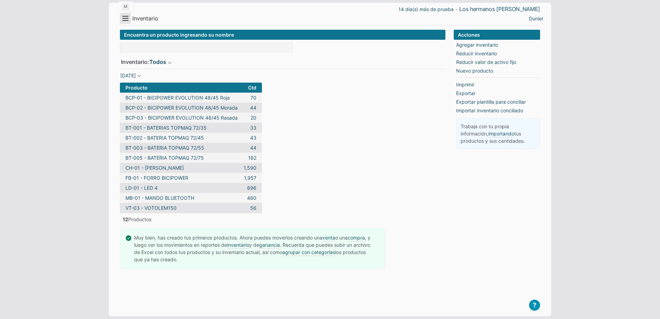
click at [126, 21] on button "Menu" at bounding box center [125, 18] width 11 height 11
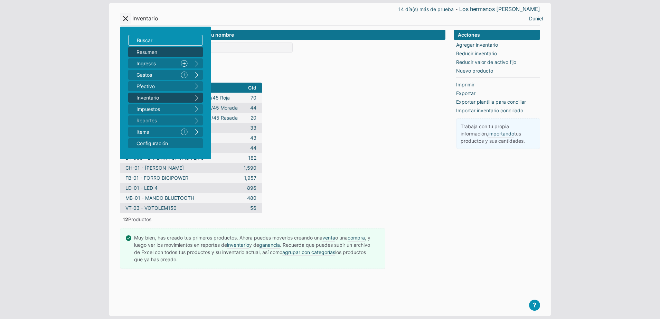
click at [158, 51] on span "Resumen" at bounding box center [162, 51] width 51 height 7
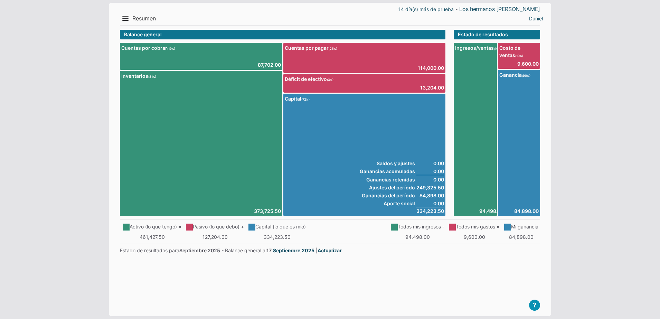
click at [412, 226] on td "Todos mis ingresos -" at bounding box center [417, 227] width 58 height 10
click at [129, 22] on button "Menu" at bounding box center [125, 18] width 11 height 11
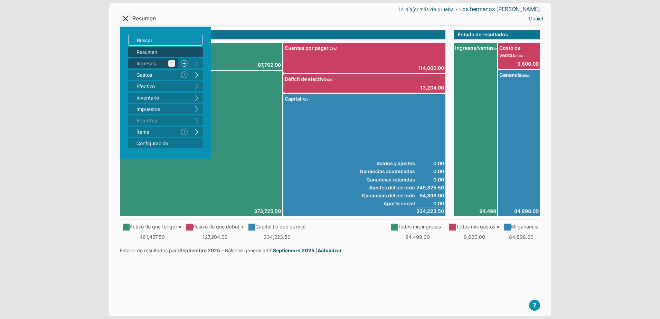
click at [152, 60] on span "Ingresos 1" at bounding box center [156, 63] width 39 height 7
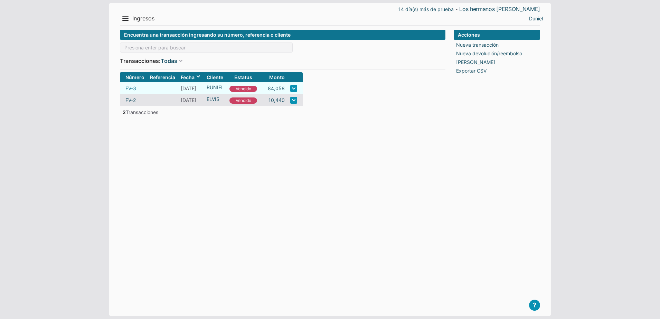
click at [135, 89] on link "FV-3" at bounding box center [131, 88] width 11 height 7
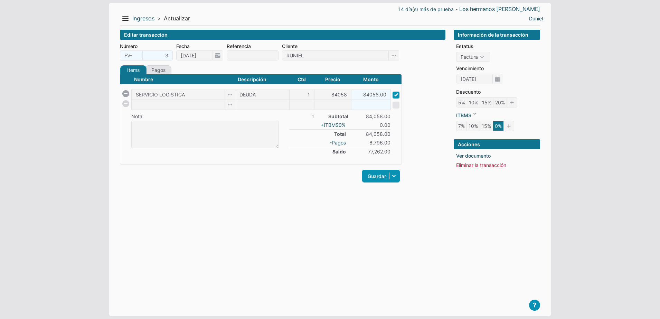
click at [131, 55] on div "FV- 3" at bounding box center [146, 55] width 53 height 10
click at [155, 68] on link "Pagos" at bounding box center [158, 69] width 26 height 9
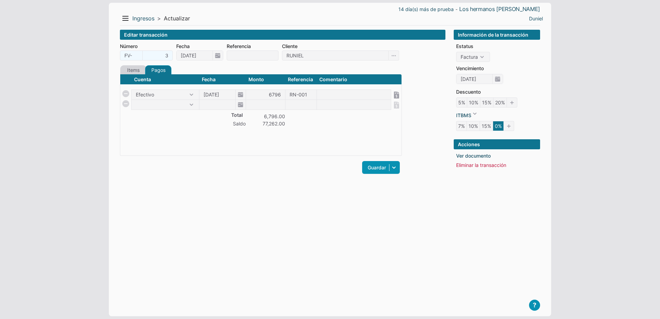
click at [137, 66] on link "Items" at bounding box center [133, 69] width 26 height 9
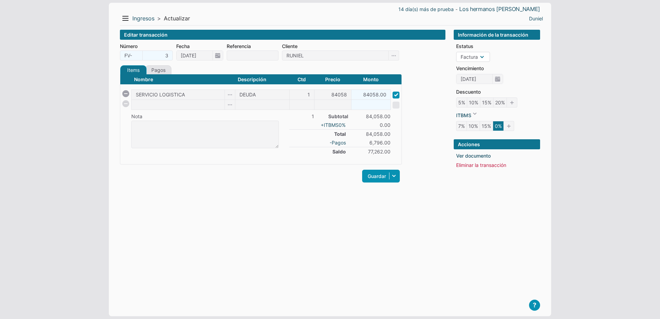
click at [481, 56] on select "Orden Factura" at bounding box center [473, 57] width 34 height 10
select select "P"
click at [456, 52] on select "Orden Factura" at bounding box center [473, 57] width 34 height 10
checkbox input "false"
type input "[DATE]"
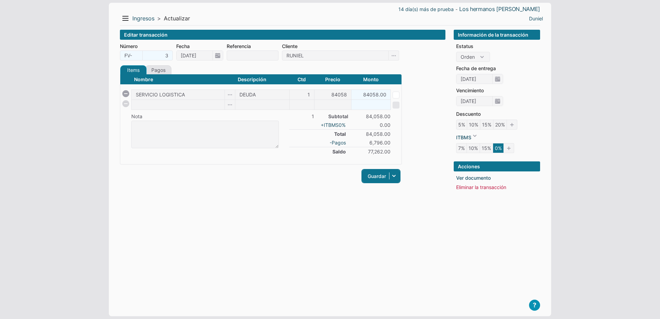
click at [376, 179] on link "Guardar" at bounding box center [381, 176] width 38 height 13
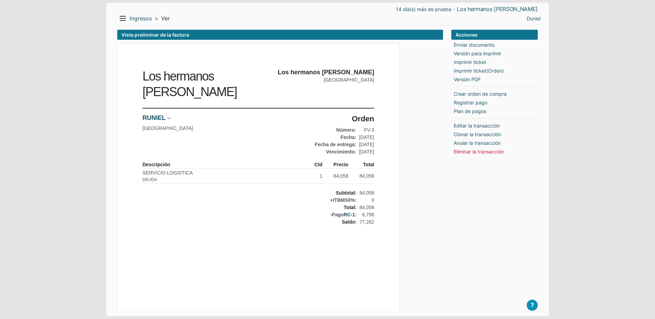
click at [129, 18] on div "Menu Resumen Ingresos 1 Nuevo right Gastos 2 Nuevo right Efectivo 3 right Inven…" at bounding box center [222, 18] width 210 height 11
click at [135, 18] on link "Ingresos" at bounding box center [141, 18] width 22 height 7
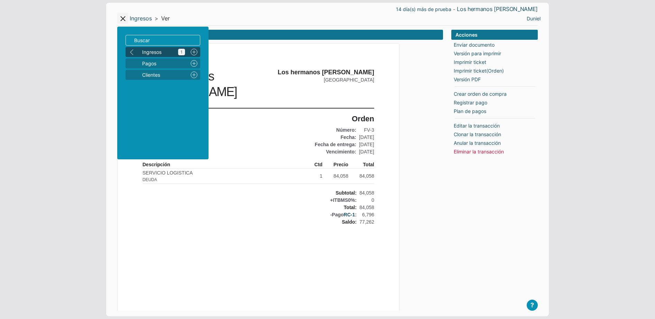
click at [145, 50] on span "Ingresos 1" at bounding box center [163, 51] width 43 height 7
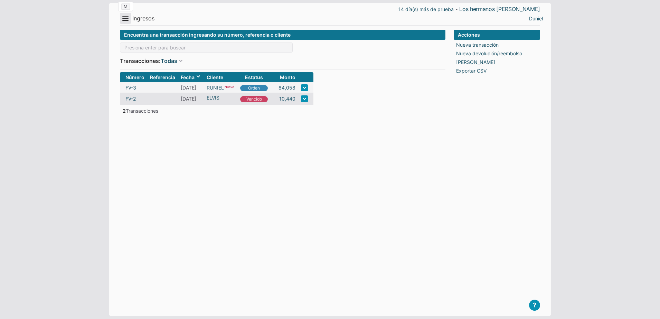
click at [125, 19] on button "Menu" at bounding box center [125, 18] width 11 height 11
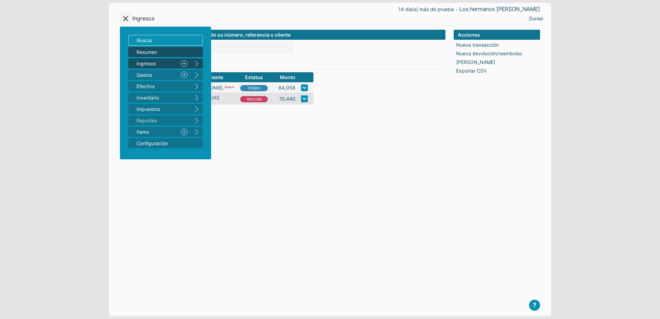
click at [152, 54] on span "Resumen" at bounding box center [162, 51] width 51 height 7
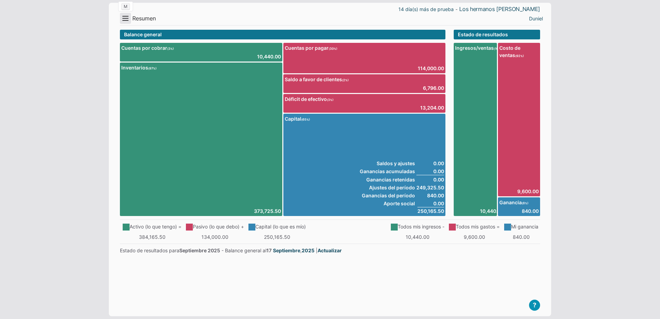
click at [128, 21] on button "Menu" at bounding box center [125, 18] width 11 height 11
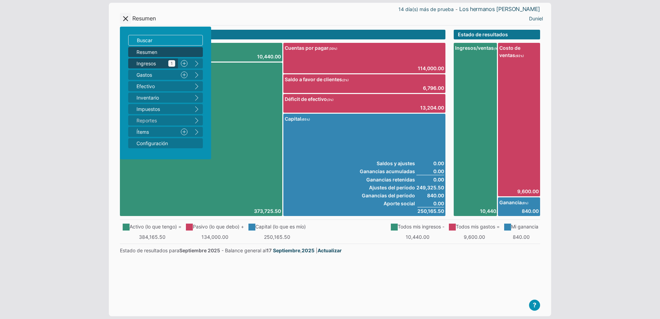
click at [162, 63] on span "Ingresos 1" at bounding box center [156, 63] width 39 height 7
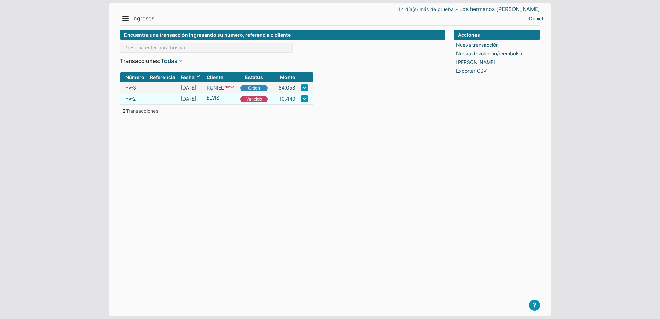
click at [301, 98] on link at bounding box center [304, 98] width 7 height 7
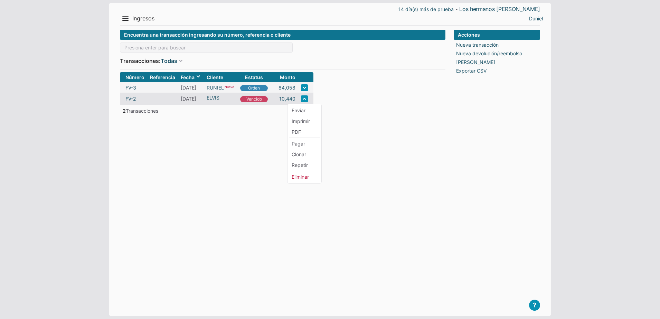
click at [189, 141] on form "Encuentra una transacción ingresando su número, referencia o cliente Transaccio…" at bounding box center [283, 168] width 326 height 276
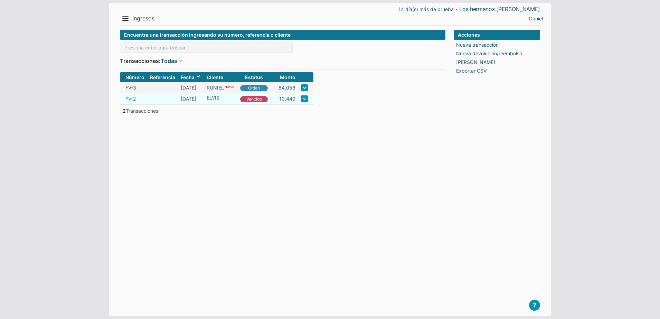
click at [131, 99] on link "FV-2" at bounding box center [131, 98] width 10 height 7
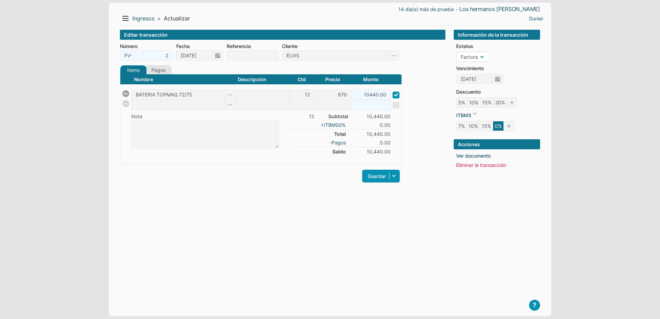
click at [481, 57] on select "Orden Factura" at bounding box center [473, 57] width 34 height 10
select select "P"
click at [456, 52] on select "Orden Factura" at bounding box center [473, 57] width 34 height 10
checkbox input "false"
type input "[DATE]"
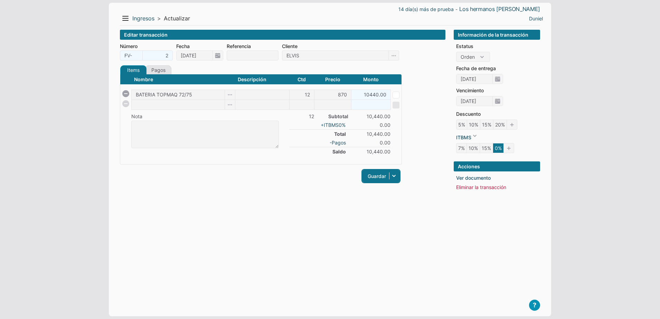
click at [381, 173] on link "Guardar" at bounding box center [381, 176] width 38 height 13
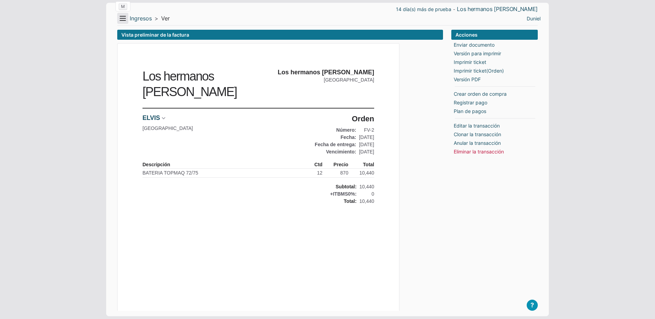
click at [124, 18] on button "Menu" at bounding box center [122, 18] width 11 height 11
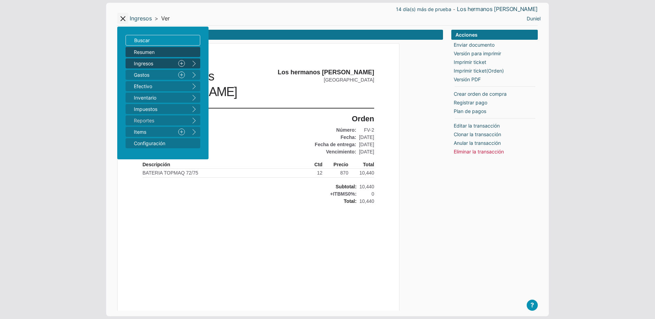
click at [142, 52] on span "Resumen" at bounding box center [159, 51] width 51 height 7
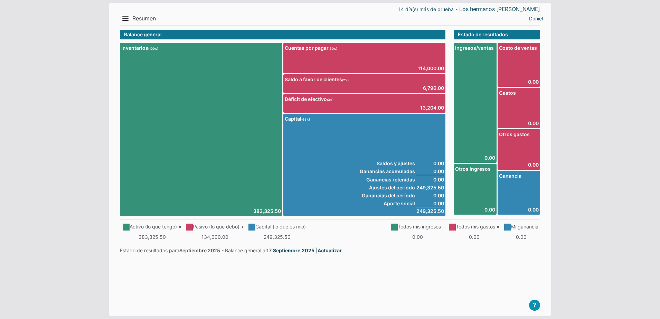
click at [392, 282] on main "? Empresa Demo Guía de Arranque Video Tutoriales T Agendar reunión Contáctenos …" at bounding box center [330, 170] width 420 height 281
click at [127, 18] on button "Menu" at bounding box center [125, 18] width 11 height 11
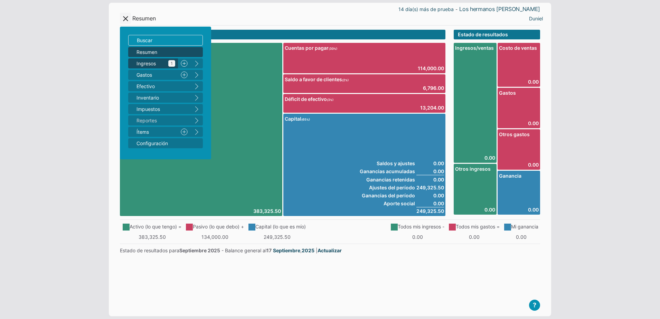
click at [147, 63] on span "Ingresos 1" at bounding box center [156, 63] width 39 height 7
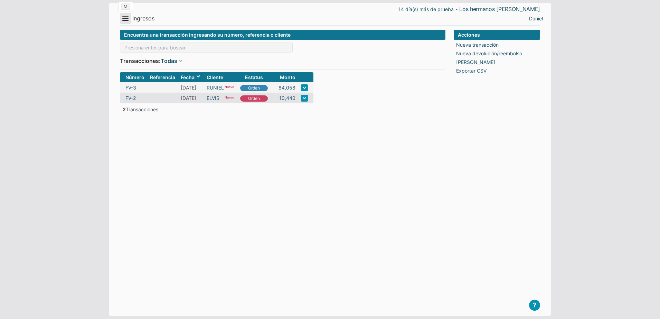
click at [125, 23] on button "Menu" at bounding box center [125, 18] width 11 height 11
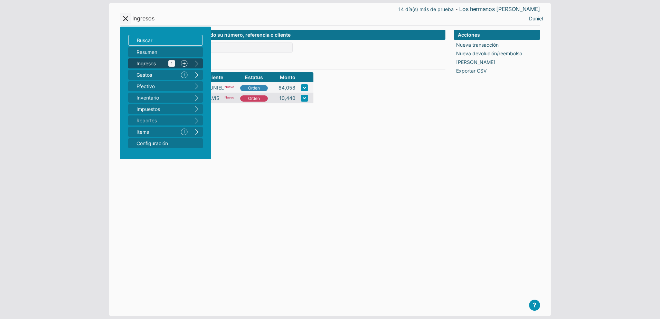
click at [148, 61] on span "Ingresos 1" at bounding box center [156, 63] width 39 height 7
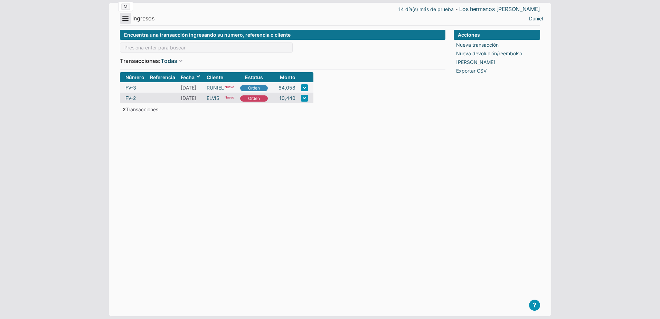
click at [128, 20] on button "Menu" at bounding box center [125, 18] width 11 height 11
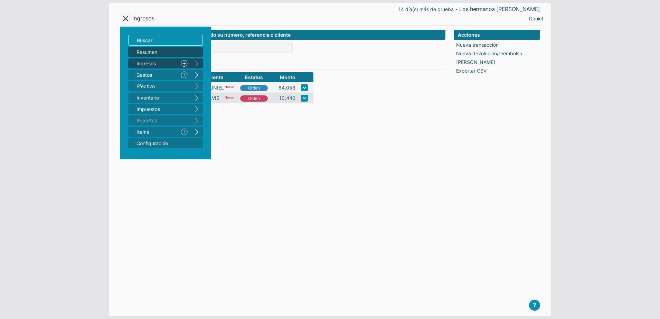
click at [144, 51] on span "Resumen" at bounding box center [162, 51] width 51 height 7
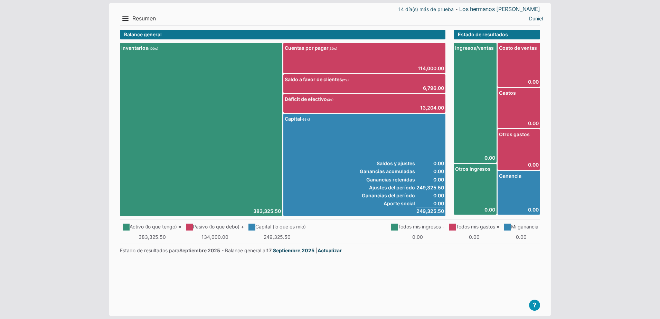
click at [354, 271] on main "? Empresa Demo Guía de Arranque Video Tutoriales T Agendar reunión Contáctenos …" at bounding box center [330, 170] width 420 height 281
click at [337, 251] on link "Actualizar" at bounding box center [330, 250] width 24 height 7
click at [126, 21] on button "Menu" at bounding box center [125, 18] width 11 height 11
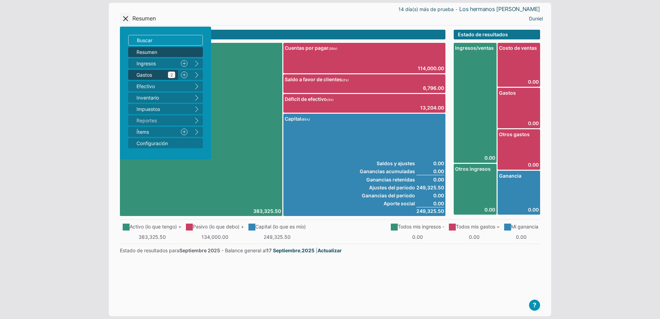
click at [149, 74] on span "Gastos 2" at bounding box center [156, 74] width 39 height 7
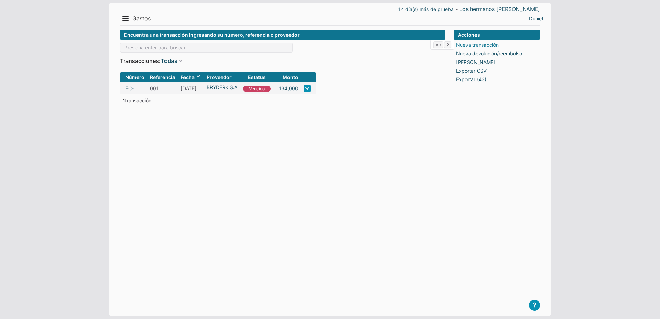
click at [471, 42] on link "Nueva transacción" at bounding box center [477, 44] width 43 height 7
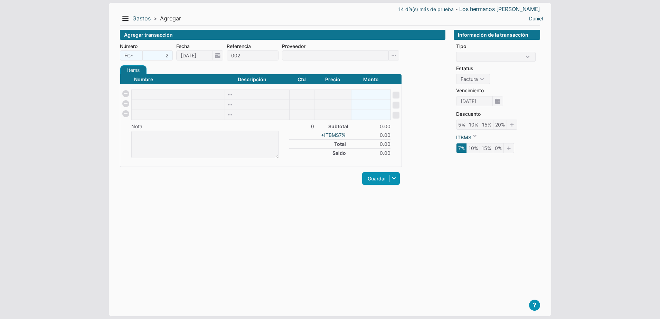
type input "002"
click at [309, 54] on input at bounding box center [335, 55] width 107 height 10
type input "BRYDERK S.A"
type input "S"
click at [170, 96] on input "S" at bounding box center [178, 95] width 93 height 10
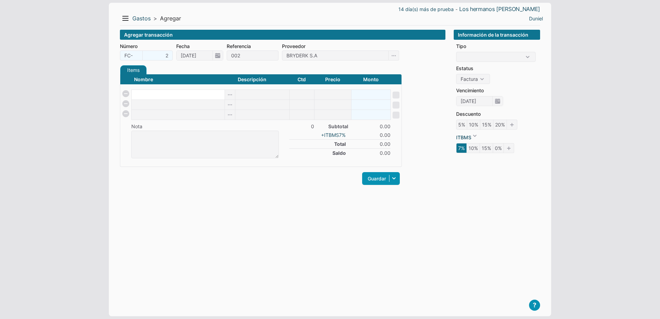
checkbox input "false"
click at [154, 93] on input at bounding box center [178, 95] width 93 height 10
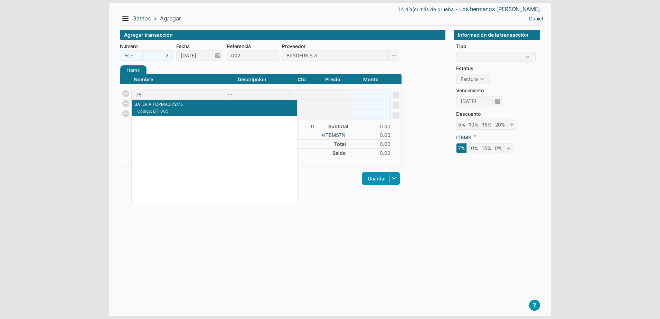
click at [164, 108] on span "Código: BT-005" at bounding box center [175, 111] width 77 height 6
type input "BATERIA TOPMAQ 72/75"
type input "1"
type input "800"
type input "800.00"
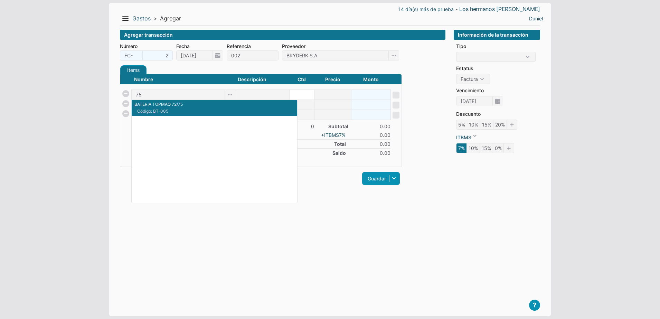
checkbox input "true"
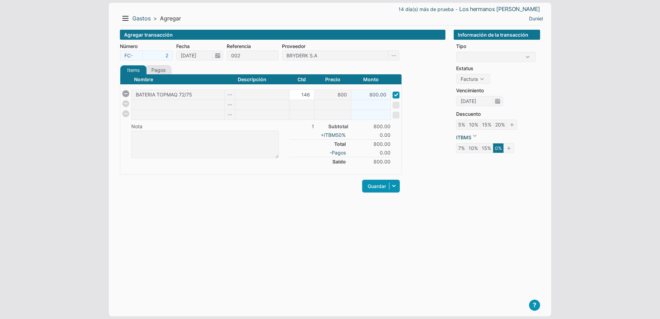
type input "146"
type input "116800.00"
click at [164, 108] on input at bounding box center [178, 105] width 93 height 10
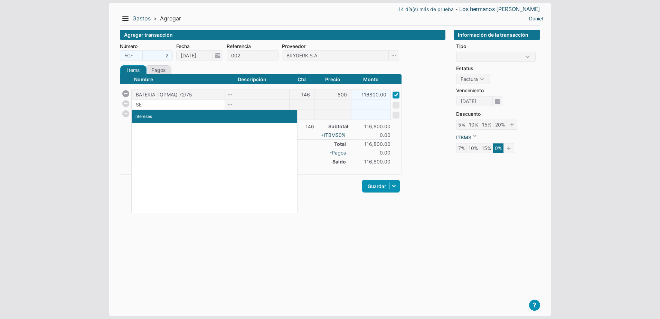
type input "S"
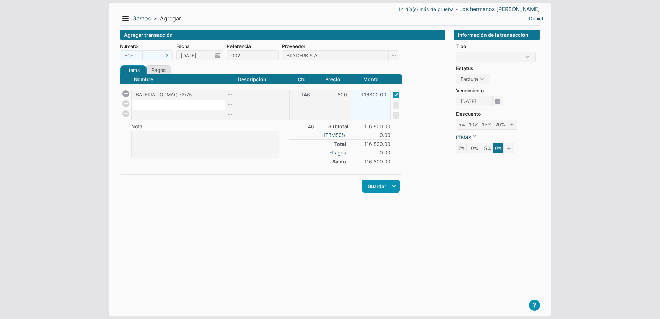
checkbox input "false"
type input "S"
checkbox input "false"
click at [201, 199] on div "Items Créditos Pagos Nombre Descripción Ctd Precio Monto BATERIA TOPMAQ 72/75 1…" at bounding box center [261, 133] width 282 height 136
click at [326, 96] on input "800" at bounding box center [333, 95] width 37 height 10
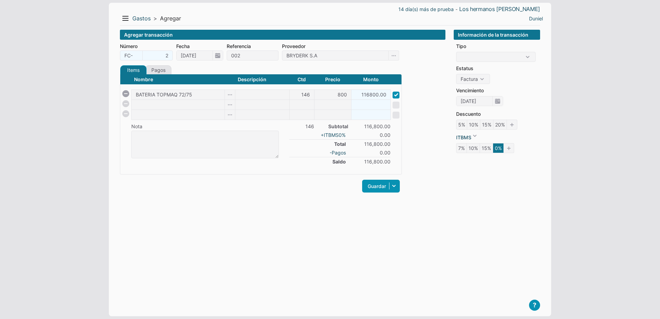
click at [296, 165] on li "Saldo 116,800.00" at bounding box center [339, 161] width 101 height 9
click at [528, 61] on select "Compras o adquisiciones de bienes muebles. Servicios Básicos. Honorarios y Comi…" at bounding box center [496, 57] width 80 height 10
click at [431, 171] on form "Número FC- 2 Fecha 17/09/2025 Referencia 002 Proveedor BRYDERK S.A Items Crédit…" at bounding box center [283, 122] width 326 height 159
click at [478, 82] on select "Orden Factura" at bounding box center [473, 79] width 34 height 10
click at [505, 78] on li "Orden Factura" at bounding box center [498, 79] width 84 height 10
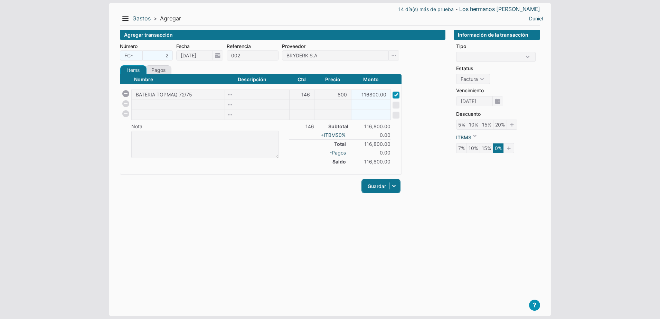
click at [374, 185] on link "Guardar" at bounding box center [381, 186] width 38 height 13
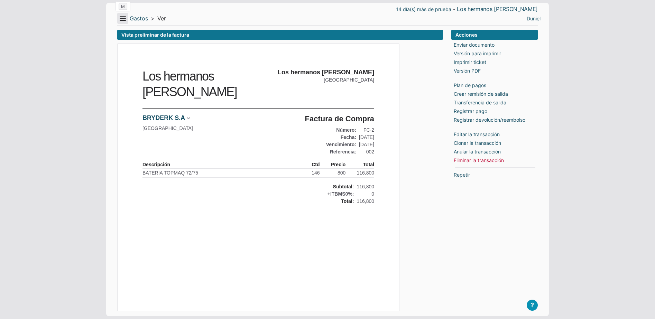
click at [120, 17] on button "Menu" at bounding box center [122, 18] width 11 height 11
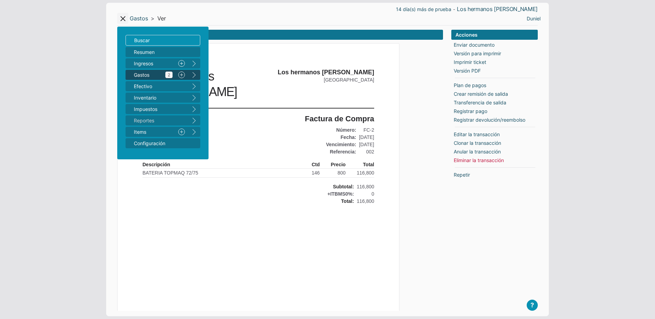
click at [143, 73] on span "Gastos 2" at bounding box center [153, 74] width 39 height 7
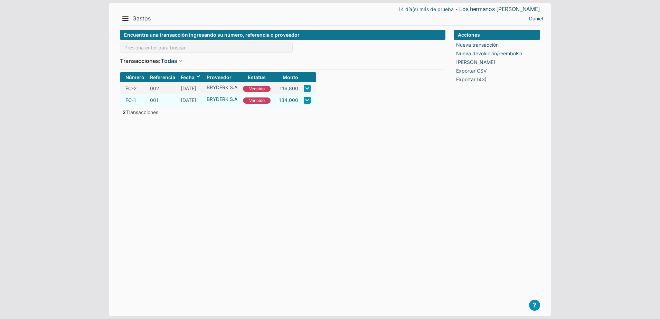
click at [152, 98] on td "001" at bounding box center [162, 100] width 31 height 12
click at [124, 22] on button "Menu" at bounding box center [125, 18] width 11 height 11
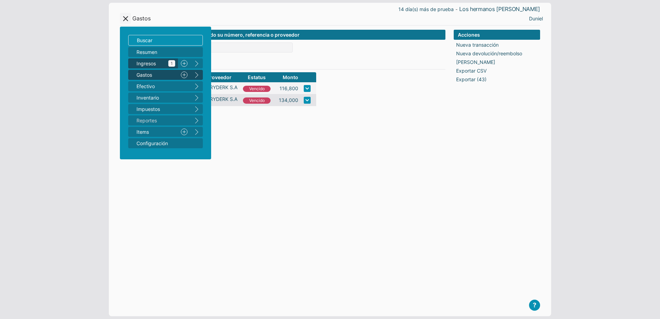
click at [152, 63] on span "Ingresos 1" at bounding box center [156, 63] width 39 height 7
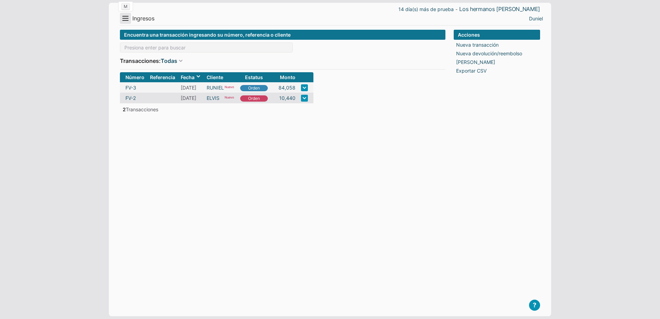
click at [128, 21] on button "Menu" at bounding box center [125, 18] width 11 height 11
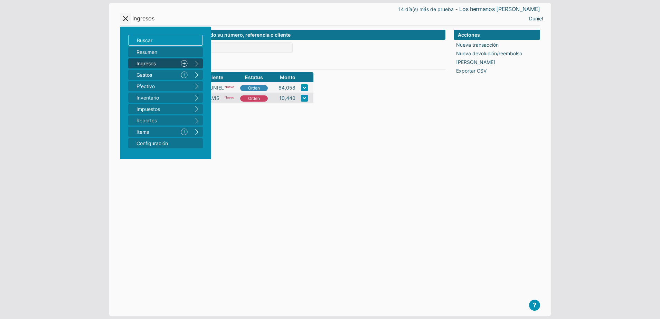
click at [183, 64] on link "Nuevo" at bounding box center [184, 63] width 12 height 10
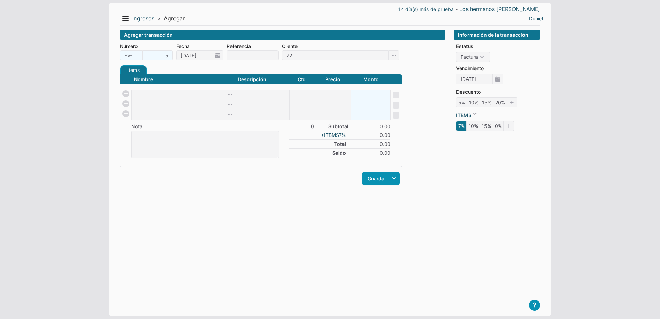
type input "7"
click at [156, 91] on input at bounding box center [178, 95] width 93 height 10
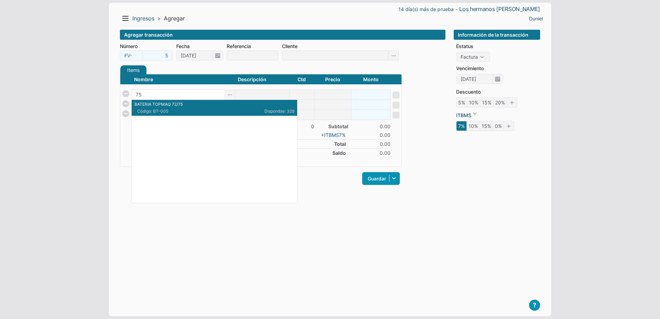
type input "7"
checkbox input "false"
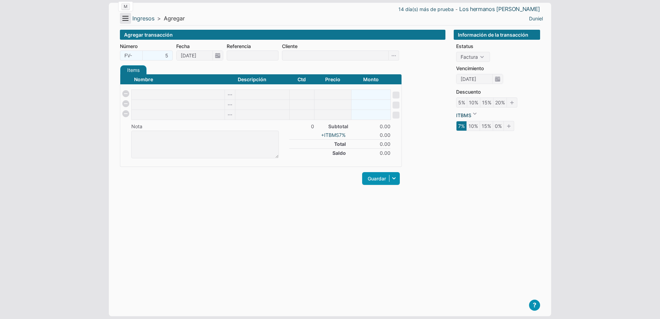
click at [123, 21] on button "Menu" at bounding box center [125, 18] width 11 height 11
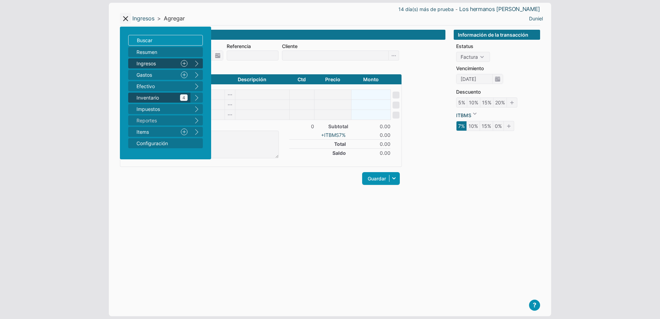
click at [173, 100] on span "Inventario 4" at bounding box center [162, 97] width 51 height 7
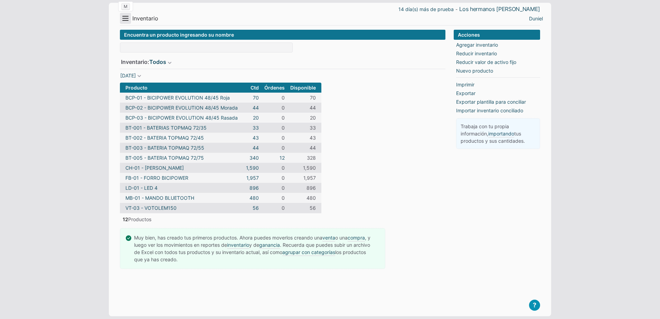
click at [124, 18] on button "Menu" at bounding box center [125, 18] width 11 height 11
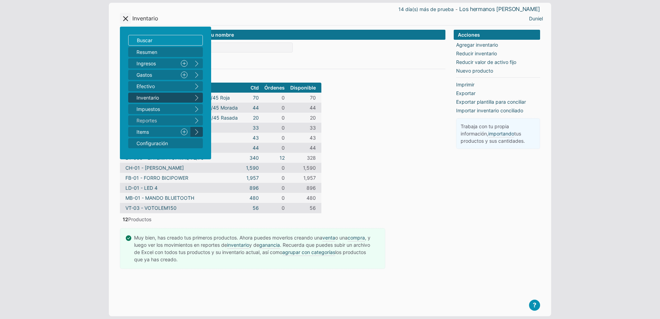
click at [198, 131] on button "right" at bounding box center [197, 132] width 12 height 10
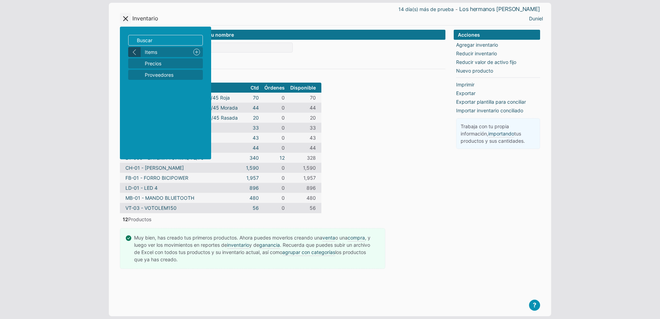
click at [136, 50] on button "left" at bounding box center [134, 52] width 12 height 10
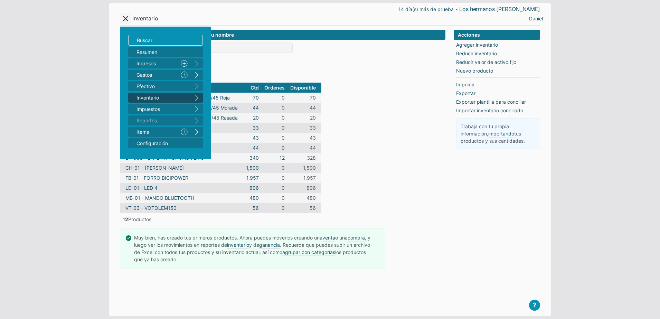
click at [200, 100] on button "right" at bounding box center [197, 98] width 12 height 10
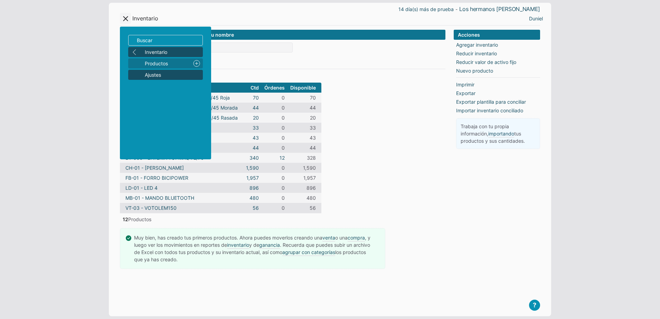
click at [164, 75] on span "Ajustes" at bounding box center [172, 74] width 55 height 7
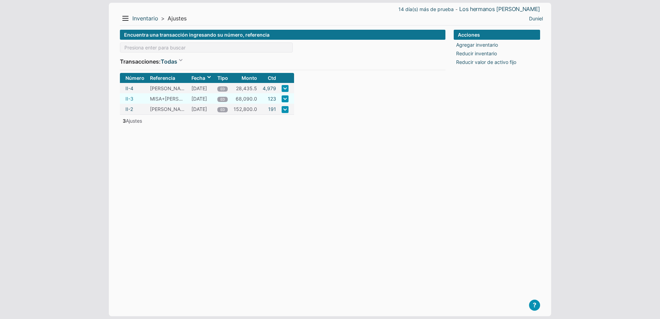
click at [130, 100] on link "II-3" at bounding box center [130, 98] width 8 height 7
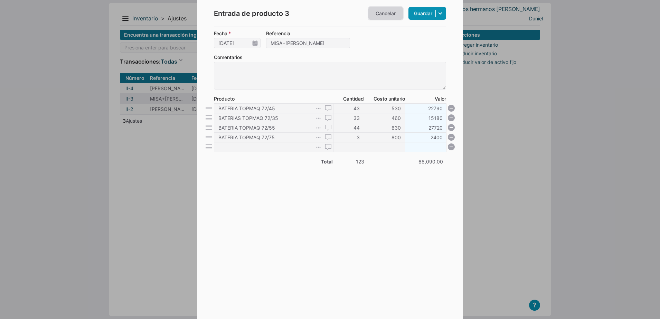
click at [389, 18] on link "Cancelar" at bounding box center [386, 13] width 35 height 13
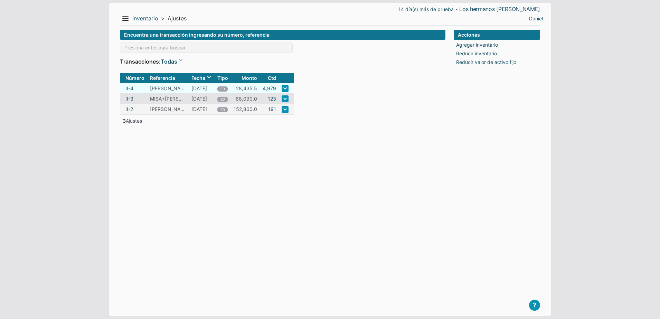
click at [156, 88] on td "[PERSON_NAME]" at bounding box center [167, 88] width 41 height 10
click at [127, 90] on link "II-4" at bounding box center [130, 88] width 8 height 7
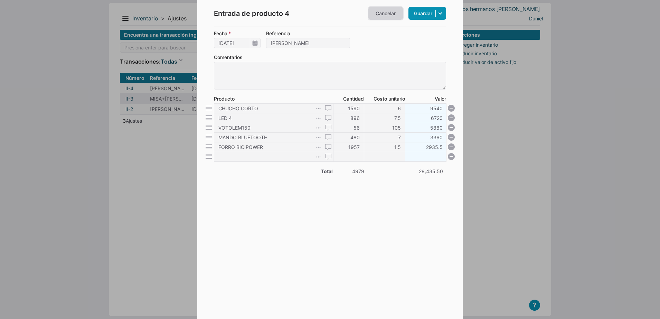
click at [386, 11] on link "Cancelar" at bounding box center [386, 13] width 35 height 13
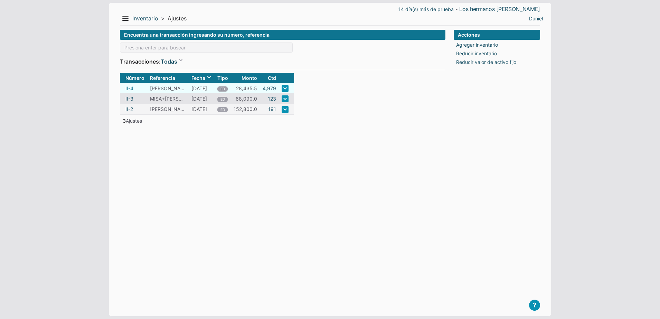
click at [126, 87] on link "II-4" at bounding box center [130, 88] width 8 height 7
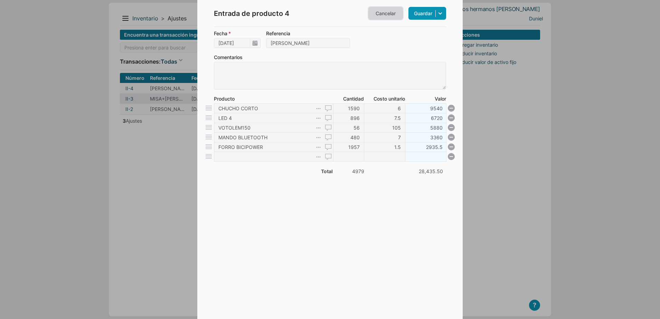
click at [393, 15] on link "Cancelar" at bounding box center [386, 13] width 35 height 13
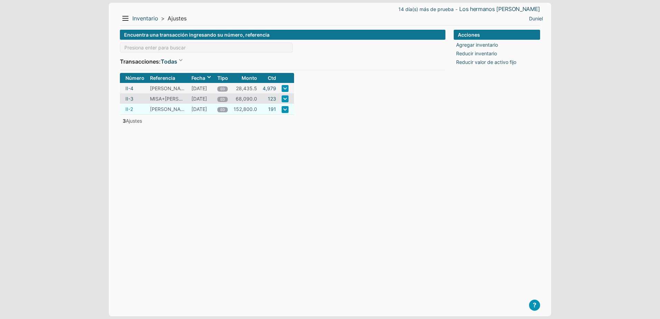
click at [128, 110] on link "II-2" at bounding box center [130, 108] width 8 height 7
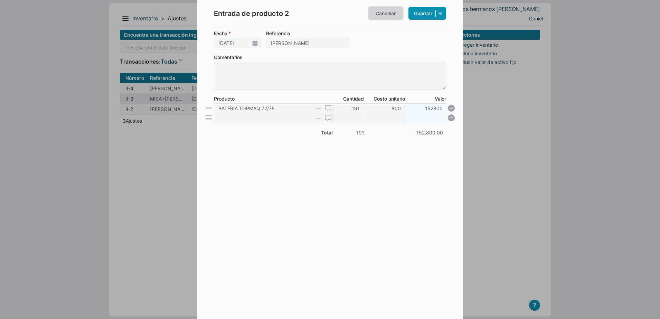
click at [388, 10] on link "Cancelar" at bounding box center [386, 13] width 35 height 13
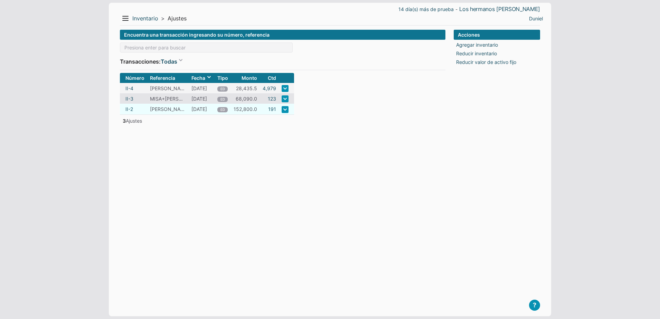
click at [285, 107] on link at bounding box center [285, 109] width 7 height 7
click at [274, 146] on li "Eliminar" at bounding box center [283, 144] width 31 height 10
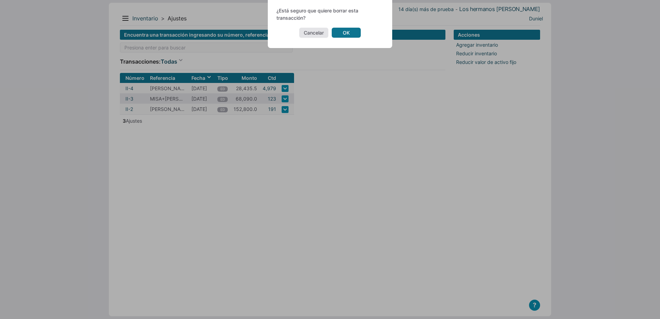
click at [346, 33] on link "OK" at bounding box center [346, 33] width 29 height 10
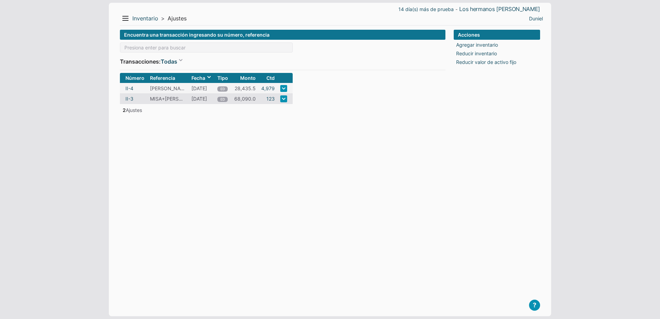
click at [282, 145] on form "Encuentra una transacción ingresando su número, referencia Transacciones: Todas…" at bounding box center [283, 168] width 326 height 276
click at [129, 18] on button "Menu" at bounding box center [125, 18] width 11 height 11
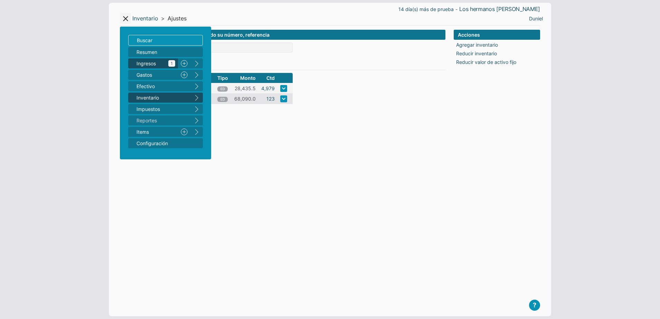
click at [151, 63] on span "Ingresos 1" at bounding box center [156, 63] width 39 height 7
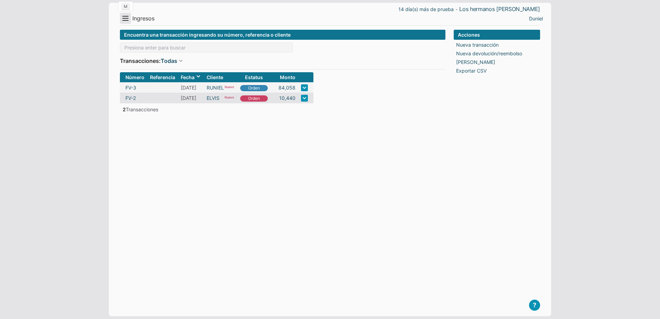
click at [123, 17] on button "Menu" at bounding box center [125, 18] width 11 height 11
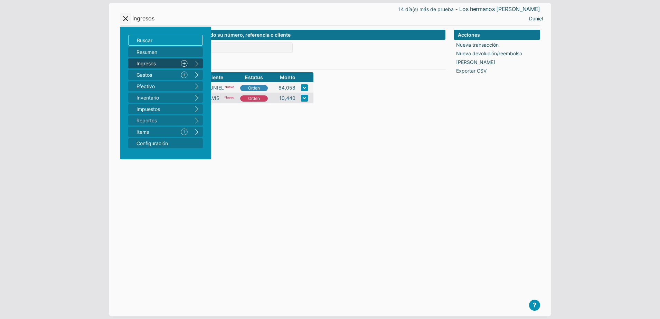
click at [185, 62] on link "Nuevo" at bounding box center [184, 63] width 12 height 10
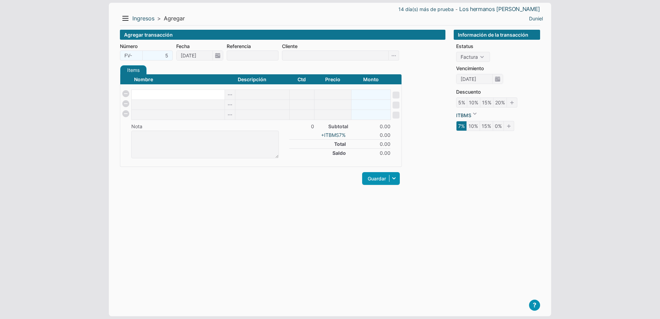
click at [155, 92] on input at bounding box center [178, 95] width 93 height 10
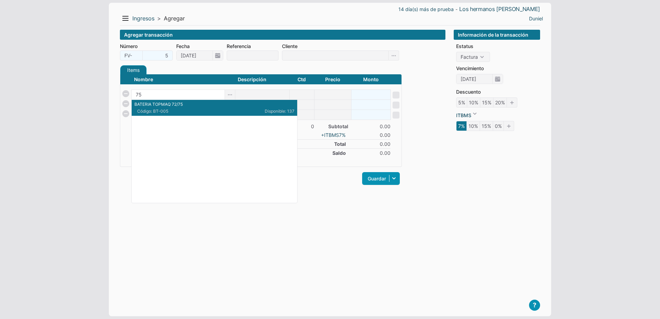
type input "75"
click at [101, 166] on body "14 día(s) más de prueba - Los hermanos Macias Menu Resumen Ingresos 1 Nuevo rig…" at bounding box center [330, 159] width 660 height 319
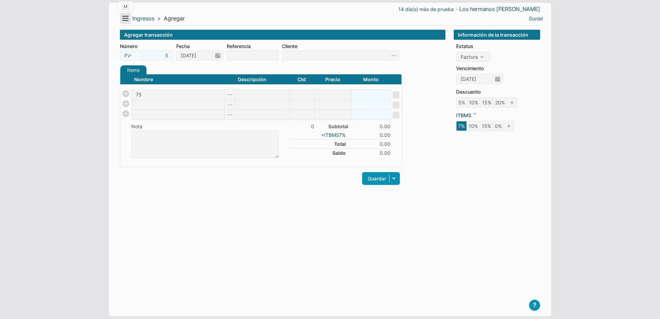
click at [124, 22] on button "Menu" at bounding box center [125, 18] width 11 height 11
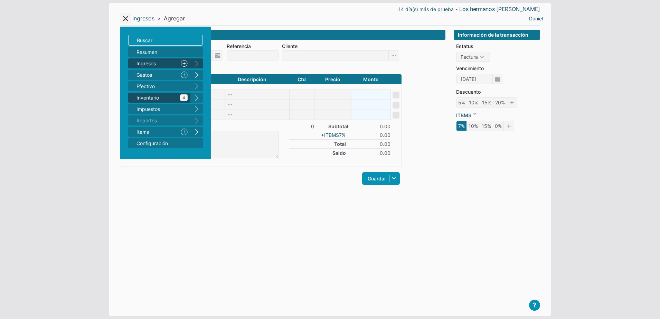
click at [158, 100] on span "Inventario 4" at bounding box center [162, 97] width 51 height 7
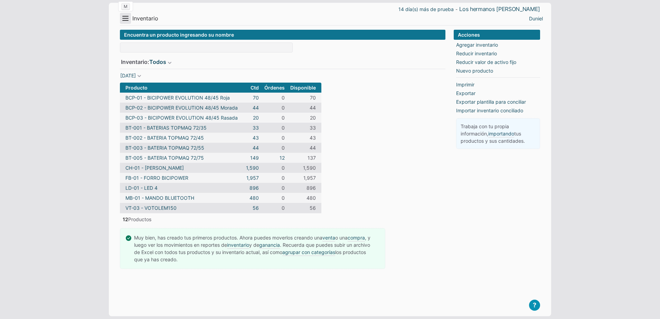
click at [121, 19] on button "Menu" at bounding box center [125, 18] width 11 height 11
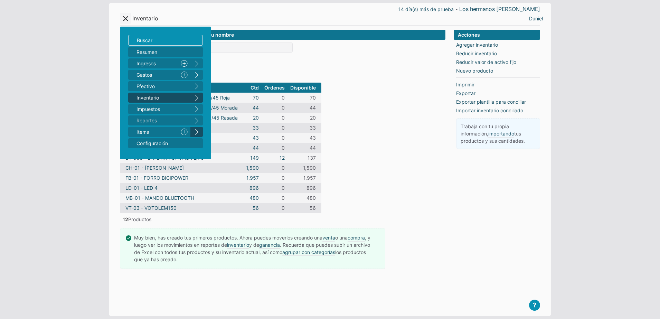
click at [194, 132] on button "right" at bounding box center [197, 132] width 12 height 10
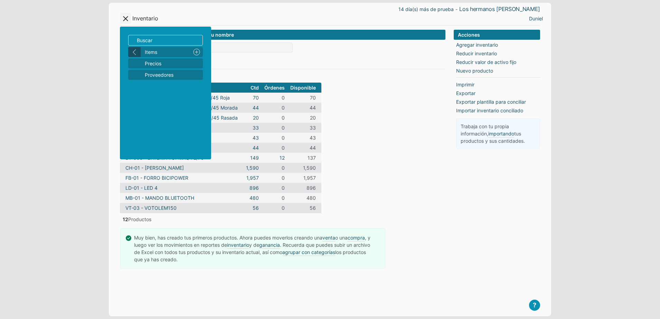
click at [134, 51] on button "left" at bounding box center [134, 52] width 12 height 10
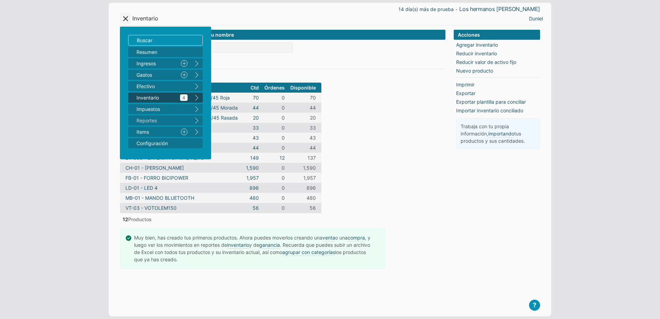
click at [154, 96] on span "Inventario 4" at bounding box center [162, 97] width 51 height 7
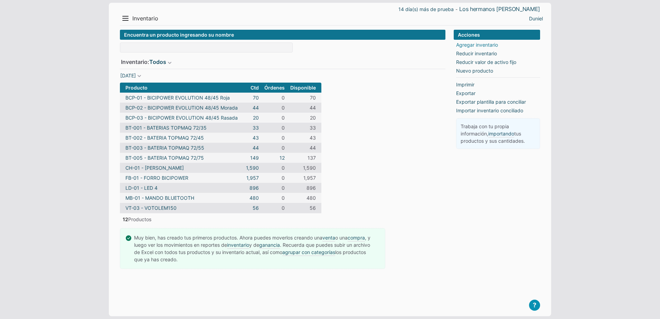
click at [466, 43] on link "Agregar inventario" at bounding box center [477, 44] width 42 height 7
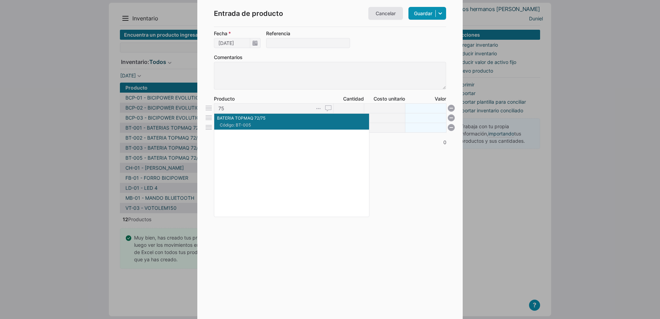
click at [259, 120] on p "BATERIA TOPMAQ 72/75" at bounding box center [291, 118] width 149 height 6
type input "BATERIA TOPMAQ 72/75"
type input "1"
type input "800"
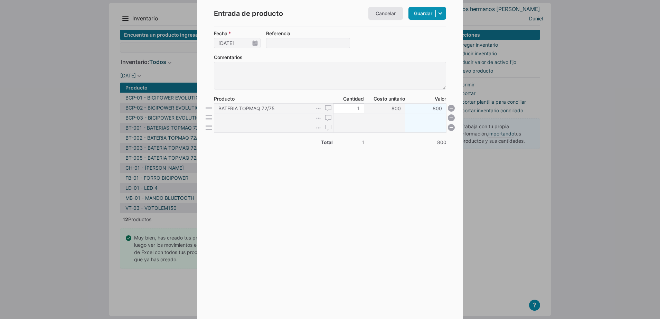
type input "4"
type input "3200"
type input "42"
type input "33600"
type input "42"
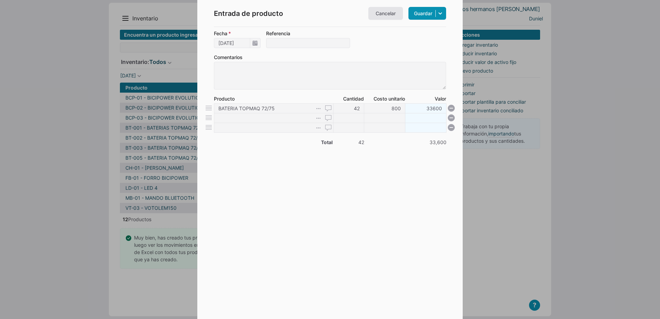
click at [247, 201] on form "Fecha 17/09/2025 Referencia Comentarios Producto Cantidad Costo unitario Valor …" at bounding box center [330, 165] width 232 height 270
click at [426, 15] on link "Guardar" at bounding box center [428, 13] width 38 height 13
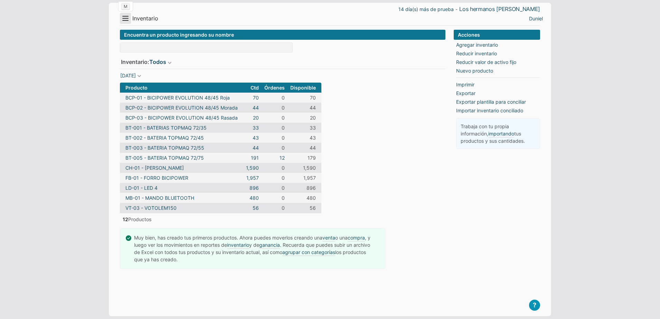
click at [122, 21] on button "Menu" at bounding box center [125, 18] width 11 height 11
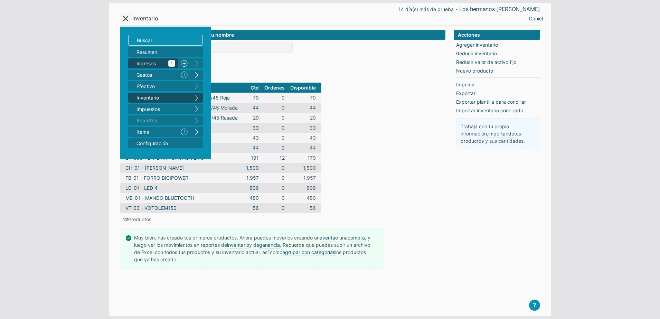
click at [146, 60] on span "Ingresos 1" at bounding box center [156, 63] width 39 height 7
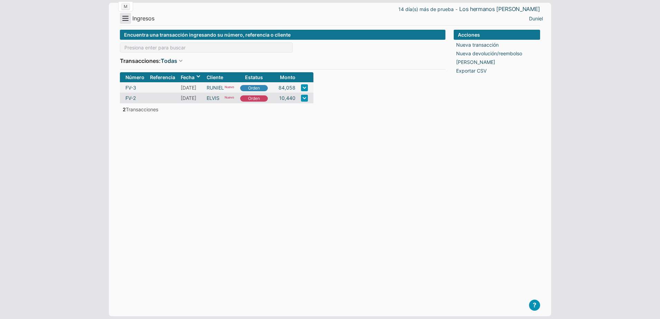
click at [128, 18] on button "Menu" at bounding box center [125, 18] width 11 height 11
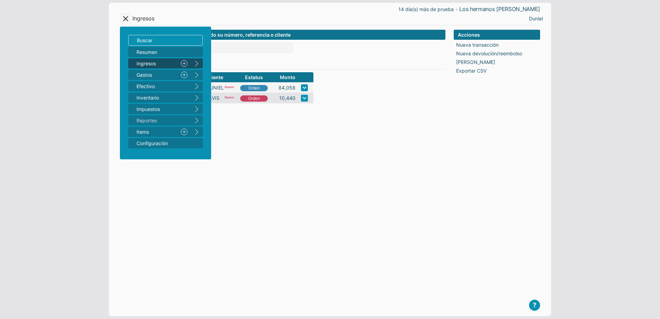
click at [184, 63] on link "Nuevo" at bounding box center [184, 63] width 12 height 10
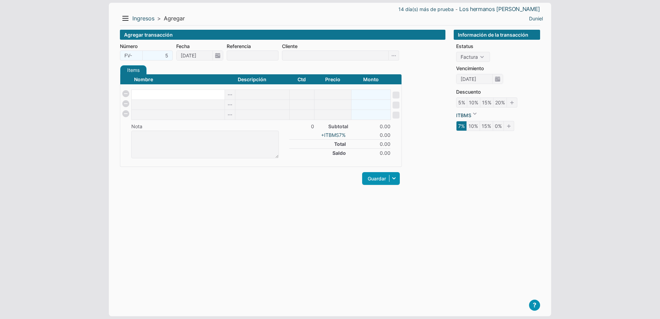
click at [157, 96] on input at bounding box center [178, 95] width 93 height 10
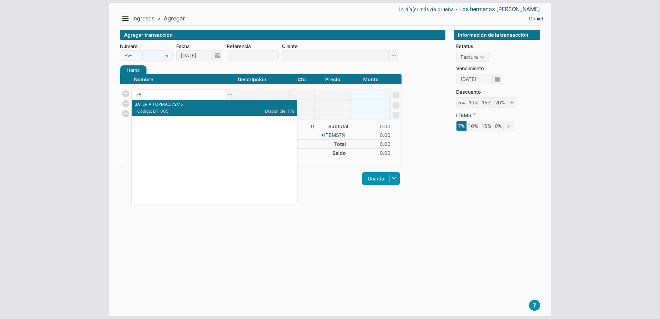
type input "75"
click at [72, 145] on body "14 día(s) más de prueba - Los hermanos [PERSON_NAME] Menu Resumen Ingresos 1 Nu…" at bounding box center [330, 159] width 660 height 319
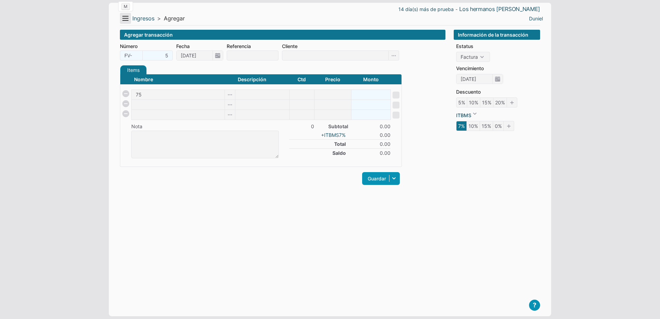
click at [122, 21] on button "Menu" at bounding box center [125, 18] width 11 height 11
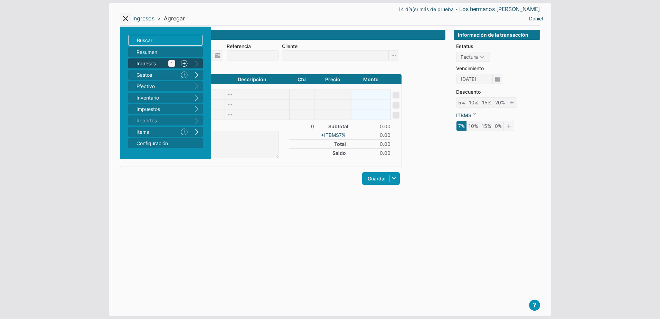
click at [148, 64] on span "Ingresos 1" at bounding box center [156, 63] width 39 height 7
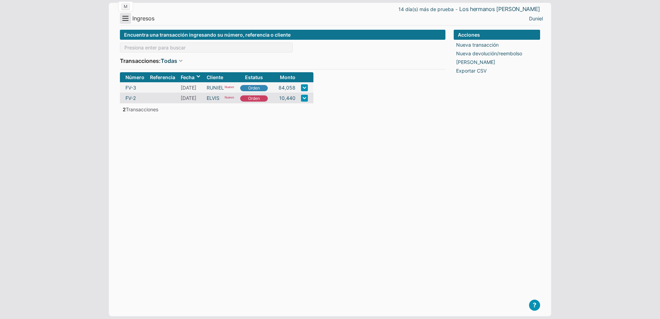
click at [124, 17] on button "Menu" at bounding box center [125, 18] width 11 height 11
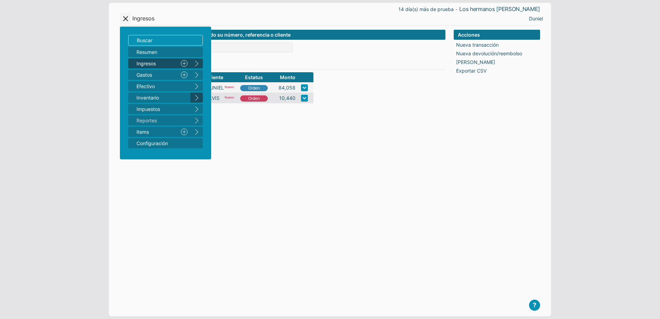
click at [196, 96] on button "right" at bounding box center [197, 98] width 12 height 10
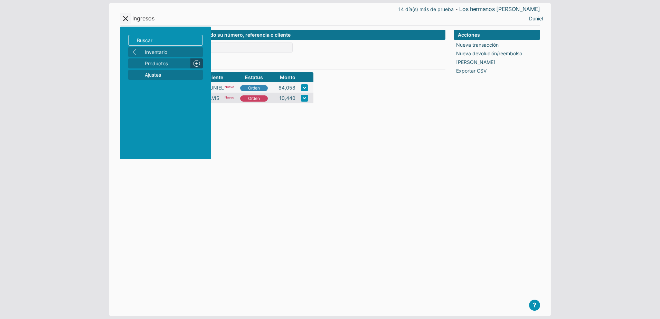
click at [194, 65] on link "Nuevo" at bounding box center [197, 63] width 12 height 10
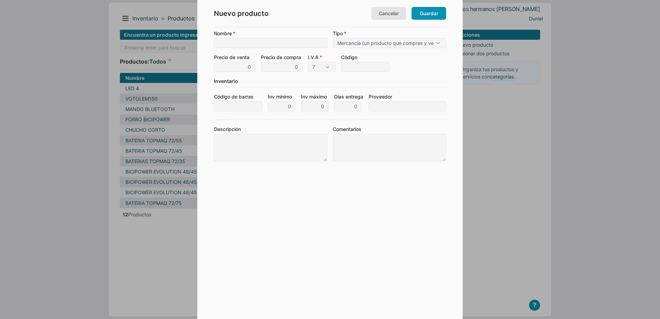
click at [239, 47] on input "Nombre" at bounding box center [270, 43] width 113 height 10
drag, startPoint x: 280, startPoint y: 42, endPoint x: 201, endPoint y: 44, distance: 79.9
click at [201, 44] on div "Nuevo producto Cancelar Guardar Nombre RAPTOR GASOLINA 200cc Tipo Mercancía (un…" at bounding box center [330, 159] width 266 height 319
click at [300, 45] on input "RAPTOR GASOLINA 200cc" at bounding box center [270, 43] width 113 height 10
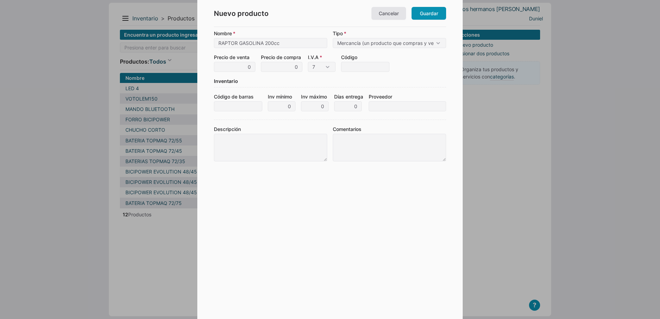
click at [300, 45] on input "RAPTOR GASOLINA 200cc" at bounding box center [270, 43] width 113 height 10
type input "RAPTOR GASOLINA 200cc"
click at [429, 15] on link "Guardar" at bounding box center [429, 13] width 35 height 13
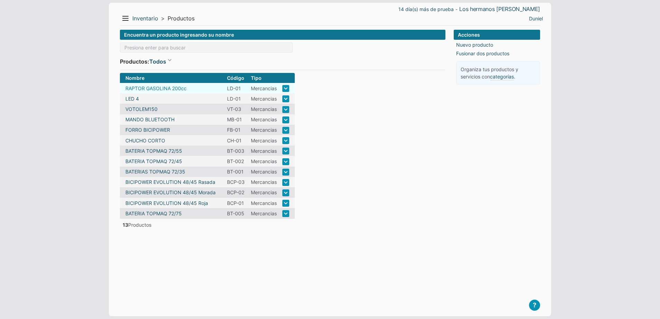
click at [178, 90] on link "RAPTOR GASOLINA 200cc" at bounding box center [156, 88] width 61 height 7
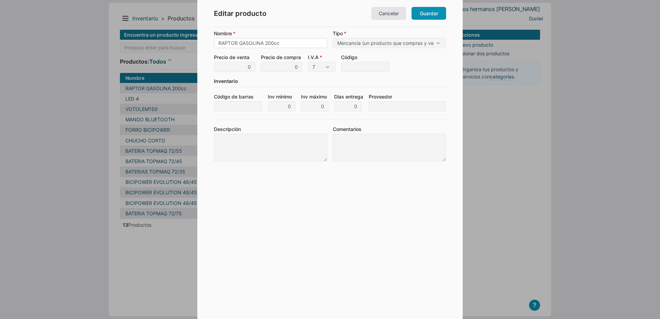
click at [287, 45] on input "RAPTOR GASOLINA 200cc" at bounding box center [270, 43] width 113 height 10
click at [246, 66] on input "0" at bounding box center [234, 67] width 41 height 10
type input "1,900"
click at [298, 70] on input "0" at bounding box center [281, 67] width 41 height 10
type input "1,600"
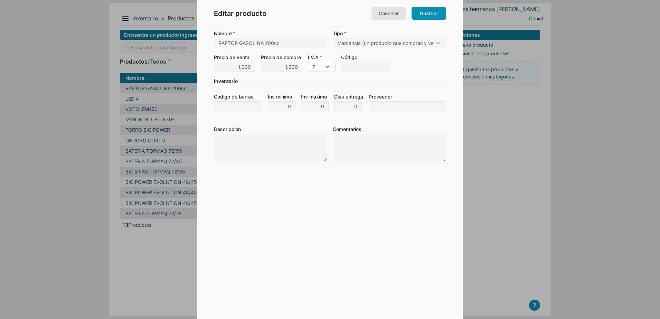
click at [317, 69] on select "7 10 15 0" at bounding box center [322, 67] width 28 height 10
select select "0"
click at [308, 62] on select "7 10 15 0" at bounding box center [322, 67] width 28 height 10
click at [353, 70] on input "Código" at bounding box center [365, 67] width 48 height 10
type input "m"
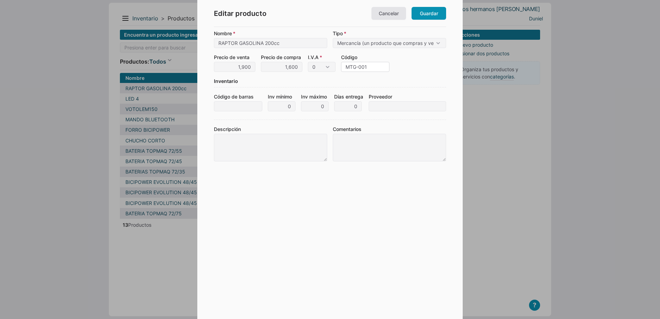
type input "MTG-001"
click at [250, 104] on input "Código de barras" at bounding box center [238, 106] width 48 height 10
click at [292, 45] on input "RAPTOR GASOLINA 200cc" at bounding box center [270, 43] width 113 height 10
type input "RAPTOR GASOLINA 200cc MORADA"
click at [264, 127] on label "Descripción" at bounding box center [270, 144] width 113 height 36
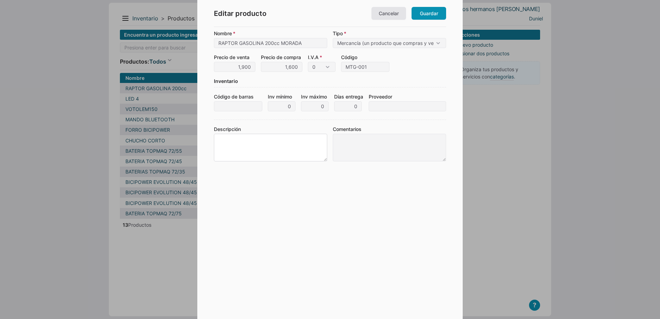
click at [264, 134] on textarea "Descripción" at bounding box center [270, 148] width 113 height 28
click at [421, 13] on link "Guardar" at bounding box center [429, 13] width 35 height 13
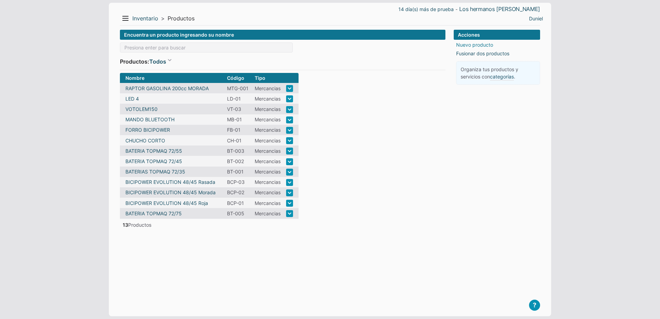
click at [464, 44] on link "Nuevo producto" at bounding box center [474, 44] width 37 height 7
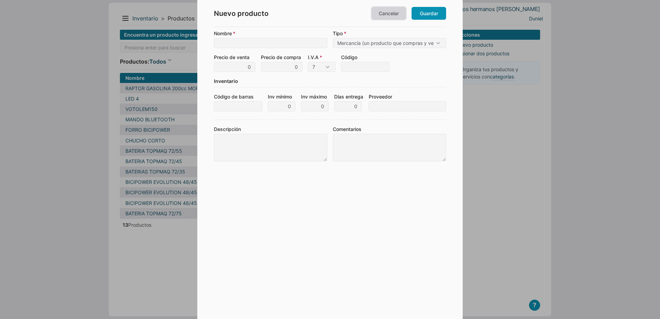
click at [396, 15] on link "Cancelar" at bounding box center [389, 13] width 35 height 13
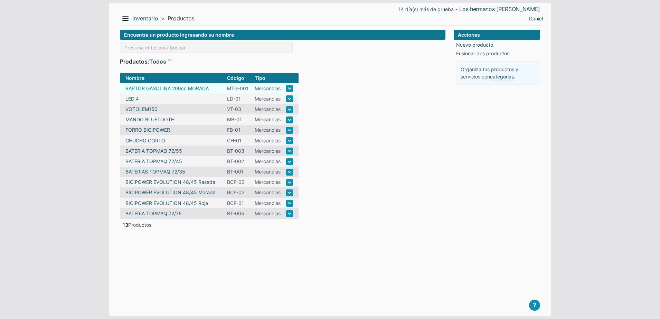
click at [161, 87] on link "RAPTOR GASOLINA 200cc MORADA" at bounding box center [167, 88] width 83 height 7
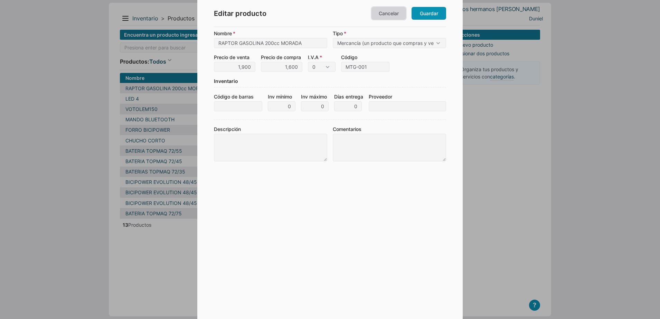
click at [375, 18] on link "Cancelar" at bounding box center [389, 13] width 35 height 13
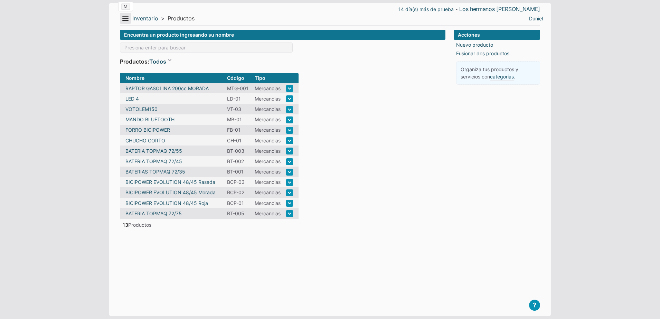
click at [127, 20] on button "Menu" at bounding box center [125, 18] width 11 height 11
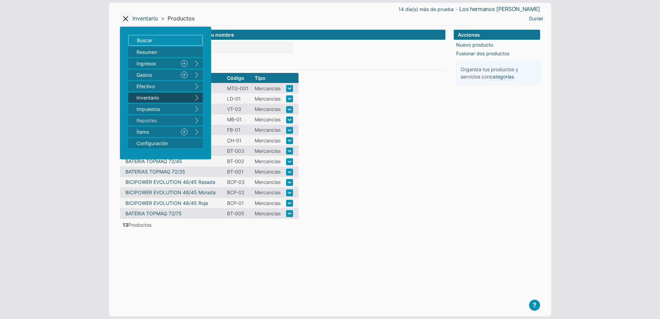
click at [196, 95] on button "right" at bounding box center [197, 98] width 12 height 10
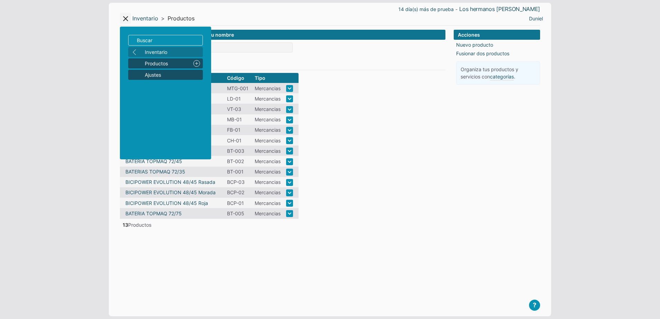
click at [165, 76] on span "Ajustes" at bounding box center [172, 74] width 55 height 7
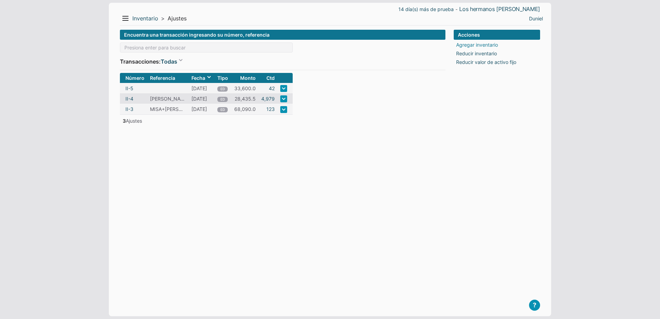
click at [475, 47] on link "Agregar inventario" at bounding box center [477, 44] width 42 height 7
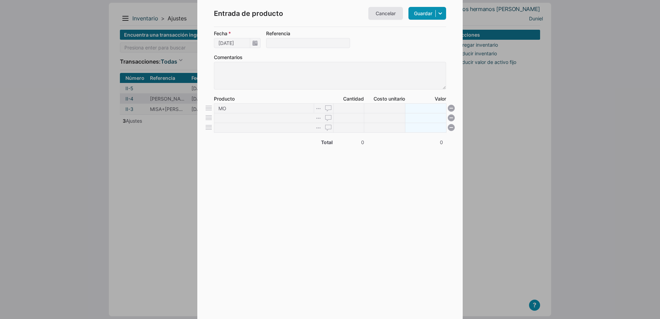
type input "M"
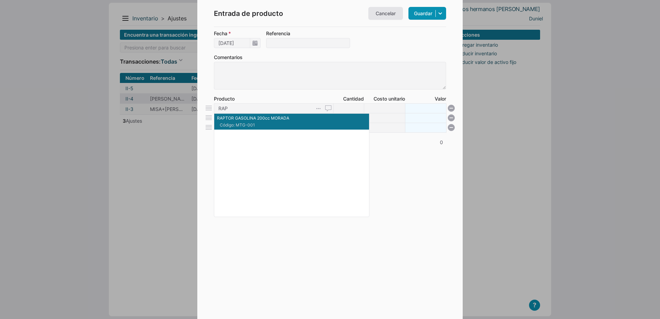
type input "RAP"
click at [185, 187] on div at bounding box center [330, 159] width 660 height 319
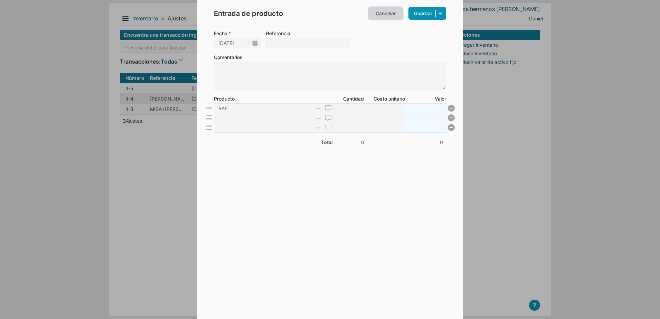
click at [382, 14] on link "Cancelar" at bounding box center [386, 13] width 35 height 13
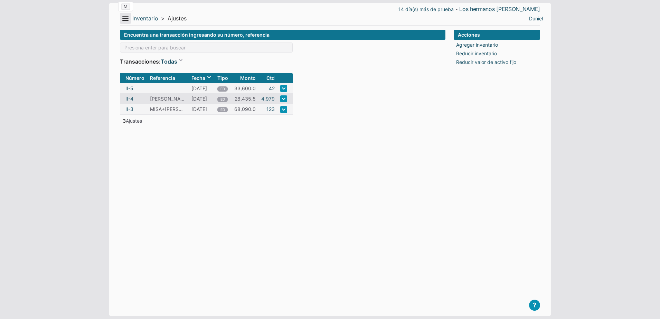
click at [126, 15] on button "Menu" at bounding box center [125, 18] width 11 height 11
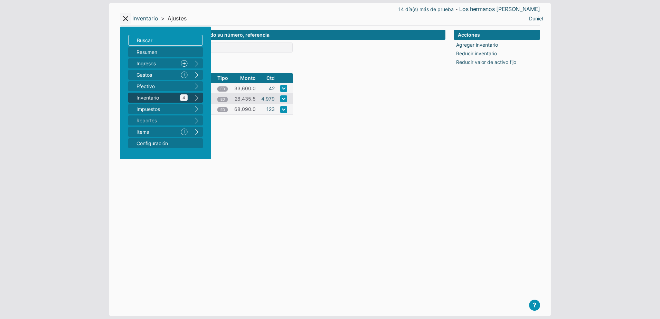
click at [164, 94] on span "Inventario 4" at bounding box center [162, 97] width 51 height 7
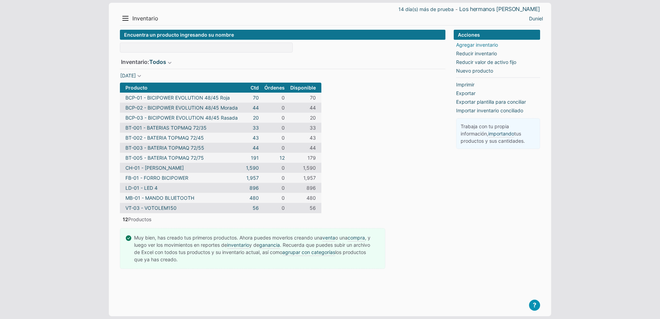
click at [469, 43] on link "Agregar inventario" at bounding box center [477, 44] width 42 height 7
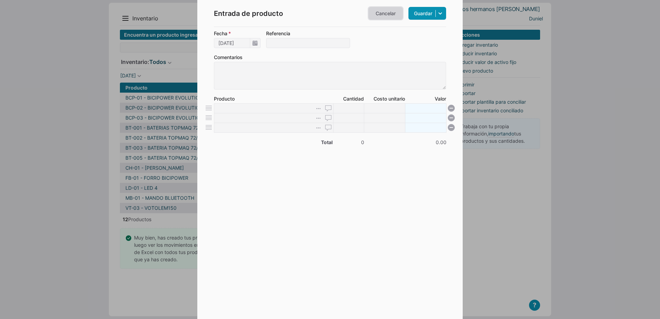
click at [383, 15] on link "Cancelar" at bounding box center [386, 13] width 35 height 13
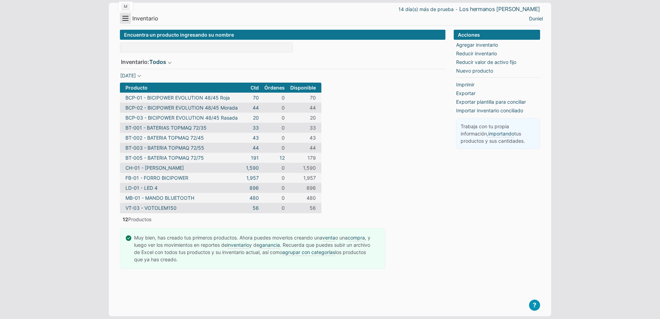
click at [123, 13] on button "Menu" at bounding box center [125, 18] width 11 height 11
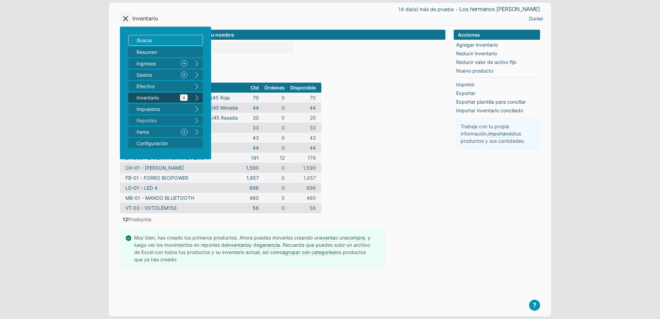
click at [172, 96] on span "Inventario 4" at bounding box center [162, 97] width 51 height 7
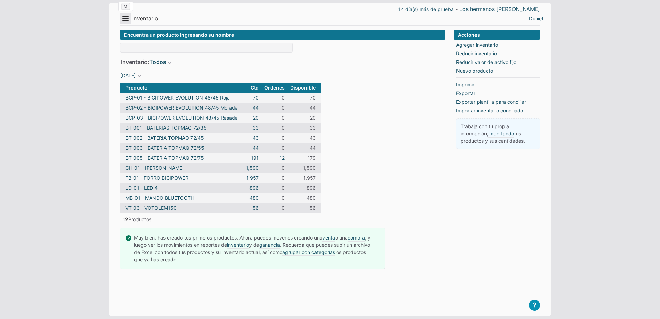
click at [126, 17] on button "Menu" at bounding box center [125, 18] width 11 height 11
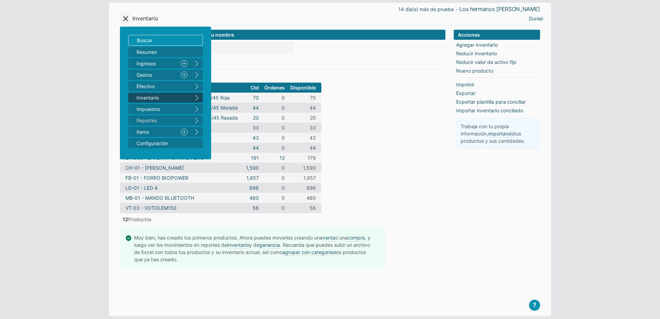
click at [200, 96] on button "right" at bounding box center [197, 98] width 12 height 10
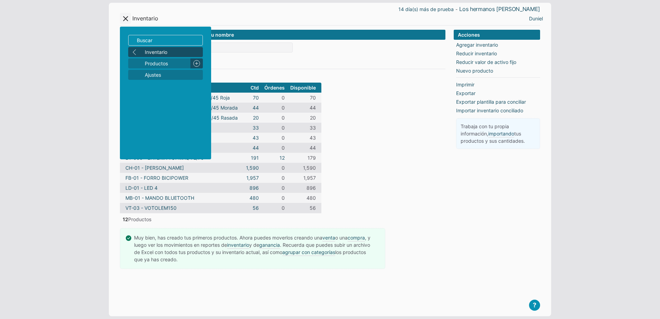
click at [192, 64] on link "Nuevo" at bounding box center [197, 63] width 12 height 10
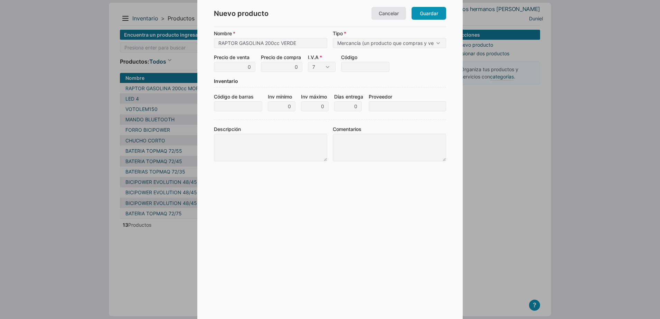
type input "RAPTOR GASOLINA 200cc VERDE"
click at [247, 71] on input "0" at bounding box center [234, 67] width 41 height 10
type input "1,900"
click at [279, 67] on input "0" at bounding box center [281, 67] width 41 height 10
type input "1,600"
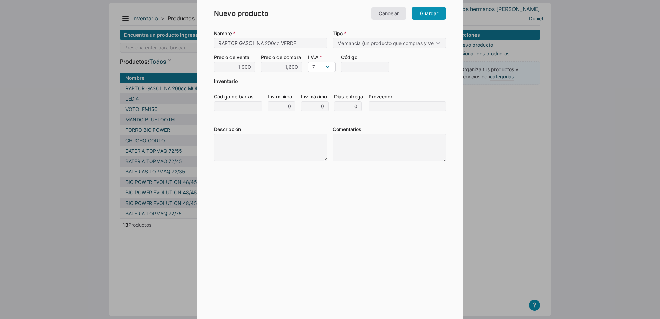
click at [323, 66] on select "7 10 15 0" at bounding box center [322, 67] width 28 height 10
select select "0"
click at [308, 62] on select "7 10 15 0" at bounding box center [322, 67] width 28 height 10
click at [425, 12] on link "Guardar" at bounding box center [429, 13] width 35 height 13
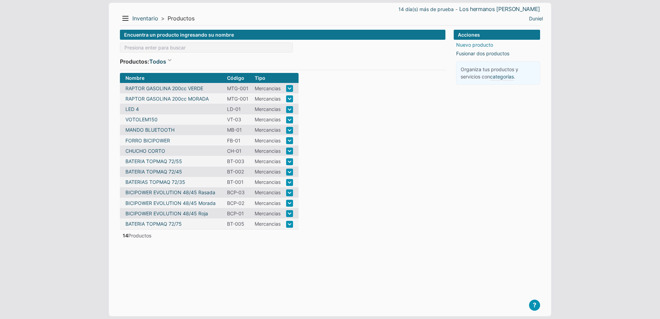
click at [471, 45] on link "Nuevo producto" at bounding box center [474, 44] width 37 height 7
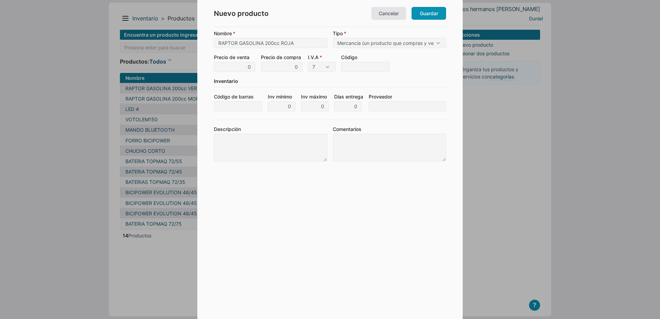
type input "RAPTOR GASOLINA 200cc ROJA"
click at [242, 66] on input "0" at bounding box center [234, 67] width 41 height 10
type input "1,900"
click at [274, 70] on input "0" at bounding box center [281, 67] width 41 height 10
type input "1,600"
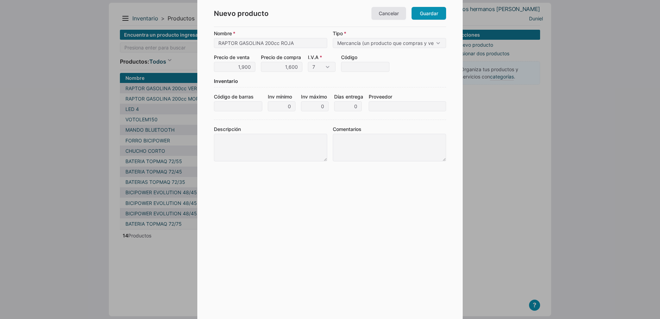
click at [276, 77] on div "Inventario" at bounding box center [330, 82] width 232 height 10
click at [320, 64] on select "7 10 15 0" at bounding box center [322, 67] width 28 height 10
select select "0"
click at [308, 62] on select "7 10 15 0" at bounding box center [322, 67] width 28 height 10
click at [366, 67] on input "Código" at bounding box center [365, 67] width 48 height 10
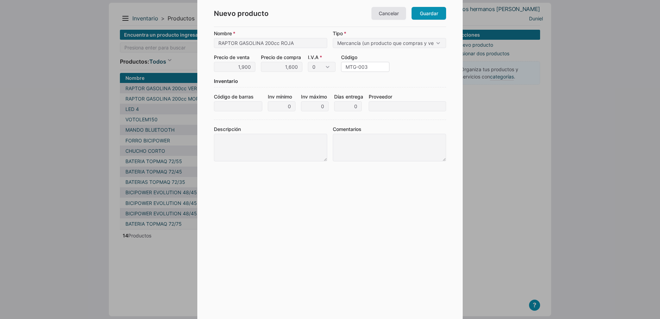
type input "MTG-003"
click at [341, 92] on form "Nombre RAPTOR GASOLINA 200cc ROJA Tipo Mercancía (un producto que compras y ven…" at bounding box center [330, 165] width 232 height 270
click at [426, 15] on link "Guardar" at bounding box center [429, 13] width 35 height 13
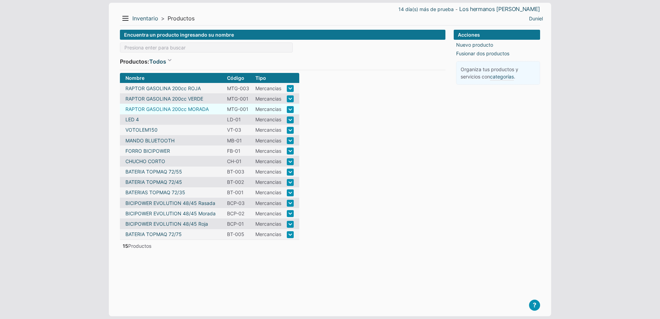
click at [177, 108] on link "RAPTOR GASOLINA 200cc MORADA" at bounding box center [167, 108] width 83 height 7
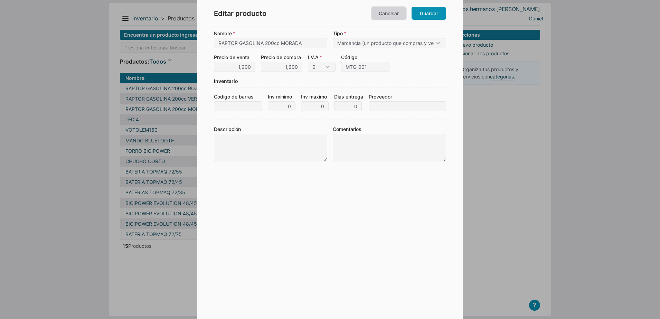
click at [401, 12] on link "Cancelar" at bounding box center [389, 13] width 35 height 13
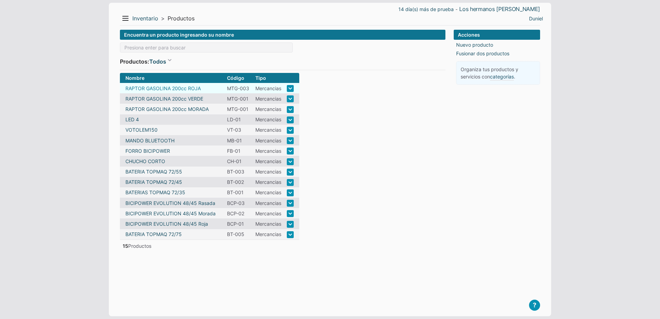
click at [180, 87] on link "RAPTOR GASOLINA 200cc ROJA" at bounding box center [163, 88] width 75 height 7
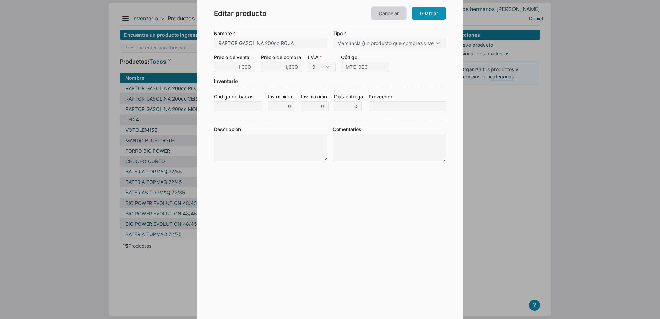
click at [391, 16] on link "Cancelar" at bounding box center [389, 13] width 35 height 13
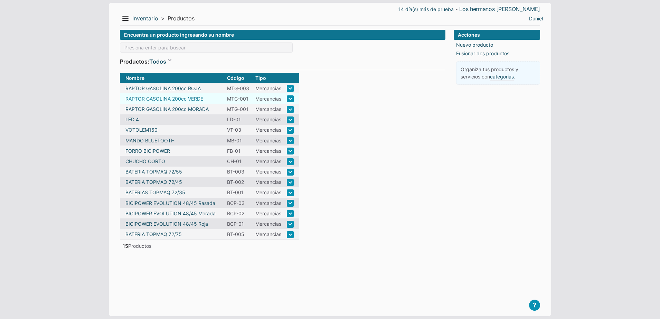
click at [193, 98] on link "RAPTOR GASOLINA 200cc VERDE" at bounding box center [165, 98] width 78 height 7
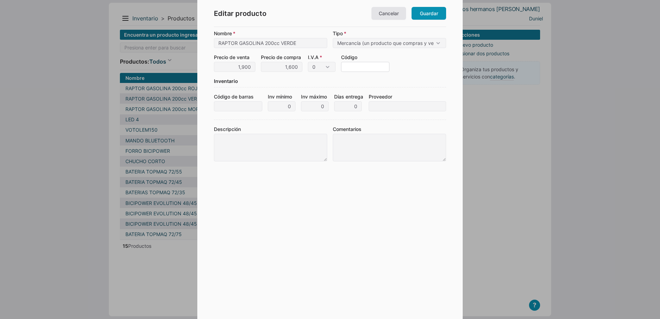
click at [350, 70] on input "Código" at bounding box center [365, 67] width 48 height 10
type input "MTG-002"
click at [424, 60] on div "Precio de venta 1,900 Otros cargos 0 Multiplicador precio 1 Precio de compra 1,…" at bounding box center [330, 63] width 232 height 18
click at [422, 12] on link "Guardar" at bounding box center [429, 13] width 35 height 13
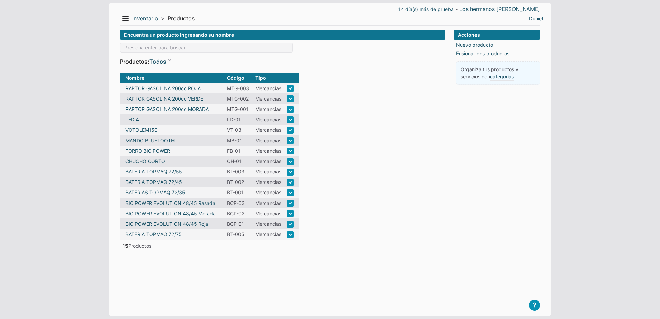
click at [356, 85] on form "Encuentra un producto ingresando su nombre Productos: Todos Todos Mercancias Ma…" at bounding box center [283, 168] width 326 height 276
click at [462, 43] on link "Nuevo producto" at bounding box center [474, 44] width 37 height 7
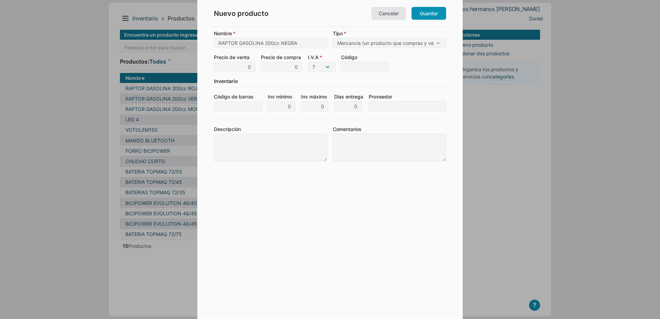
type input "RAPTOR GASOLINA 200cc NEGRA"
click at [316, 65] on select "7 10 15 0" at bounding box center [322, 67] width 28 height 10
select select "0"
click at [308, 62] on select "7 10 15 0" at bounding box center [322, 67] width 28 height 10
click at [248, 68] on input "0" at bounding box center [234, 67] width 41 height 10
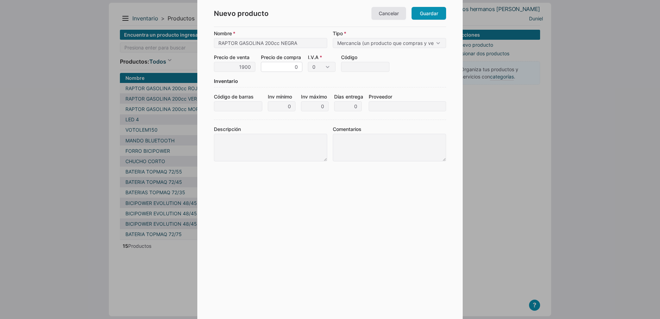
type input "1,900"
click at [265, 68] on input "0" at bounding box center [281, 67] width 41 height 10
type input "1,600"
click at [367, 65] on input "Código" at bounding box center [365, 67] width 48 height 10
type input "MTG-004"
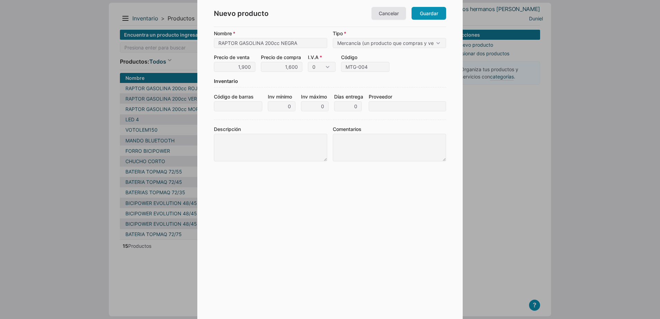
click at [402, 80] on div "Inventario" at bounding box center [330, 82] width 232 height 10
click at [426, 13] on link "Guardar" at bounding box center [429, 13] width 35 height 13
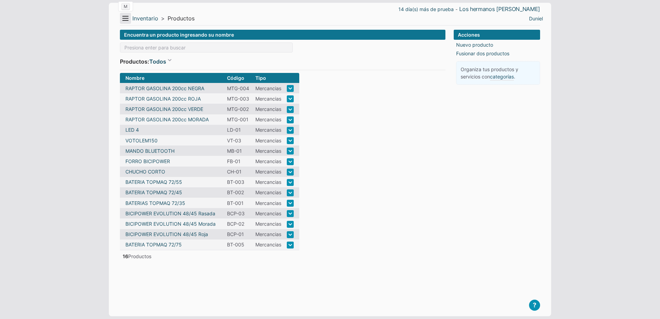
click at [120, 19] on button "Menu" at bounding box center [125, 18] width 11 height 11
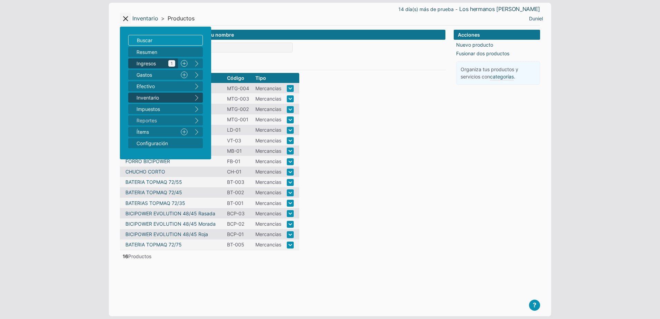
click at [153, 64] on span "Ingresos 1" at bounding box center [156, 63] width 39 height 7
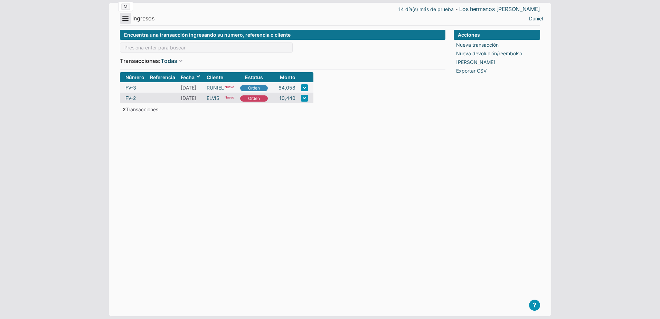
click at [128, 18] on button "Menu" at bounding box center [125, 18] width 11 height 11
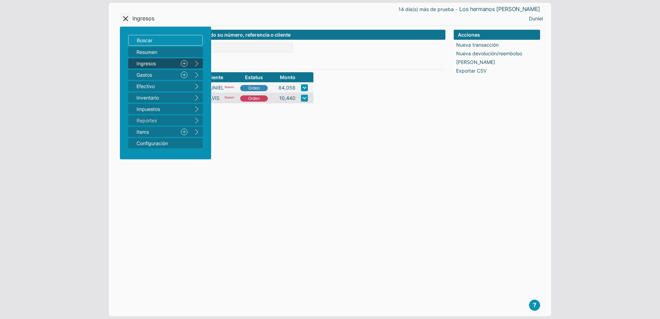
click at [196, 63] on button "right" at bounding box center [197, 63] width 12 height 10
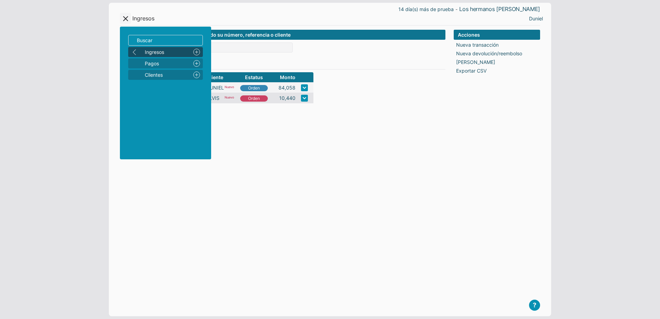
click at [138, 52] on button "left" at bounding box center [134, 52] width 12 height 10
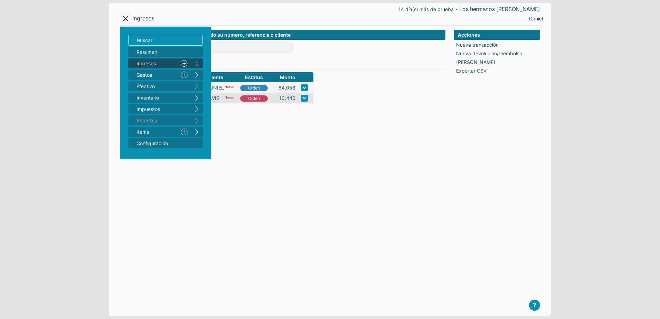
click at [182, 64] on link "Nuevo" at bounding box center [184, 63] width 12 height 10
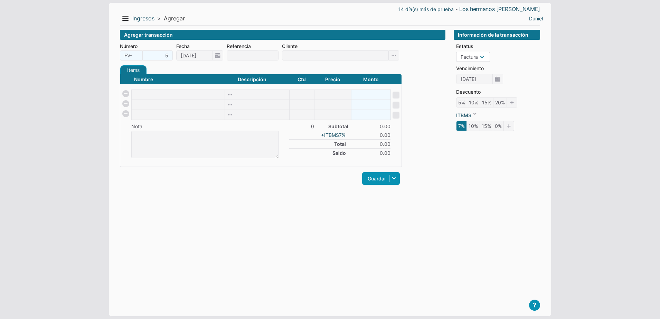
click at [486, 60] on select "Orden Factura" at bounding box center [473, 57] width 34 height 10
select select "P"
click at [456, 52] on select "Orden Factura" at bounding box center [473, 57] width 34 height 10
type input "[DATE]"
click at [298, 56] on input at bounding box center [335, 55] width 107 height 10
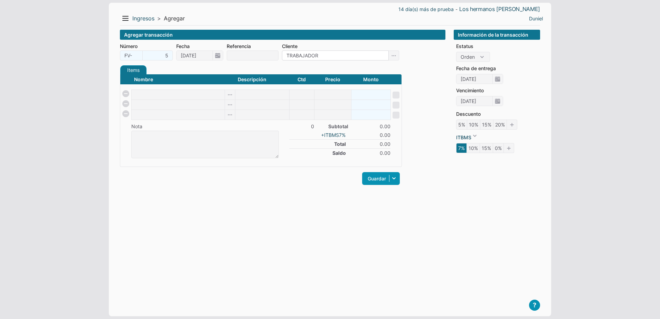
type input "TRABAJADOR"
click at [178, 93] on input at bounding box center [178, 95] width 93 height 10
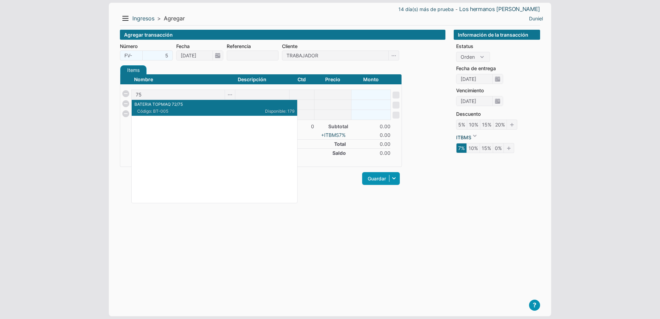
click at [182, 107] on p "BATERIA TOPMAQ 72/75" at bounding box center [215, 104] width 160 height 6
type input "BATERIA TOPMAQ 72/75"
type input "1"
type input "900"
type input "900.00"
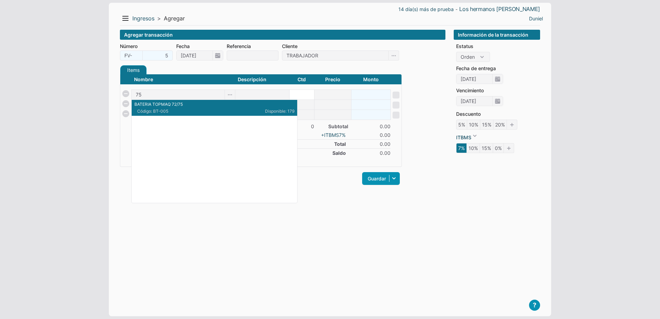
checkbox input "false"
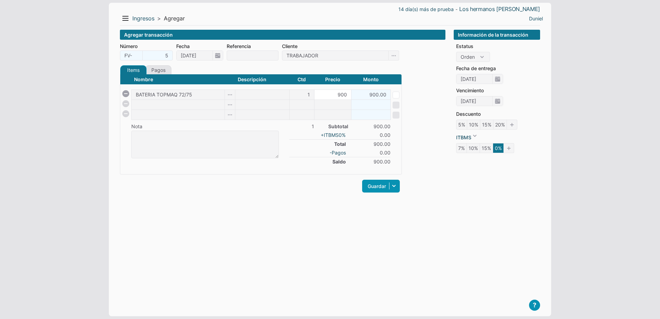
click at [336, 96] on input "900" at bounding box center [333, 95] width 37 height 10
type input "879.6"
type input "879.60"
click at [284, 186] on div "Guardar Guardar y ver documento Guardar y agregar nueva Guardar y continuar edi…" at bounding box center [261, 186] width 282 height 16
click at [379, 183] on link "Guardar" at bounding box center [381, 186] width 38 height 13
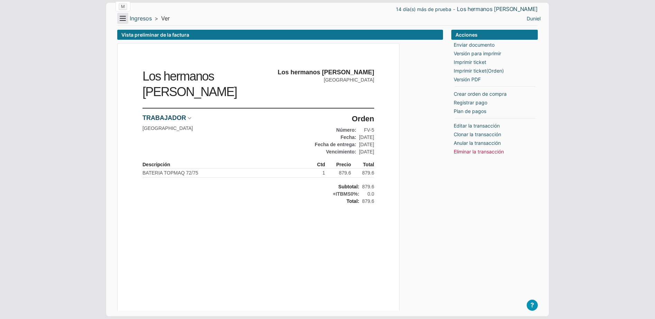
click at [125, 18] on button "Menu" at bounding box center [122, 18] width 11 height 11
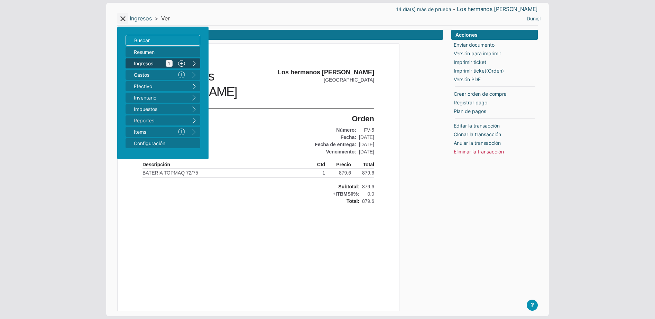
click at [145, 61] on span "Ingresos 1" at bounding box center [153, 63] width 39 height 7
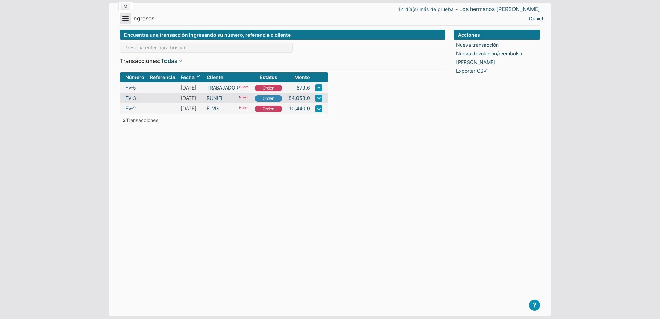
click at [123, 20] on button "Menu" at bounding box center [125, 18] width 11 height 11
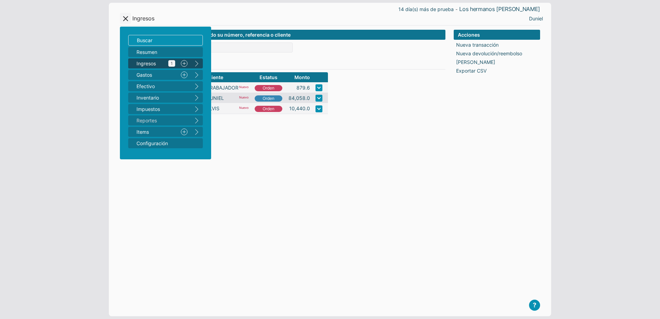
click at [155, 63] on span "Ingresos 1" at bounding box center [156, 63] width 39 height 7
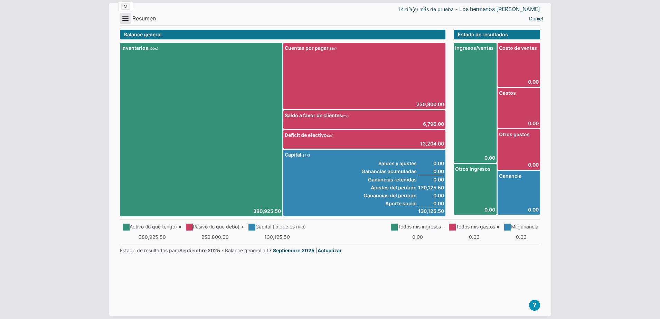
click at [125, 20] on button "Menu" at bounding box center [125, 18] width 11 height 11
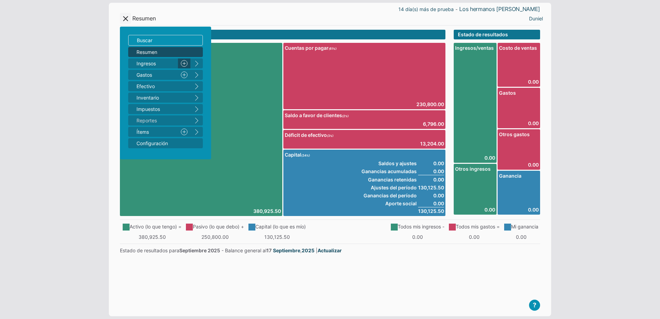
click at [184, 62] on link "Nuevo" at bounding box center [184, 63] width 12 height 10
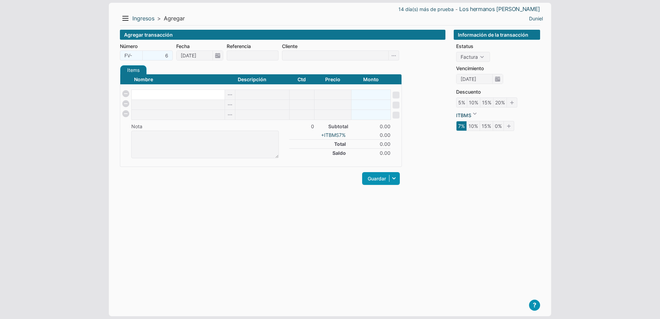
click at [149, 92] on input at bounding box center [178, 95] width 93 height 10
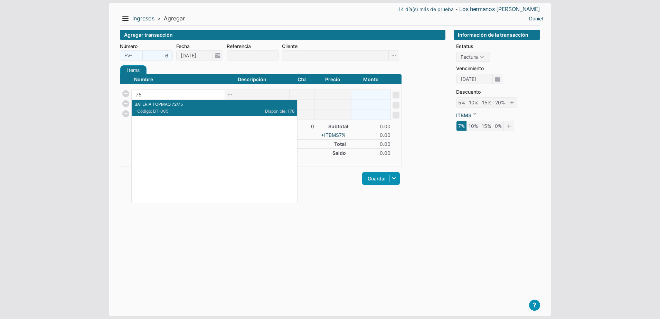
type input "75"
click at [80, 137] on body "14 día(s) más de prueba - Los hermanos [PERSON_NAME] Menu Resumen Ingresos 1 Nu…" at bounding box center [330, 159] width 660 height 319
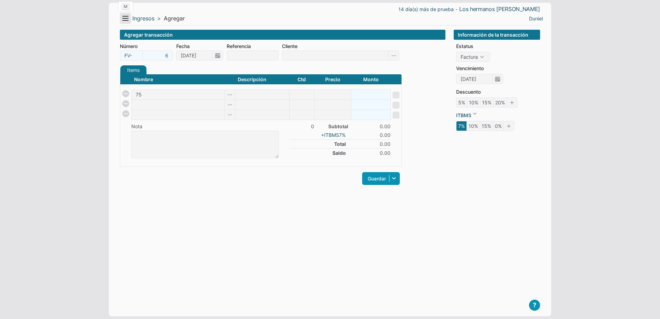
click at [124, 19] on button "Menu" at bounding box center [125, 18] width 11 height 11
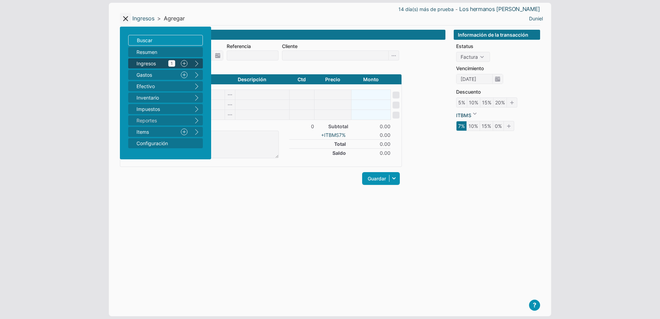
click at [152, 64] on span "Ingresos 1" at bounding box center [156, 63] width 39 height 7
